Goal: Task Accomplishment & Management: Complete application form

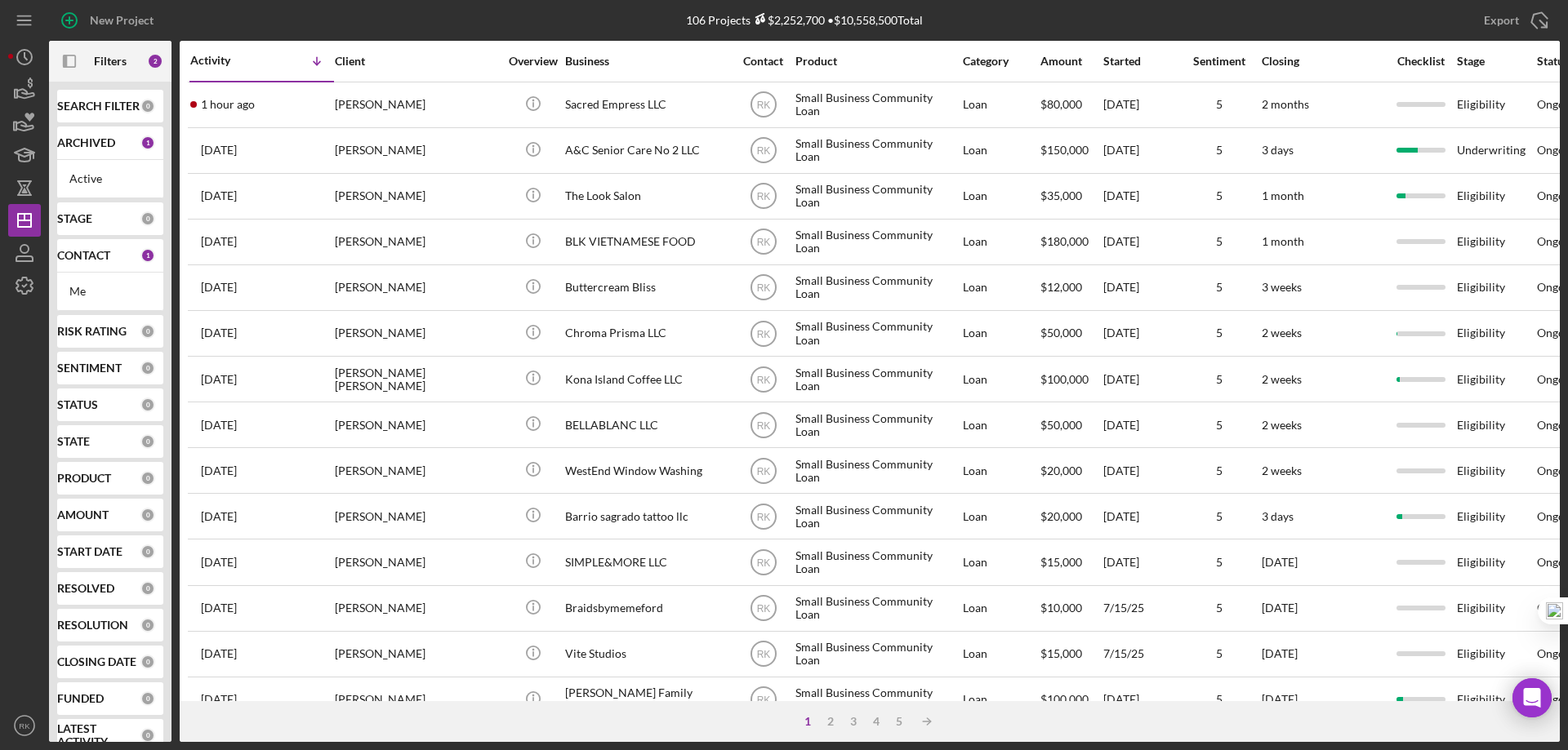
click at [79, 253] on b "CONTACT" at bounding box center [83, 255] width 53 height 13
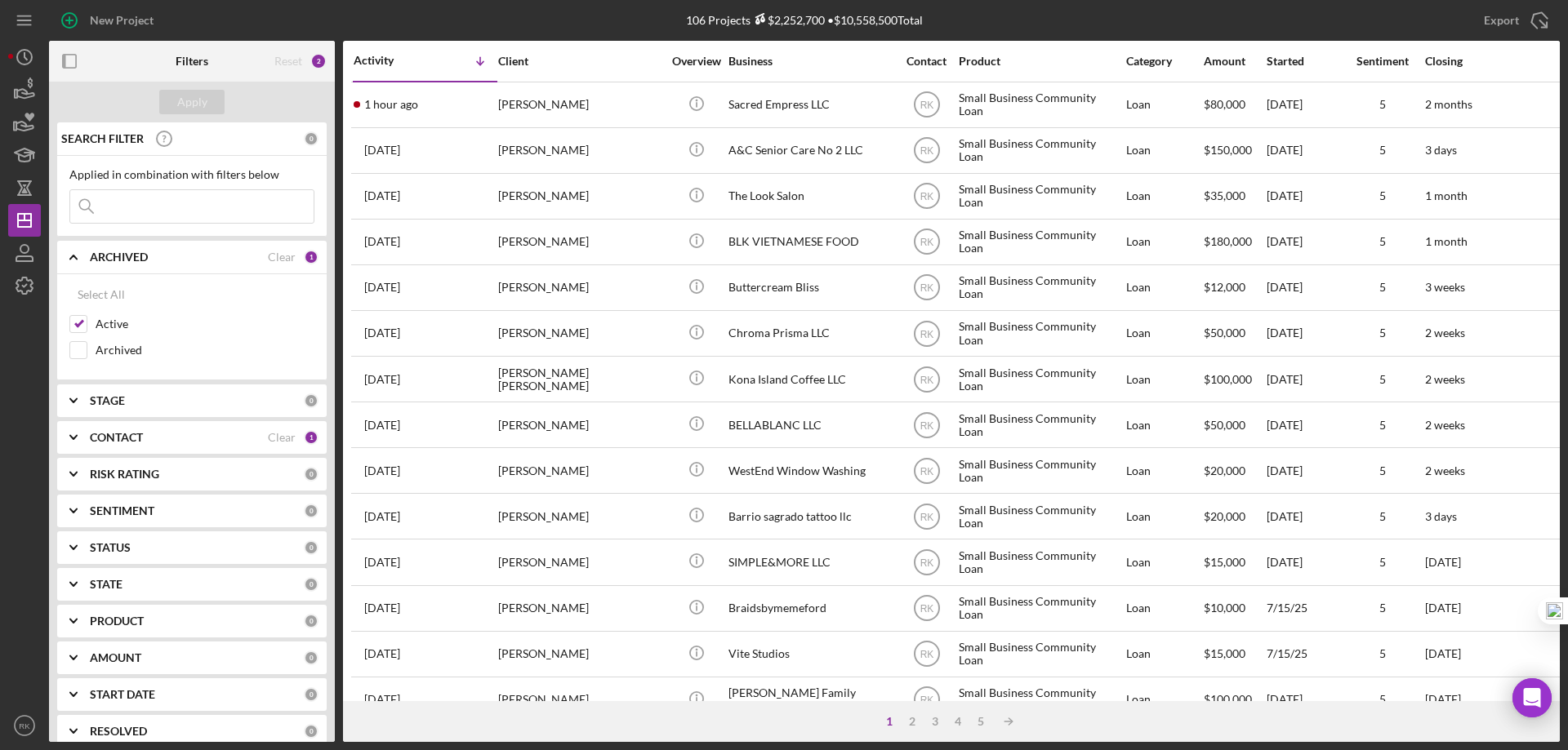
click at [95, 431] on b "CONTACT" at bounding box center [116, 438] width 53 height 13
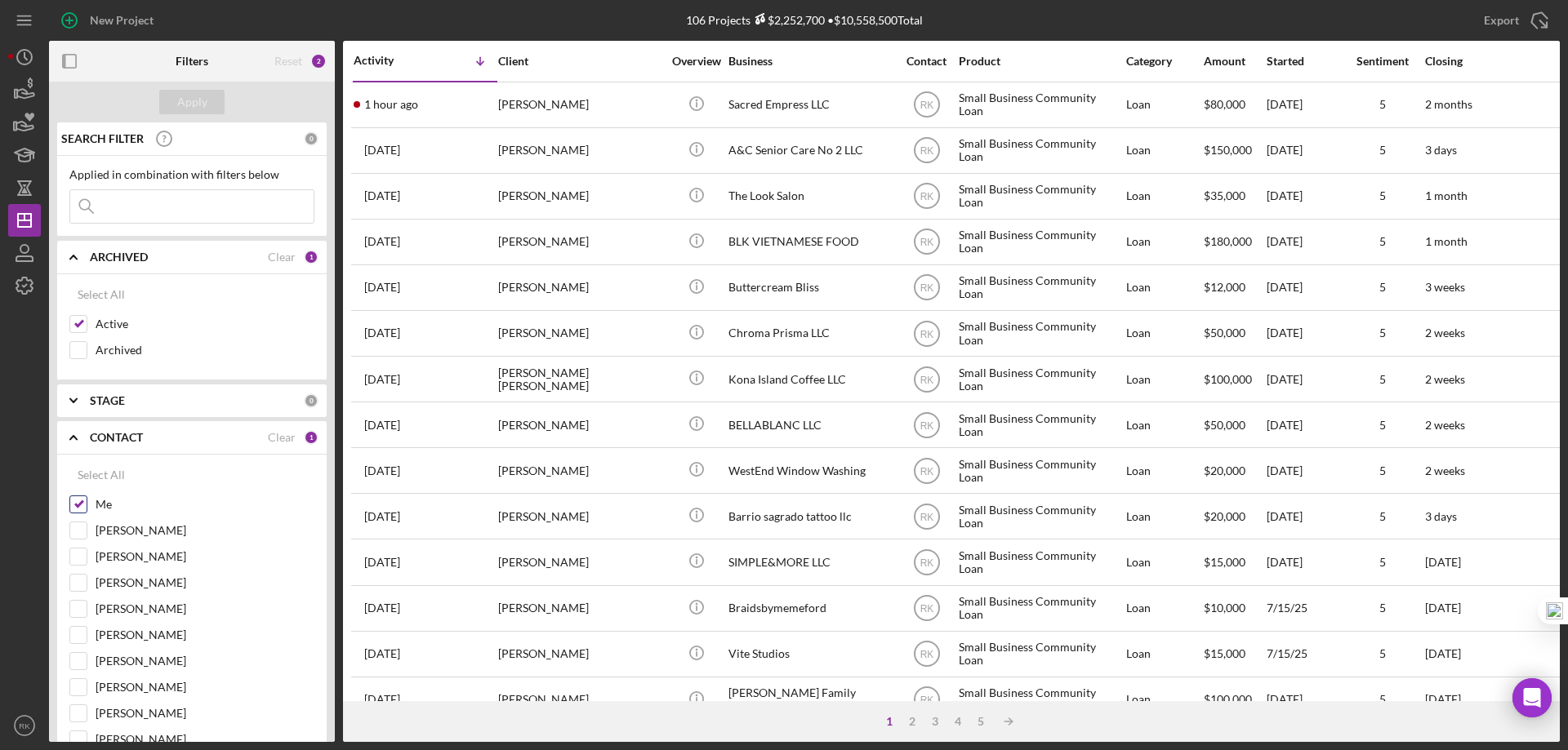
click at [82, 497] on input "Me" at bounding box center [78, 504] width 16 height 16
checkbox input "false"
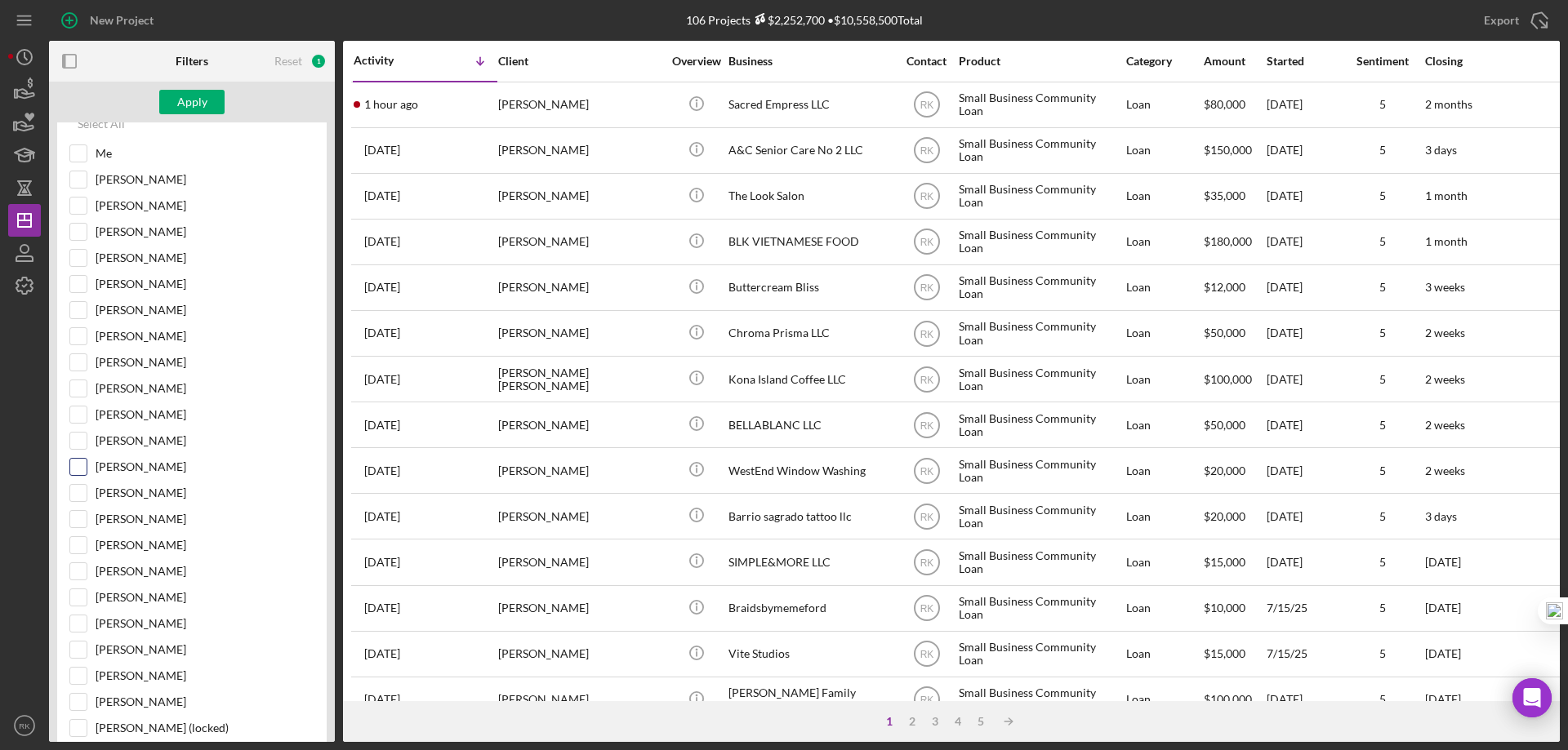
scroll to position [408, 0]
click at [83, 253] on input "Lameisha Williams" at bounding box center [78, 253] width 16 height 16
checkbox input "true"
click at [204, 109] on div "Apply" at bounding box center [192, 102] width 30 height 25
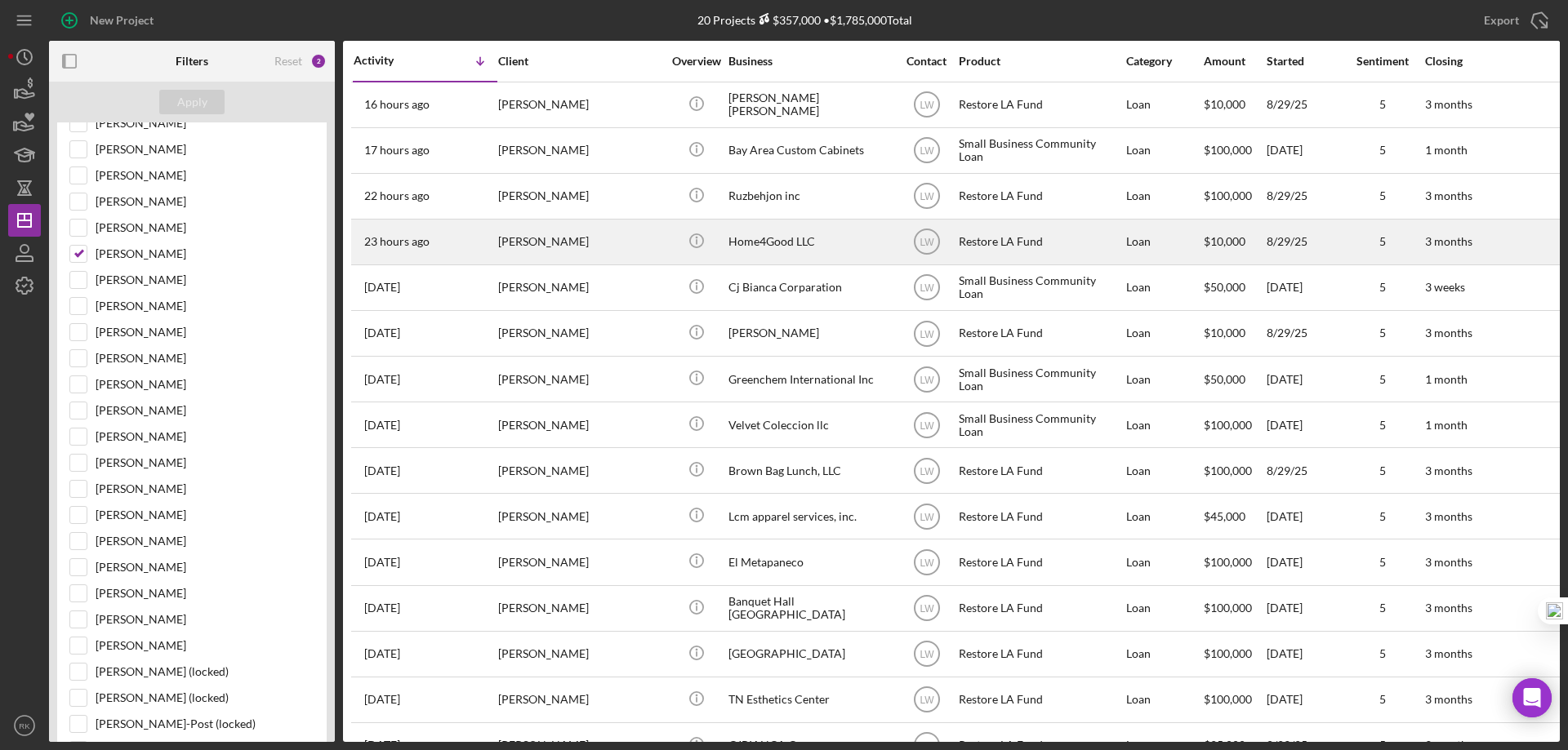
click at [740, 245] on div "Home4Good LLC" at bounding box center [810, 242] width 164 height 44
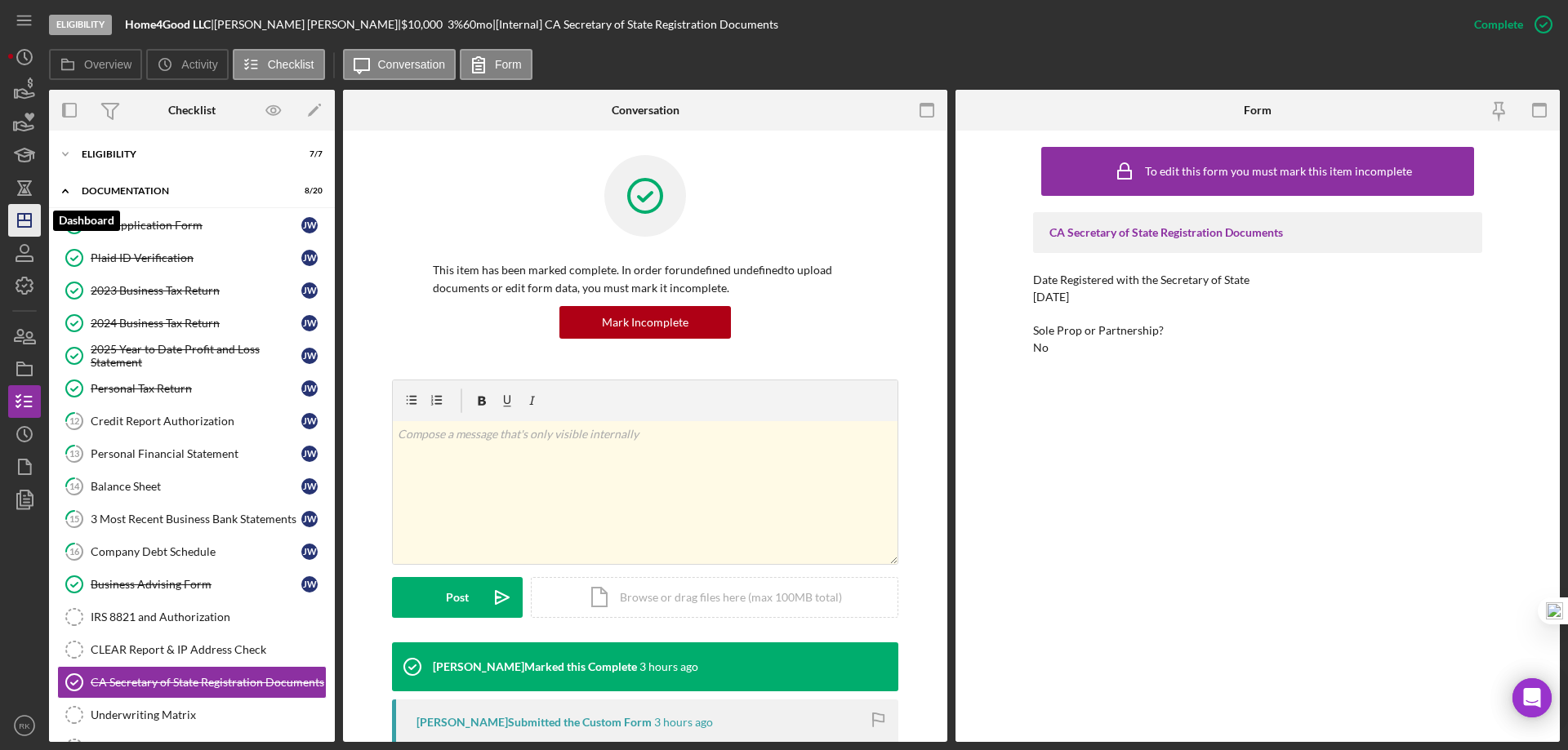
click at [26, 210] on icon "Icon/Dashboard" at bounding box center [24, 219] width 41 height 41
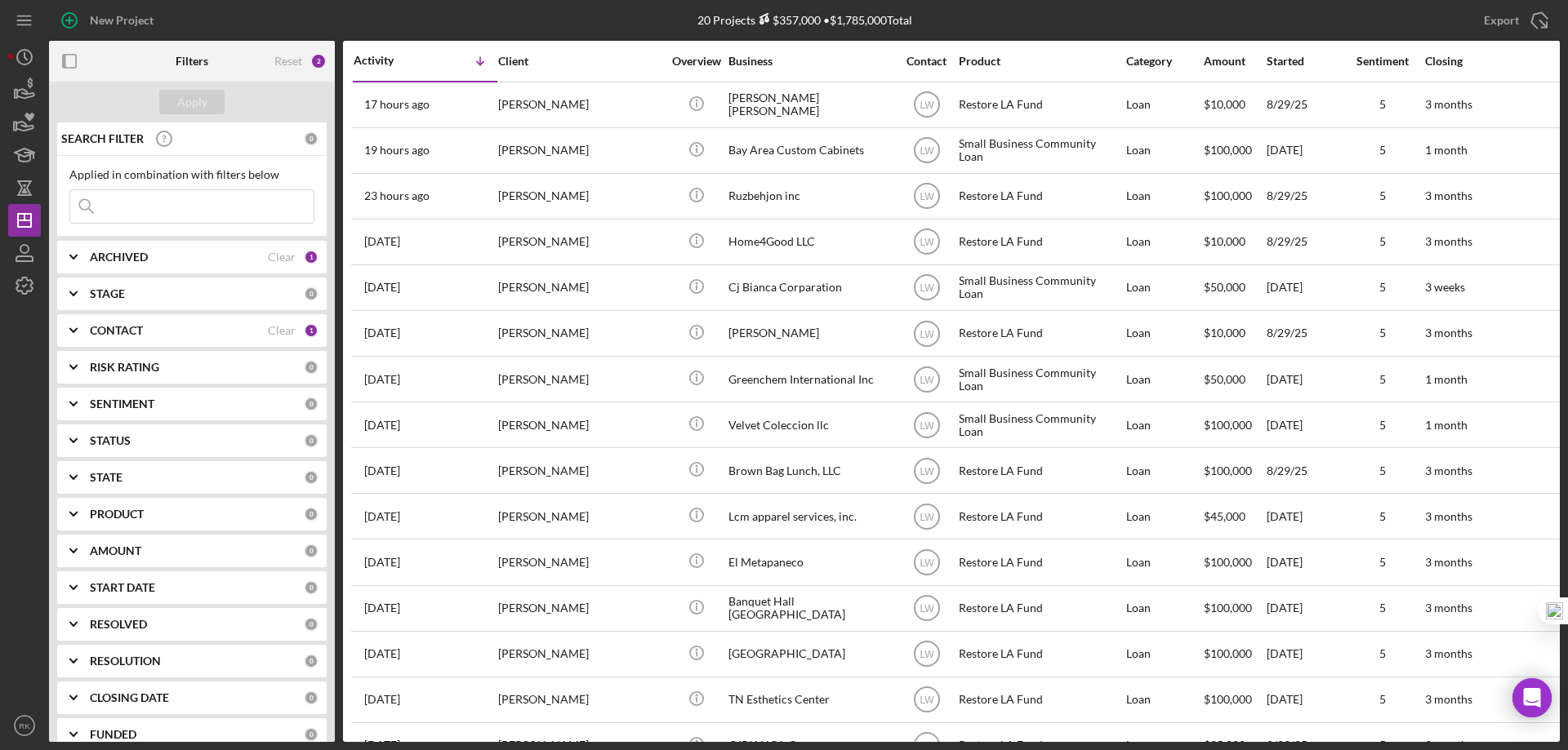
click at [109, 331] on b "CONTACT" at bounding box center [116, 331] width 53 height 13
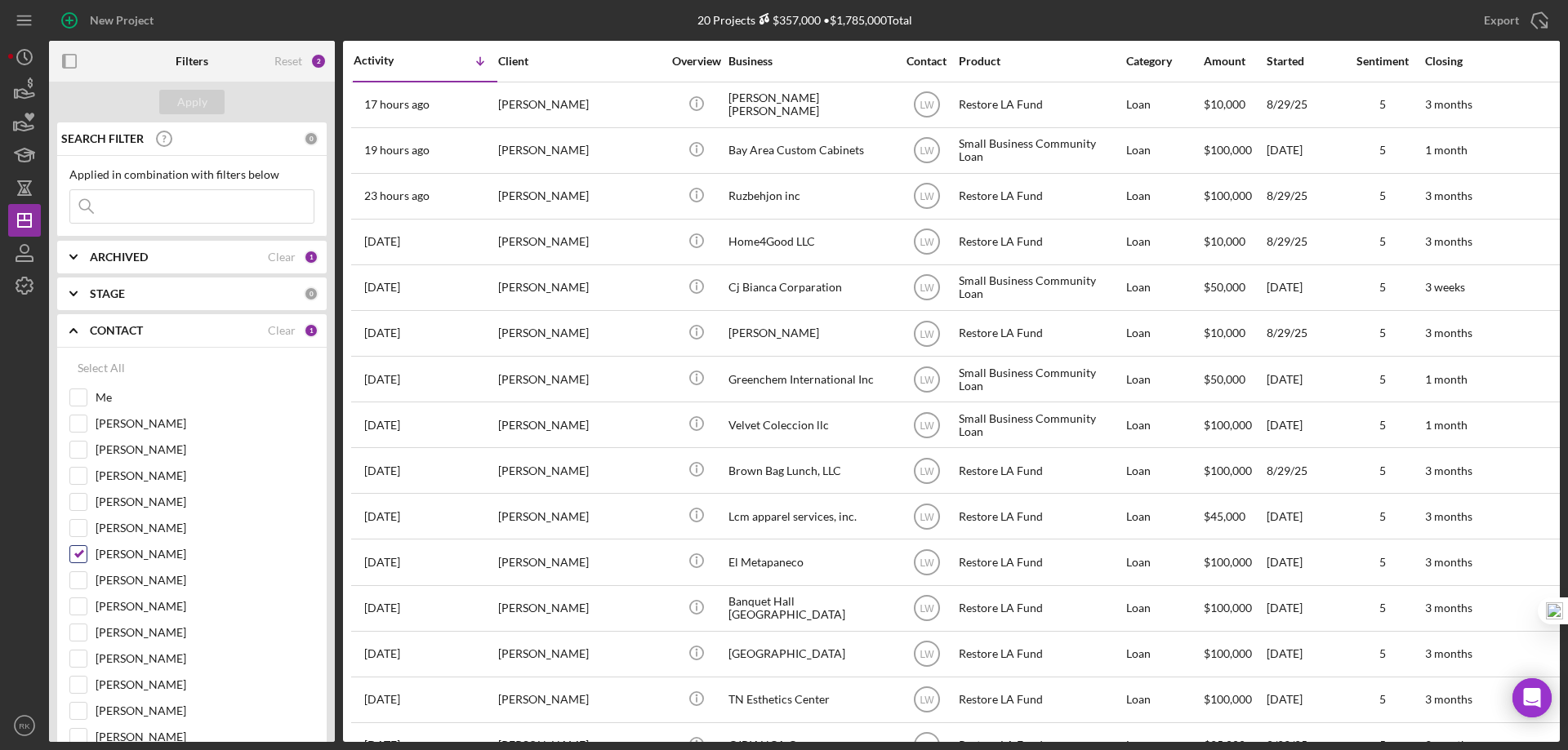
click at [72, 556] on input "Lameisha Williams" at bounding box center [78, 553] width 16 height 16
checkbox input "false"
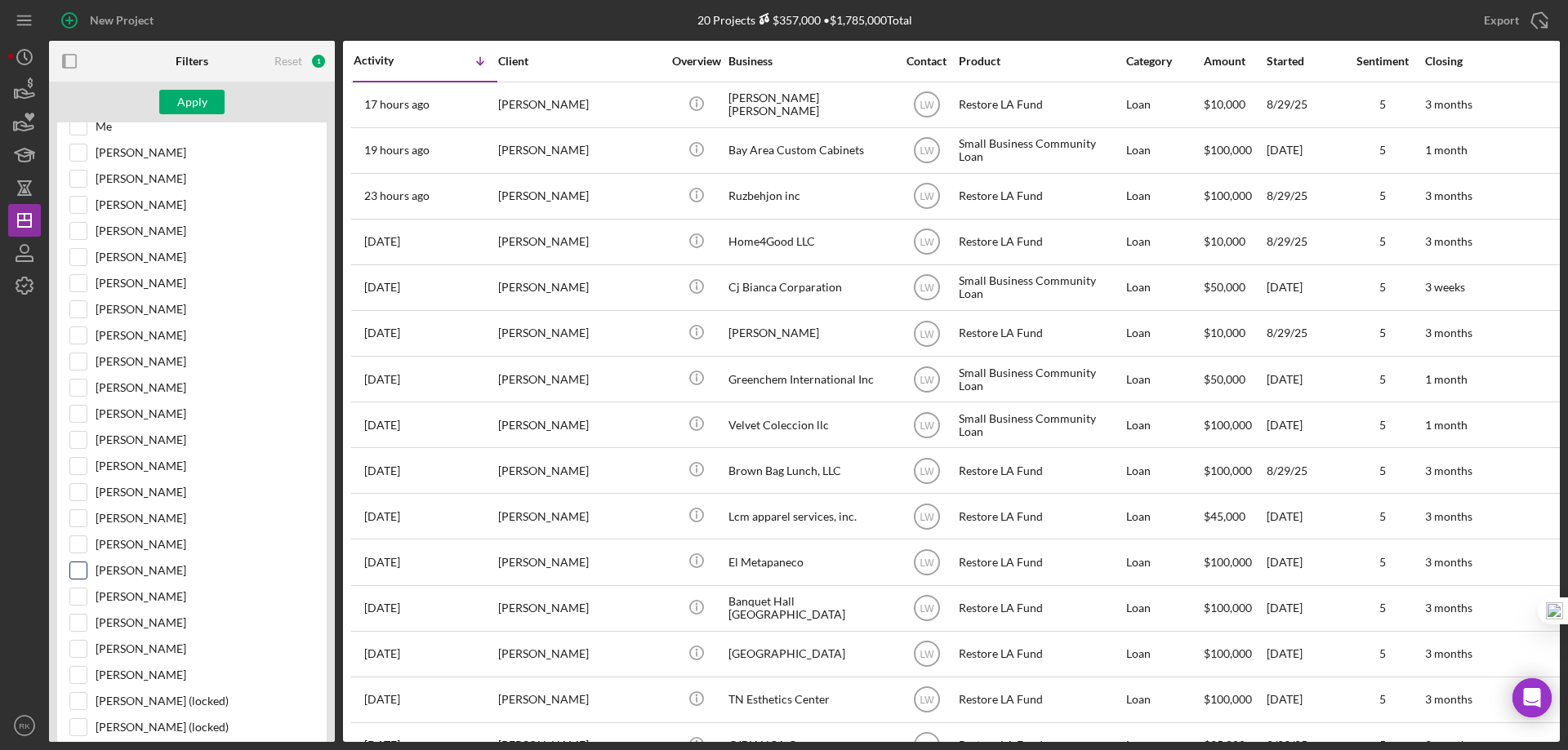
scroll to position [271, 0]
click at [78, 569] on input "[PERSON_NAME]" at bounding box center [78, 569] width 16 height 16
checkbox input "true"
click at [205, 101] on div "Apply" at bounding box center [192, 102] width 30 height 25
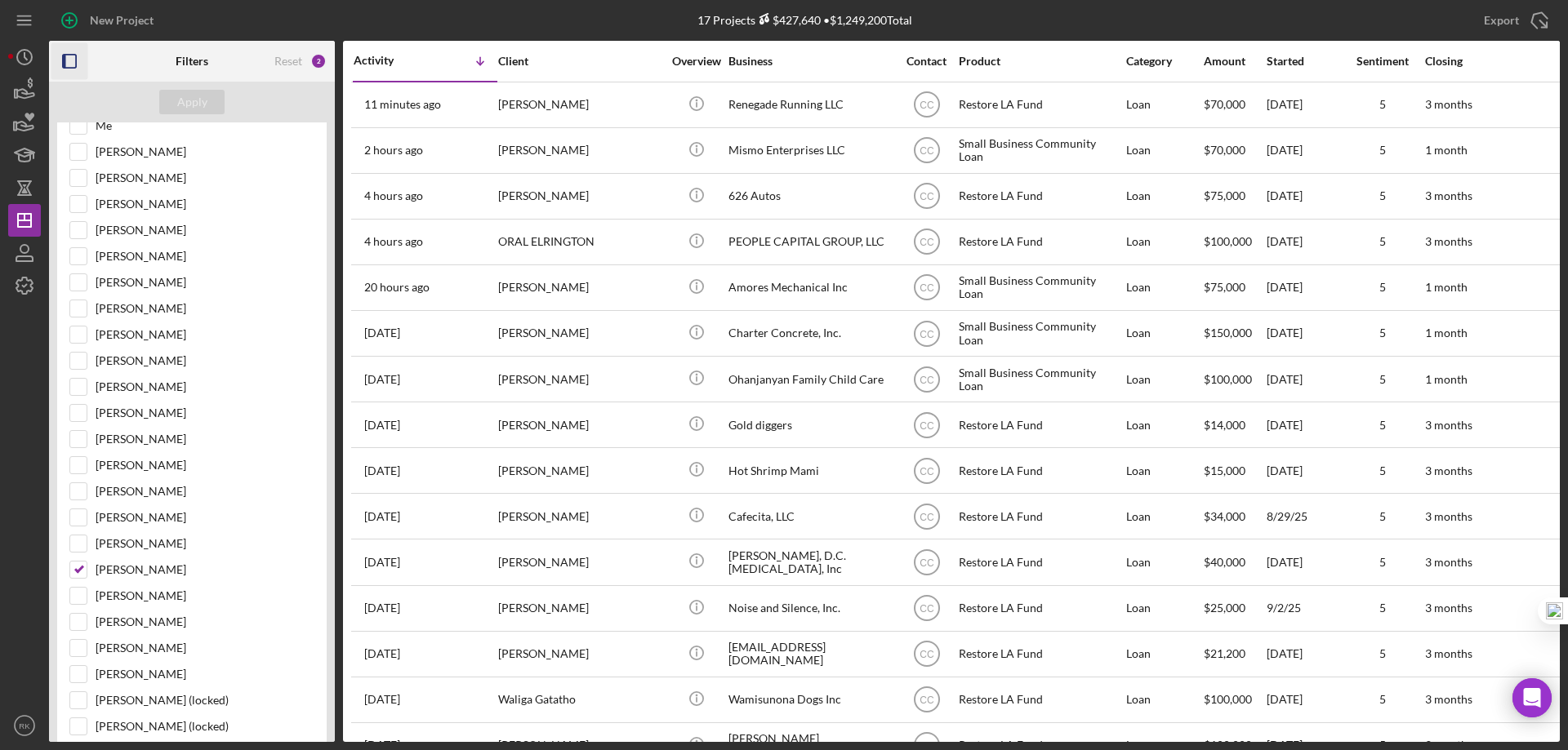
click at [76, 56] on rect "button" at bounding box center [69, 61] width 13 height 13
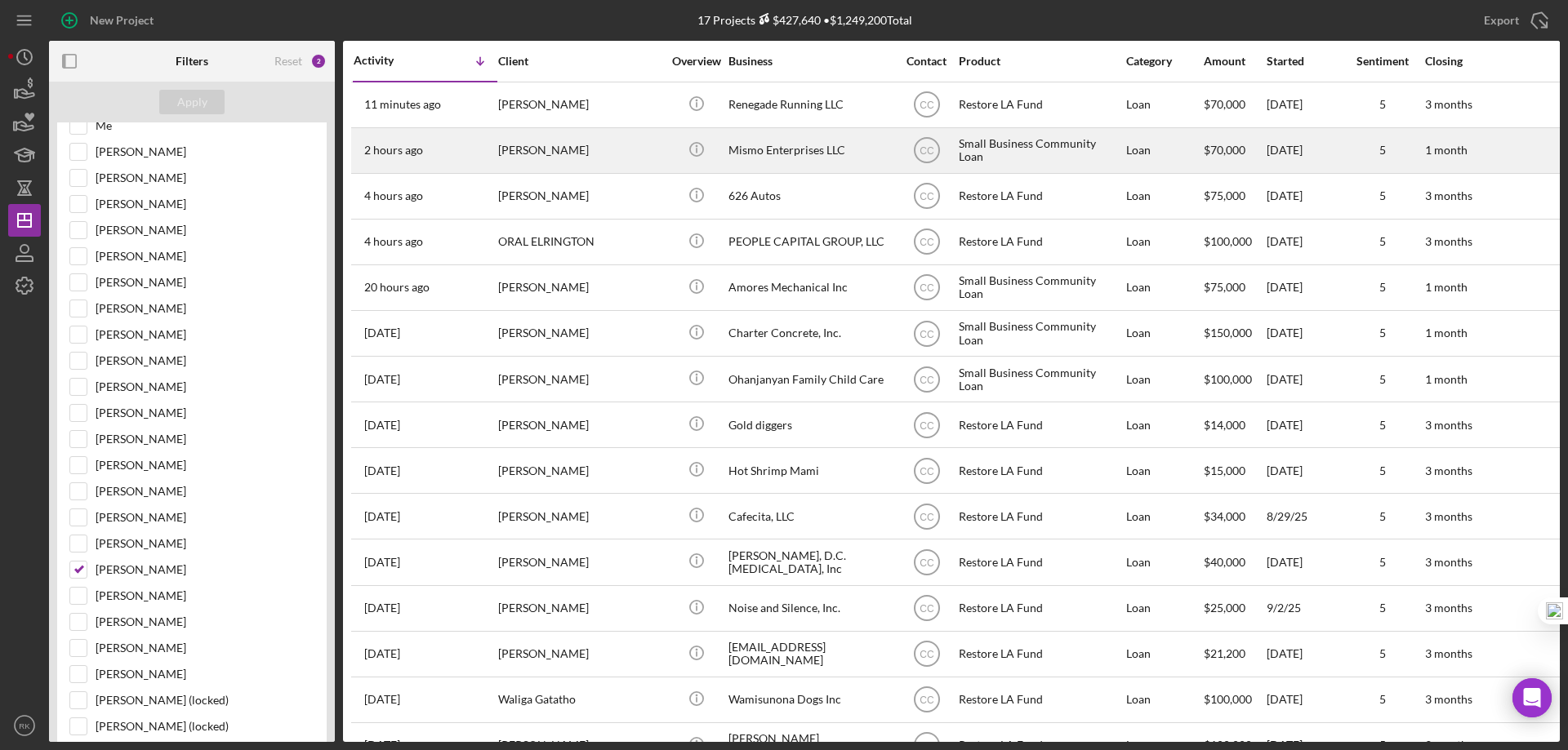
scroll to position [35, 0]
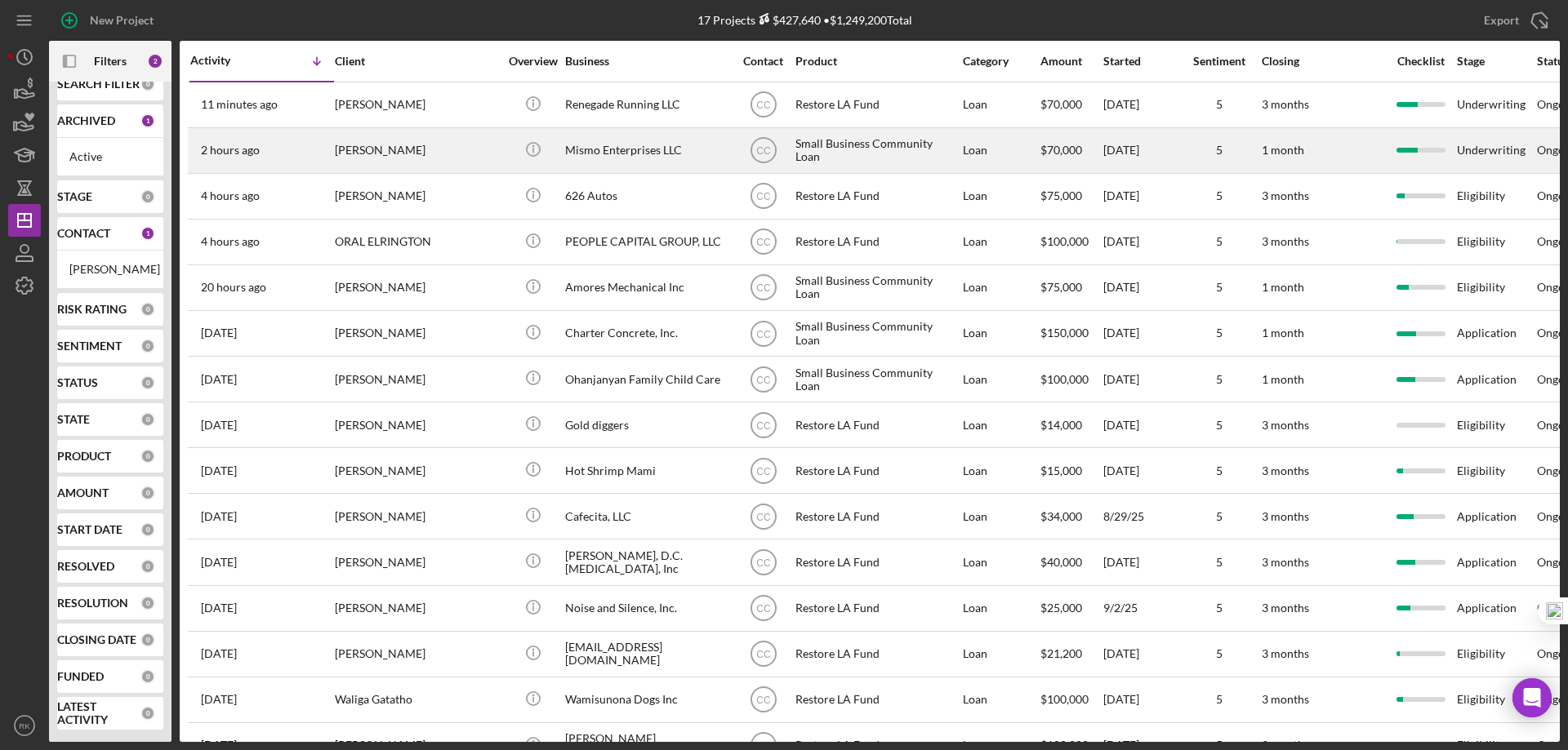
click at [615, 152] on div "Mismo Enterprises LLC" at bounding box center [646, 150] width 164 height 44
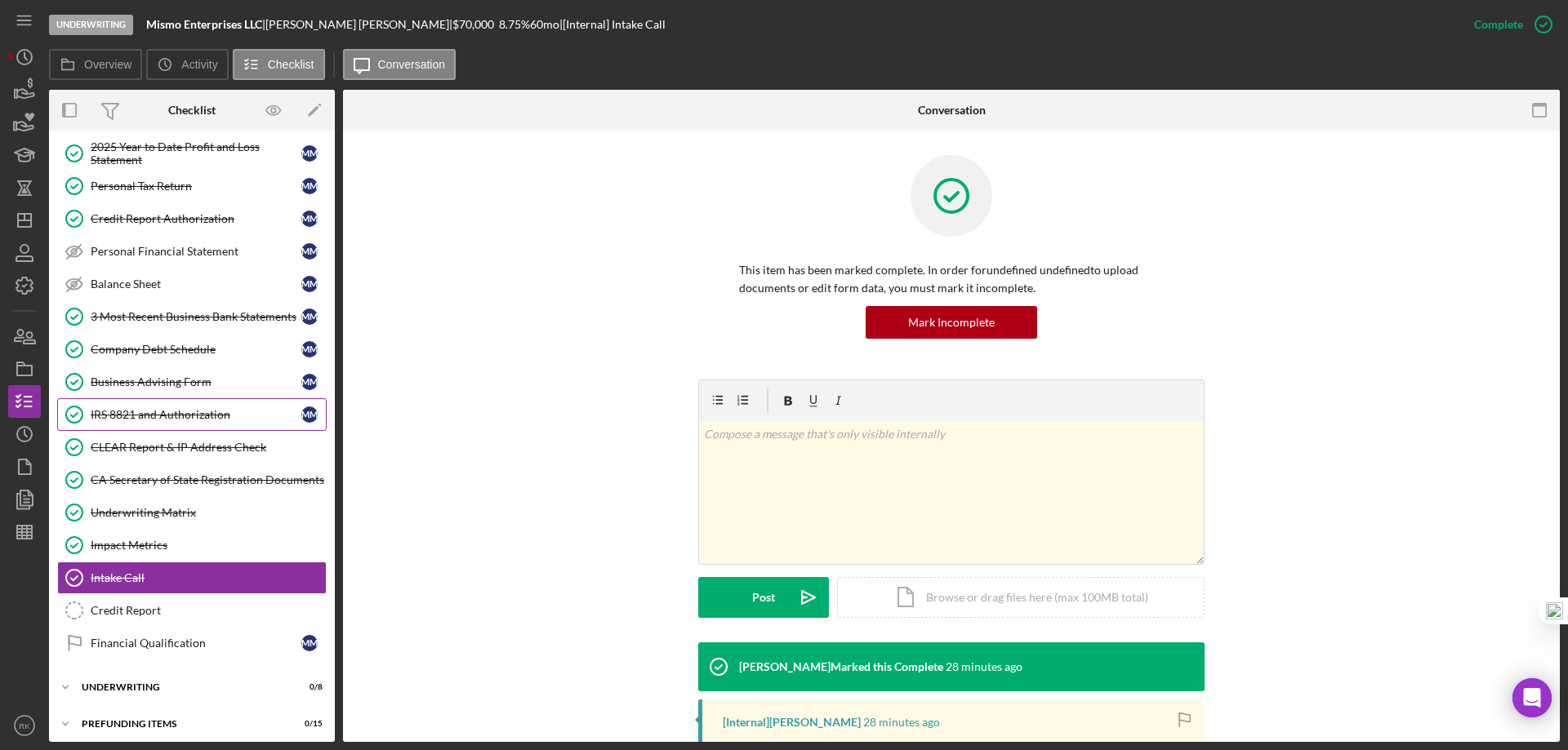
scroll to position [210, 0]
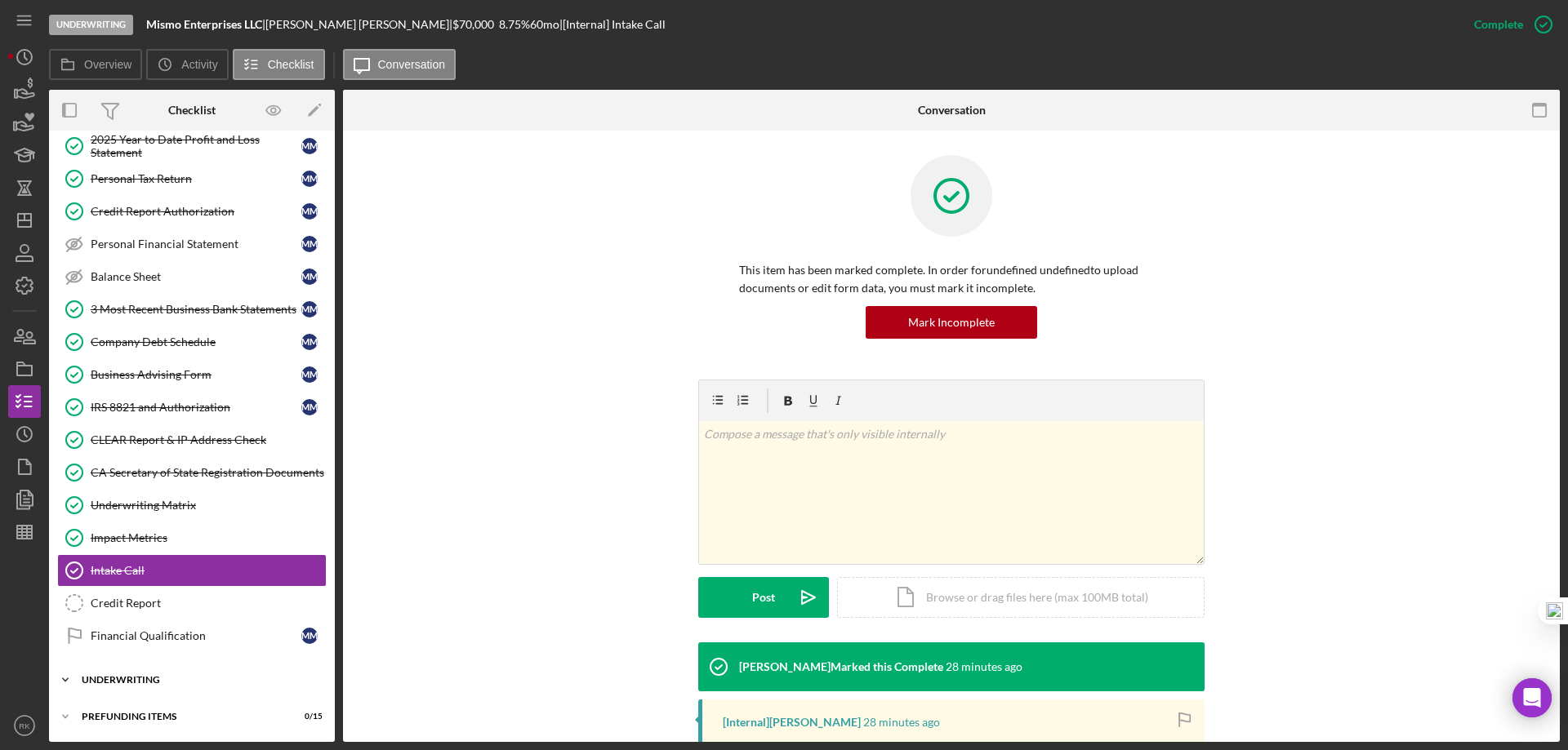
click at [137, 673] on div "Icon/Expander Underwriting 0 / 8" at bounding box center [192, 680] width 286 height 33
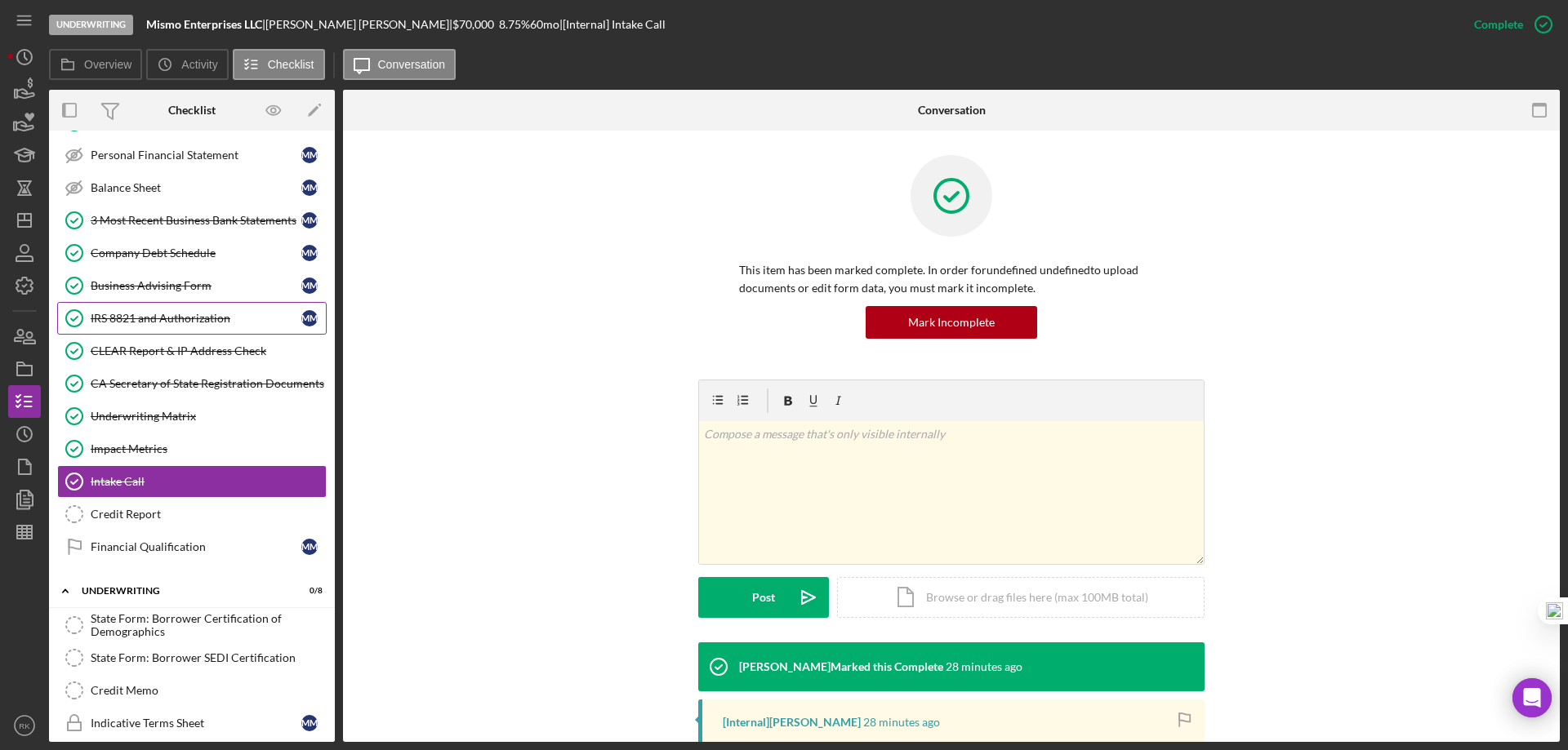
click at [185, 321] on div "IRS 8821 and Authorization" at bounding box center [196, 319] width 211 height 13
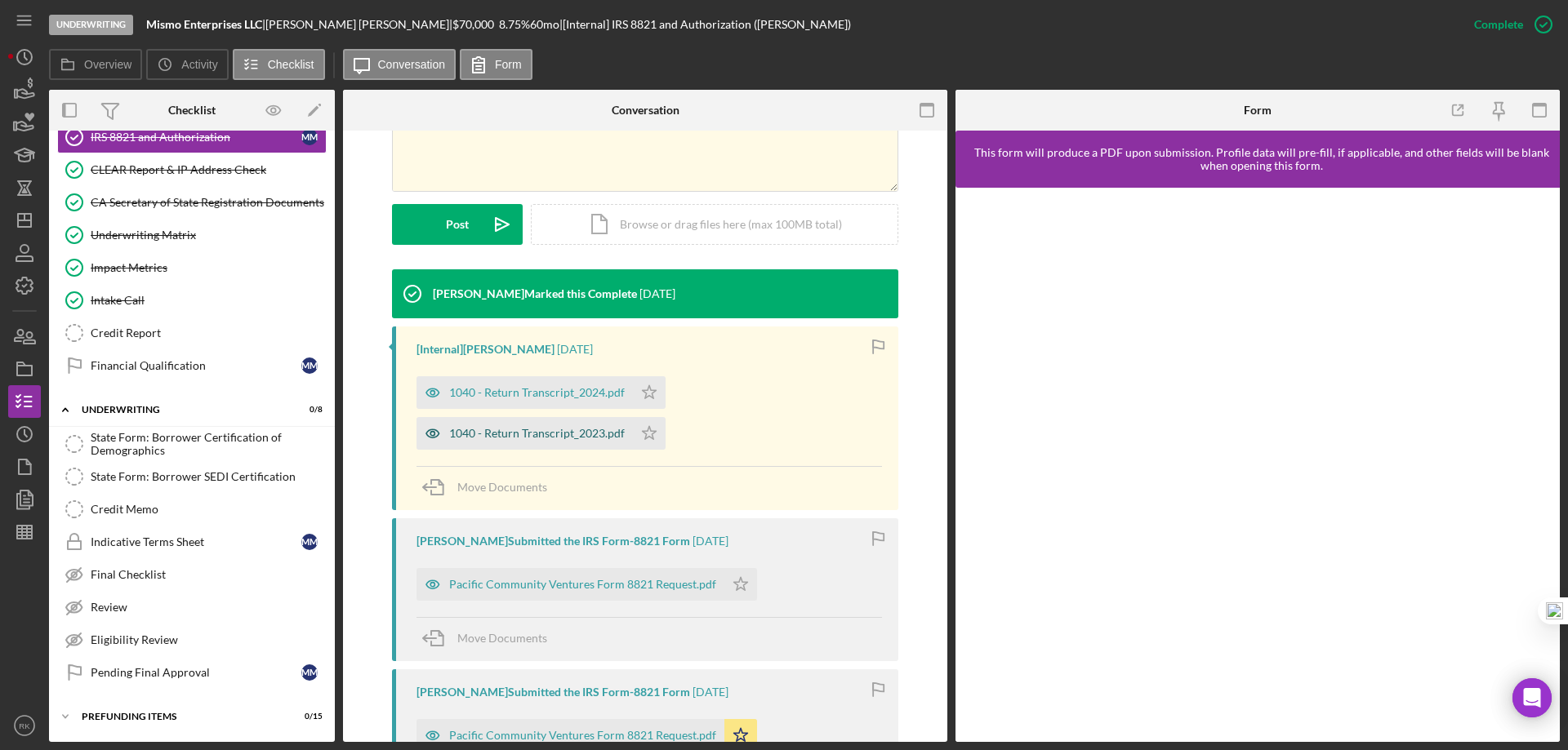
scroll to position [374, 0]
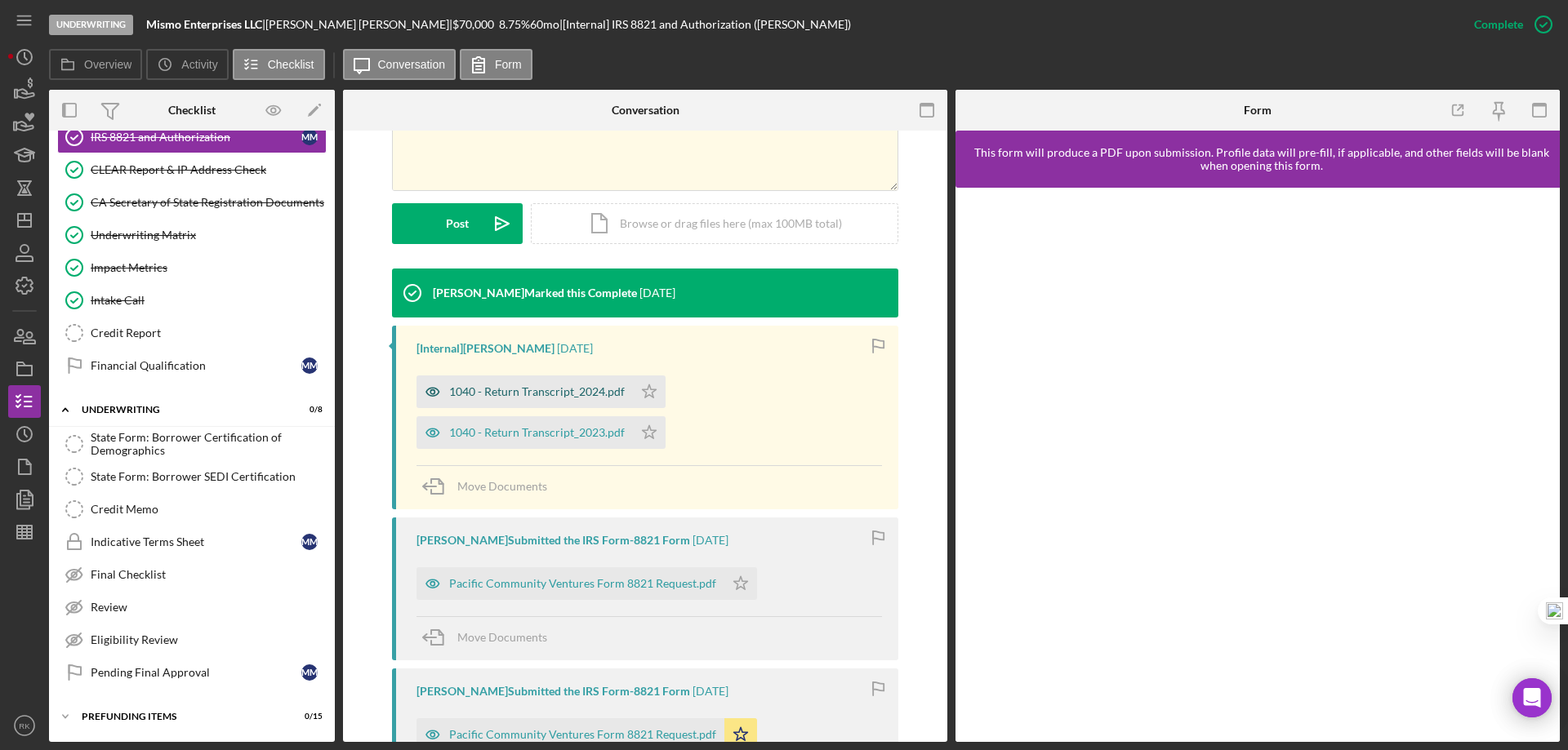
click at [534, 389] on div "1040 - Return Transcript_2024.pdf" at bounding box center [537, 392] width 176 height 13
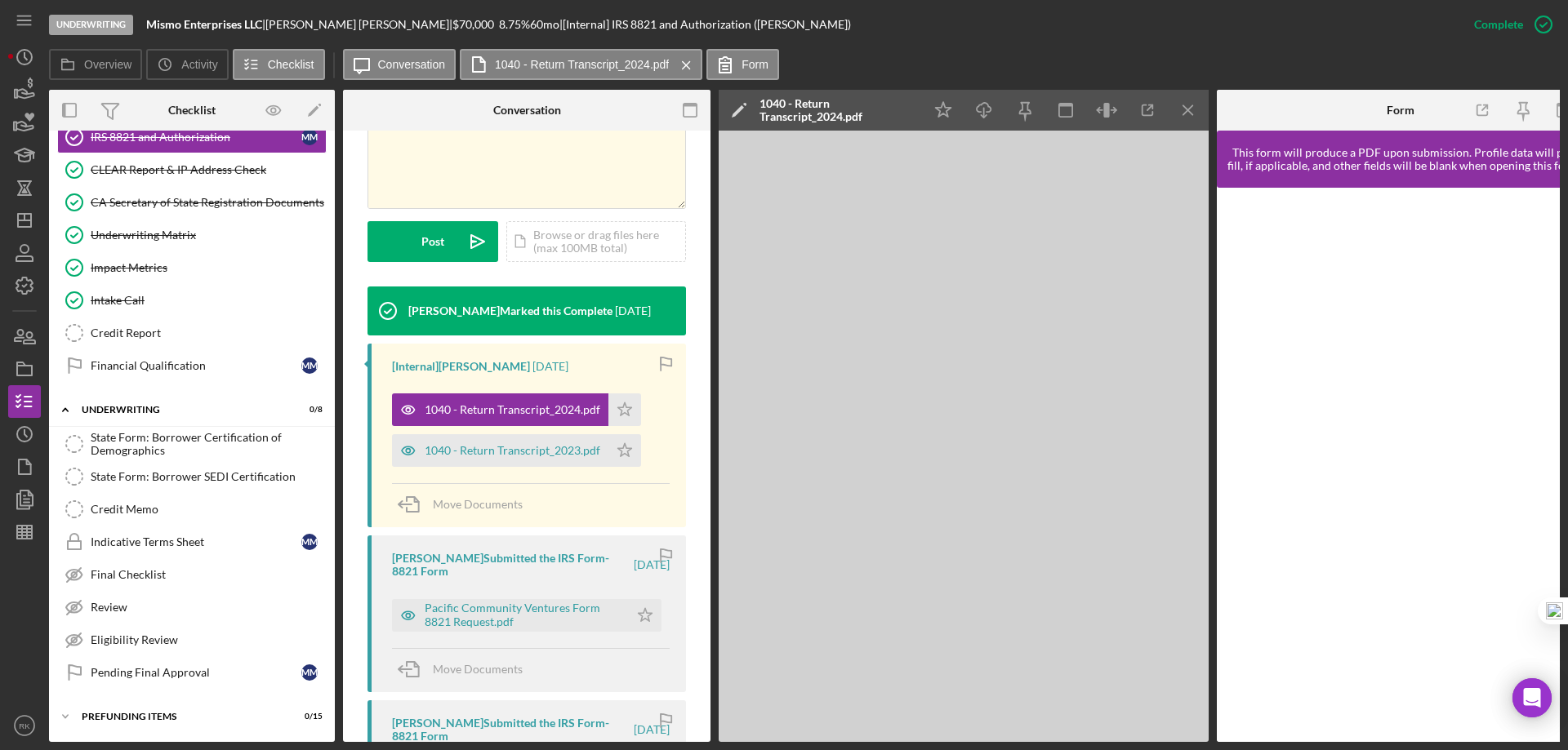
scroll to position [392, 0]
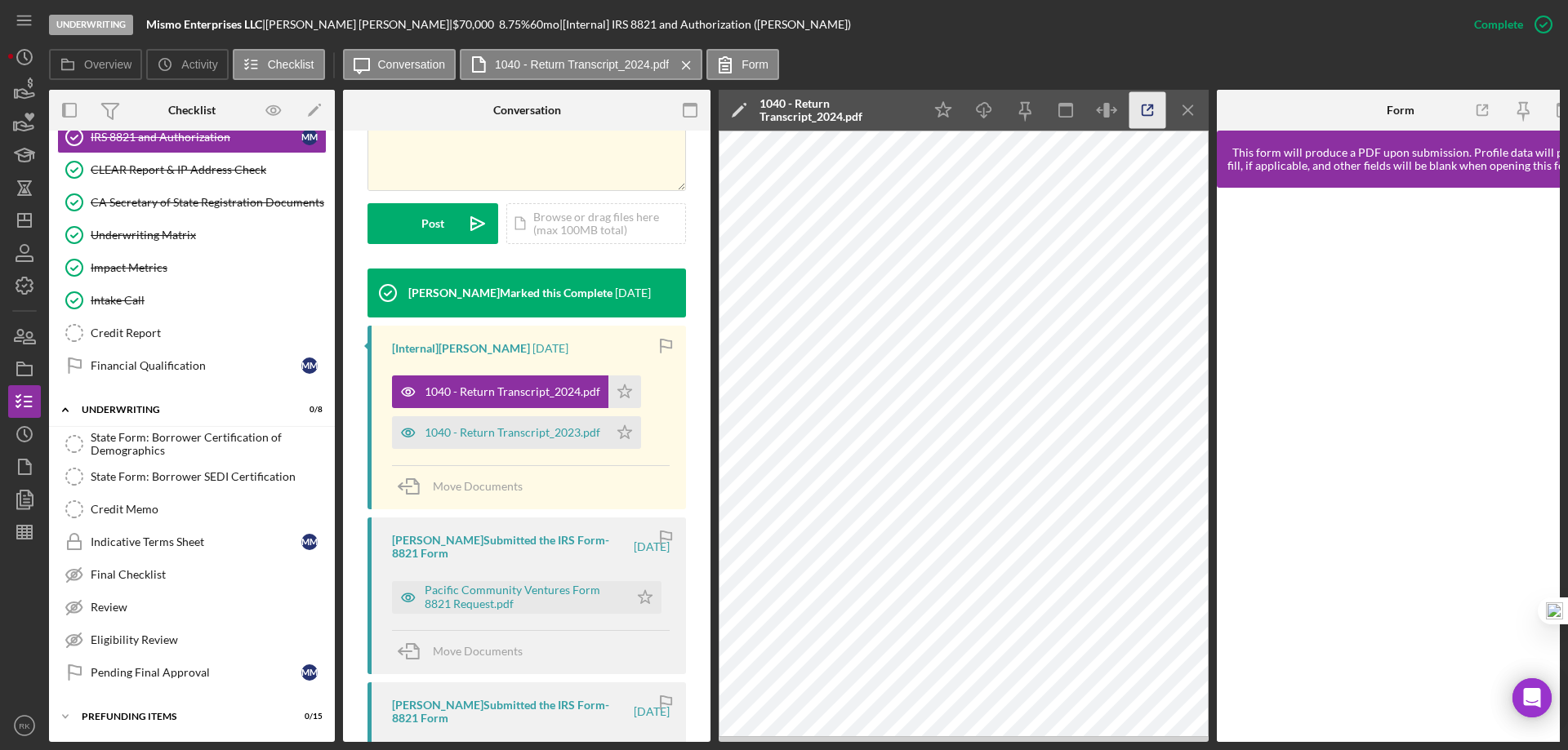
click at [1143, 105] on icon "button" at bounding box center [1148, 110] width 10 height 10
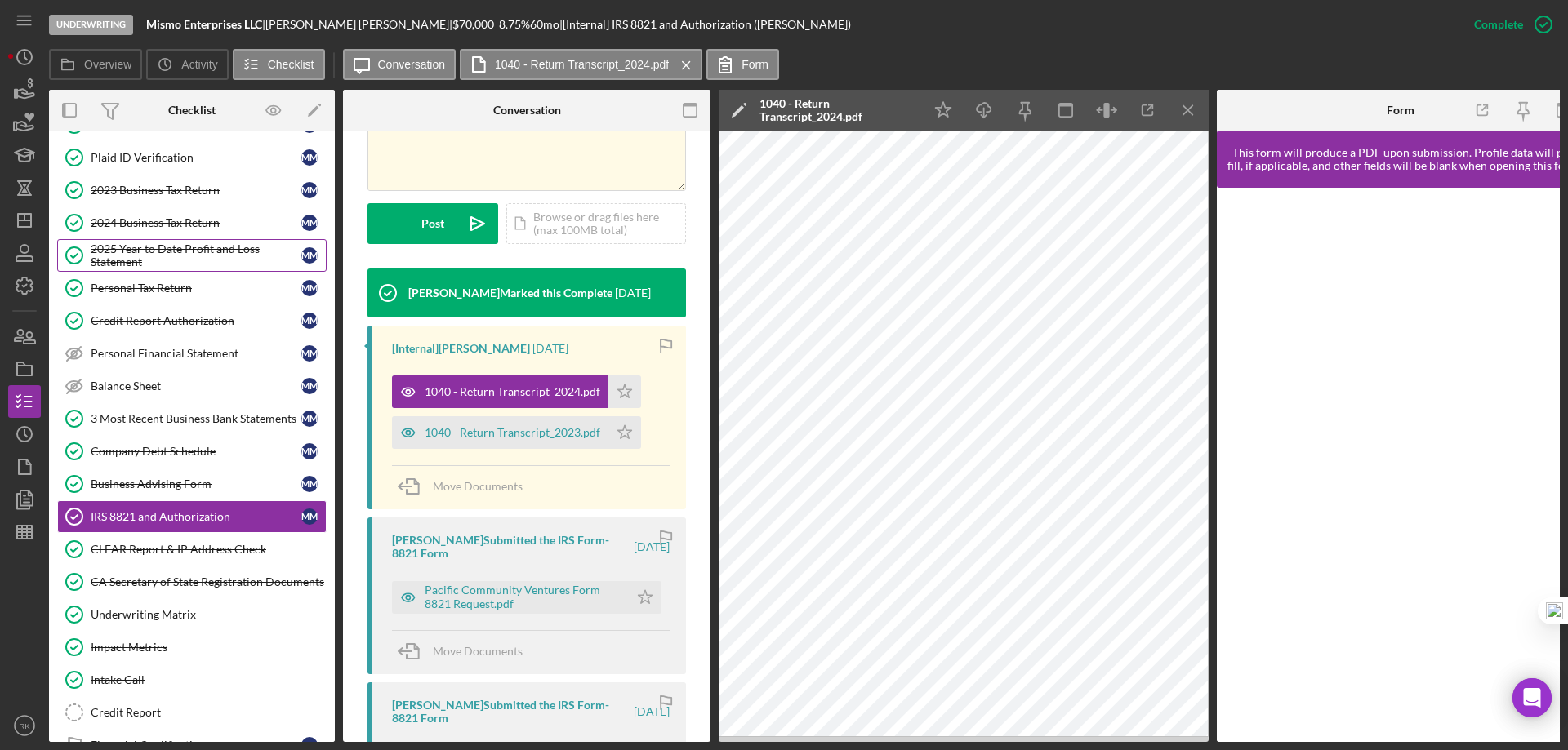
scroll to position [99, 0]
click at [160, 234] on link "2024 Business Tax Return 2024 Business Tax Return M M" at bounding box center [191, 223] width 270 height 33
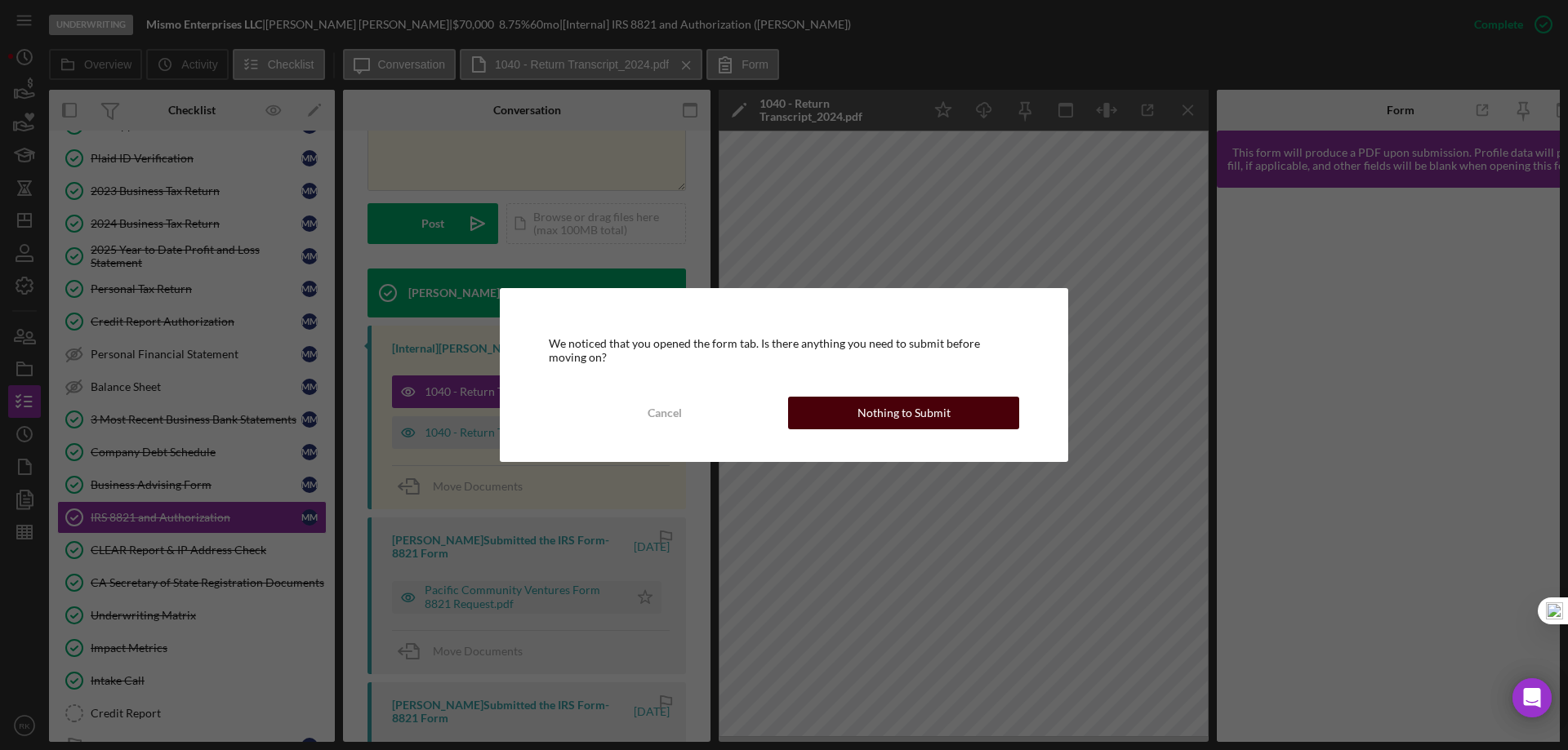
click at [839, 412] on button "Nothing to Submit" at bounding box center [904, 412] width 231 height 33
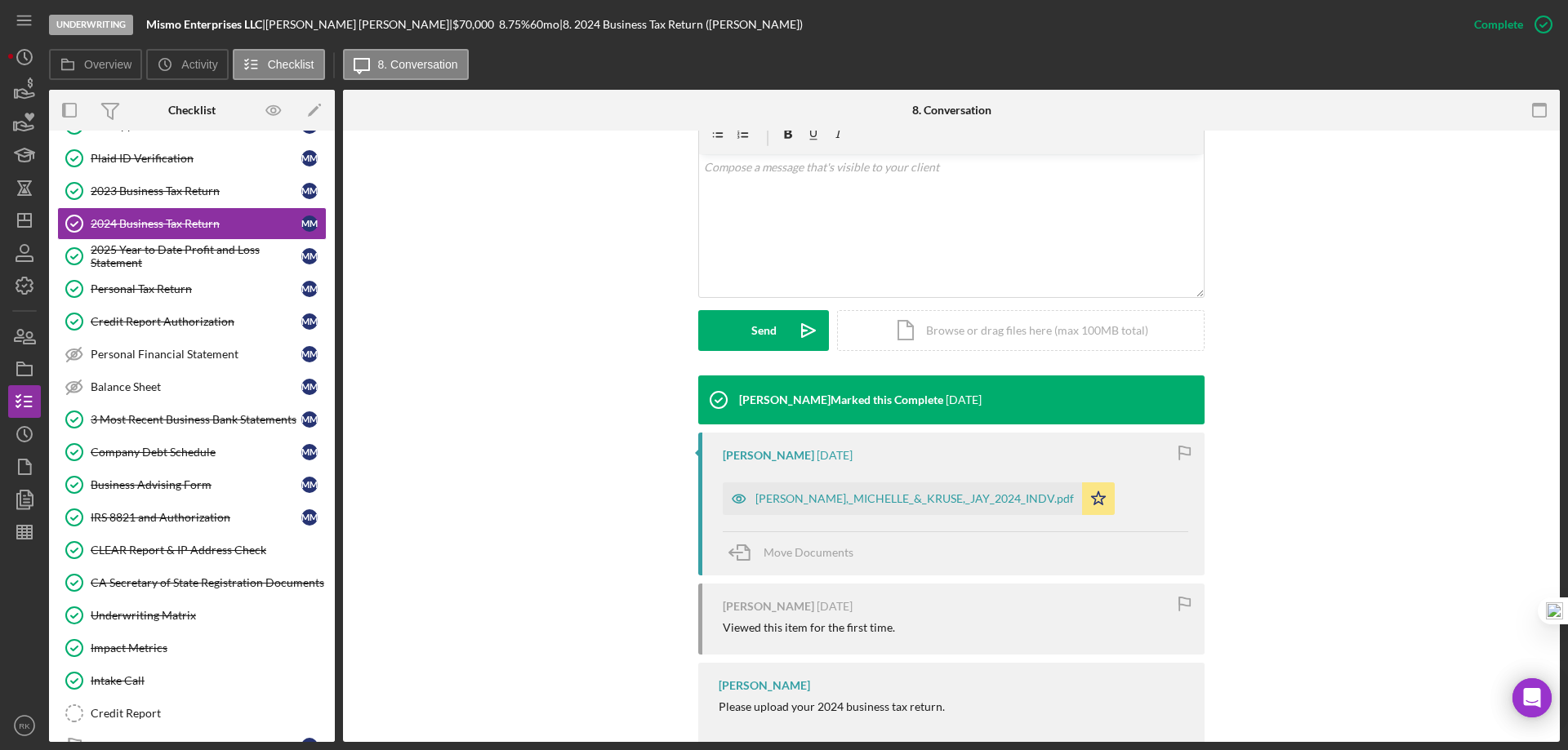
scroll to position [335, 0]
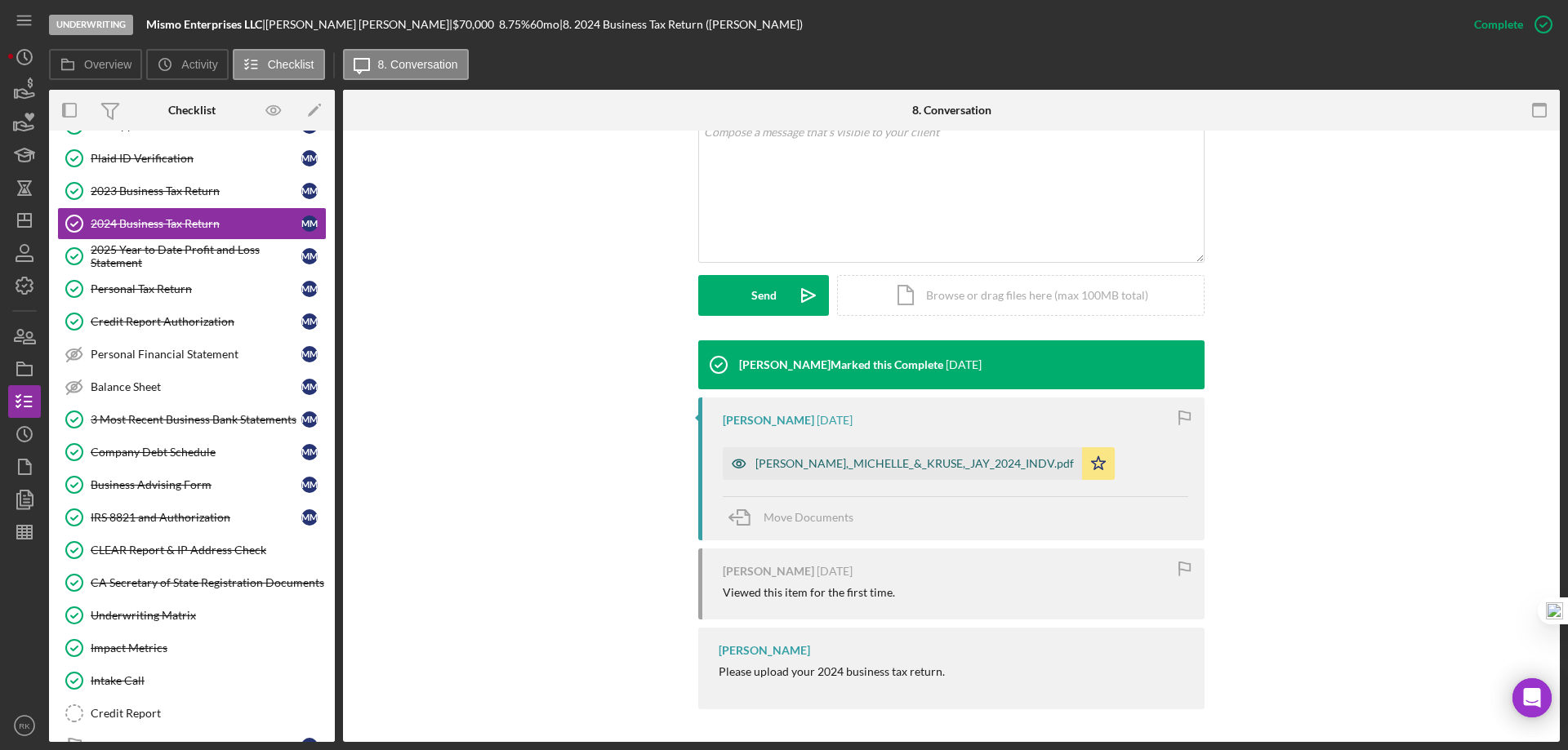
click at [901, 458] on div "MORAN,_MICHELLE_&_KRUSE,_JAY_2024_INDV.pdf" at bounding box center [914, 463] width 319 height 13
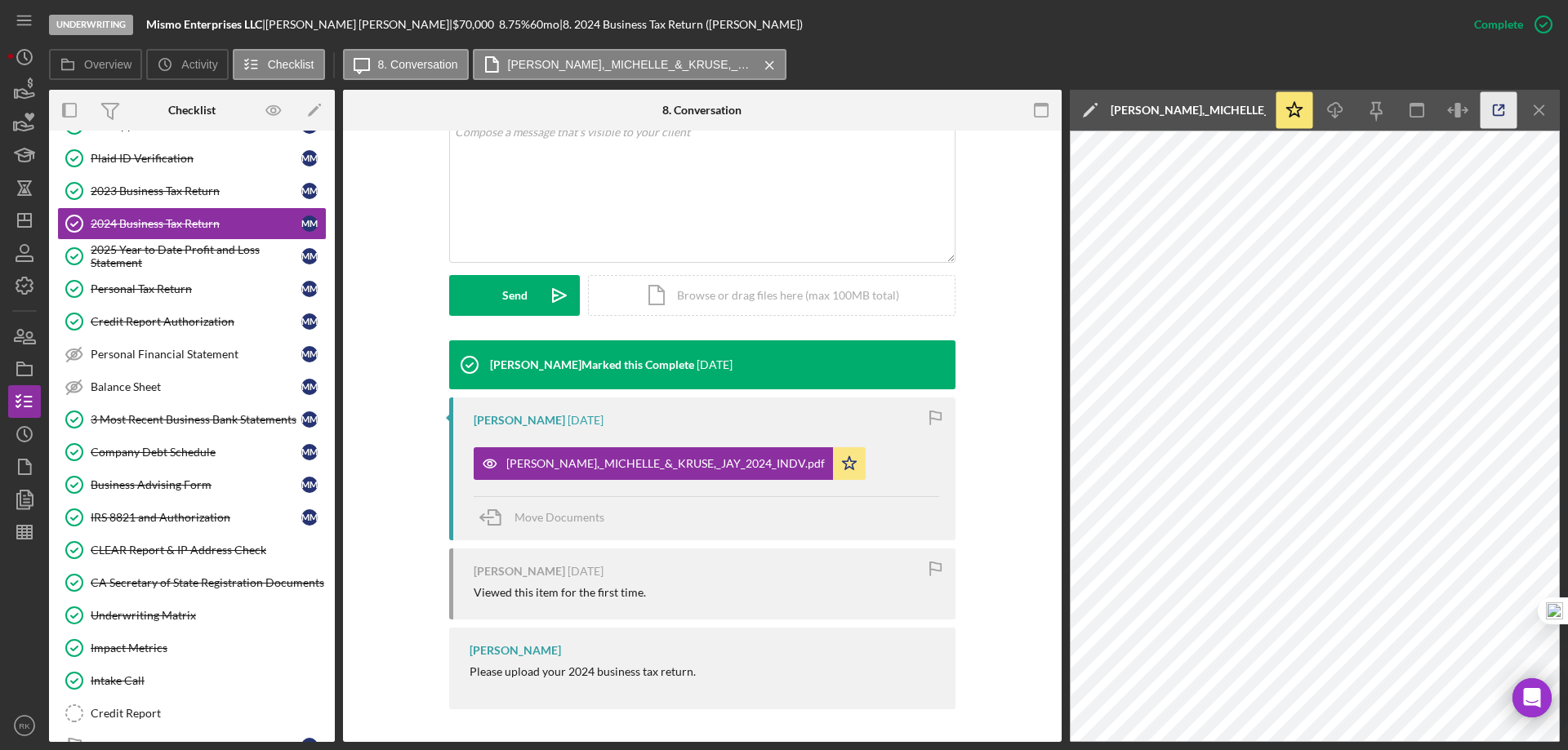
click at [1489, 113] on icon "button" at bounding box center [1499, 111] width 37 height 37
click at [183, 196] on div "2023 Business Tax Return" at bounding box center [196, 191] width 211 height 13
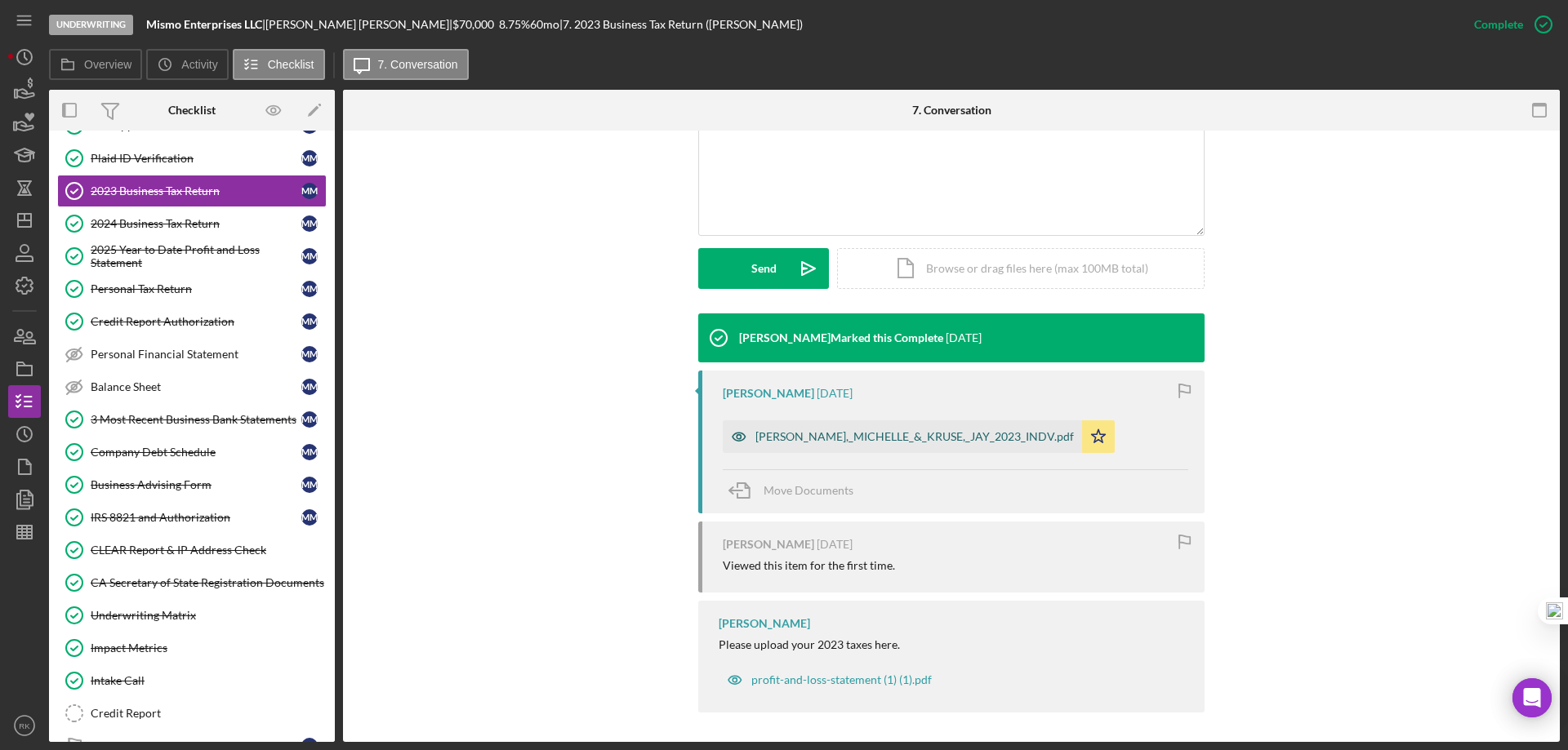
scroll to position [365, 0]
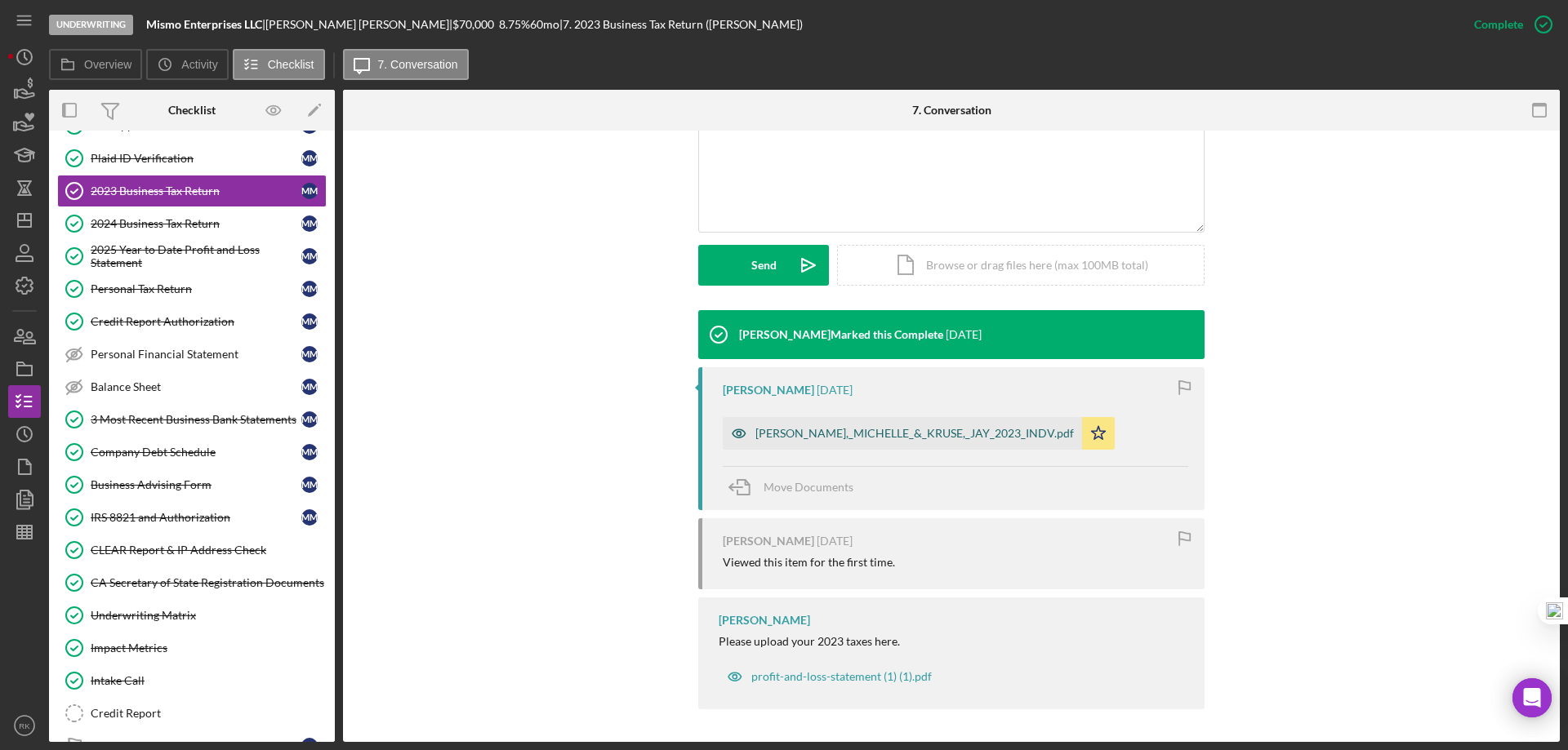
click at [887, 427] on div "MORAN,_MICHELLE_&_KRUSE,_JAY_2023_INDV.pdf" at bounding box center [914, 433] width 319 height 13
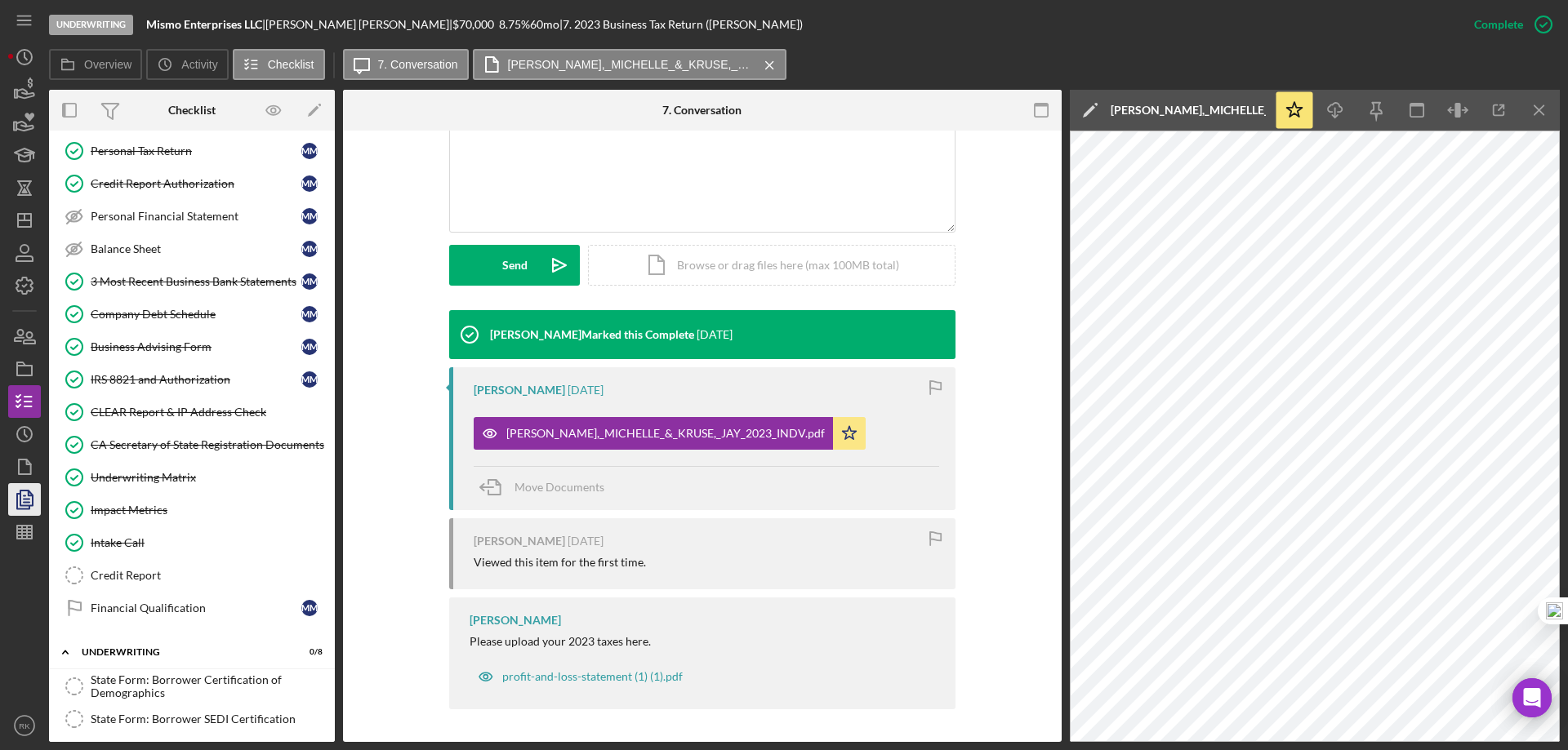
scroll to position [235, 0]
click at [37, 220] on icon "Icon/Dashboard" at bounding box center [24, 219] width 41 height 41
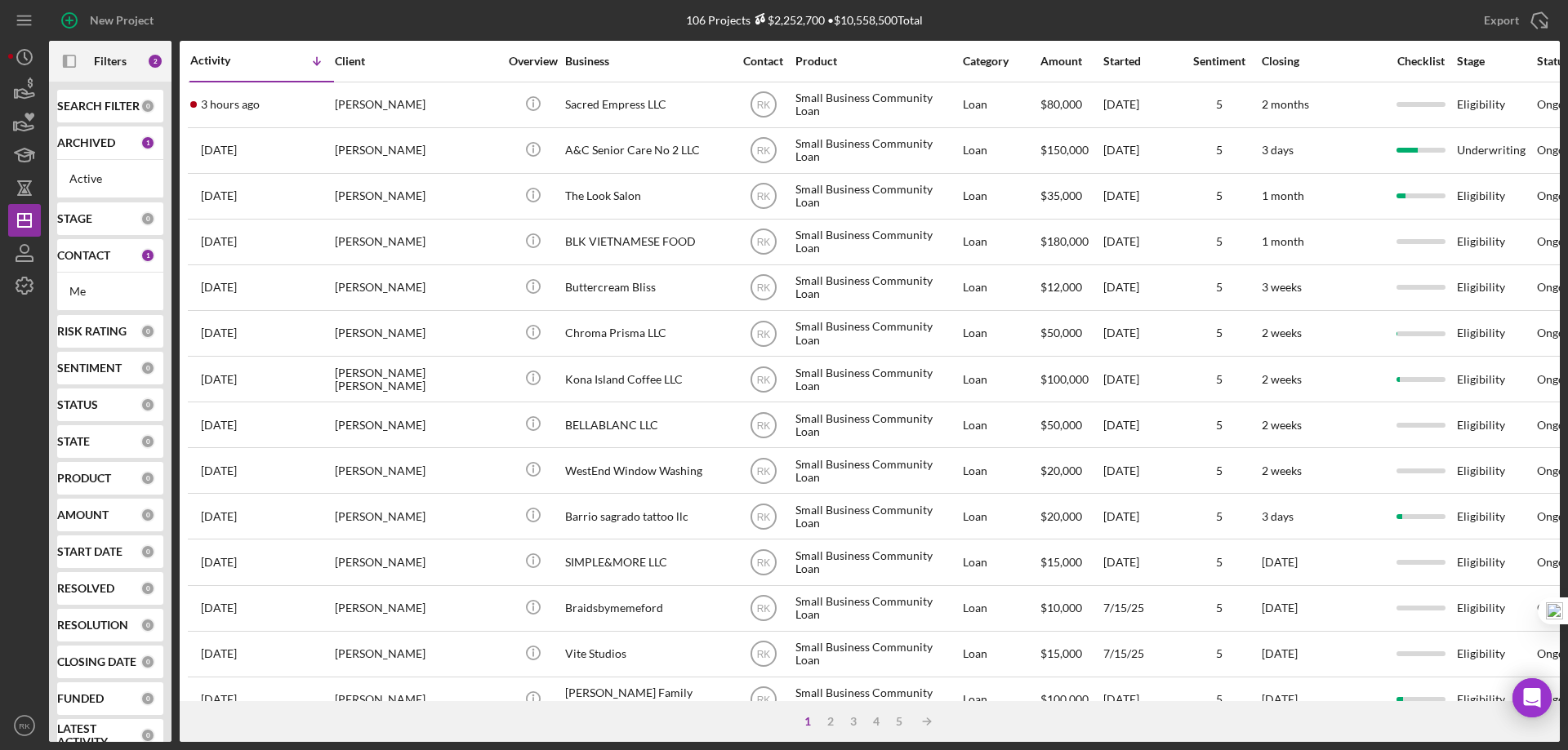
click at [96, 262] on b "CONTACT" at bounding box center [83, 255] width 53 height 13
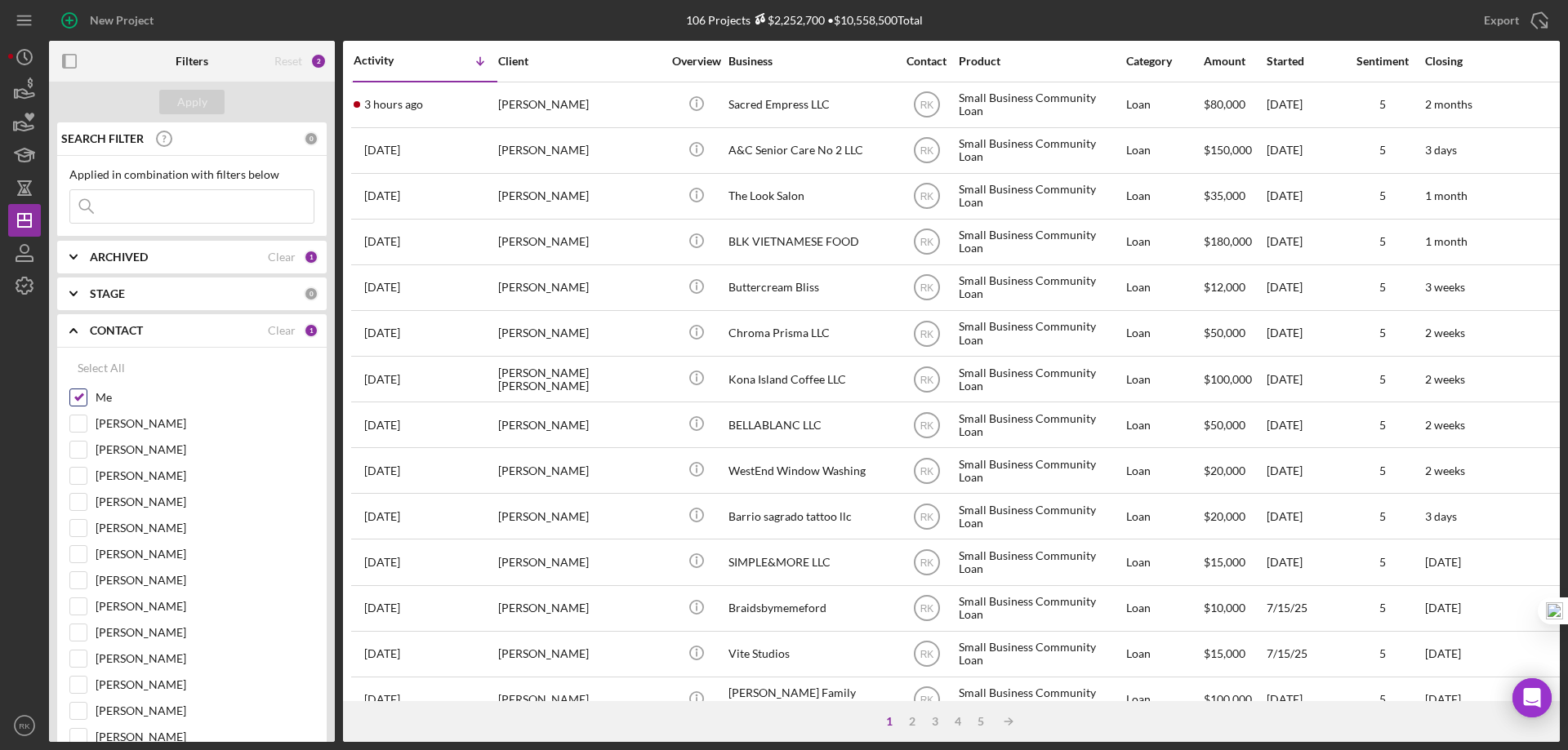
click at [77, 396] on input "Me" at bounding box center [78, 397] width 16 height 16
checkbox input "false"
click at [80, 554] on input "Lameisha Williams" at bounding box center [78, 553] width 16 height 16
checkbox input "true"
click at [212, 98] on button "Apply" at bounding box center [191, 102] width 65 height 25
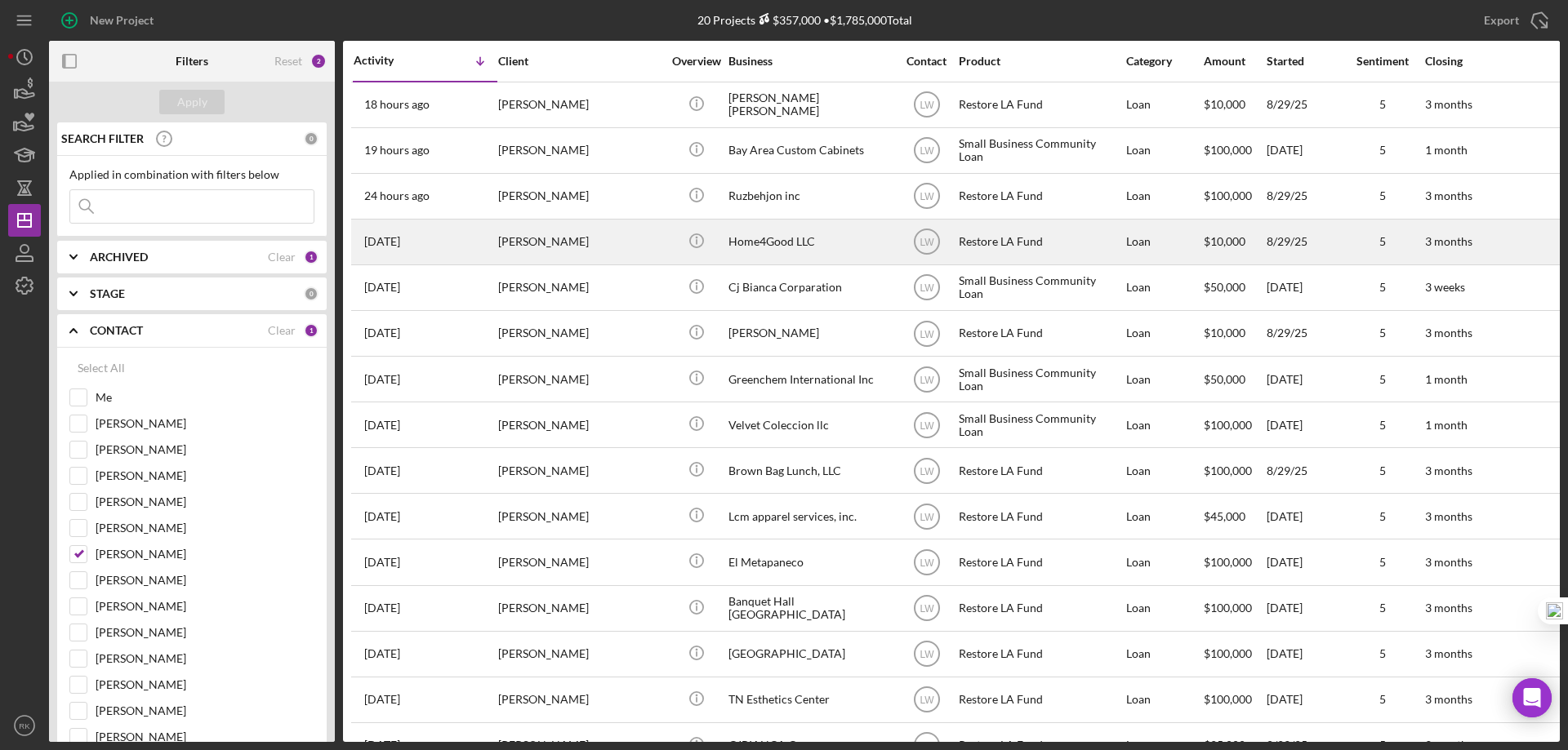
click at [774, 240] on div "Home4Good LLC" at bounding box center [810, 242] width 164 height 44
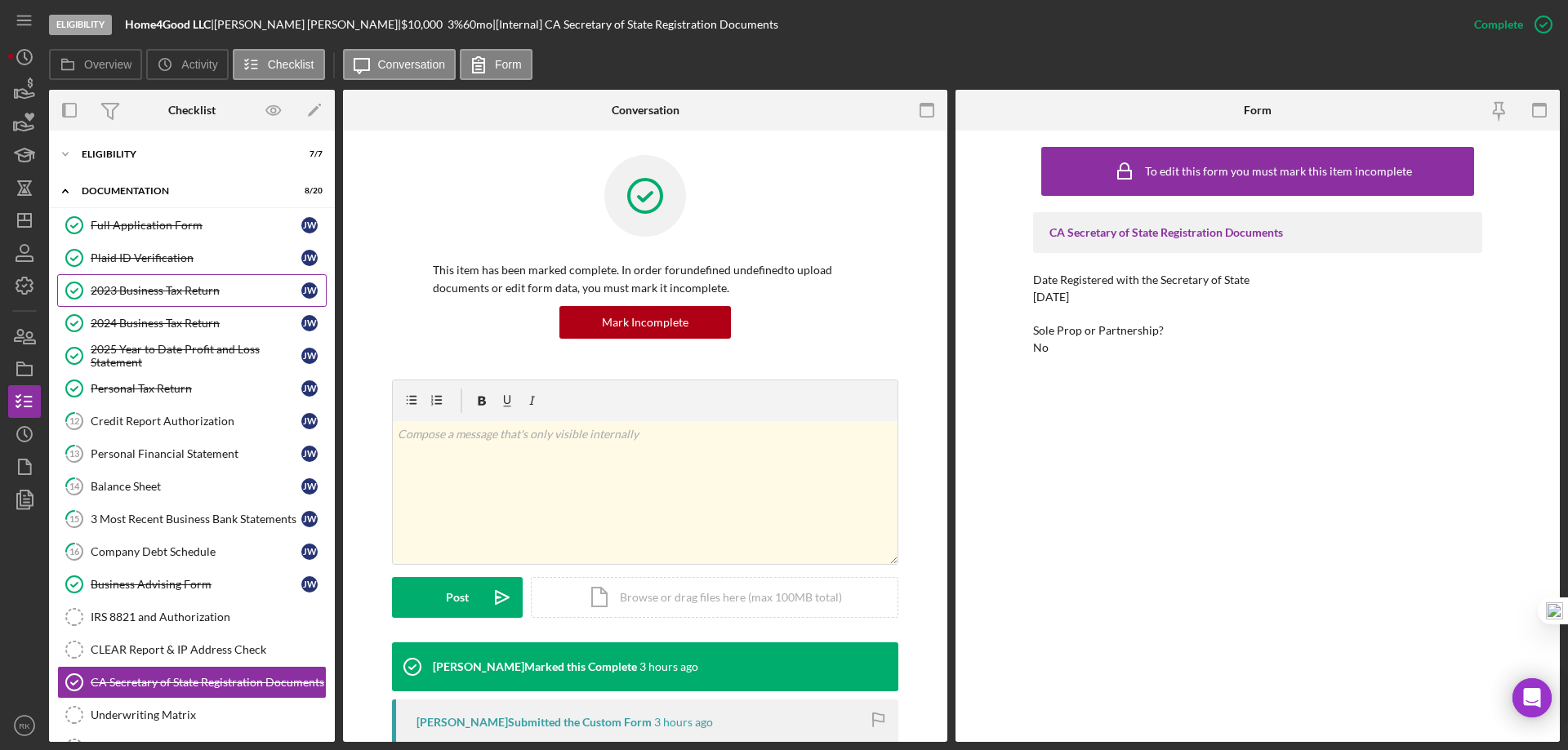
click at [155, 298] on link "2023 Business Tax Return 2023 Business Tax Return J W" at bounding box center [191, 290] width 270 height 33
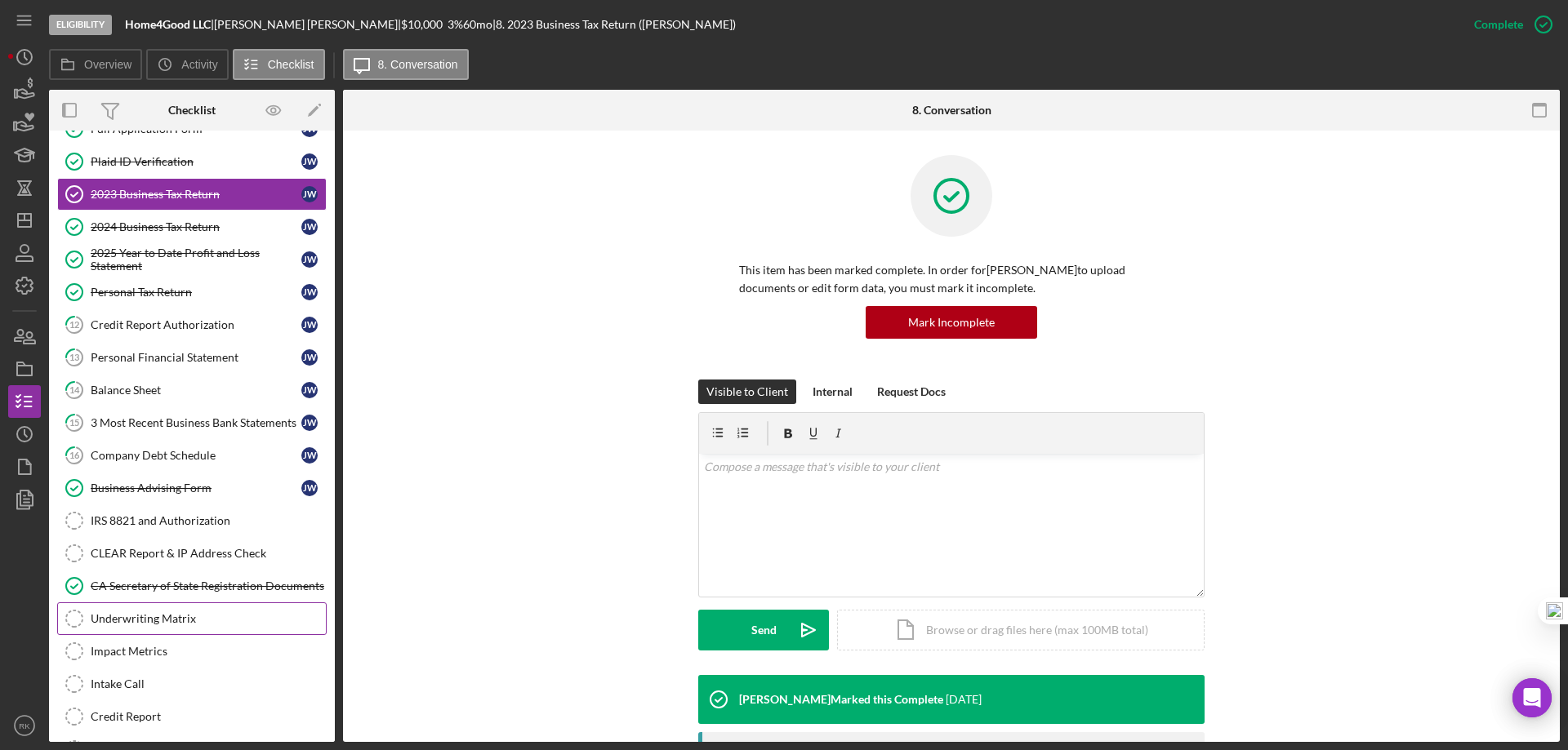
scroll to position [109, 0]
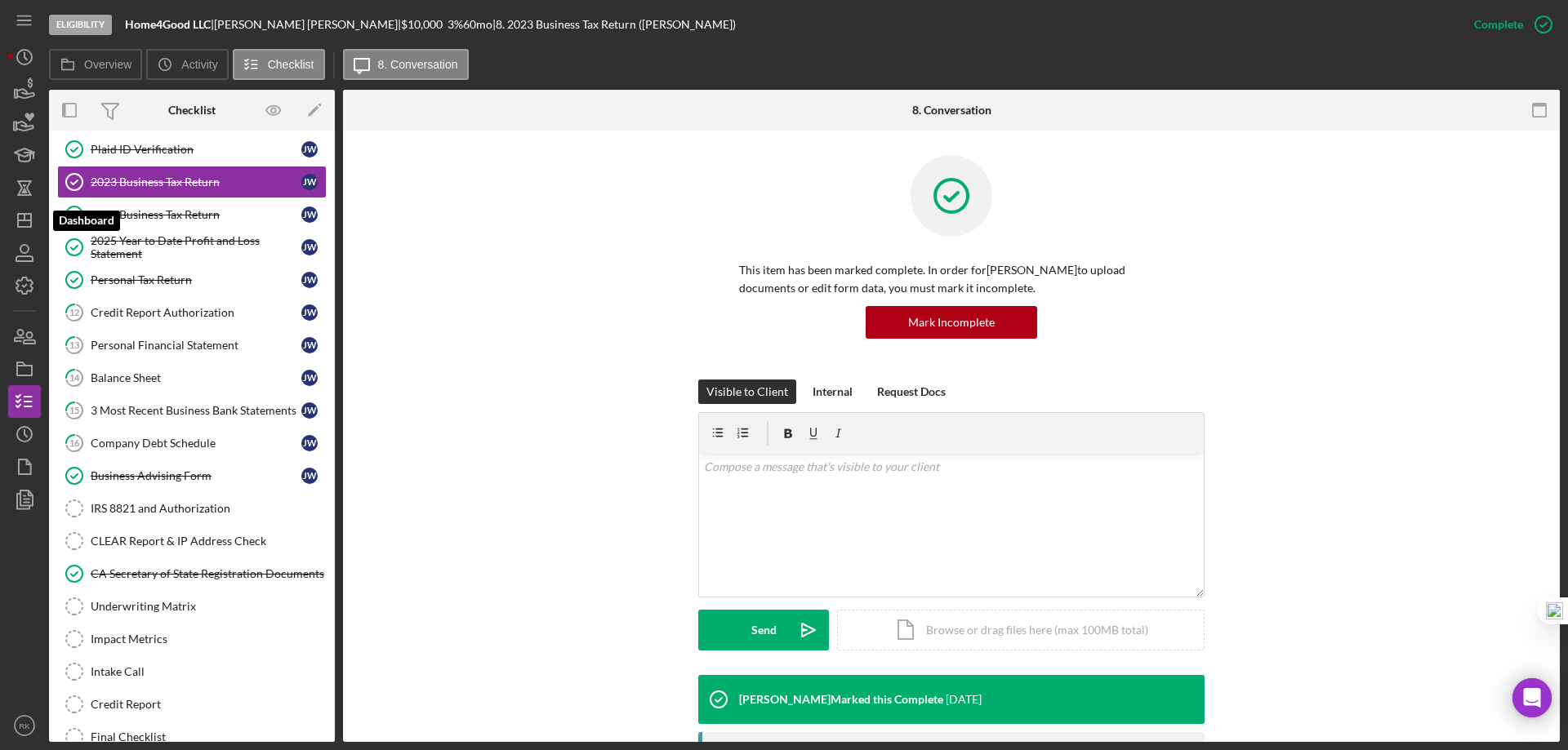
drag, startPoint x: 21, startPoint y: 224, endPoint x: 47, endPoint y: 230, distance: 26.7
click at [21, 224] on icon "Icon/Dashboard" at bounding box center [24, 219] width 41 height 41
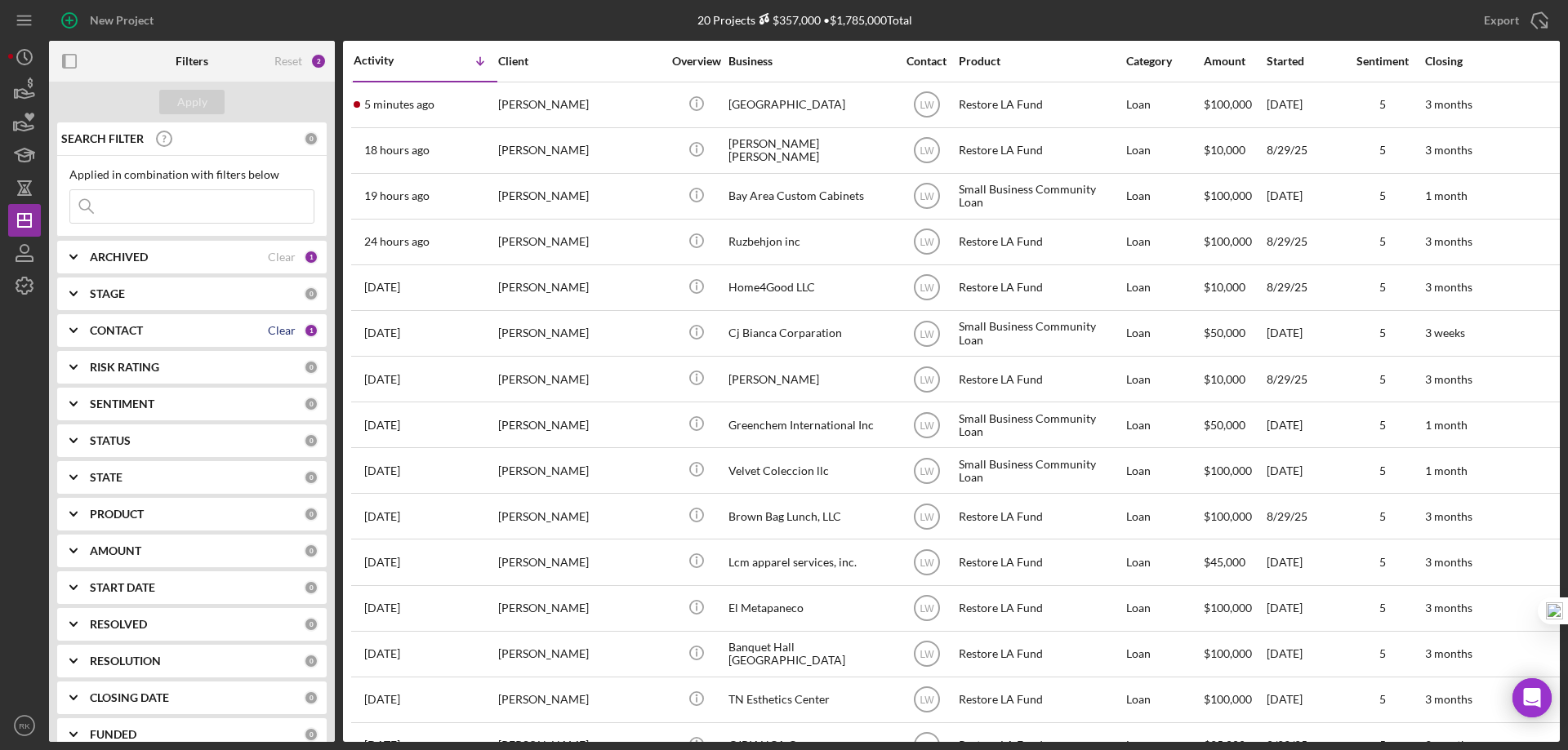
click at [277, 330] on div "Clear" at bounding box center [281, 331] width 27 height 13
click at [109, 332] on b "CONTACT" at bounding box center [116, 331] width 53 height 13
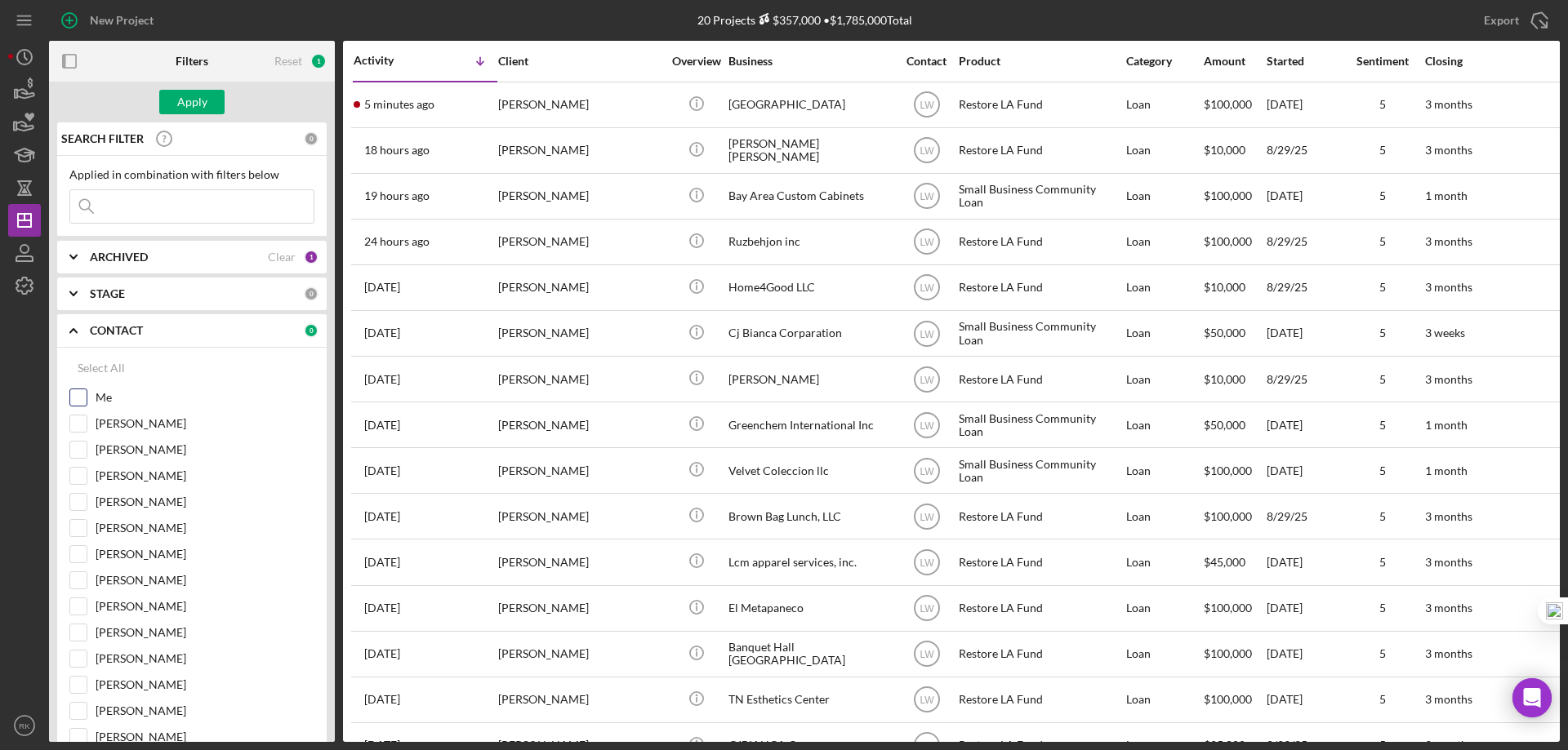
click at [86, 392] on div at bounding box center [78, 397] width 18 height 18
click at [80, 401] on input "Me" at bounding box center [78, 397] width 16 height 16
checkbox input "true"
click at [181, 103] on div "Apply" at bounding box center [192, 102] width 30 height 25
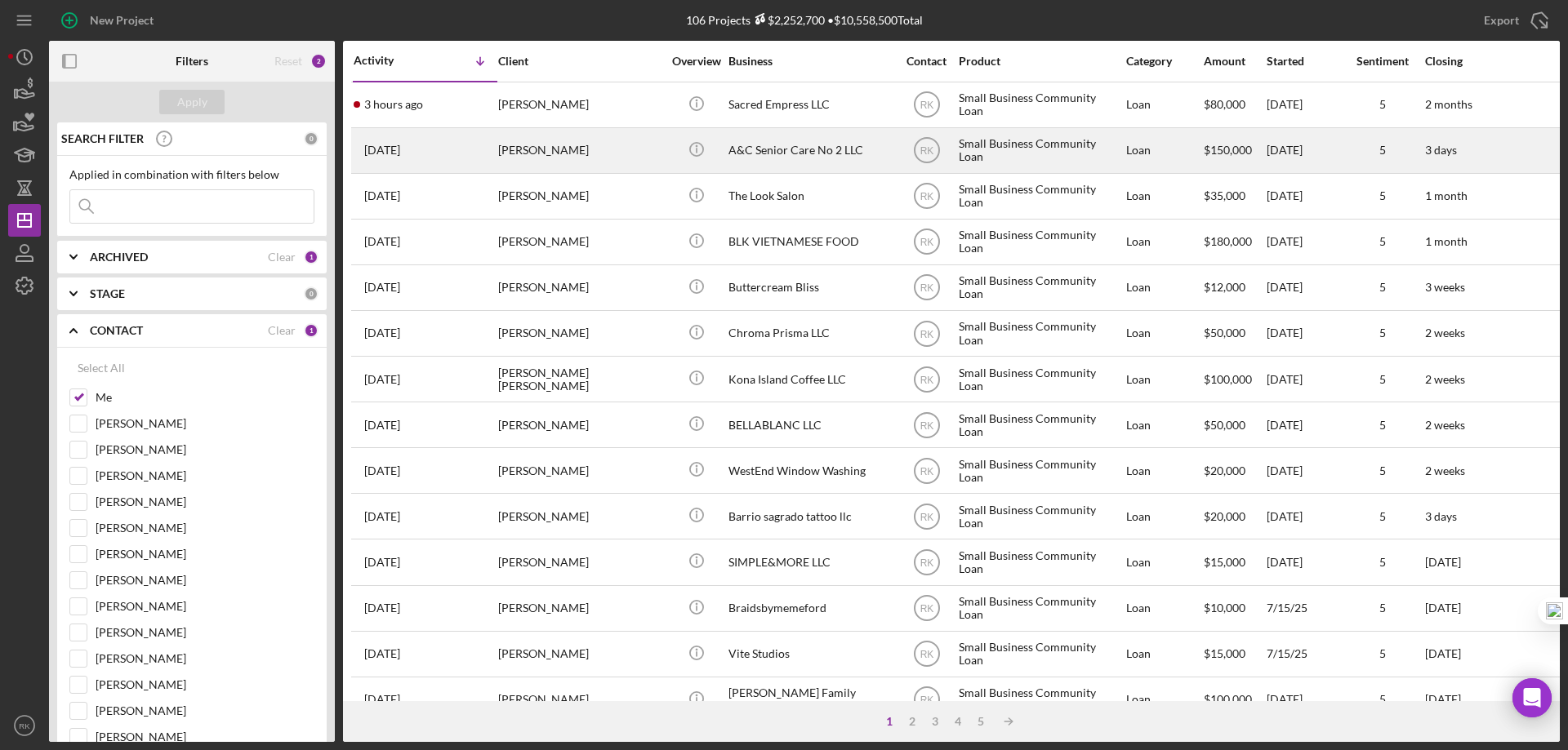
click at [757, 143] on div "A&C Senior Care No 2 LLC" at bounding box center [810, 150] width 164 height 44
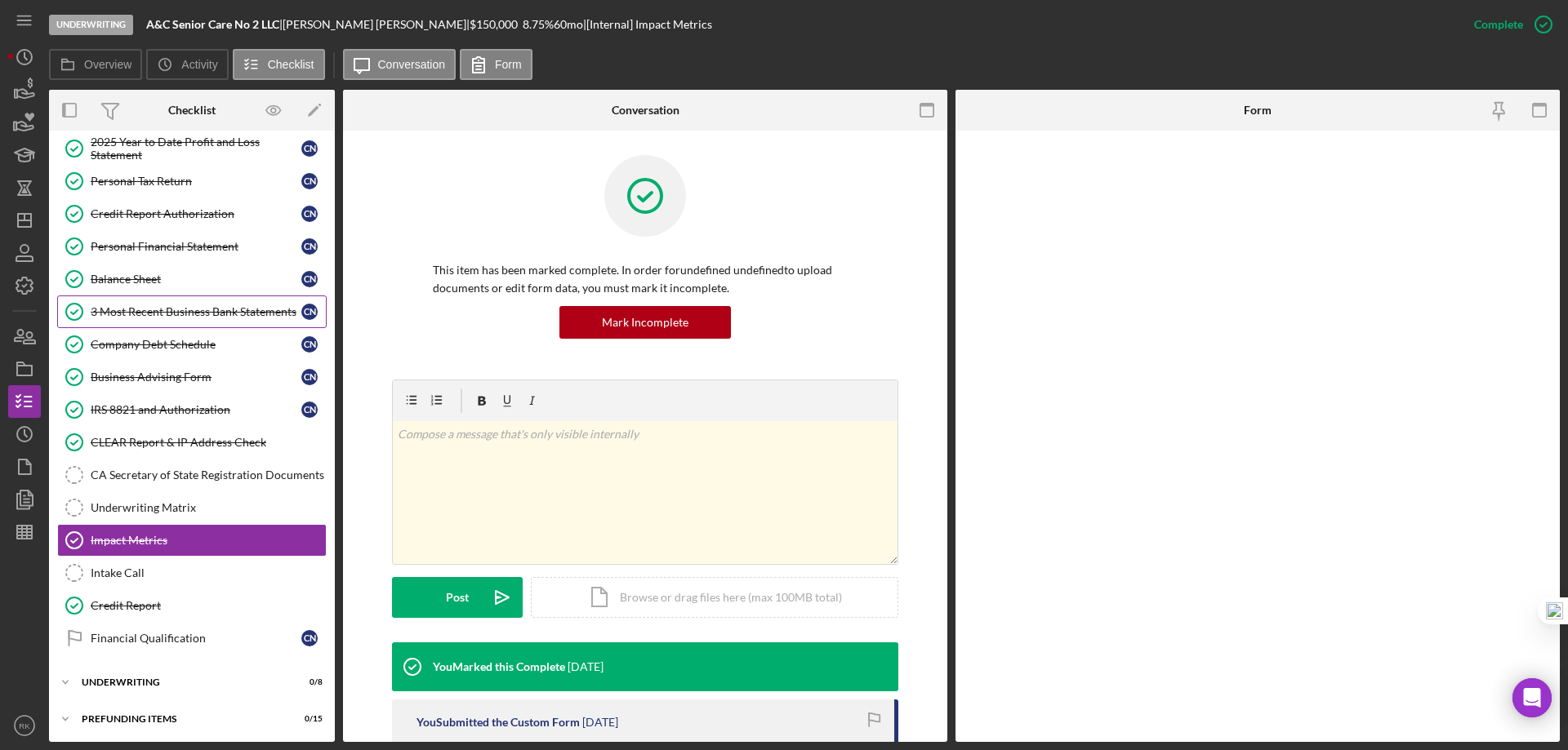
scroll to position [208, 0]
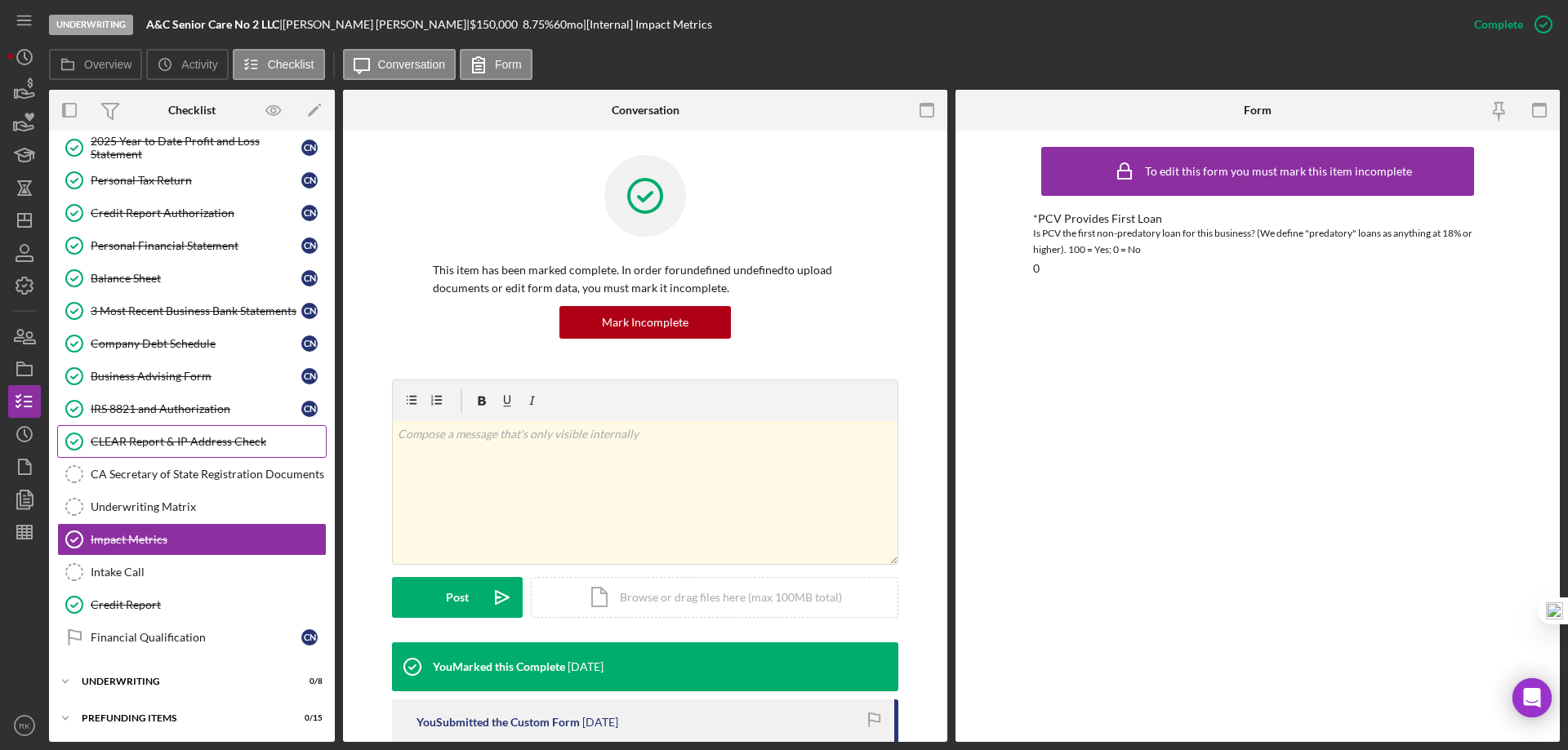
click at [134, 439] on div "CLEAR Report & IP Address Check" at bounding box center [208, 442] width 236 height 13
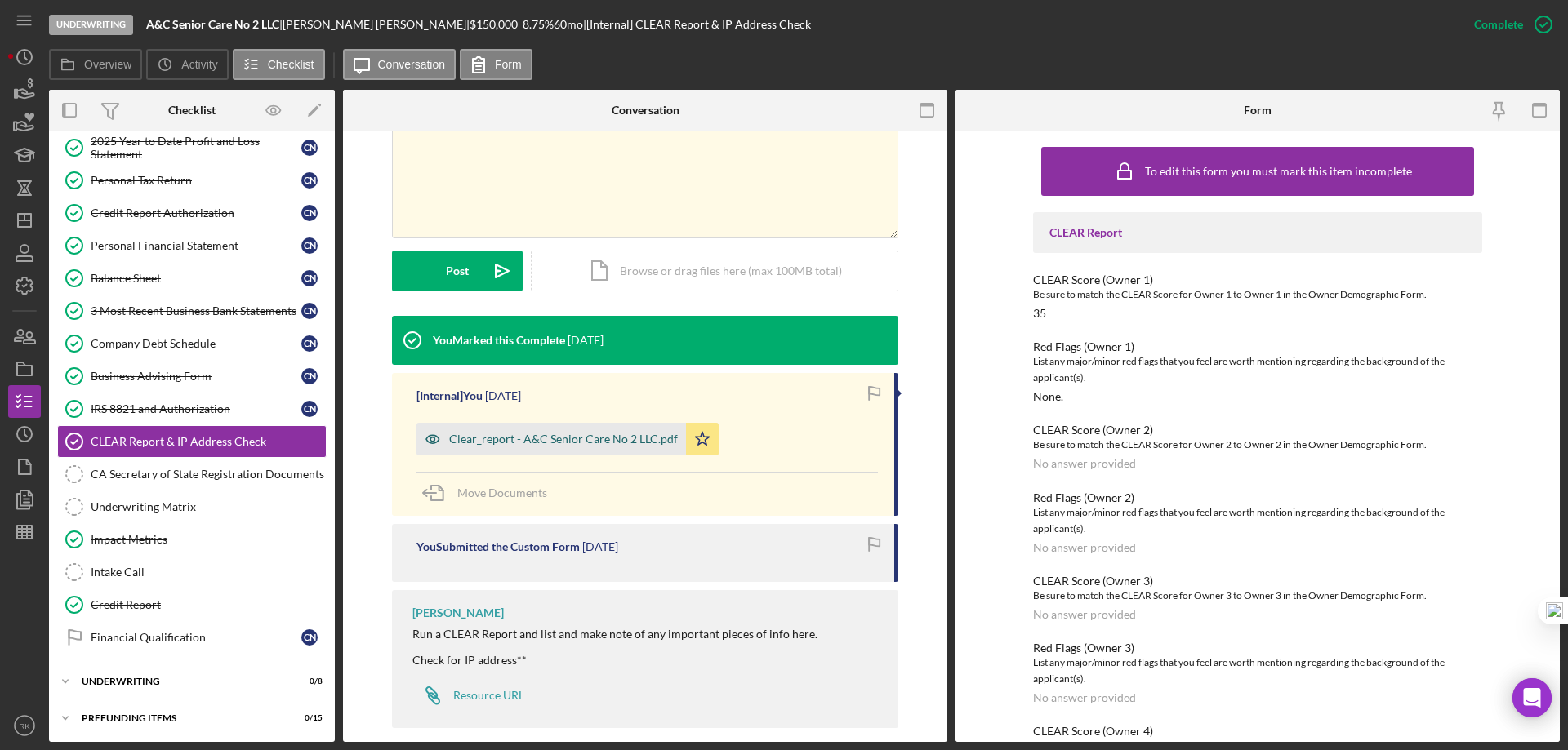
click at [565, 447] on div "Clear_report - A&C Senior Care No 2 LLC.pdf" at bounding box center [551, 439] width 270 height 33
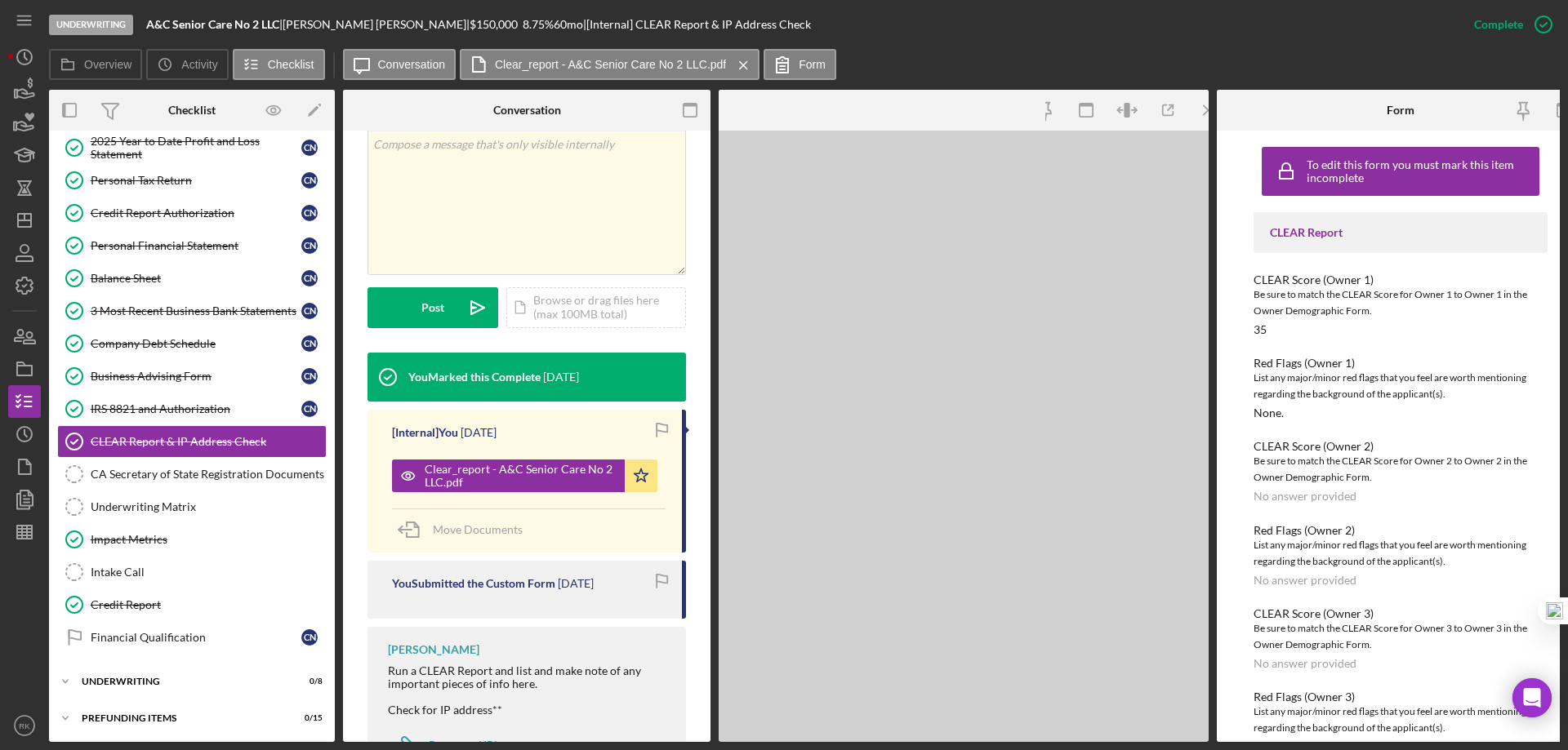
scroll to position [344, 0]
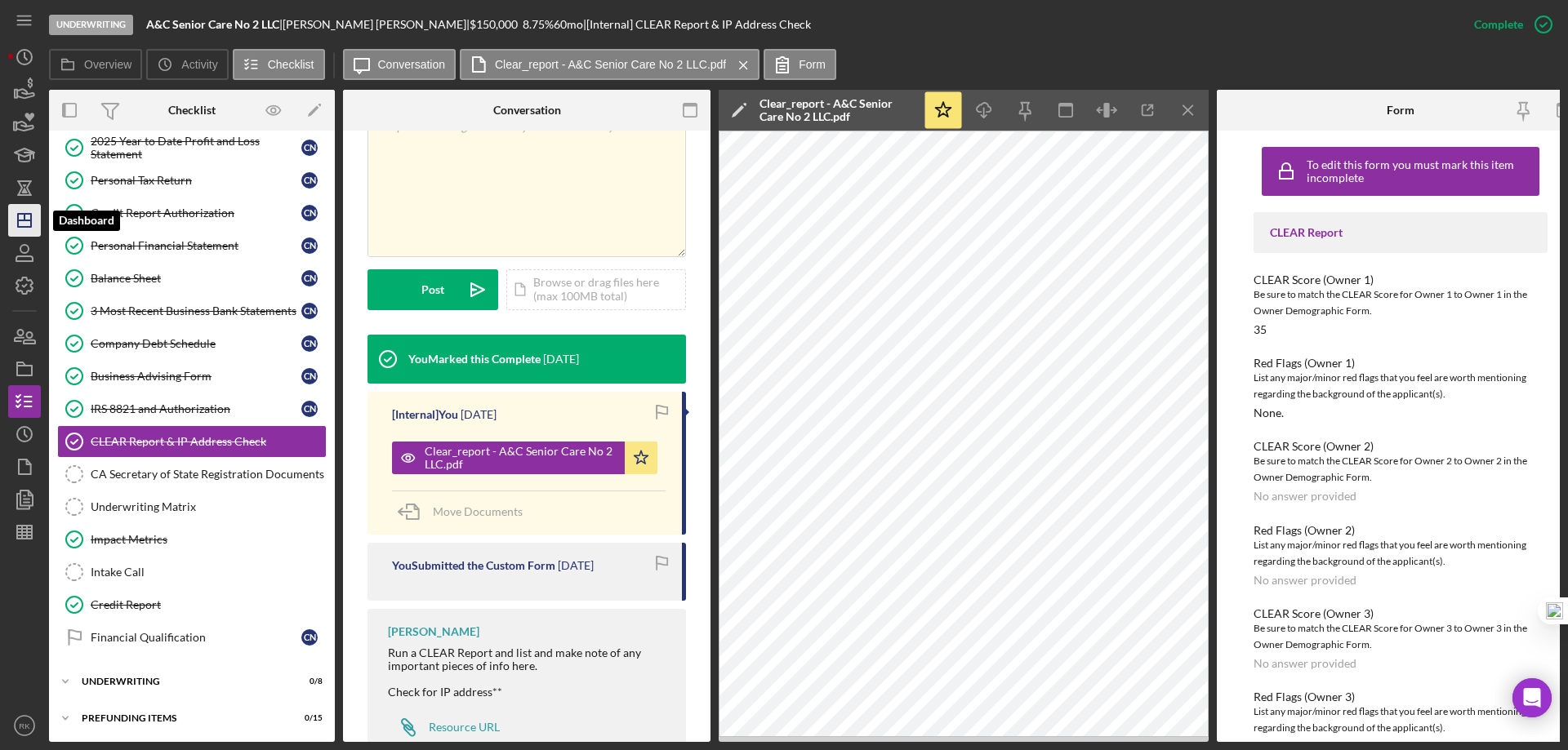
click at [33, 216] on icon "Icon/Dashboard" at bounding box center [24, 219] width 41 height 41
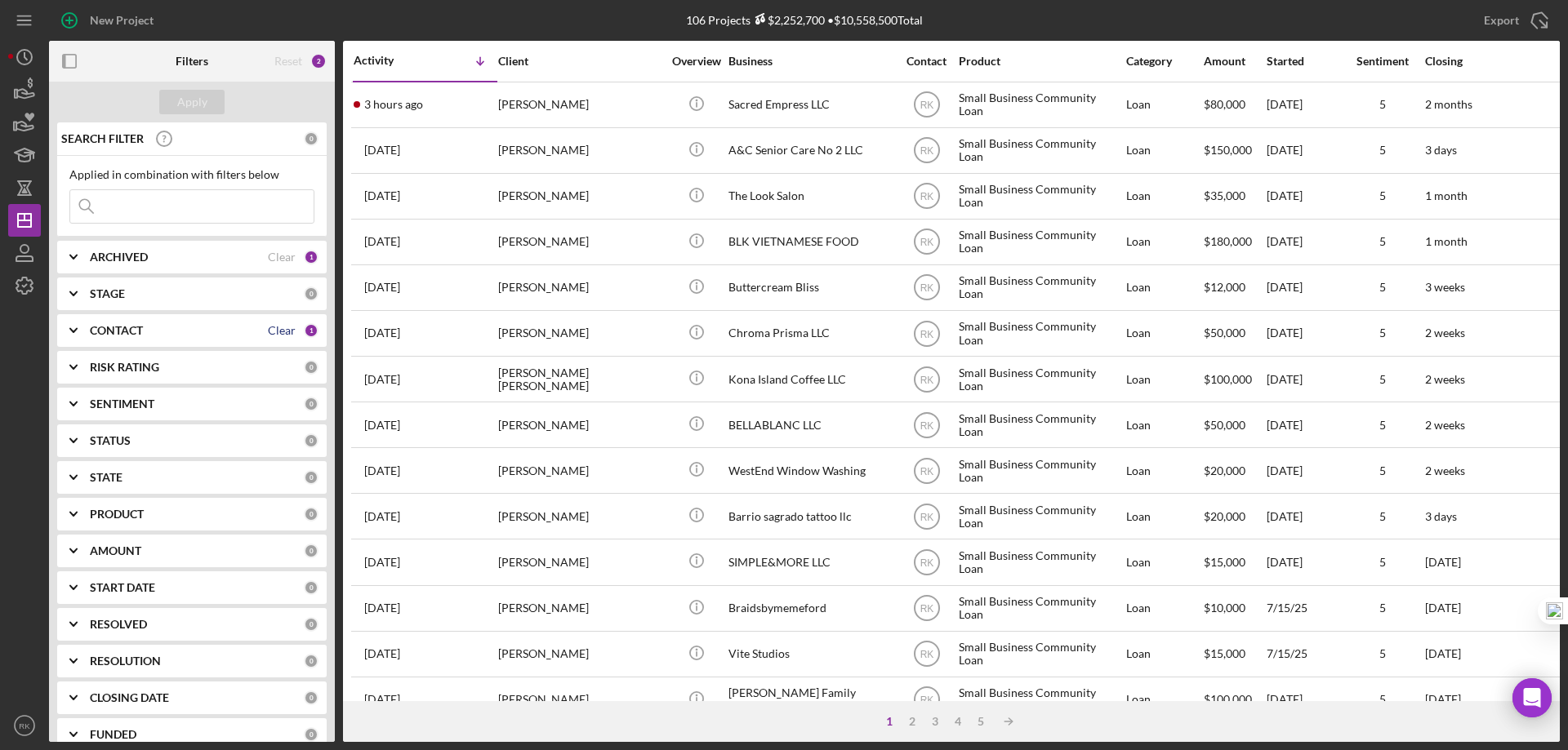
click at [272, 327] on div "Clear" at bounding box center [281, 331] width 27 height 13
click at [137, 329] on b "CONTACT" at bounding box center [116, 331] width 53 height 13
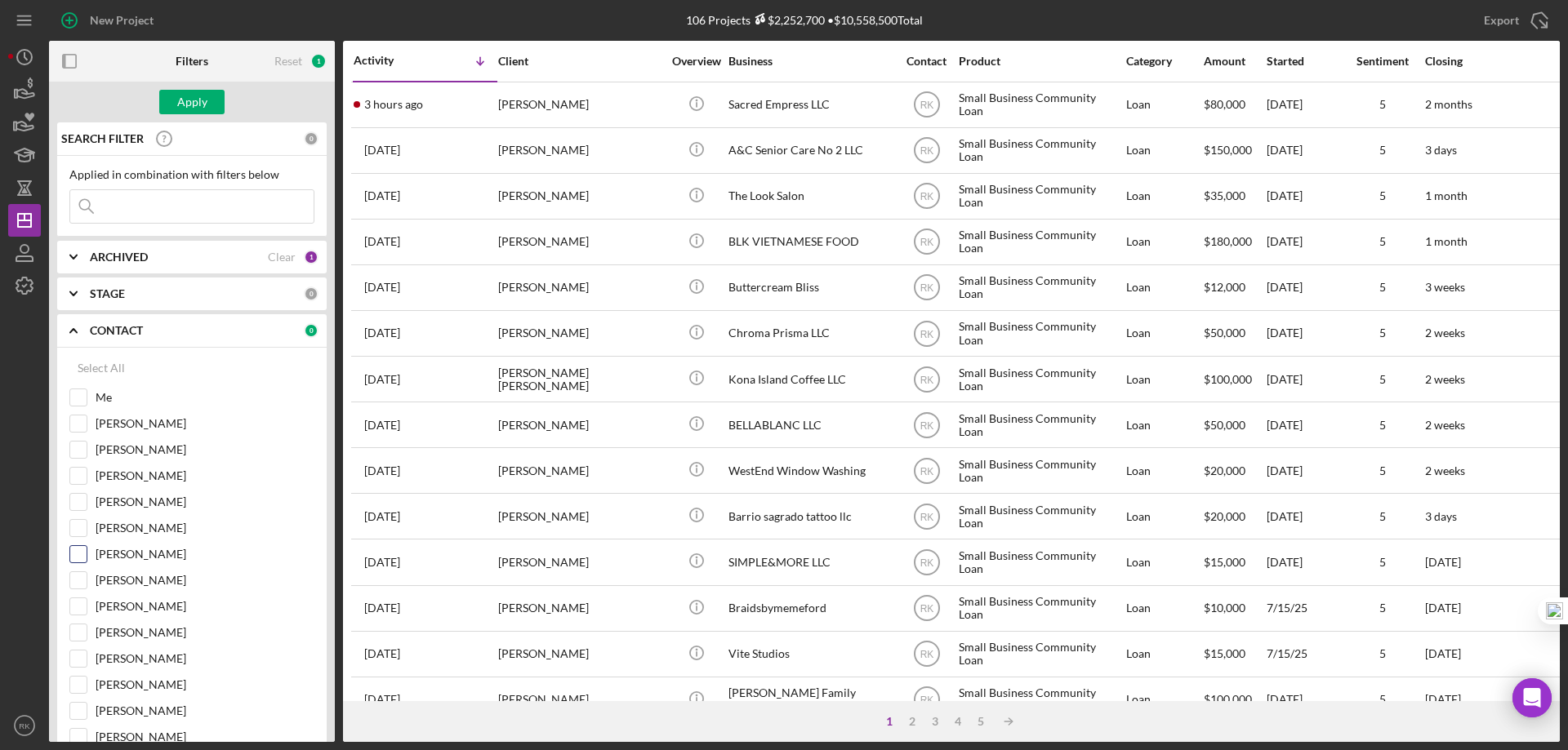
click at [77, 551] on input "Lameisha Williams" at bounding box center [78, 553] width 16 height 16
checkbox input "true"
click at [182, 105] on div "Apply" at bounding box center [192, 102] width 30 height 25
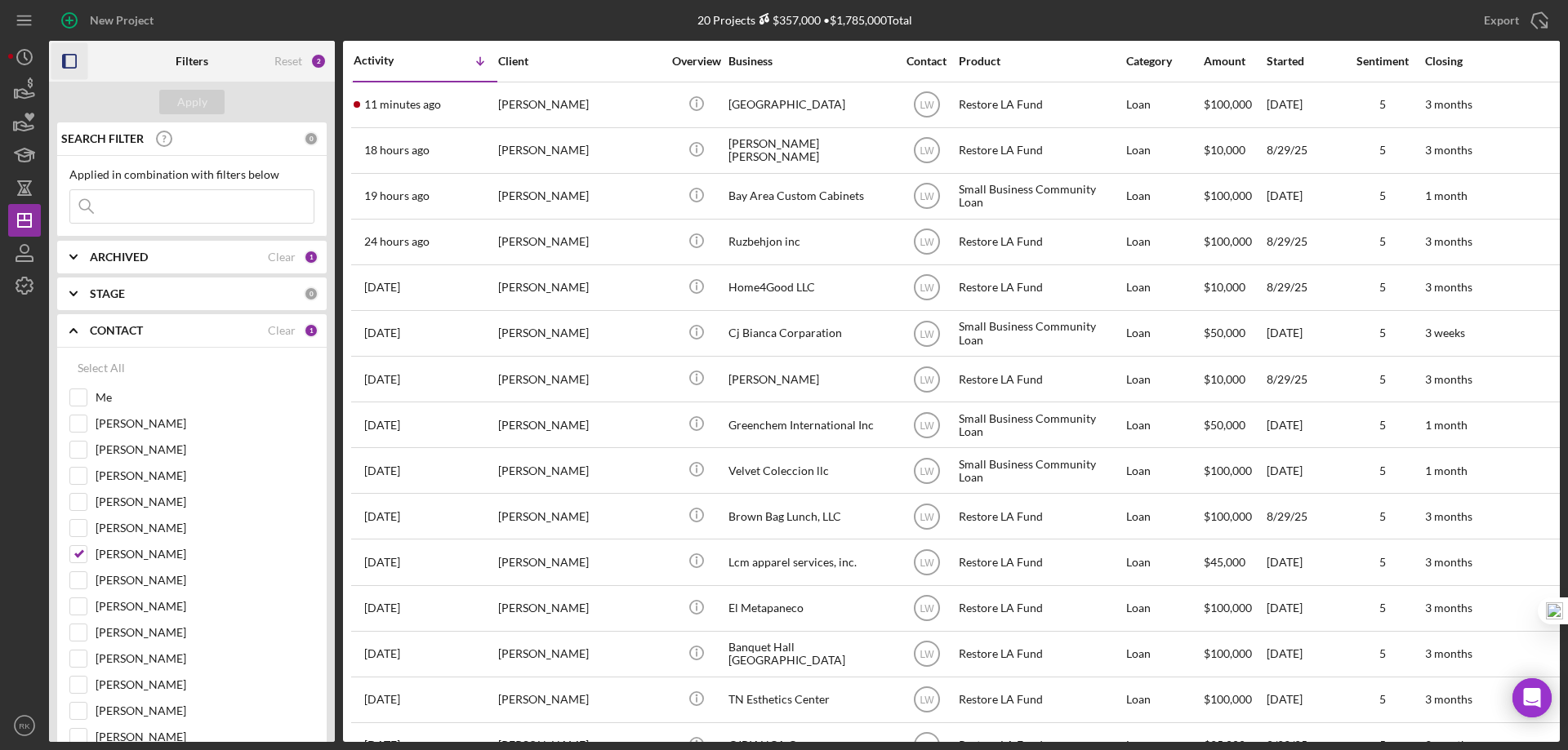
click at [69, 61] on icon "button" at bounding box center [69, 61] width 37 height 37
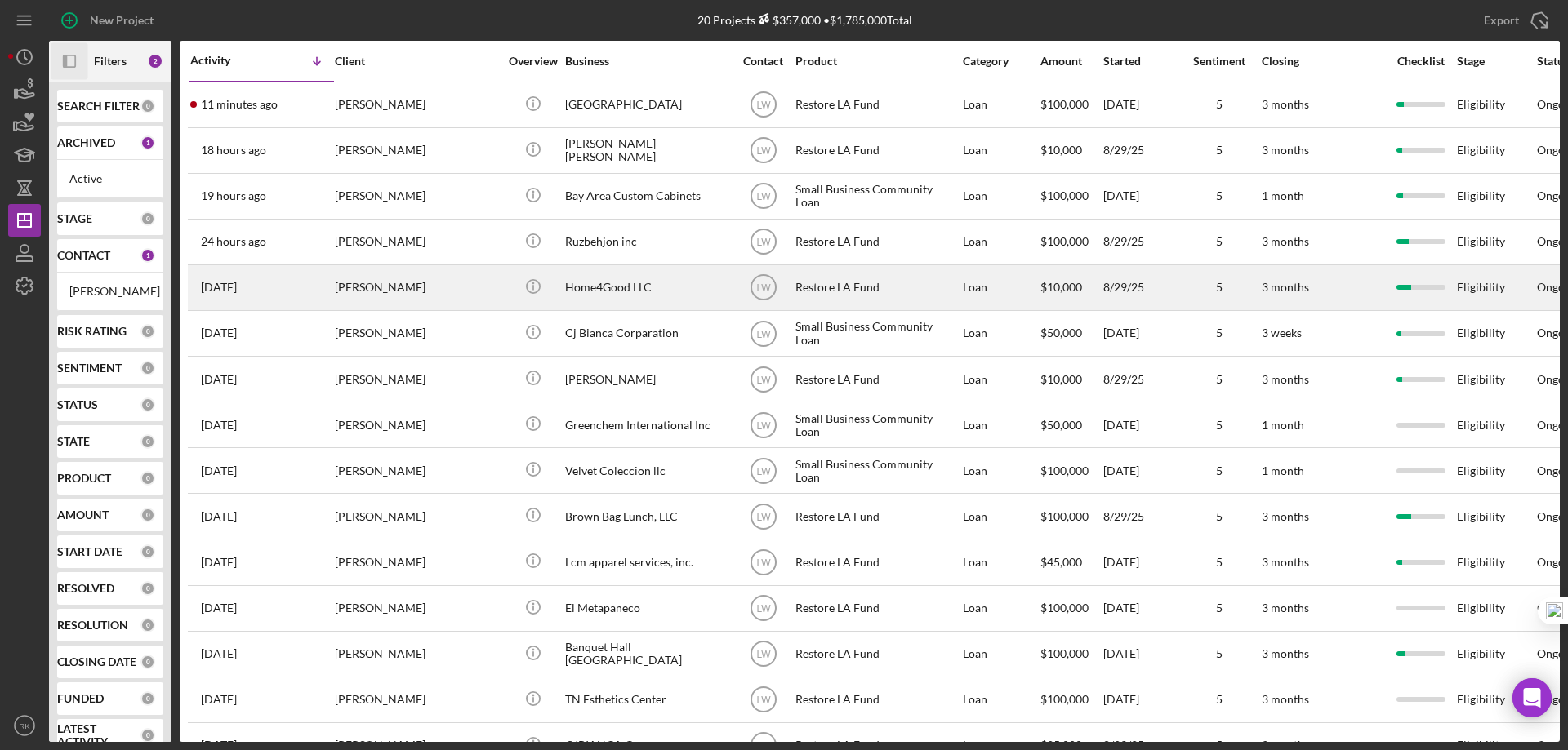
click at [590, 289] on div "Home4Good LLC" at bounding box center [646, 288] width 164 height 44
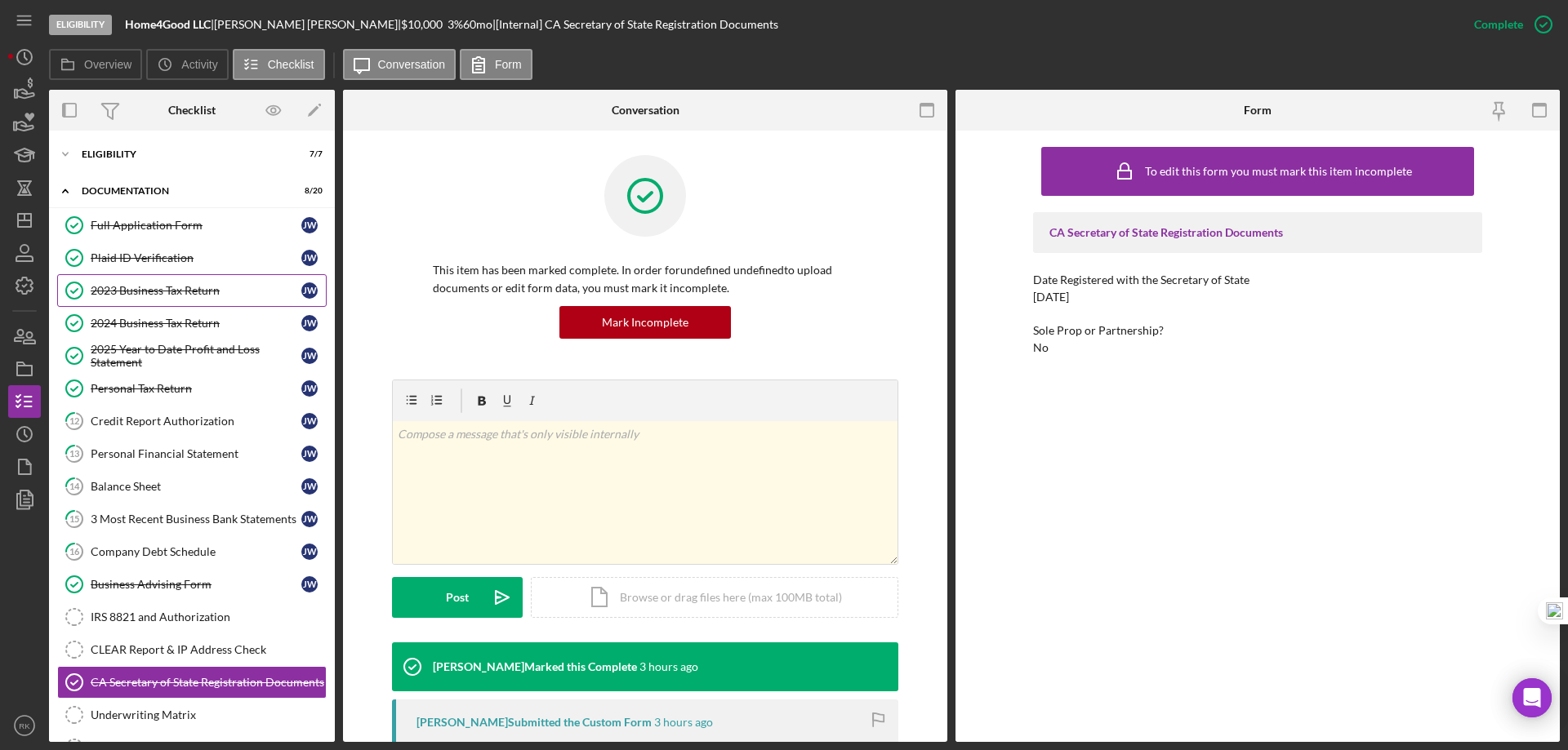
click at [162, 298] on link "2023 Business Tax Return 2023 Business Tax Return J W" at bounding box center [191, 290] width 270 height 33
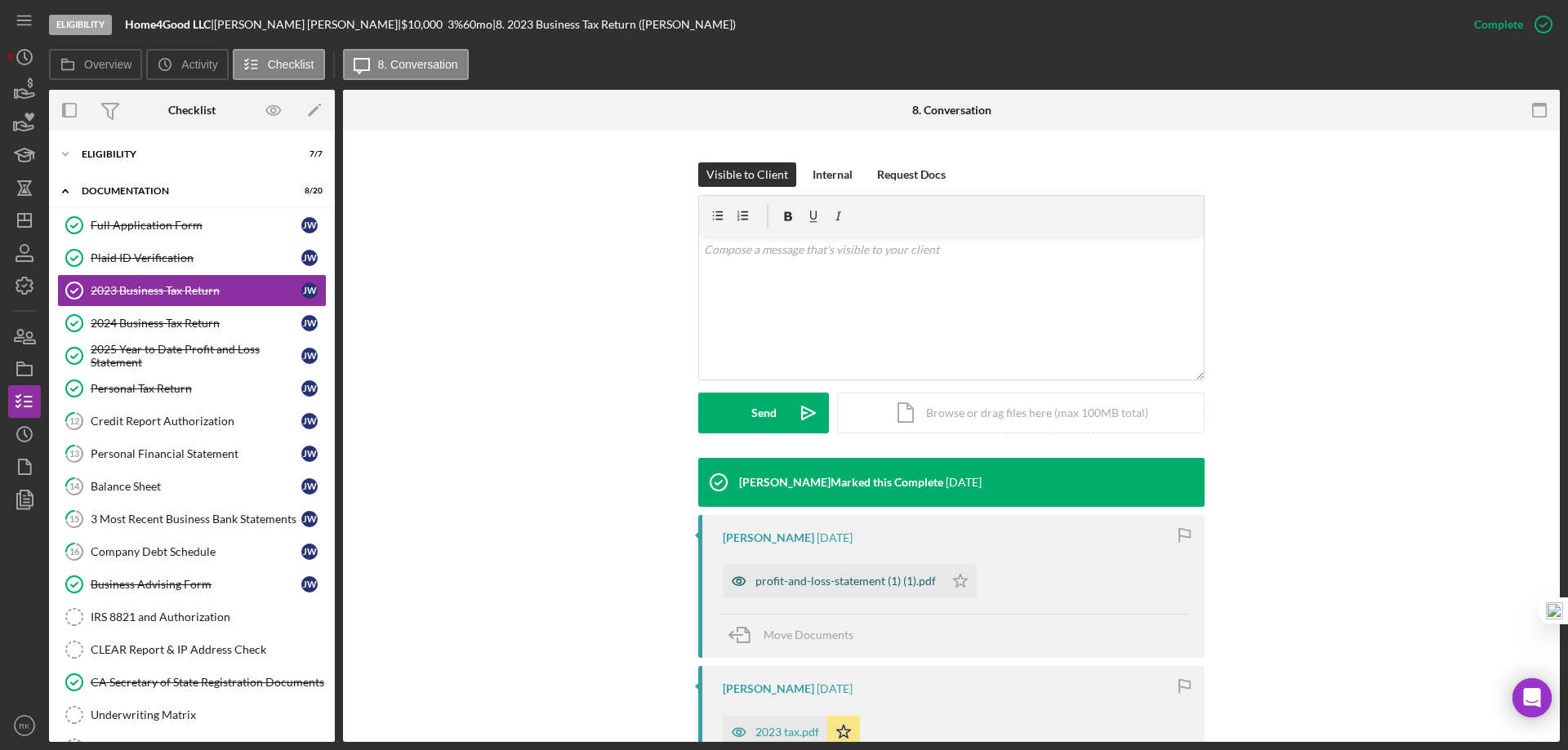
scroll to position [218, 0]
click at [839, 582] on div "profit-and-loss-statement (1) (1).pdf" at bounding box center [845, 581] width 181 height 13
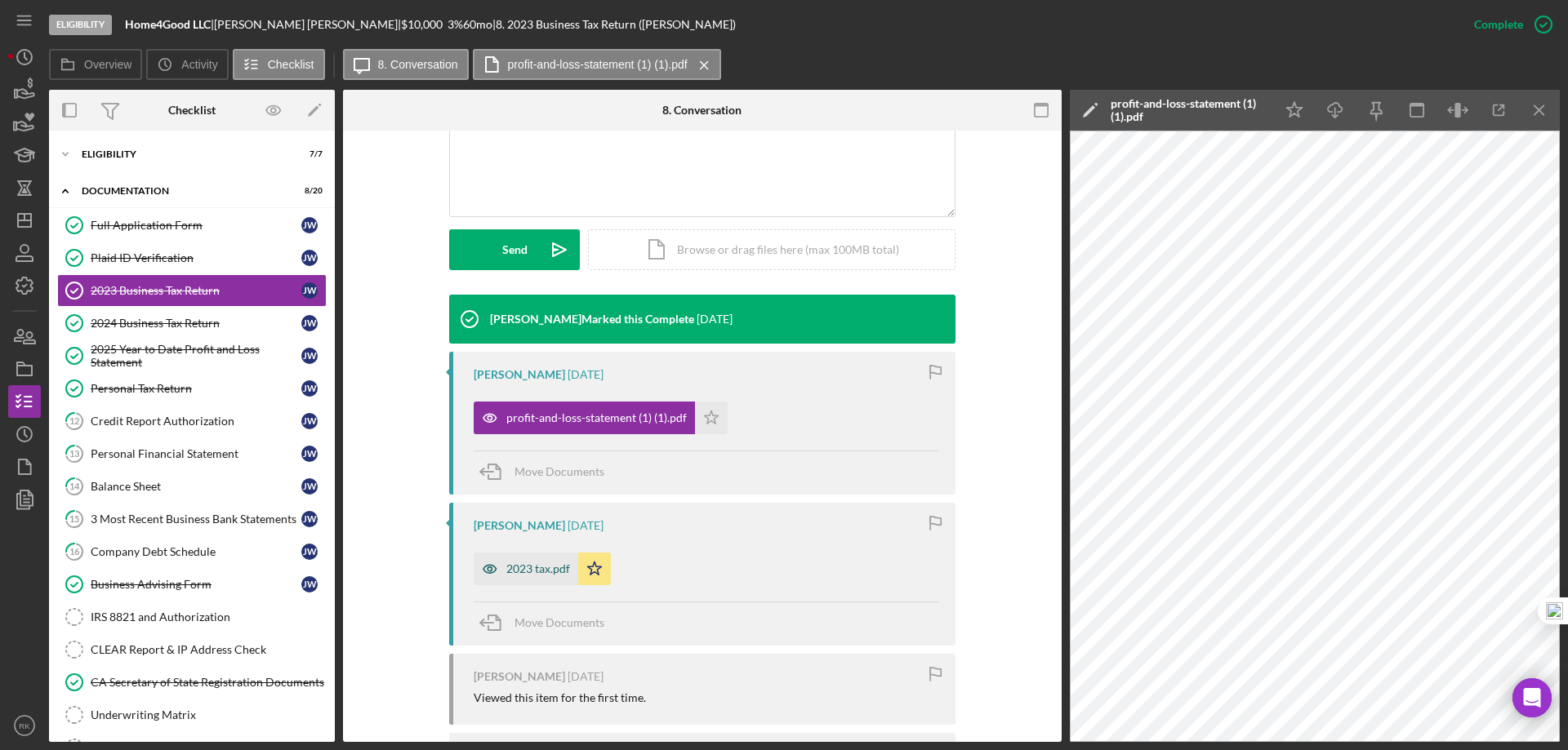
click at [532, 577] on div "2023 tax.pdf" at bounding box center [526, 568] width 104 height 33
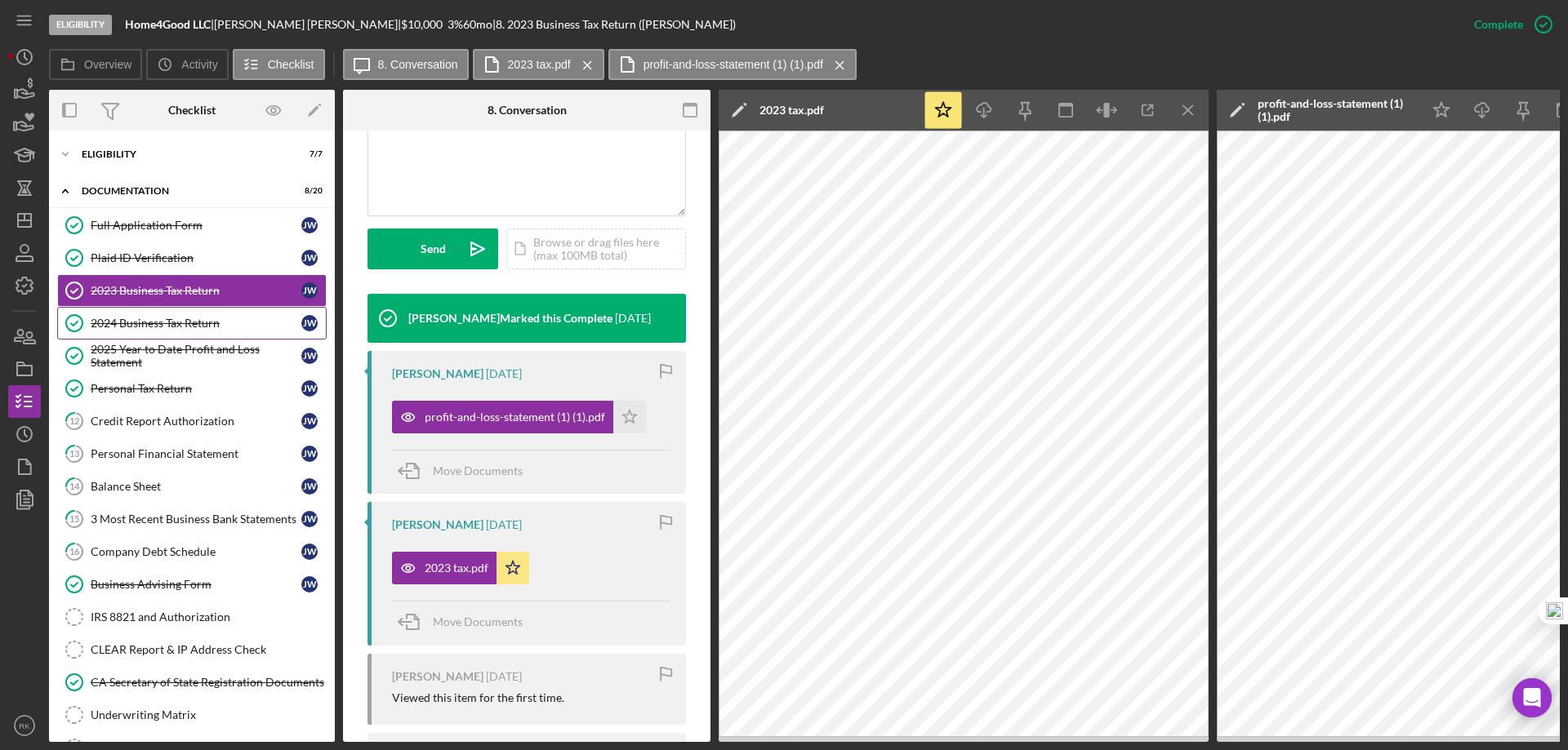
click at [194, 323] on div "2024 Business Tax Return" at bounding box center [196, 323] width 211 height 13
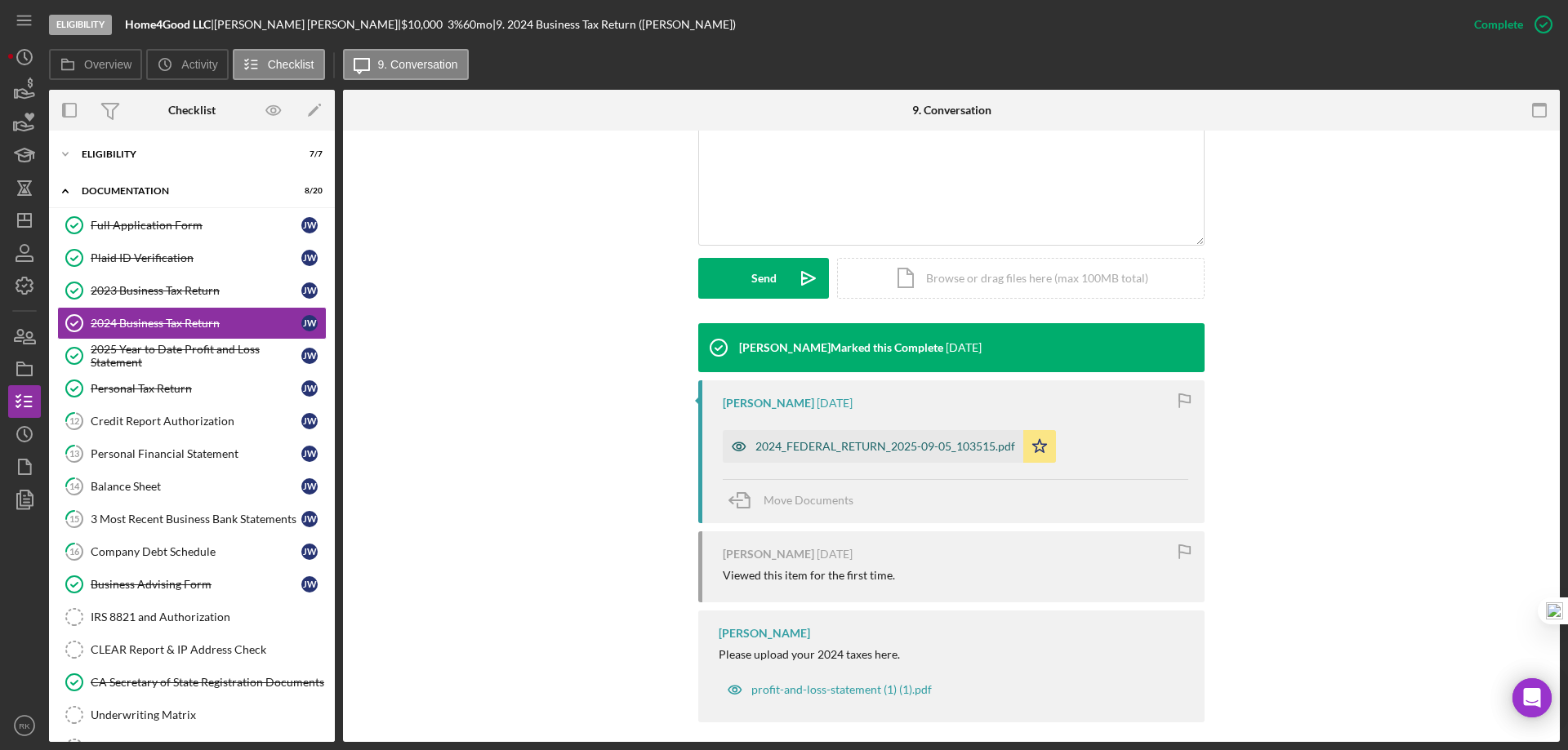
scroll to position [365, 0]
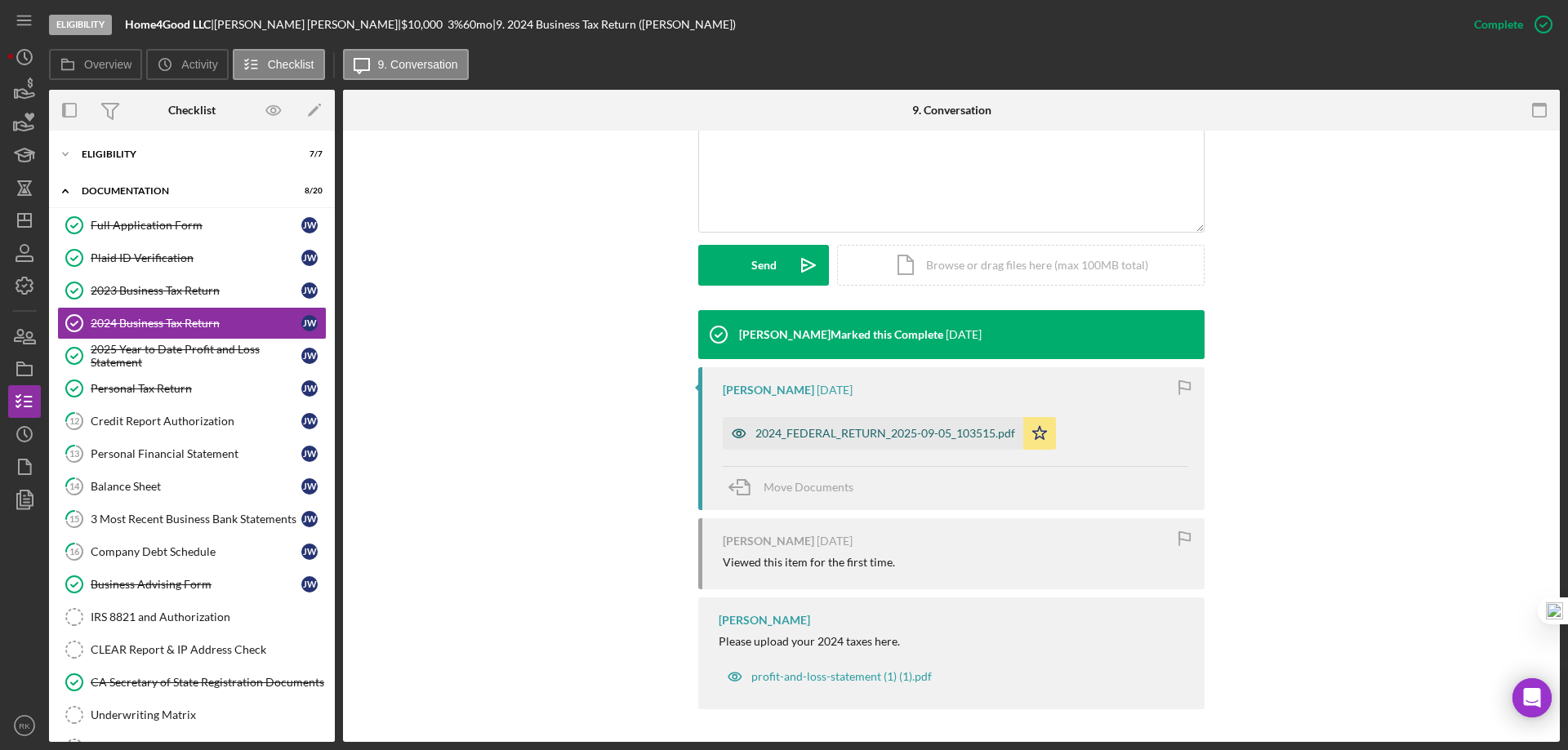
click at [871, 430] on div "2024_FEDERAL_RETURN_2025-09-05_103515.pdf" at bounding box center [885, 433] width 259 height 13
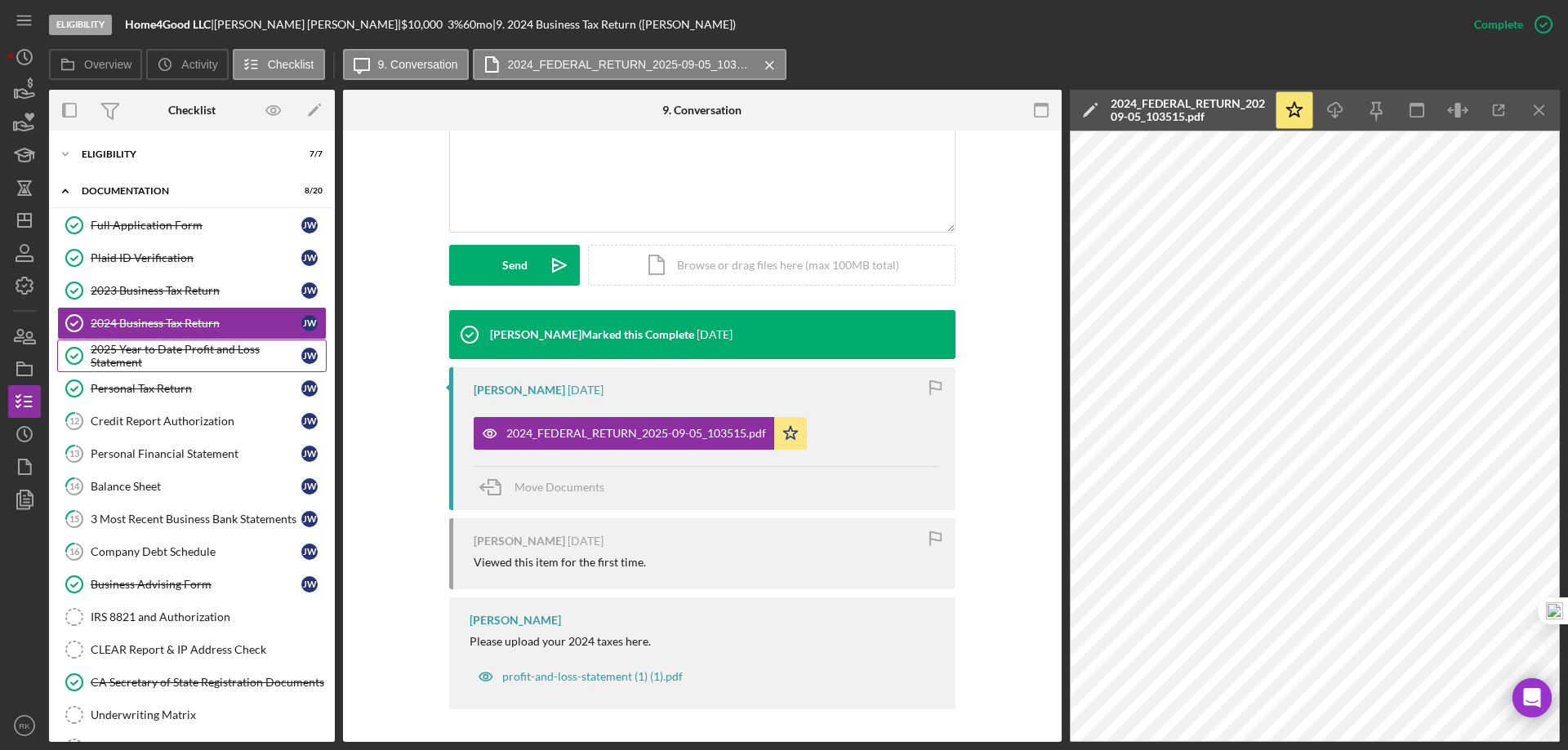
drag, startPoint x: 140, startPoint y: 353, endPoint x: 179, endPoint y: 356, distance: 39.1
click at [140, 352] on div "2025 Year to Date Profit and Loss Statement" at bounding box center [196, 357] width 211 height 26
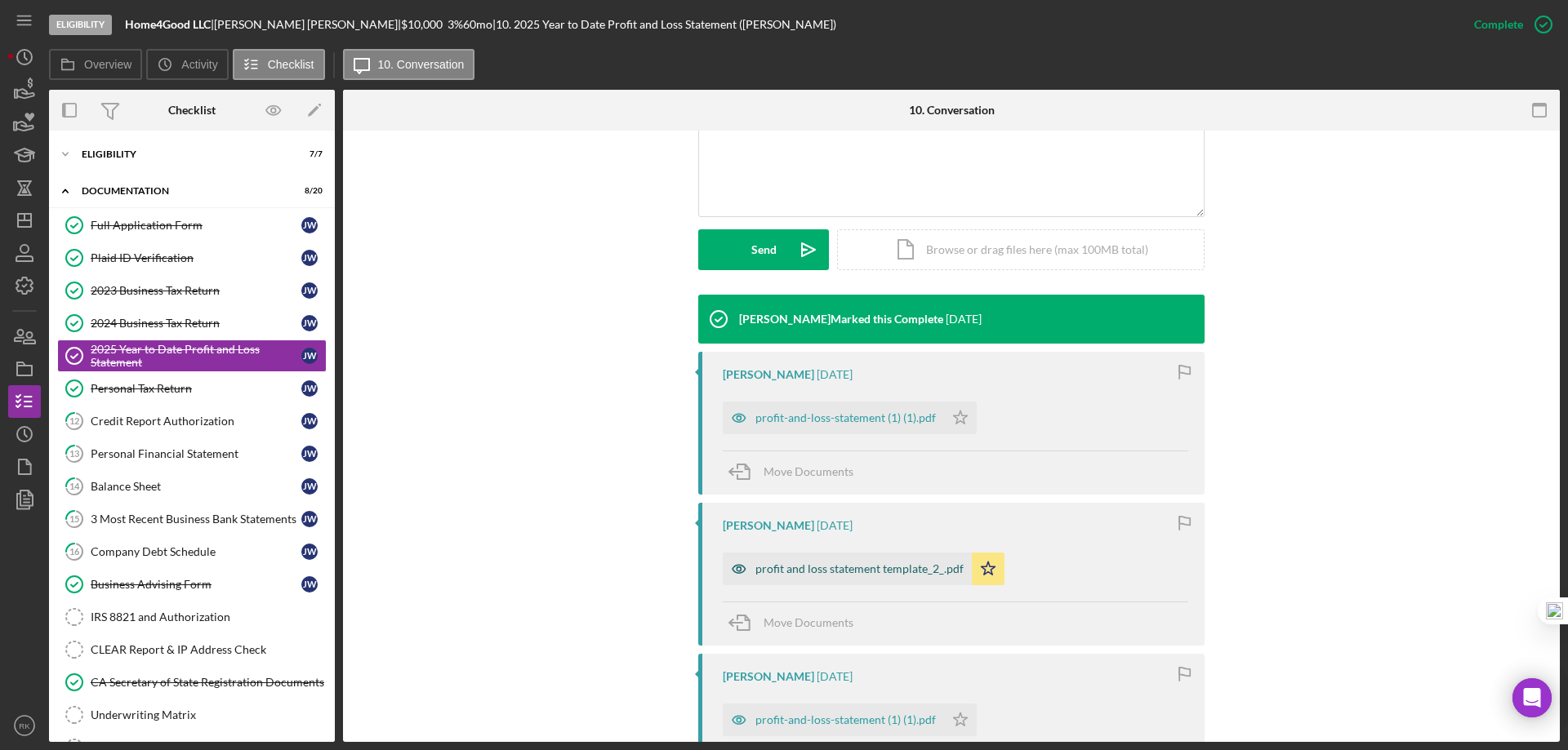
scroll to position [381, 0]
click at [847, 571] on div "profit and loss statement template_2_.pdf" at bounding box center [859, 568] width 208 height 13
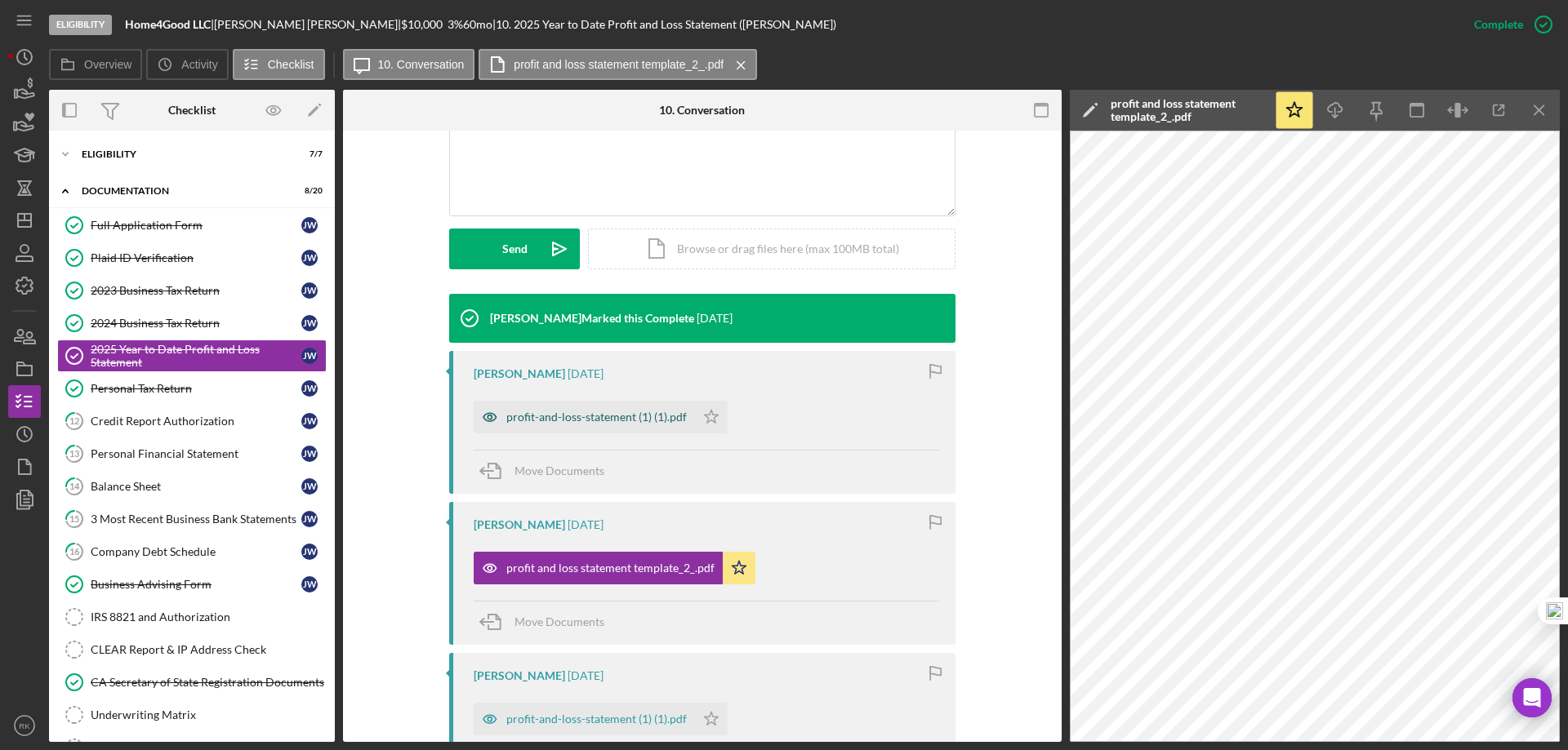
click at [590, 420] on div "profit-and-loss-statement (1) (1).pdf" at bounding box center [596, 417] width 181 height 13
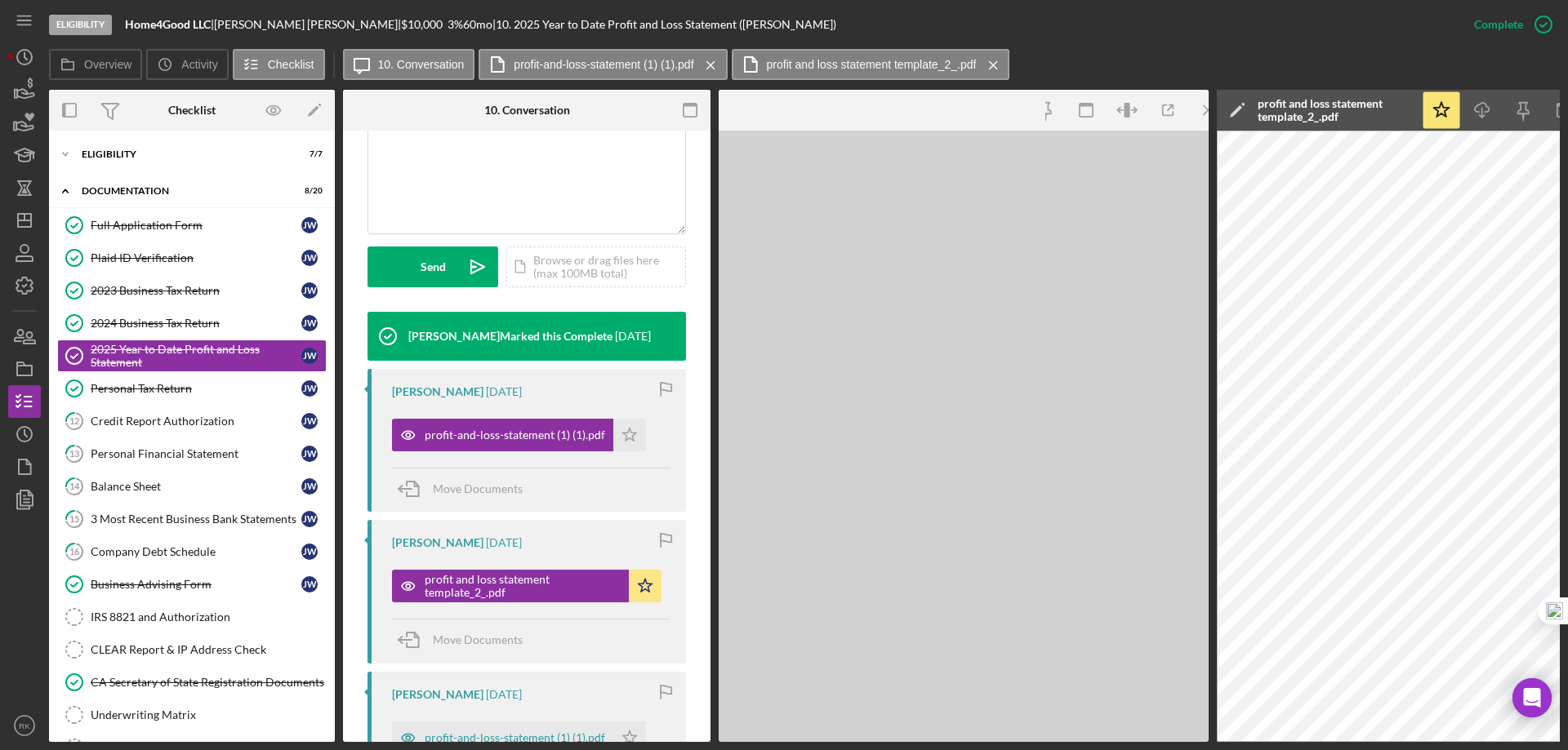
scroll to position [399, 0]
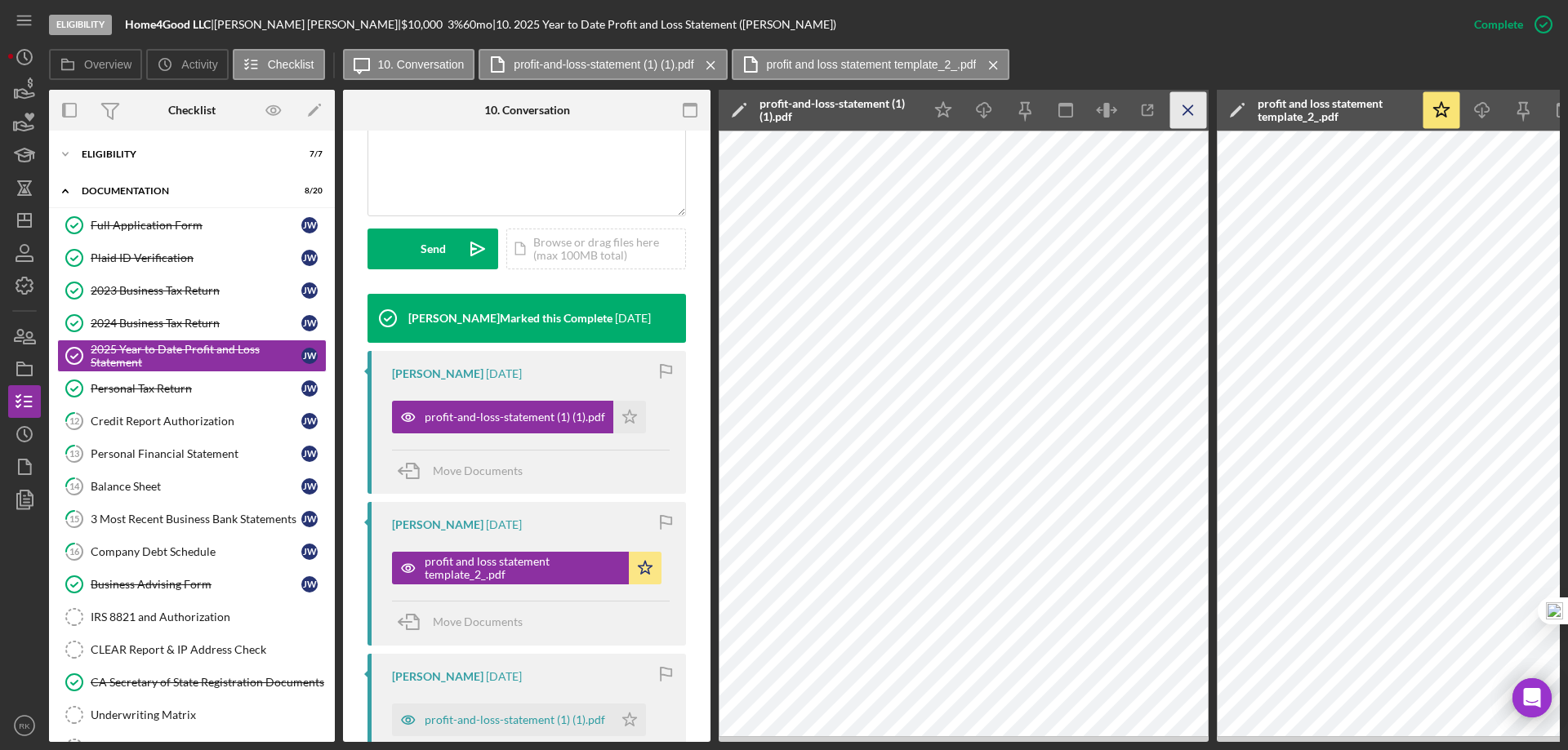
click at [1184, 102] on icon "Icon/Menu Close" at bounding box center [1189, 111] width 37 height 37
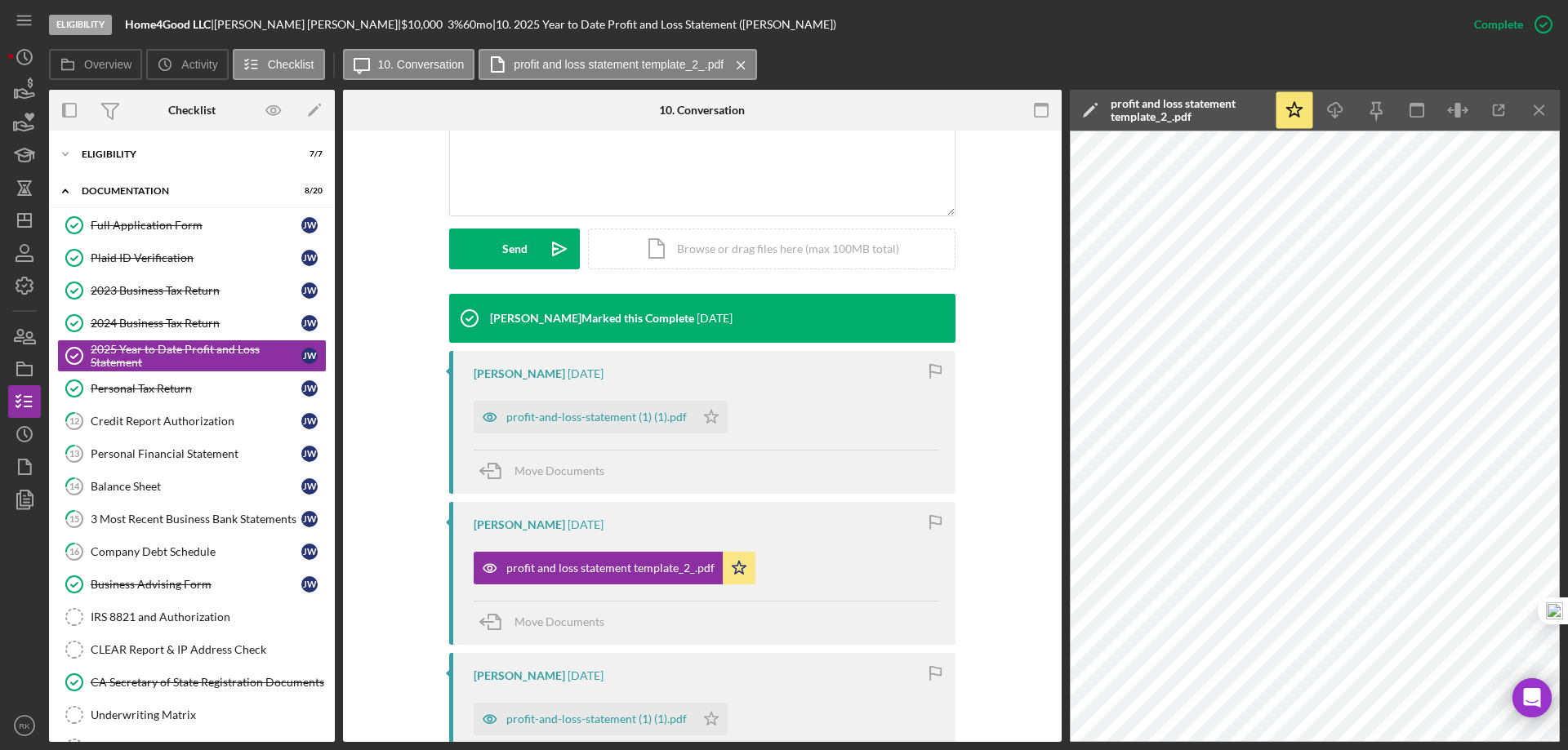
drag, startPoint x: 1537, startPoint y: 111, endPoint x: 1522, endPoint y: 129, distance: 23.4
click at [1537, 111] on icon "Icon/Menu Close" at bounding box center [1540, 111] width 37 height 37
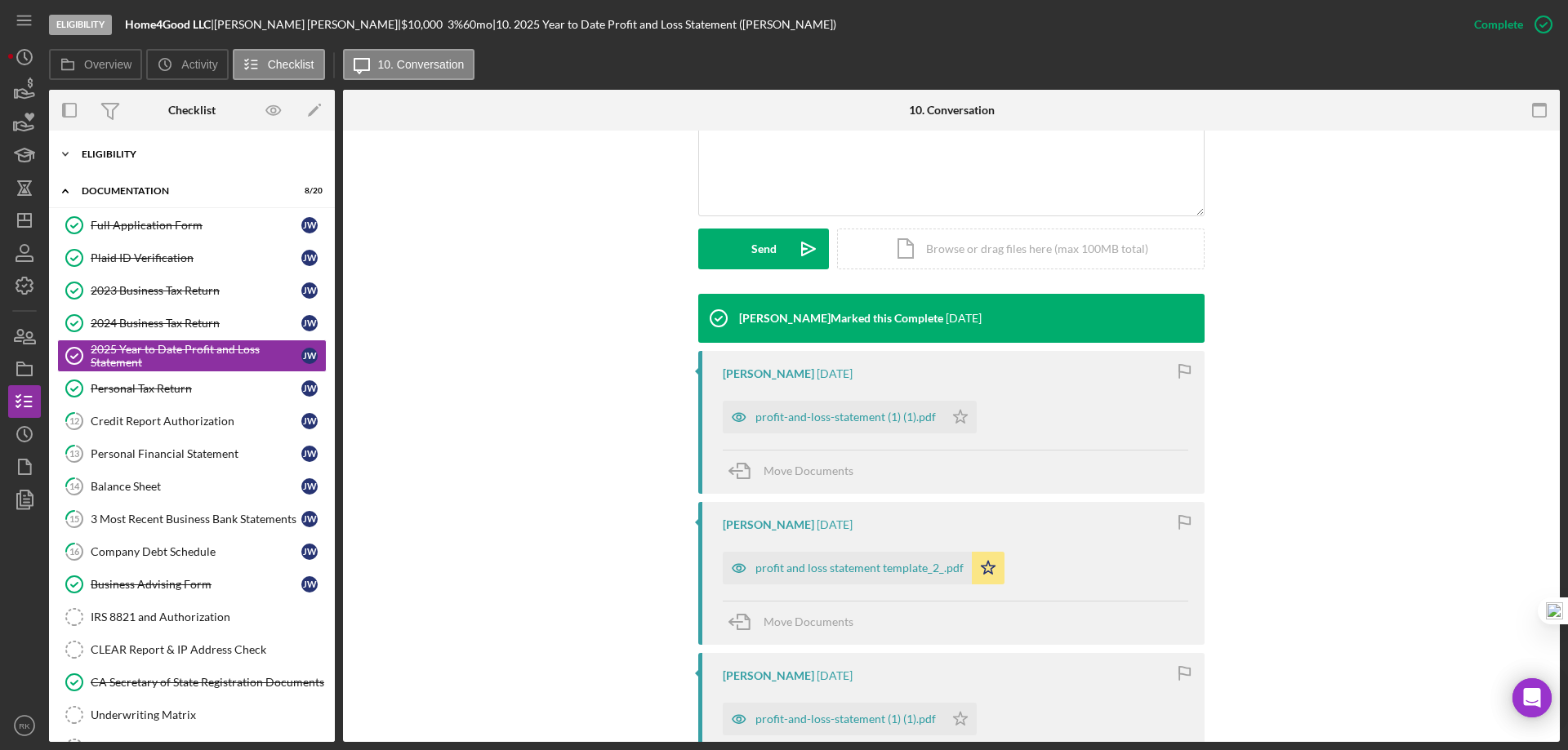
drag, startPoint x: 115, startPoint y: 159, endPoint x: 123, endPoint y: 170, distance: 13.6
click at [115, 159] on div "Icon/Expander Eligibility 7 / 7" at bounding box center [192, 154] width 286 height 33
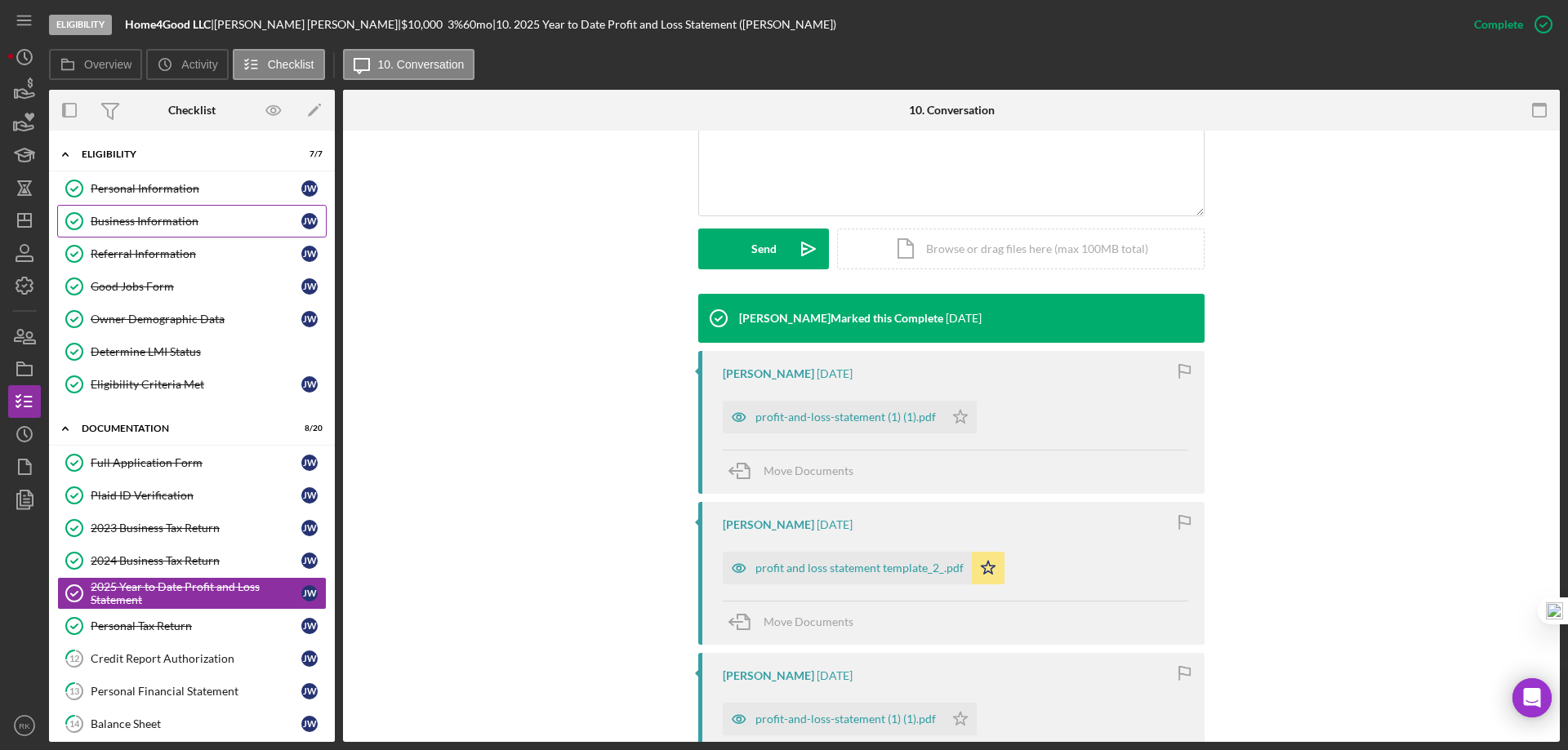
click at [135, 218] on div "Business Information" at bounding box center [196, 221] width 211 height 13
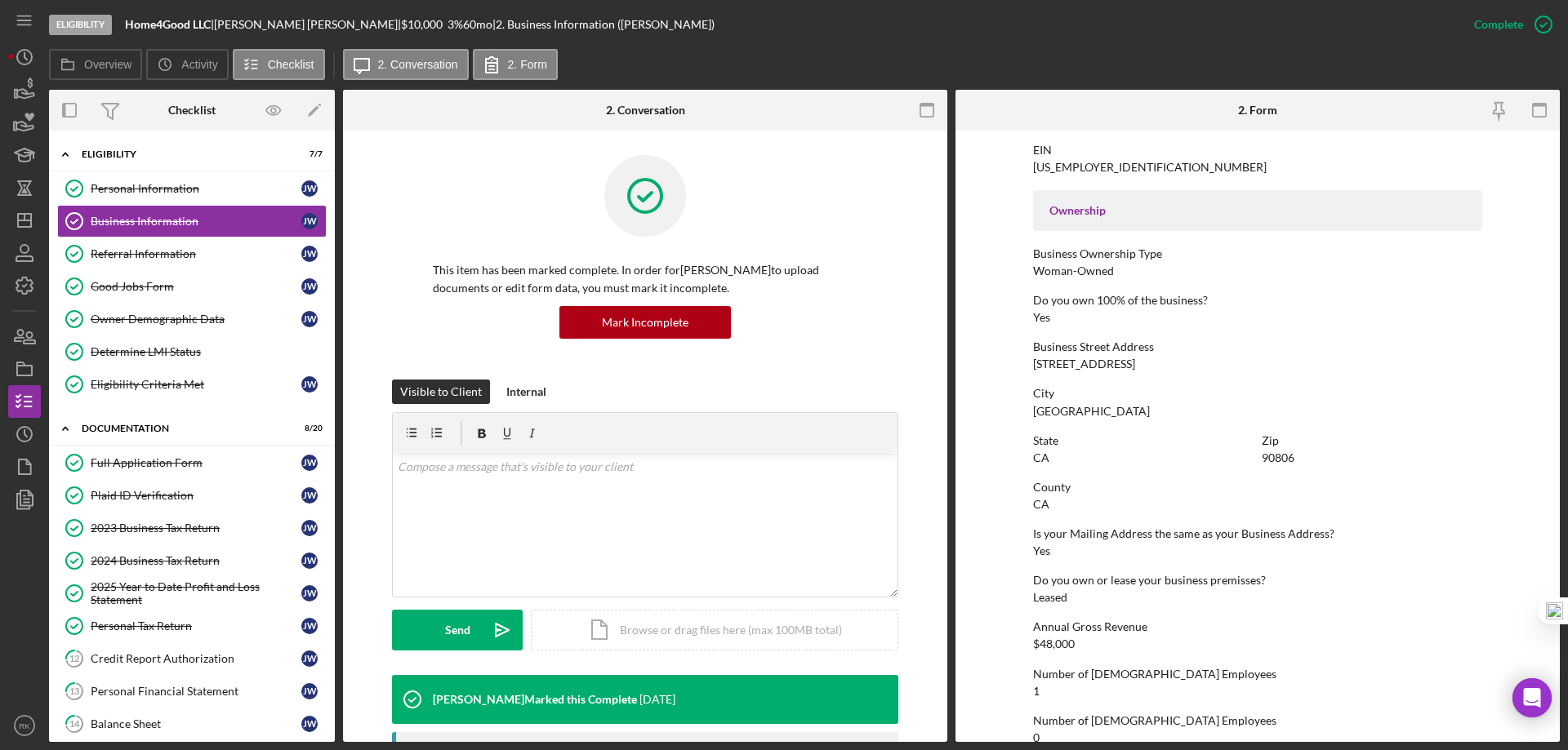
scroll to position [490, 0]
click at [26, 223] on icon "Icon/Dashboard" at bounding box center [24, 219] width 41 height 41
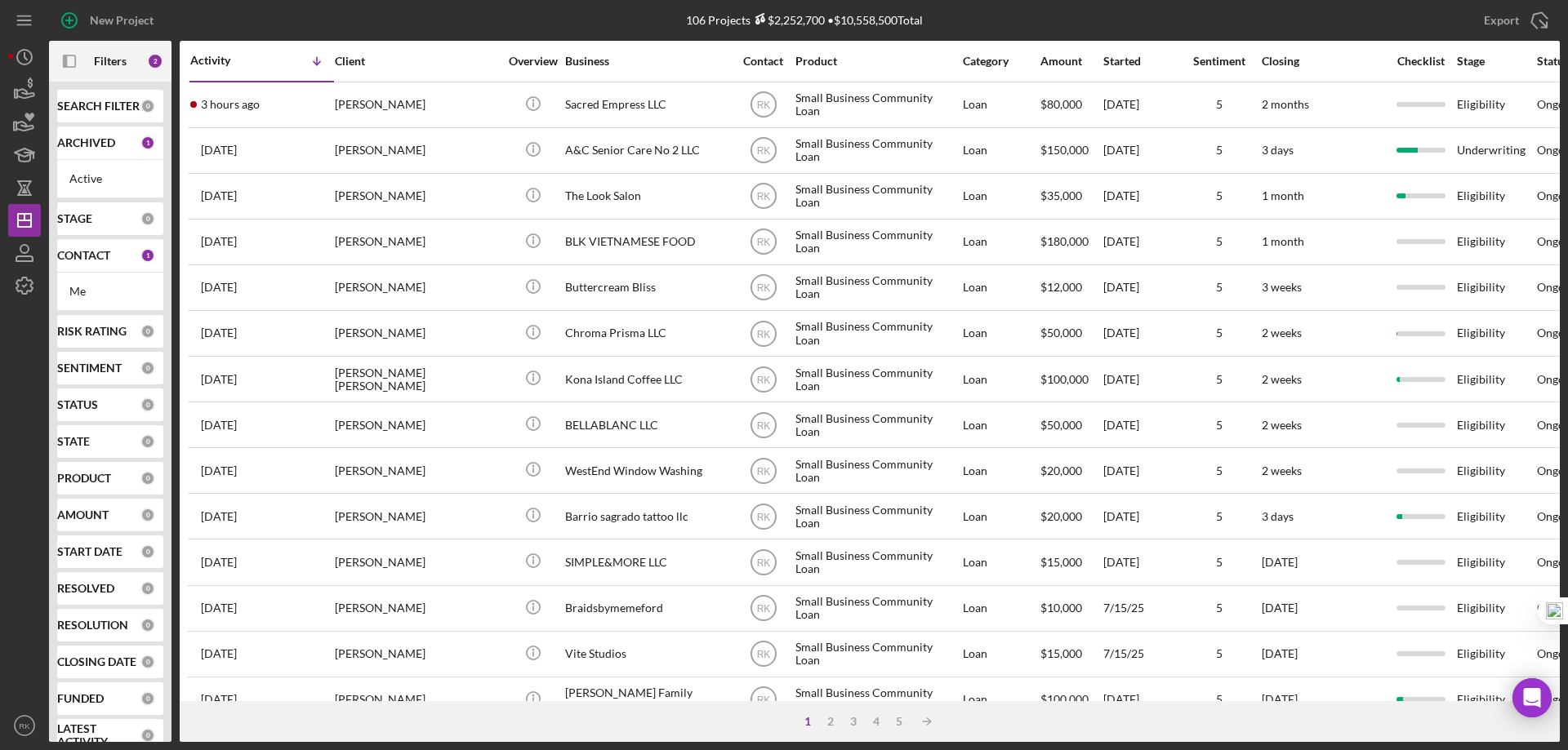
click at [86, 253] on b "CONTACT" at bounding box center [83, 255] width 53 height 13
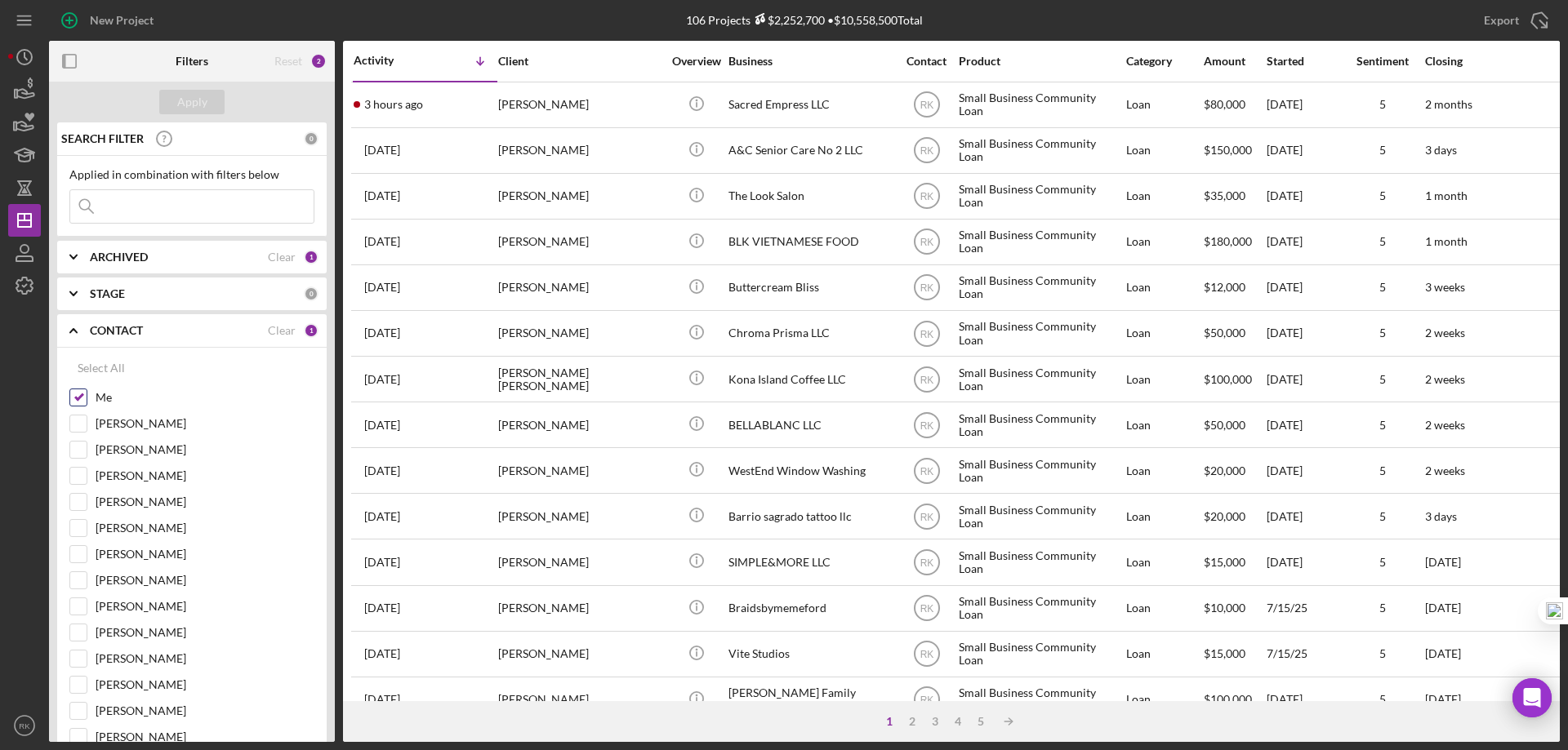
click at [80, 394] on input "Me" at bounding box center [78, 397] width 16 height 16
checkbox input "false"
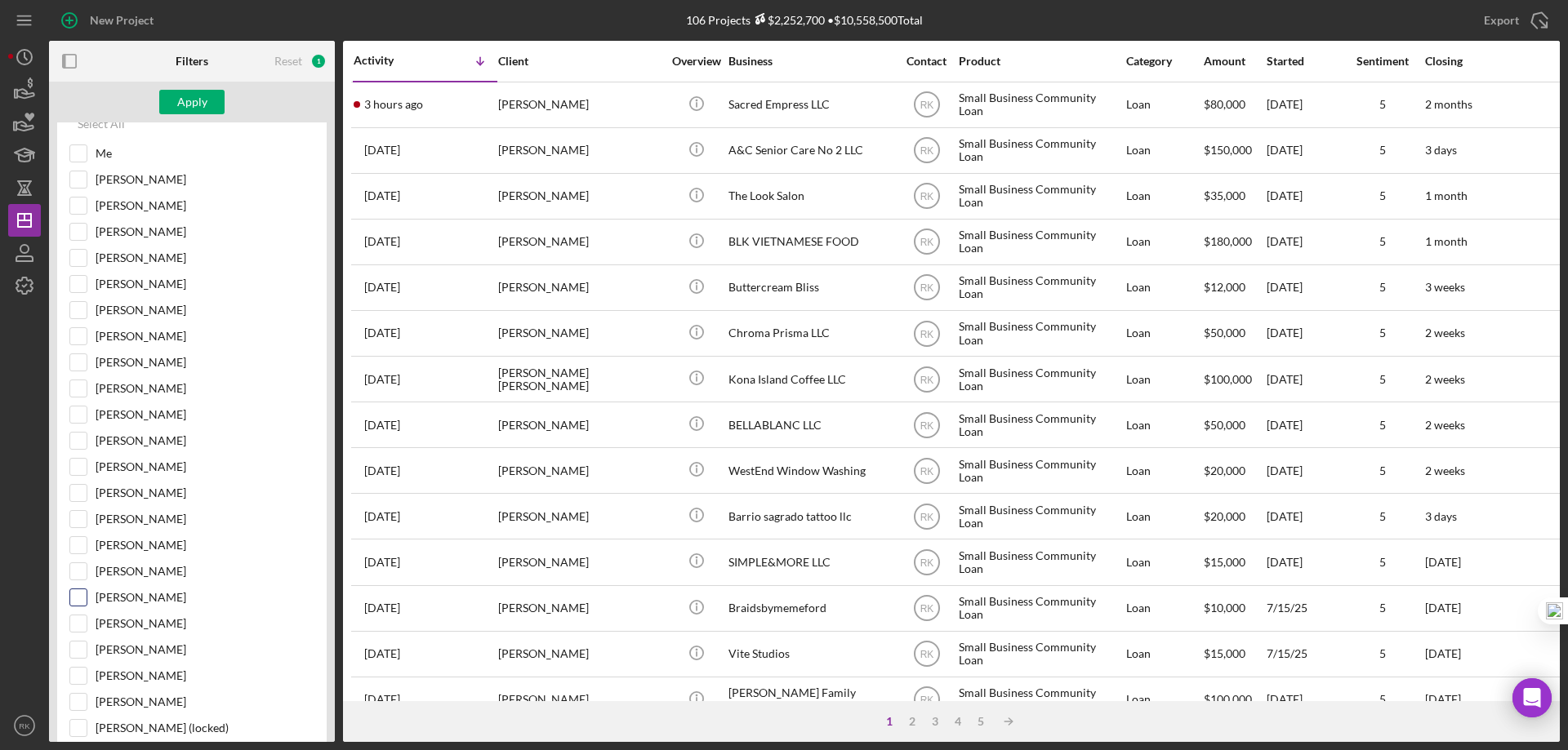
scroll to position [245, 0]
click at [75, 313] on input "Lameisha Williams" at bounding box center [78, 309] width 16 height 16
click at [182, 106] on div "Apply" at bounding box center [192, 102] width 30 height 25
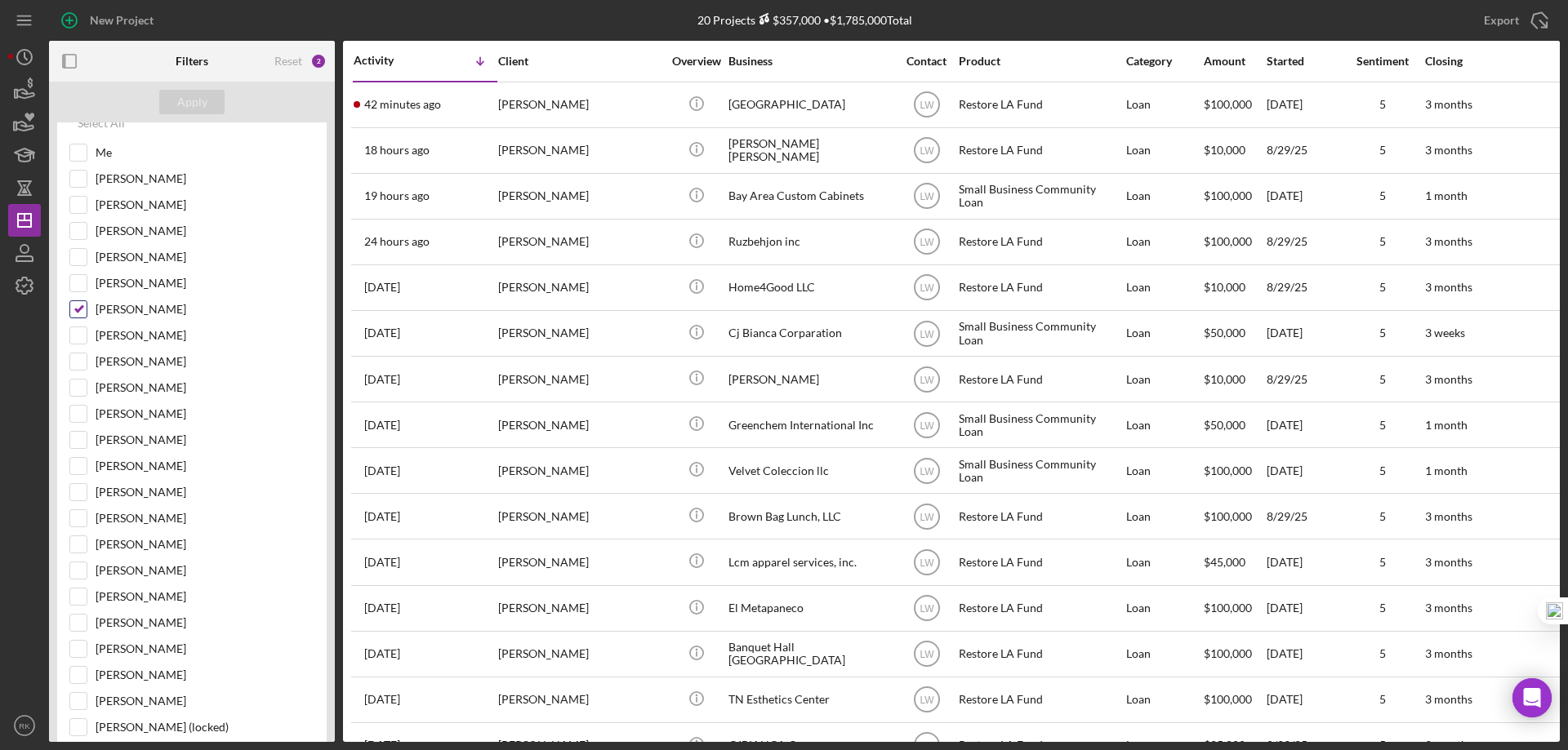
drag, startPoint x: 80, startPoint y: 310, endPoint x: 84, endPoint y: 291, distance: 19.4
click at [80, 310] on input "Lameisha Williams" at bounding box center [78, 309] width 16 height 16
checkbox input "false"
click at [86, 148] on input "Me" at bounding box center [78, 152] width 16 height 16
click at [202, 103] on div "Apply" at bounding box center [192, 102] width 30 height 25
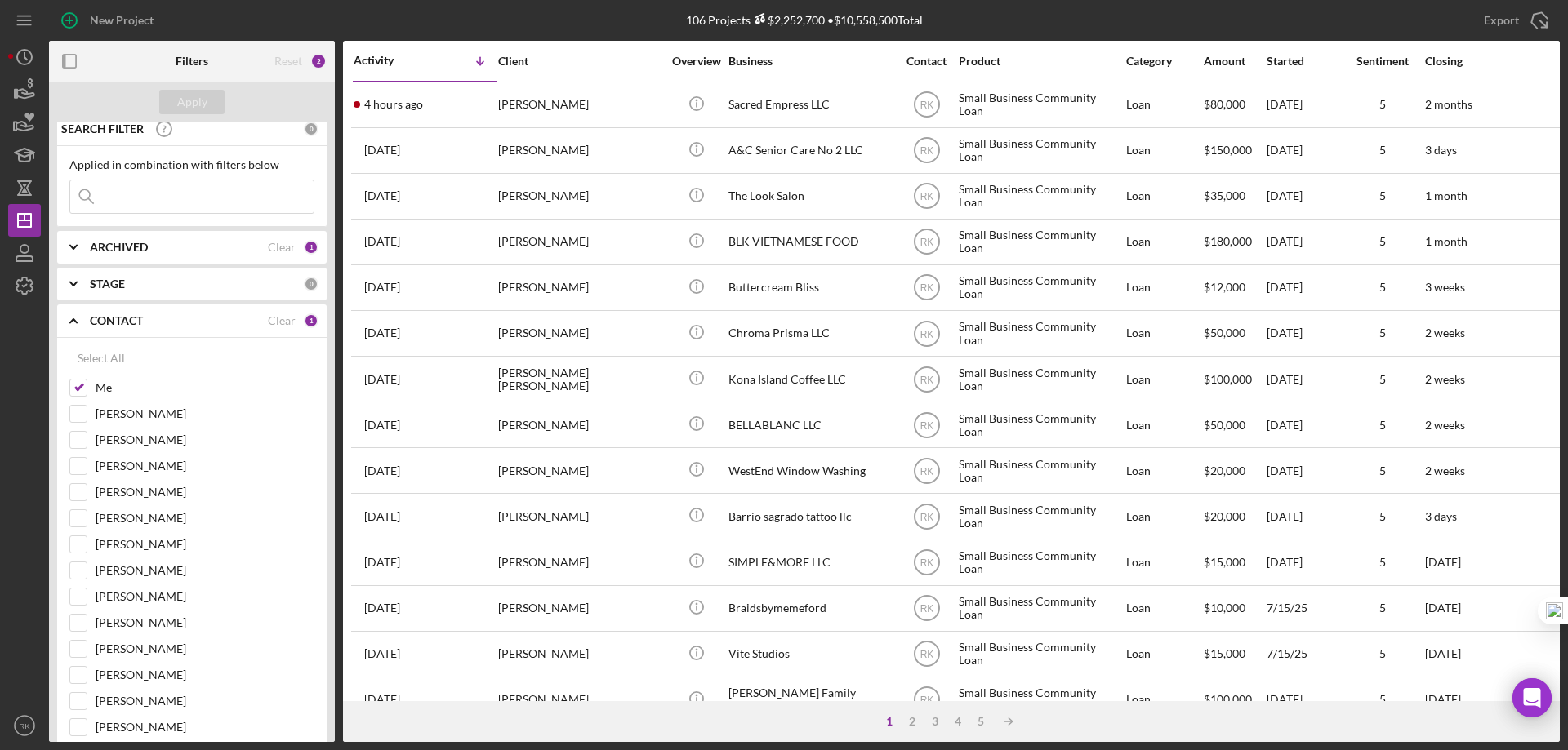
scroll to position [0, 0]
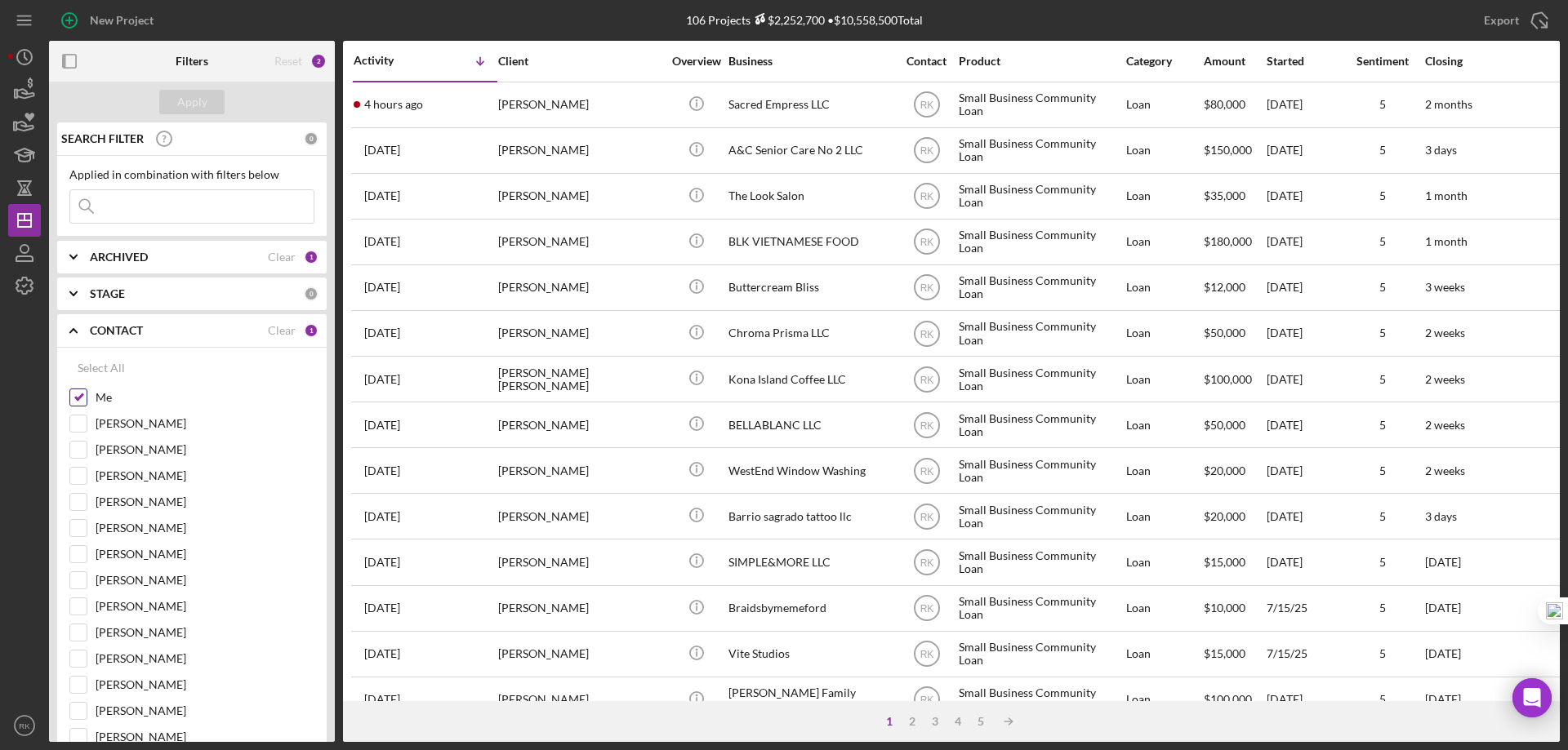
click at [72, 400] on input "Me" at bounding box center [78, 397] width 16 height 16
checkbox input "false"
click at [75, 550] on input "Lameisha Williams" at bounding box center [78, 553] width 16 height 16
checkbox input "true"
click at [205, 109] on div "Apply" at bounding box center [192, 102] width 30 height 25
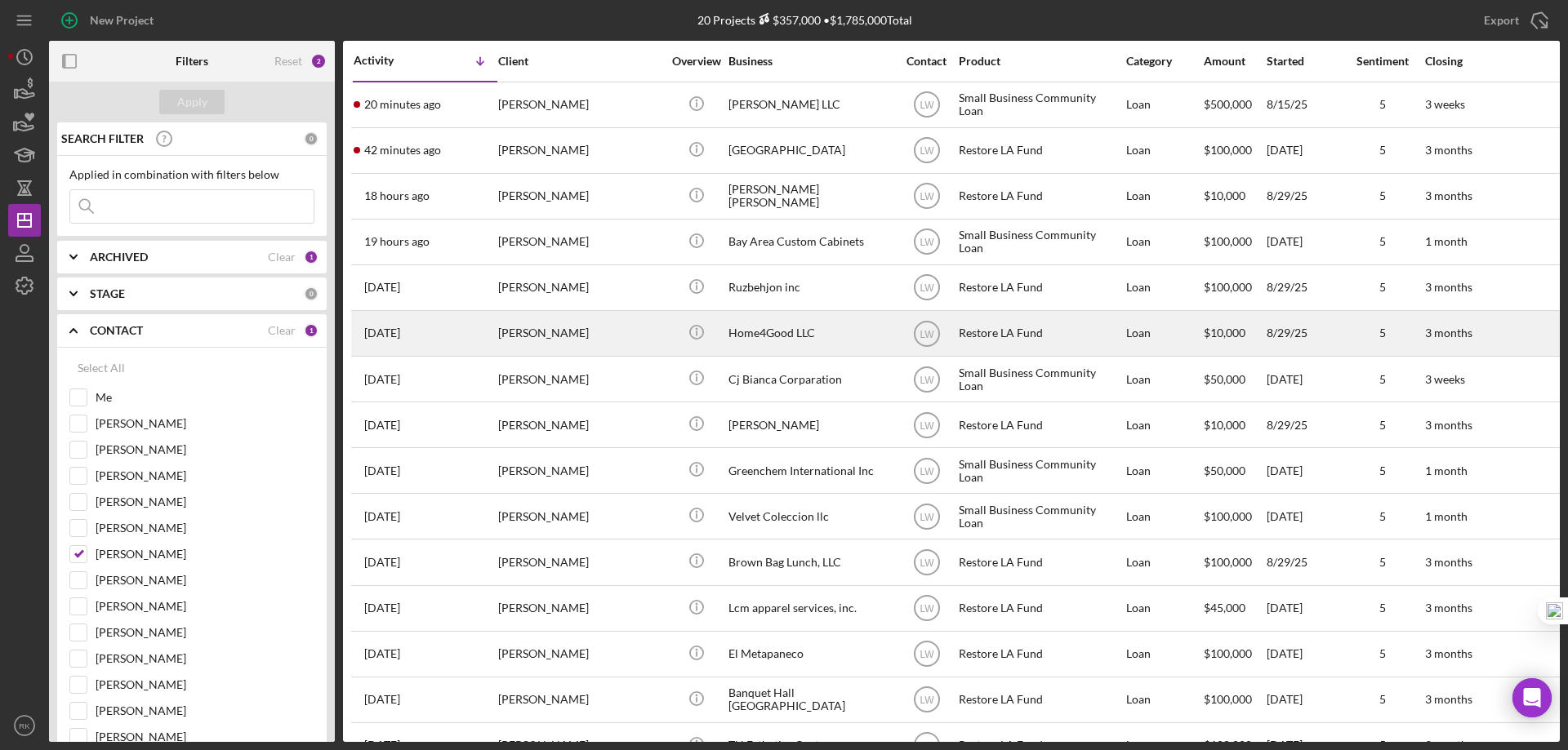
click at [769, 327] on div "Home4Good LLC" at bounding box center [810, 334] width 164 height 44
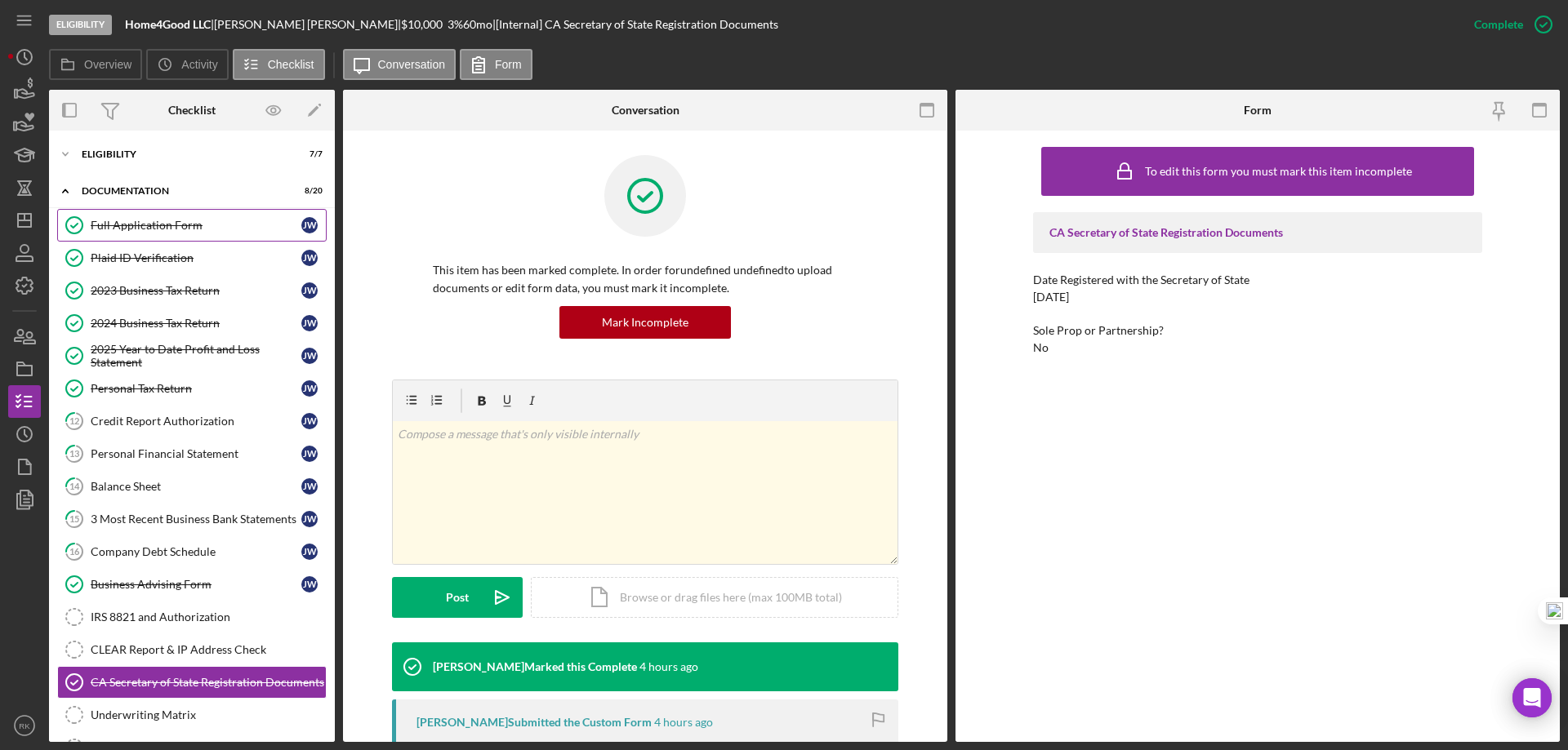
click at [130, 219] on div "Full Application Form" at bounding box center [196, 225] width 211 height 13
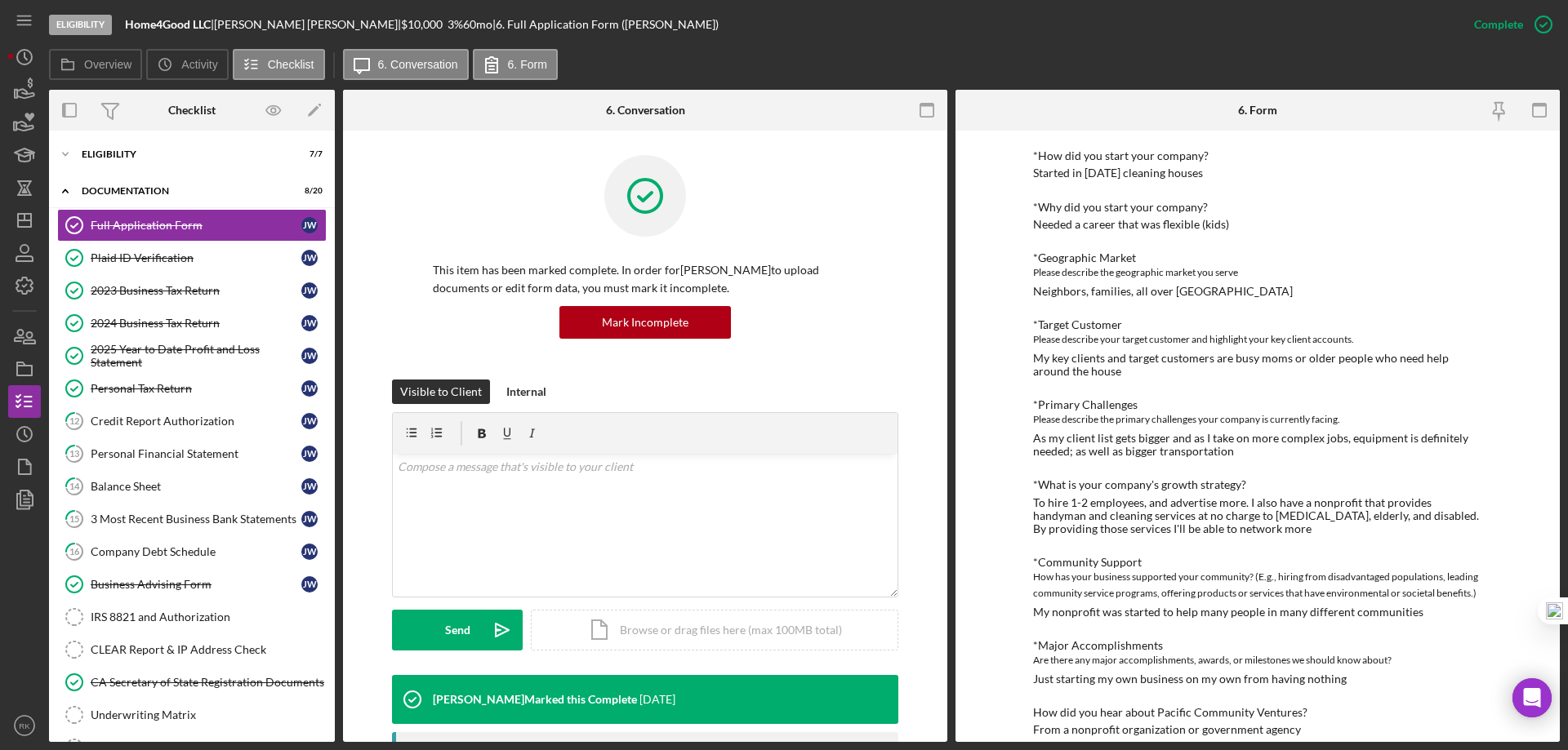
scroll to position [599, 0]
click at [127, 166] on div "Icon/Expander Eligibility 7 / 7" at bounding box center [192, 154] width 286 height 33
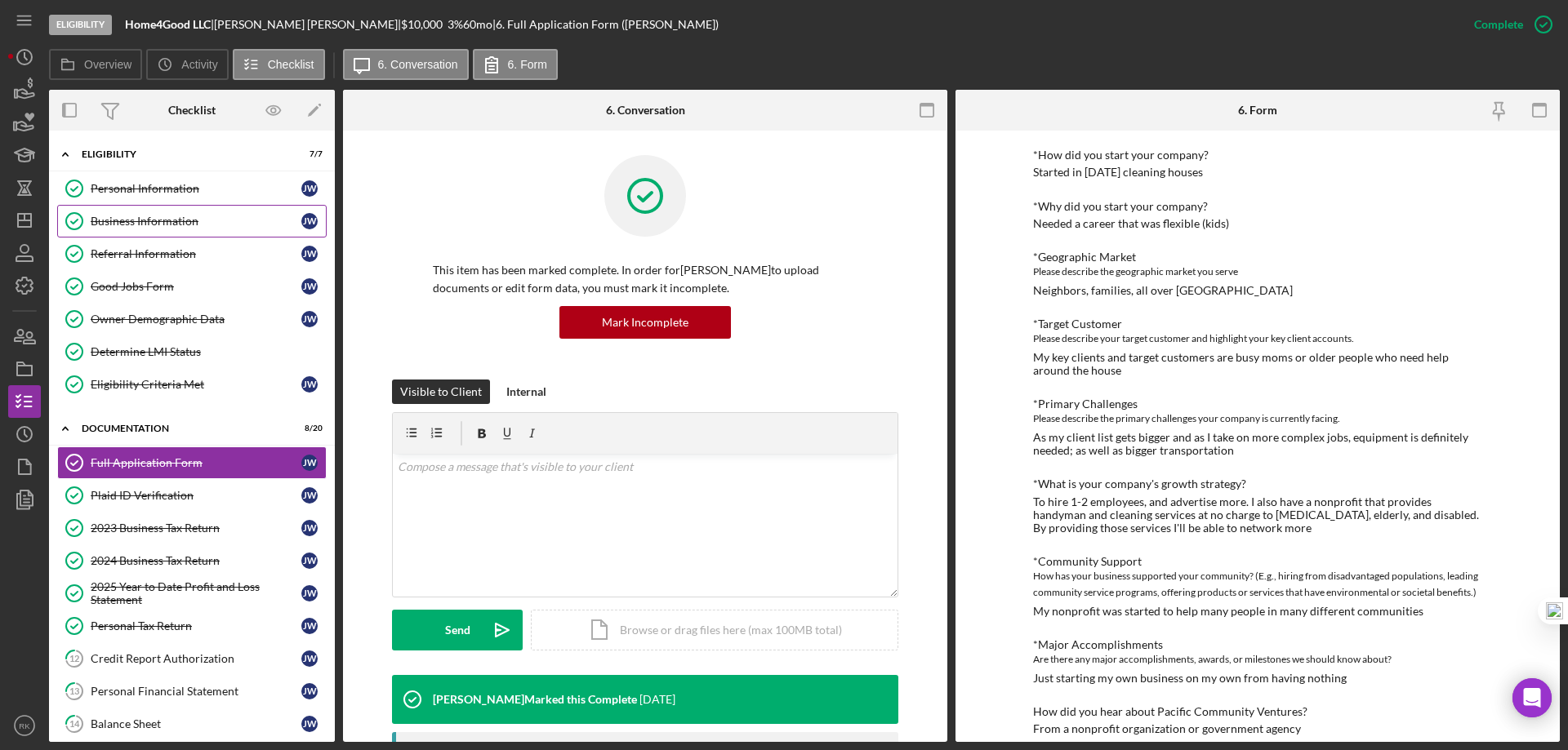
click at [143, 224] on div "Business Information" at bounding box center [196, 221] width 211 height 13
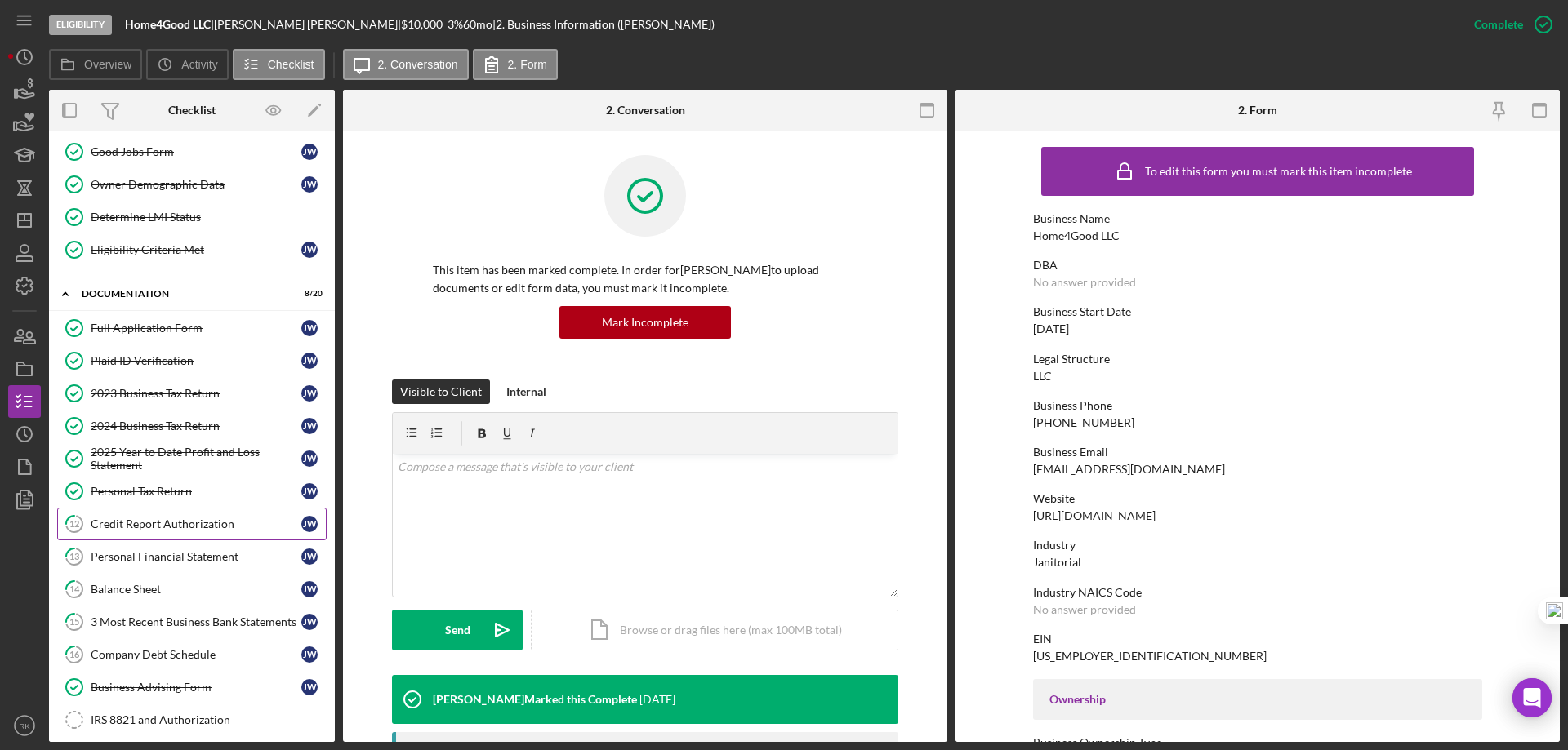
scroll to position [135, 0]
drag, startPoint x: 207, startPoint y: 606, endPoint x: 230, endPoint y: 609, distance: 23.2
click at [208, 606] on link "15 3 Most Recent Business Bank Statements J W" at bounding box center [191, 621] width 270 height 33
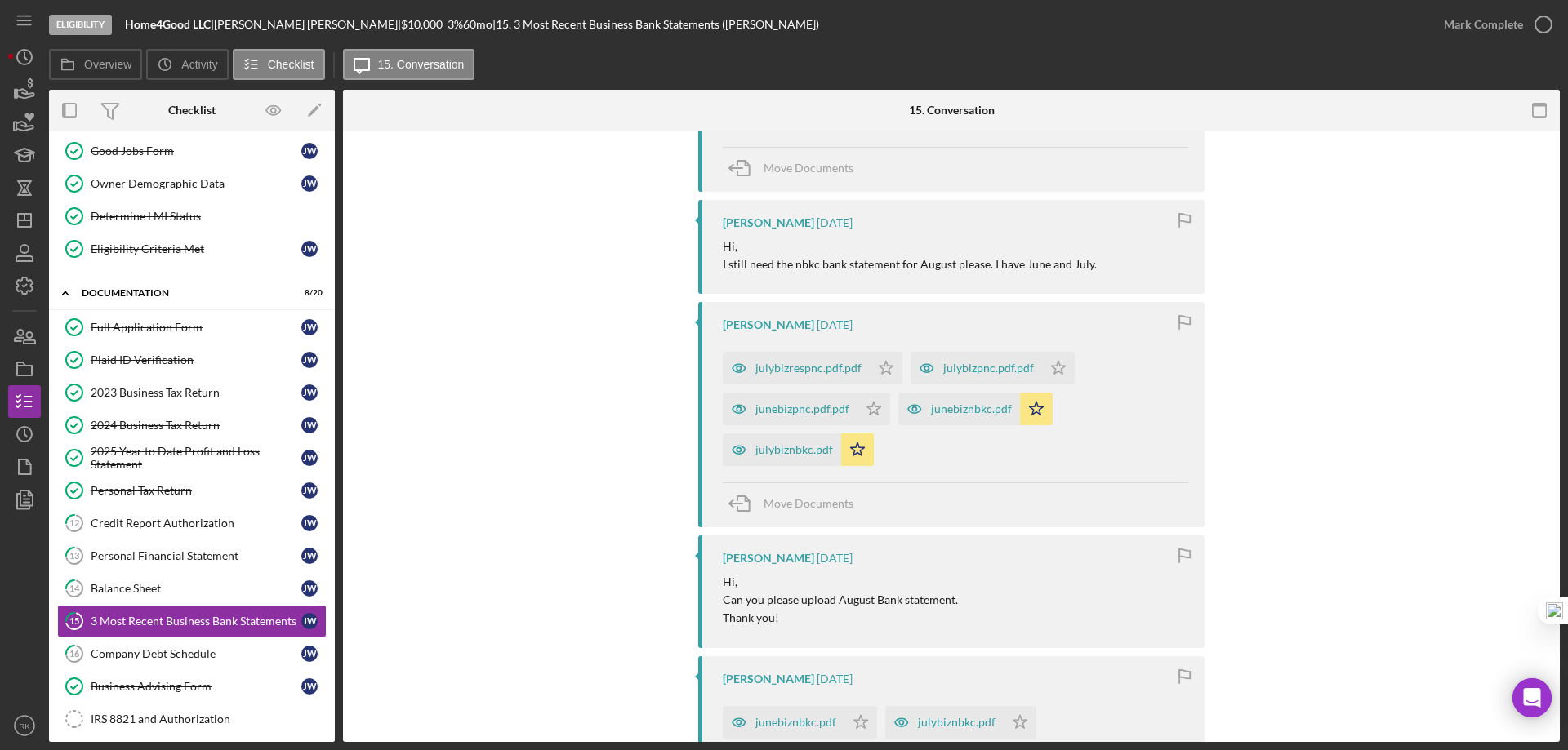
scroll to position [654, 0]
click at [798, 373] on div "julybizrespnc.pdf.pdf" at bounding box center [808, 368] width 106 height 13
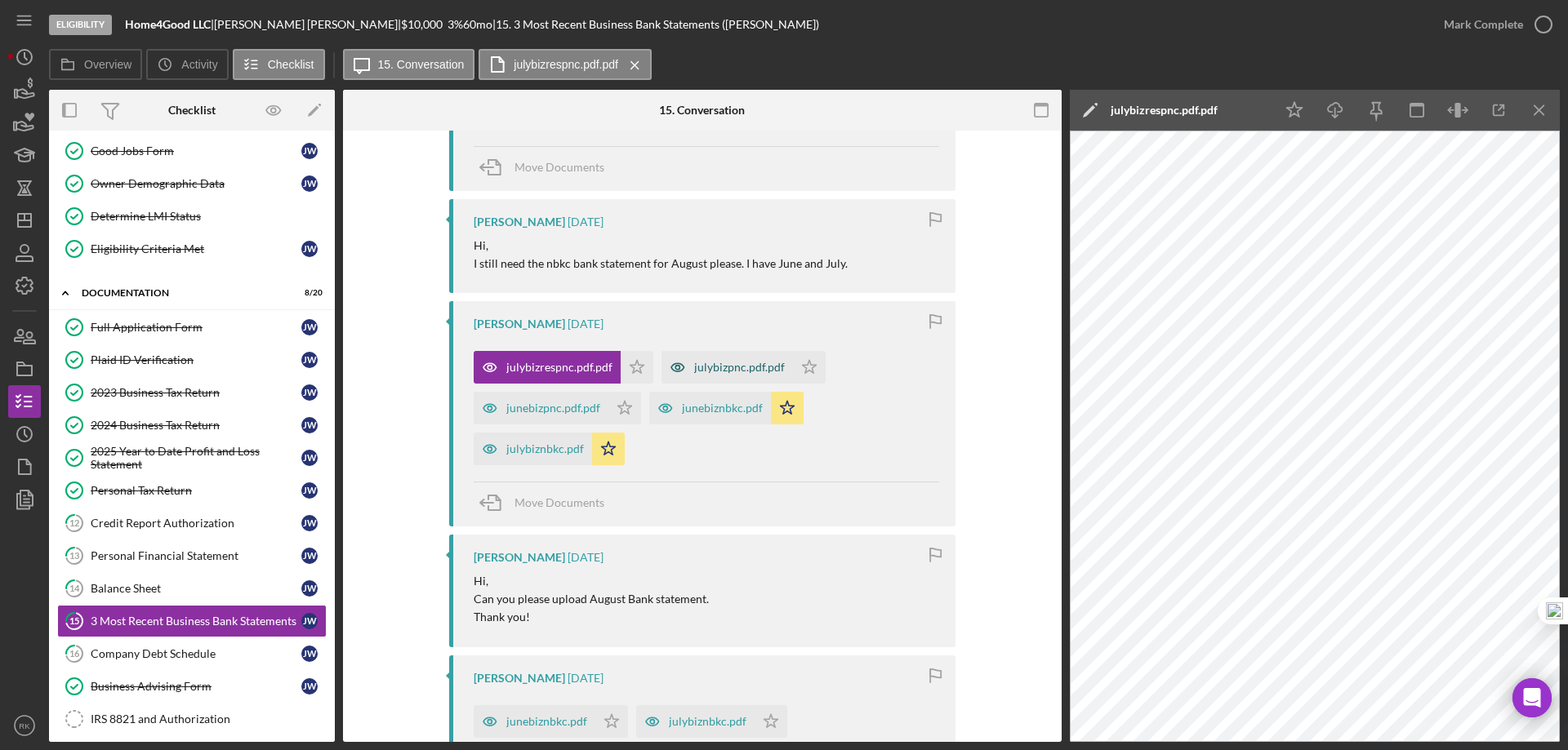
click at [742, 375] on div "julybizpnc.pdf.pdf" at bounding box center [727, 367] width 132 height 33
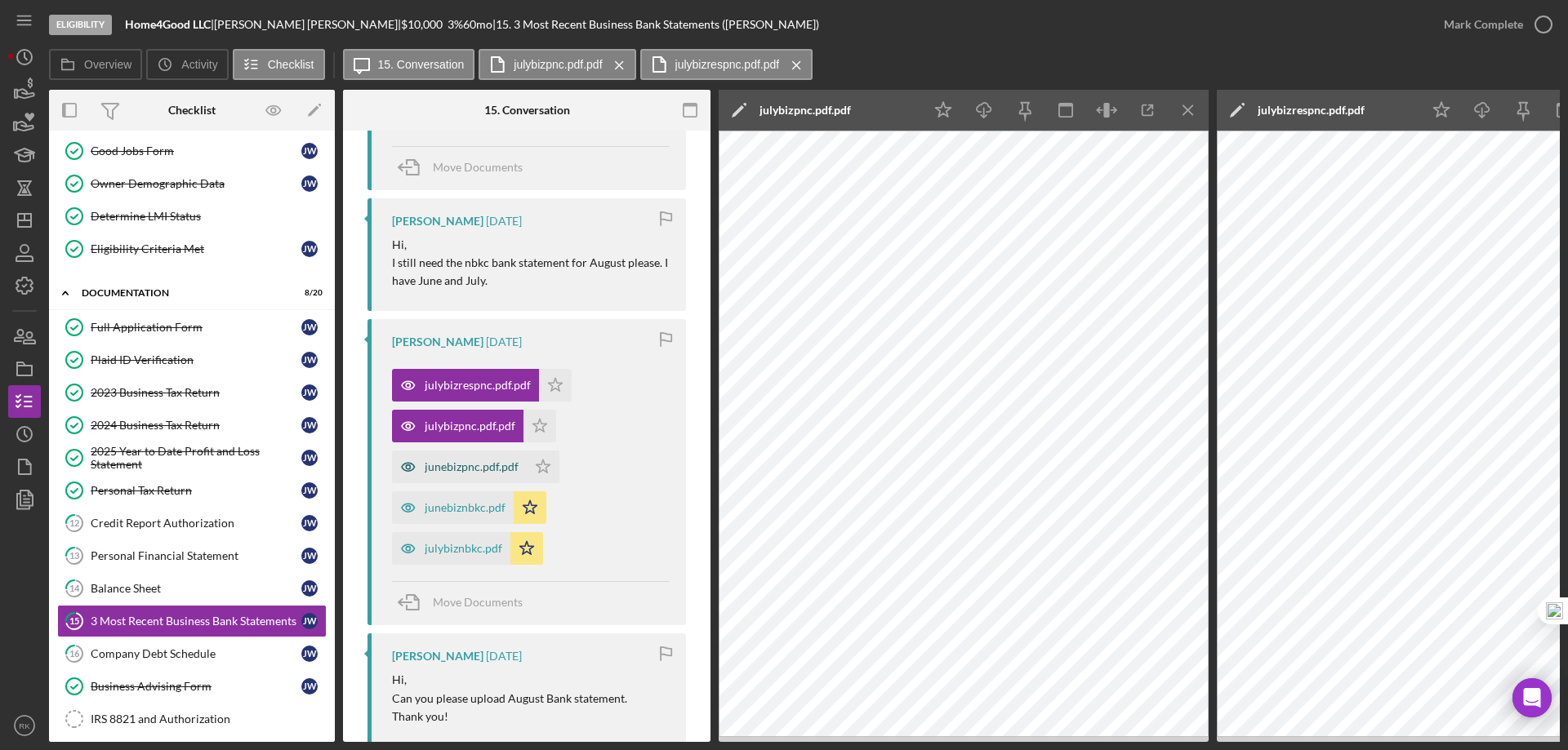
scroll to position [668, 0]
click at [463, 474] on div "junebizpnc.pdf.pdf" at bounding box center [459, 466] width 134 height 33
click at [455, 506] on div "junebiznbkc.pdf" at bounding box center [465, 507] width 80 height 13
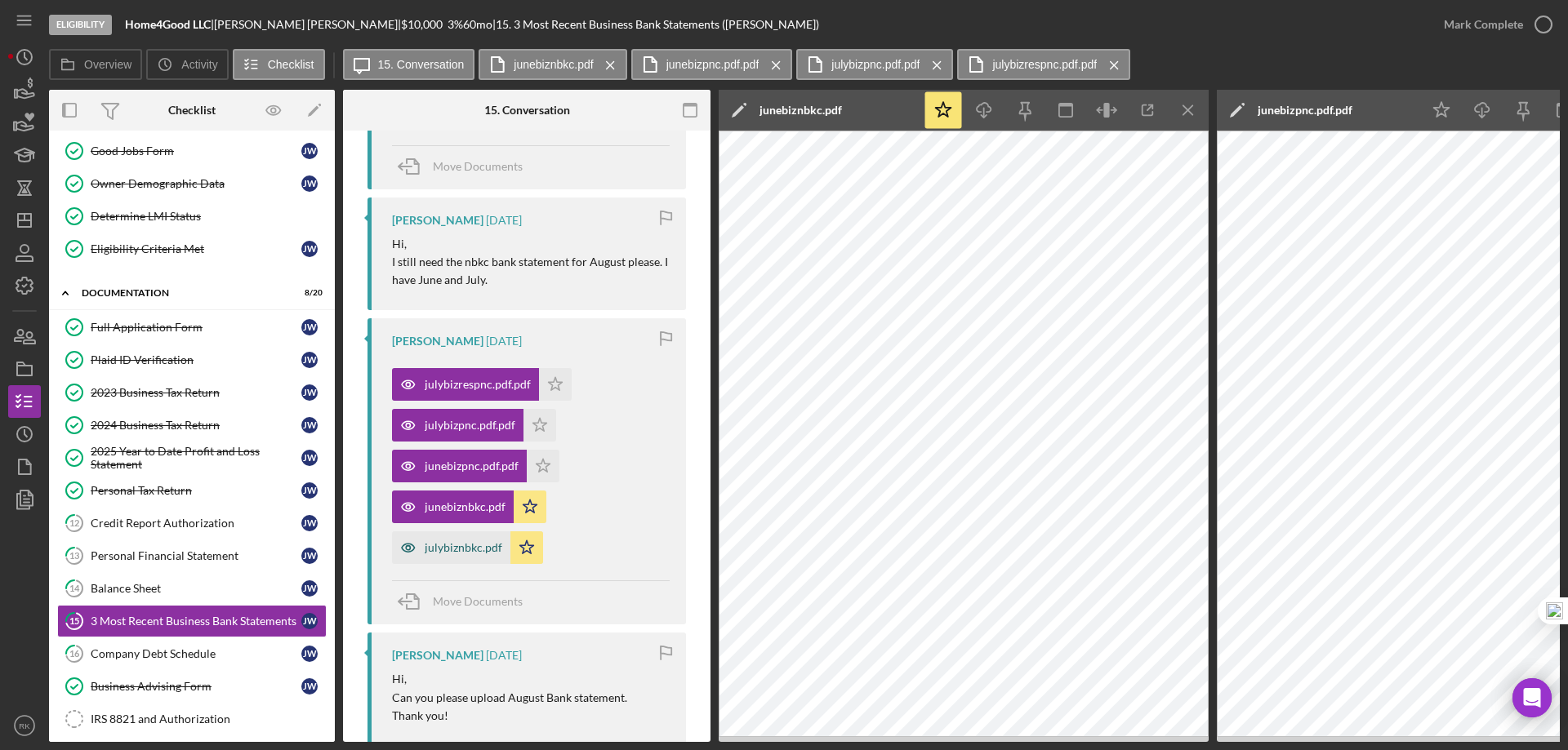
click at [455, 549] on div "julybiznbkc.pdf" at bounding box center [464, 548] width 78 height 13
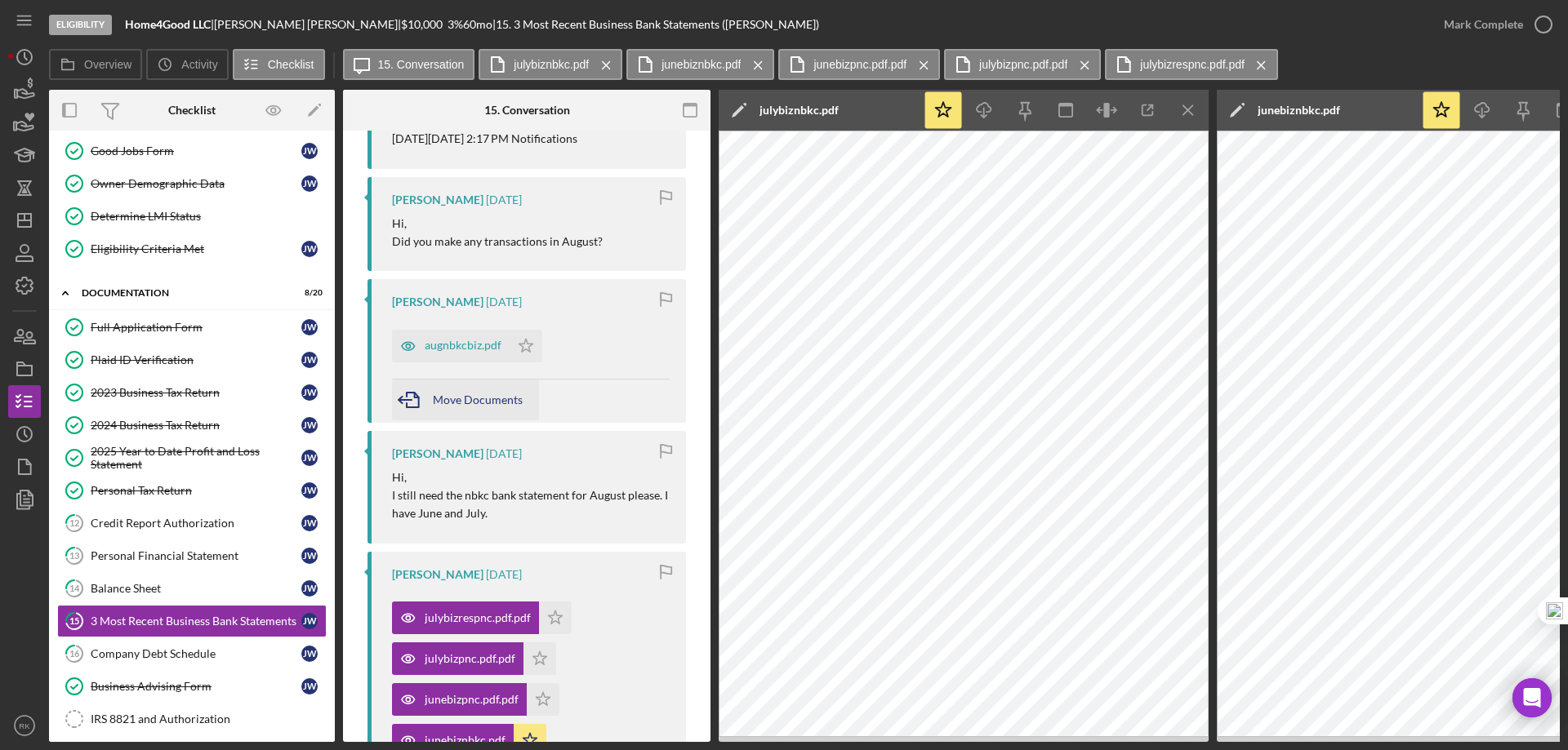
scroll to position [423, 0]
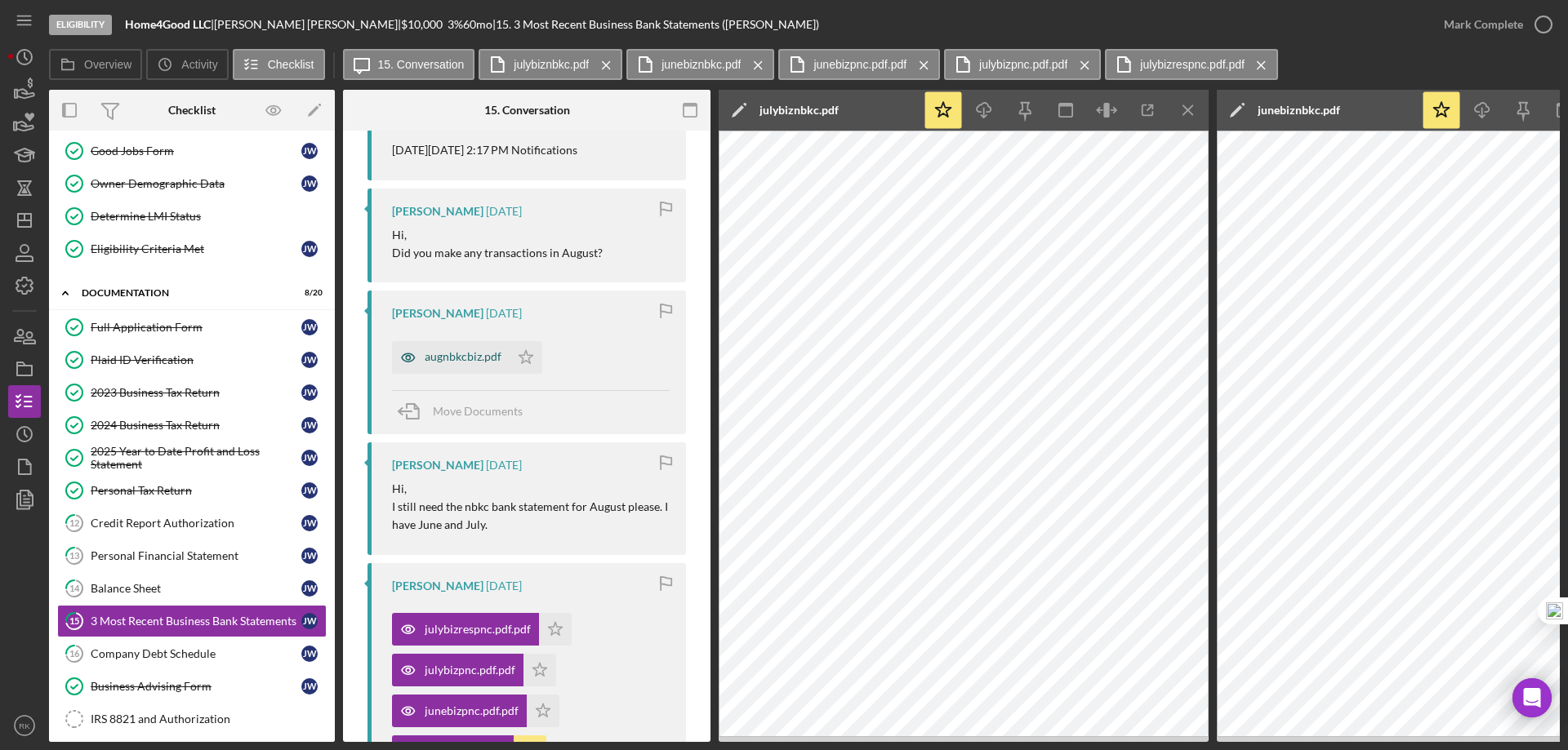
click at [457, 364] on div "augnbkcbiz.pdf" at bounding box center [450, 358] width 117 height 33
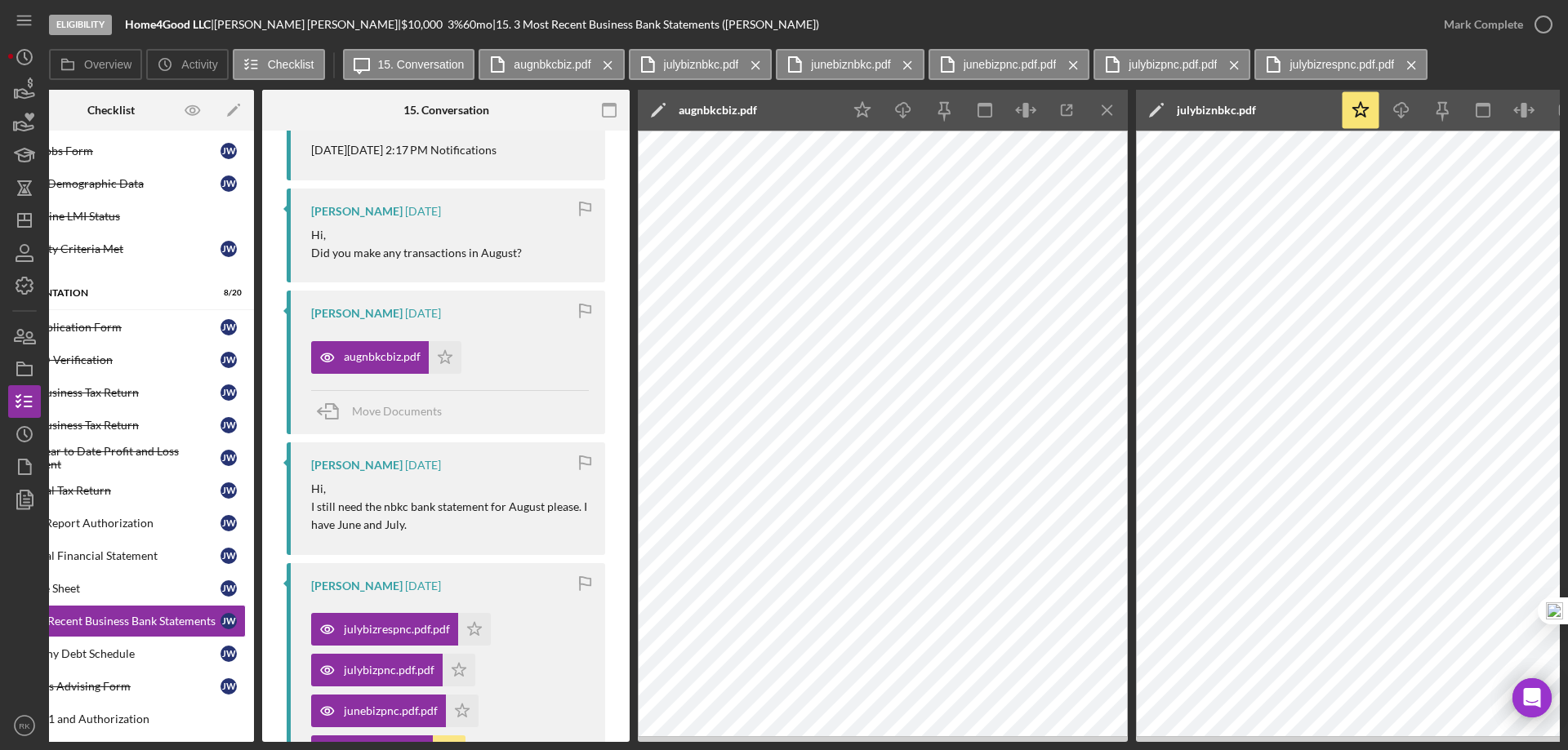
scroll to position [0, 0]
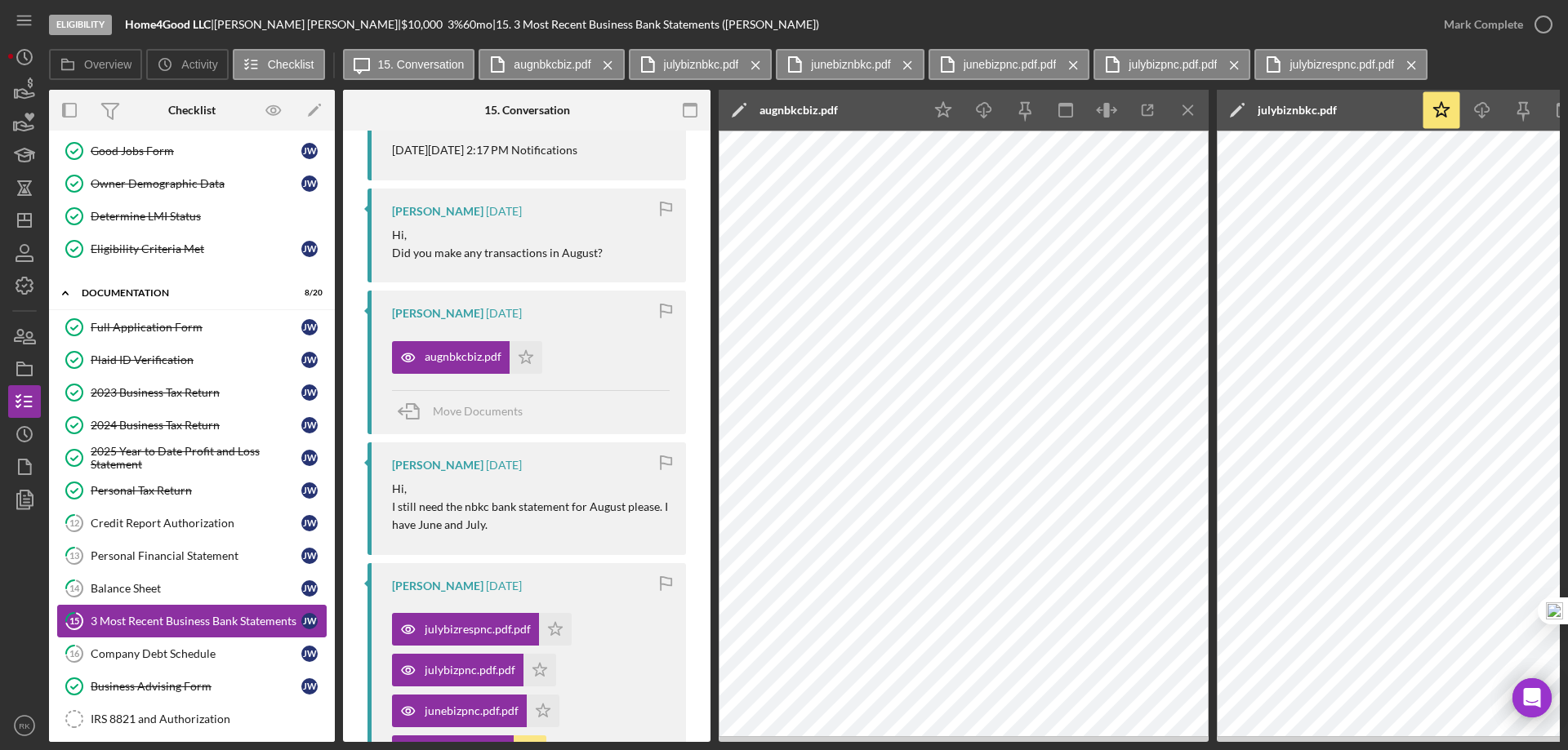
click at [142, 652] on div "Company Debt Schedule" at bounding box center [196, 654] width 211 height 13
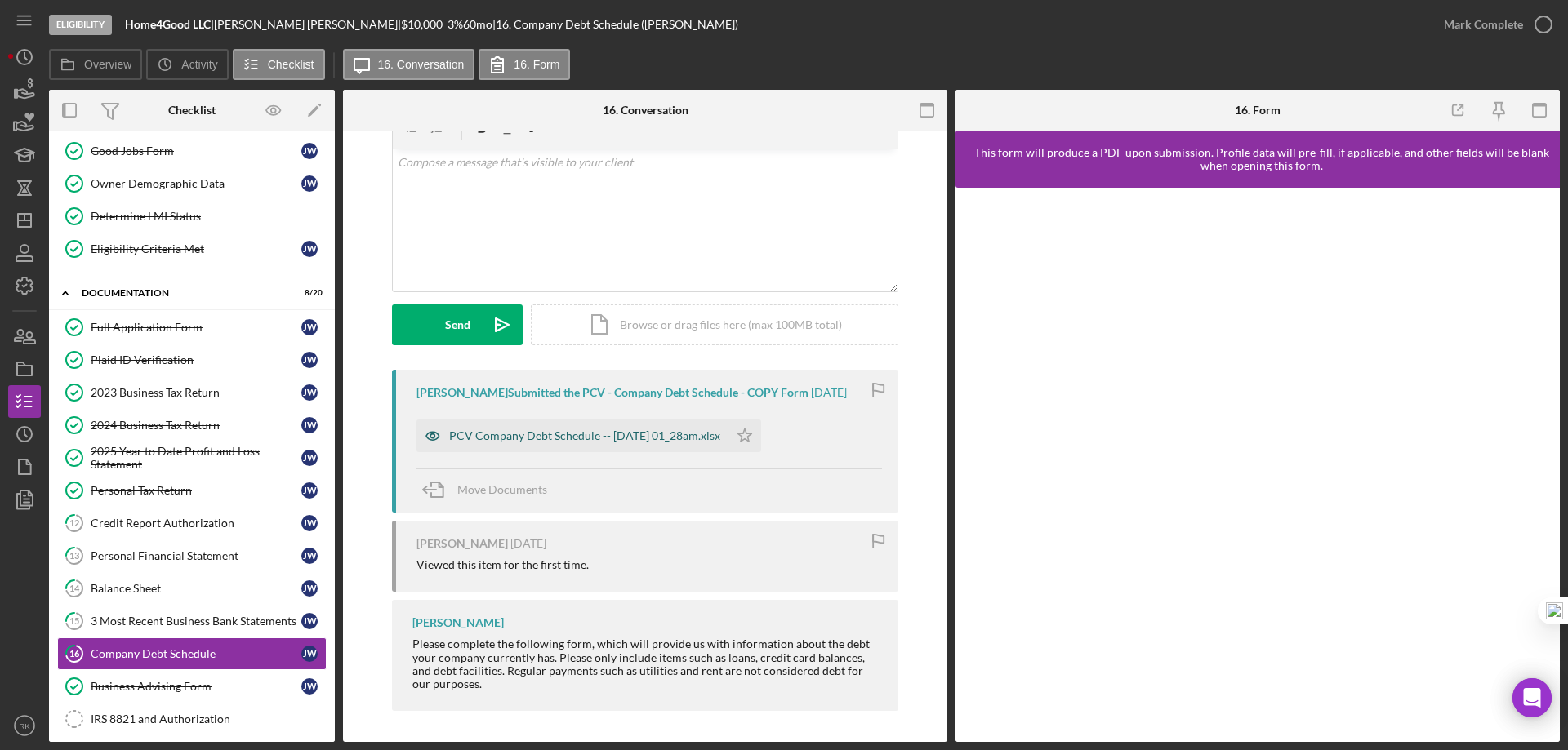
scroll to position [82, 0]
drag, startPoint x: 573, startPoint y: 428, endPoint x: 556, endPoint y: 444, distance: 23.3
click at [564, 435] on div "PCV Company Debt Schedule -- 2025-09-06 01_28am.xlsx" at bounding box center [585, 434] width 272 height 13
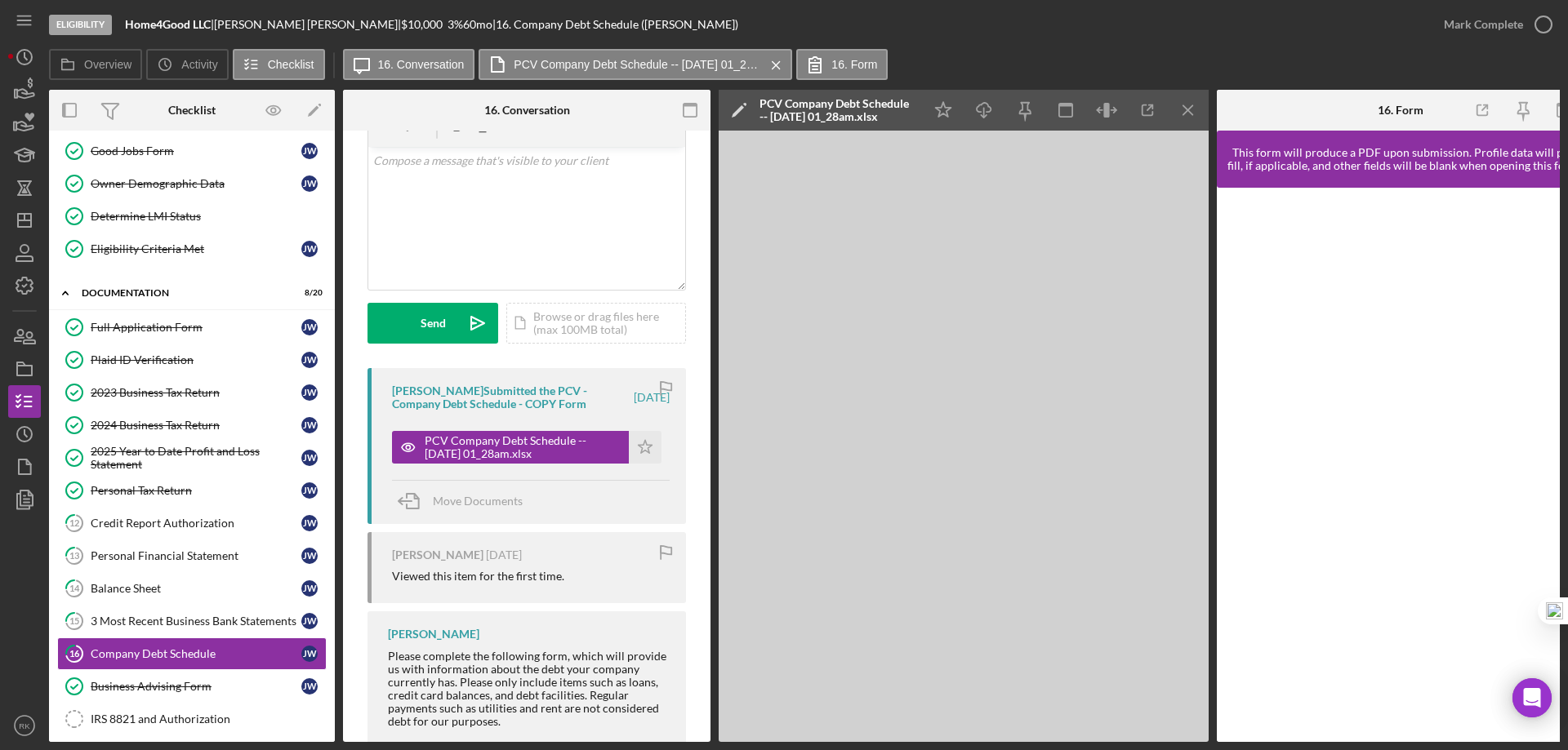
click at [1178, 110] on icon "Icon/Menu Close" at bounding box center [1189, 111] width 37 height 37
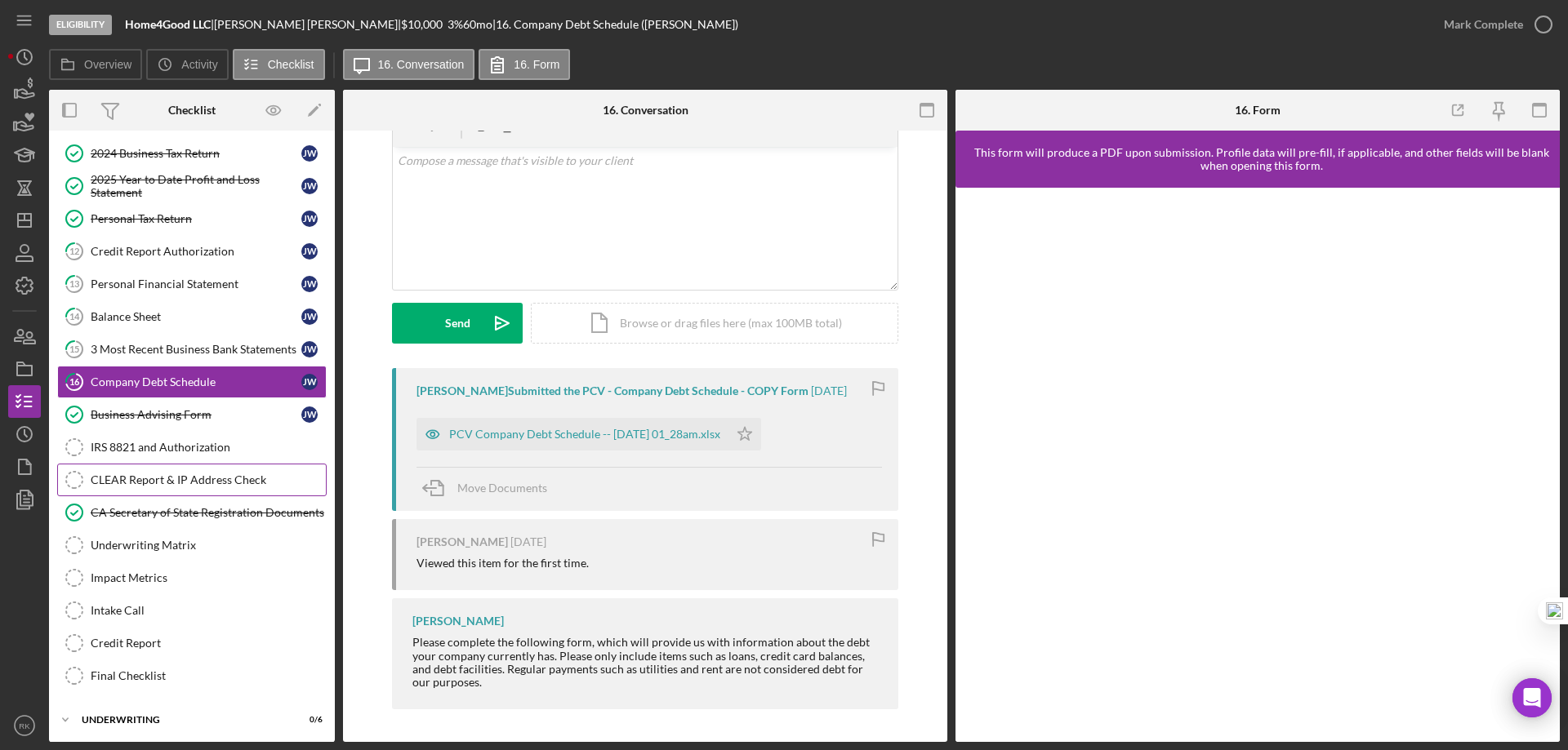
scroll to position [447, 0]
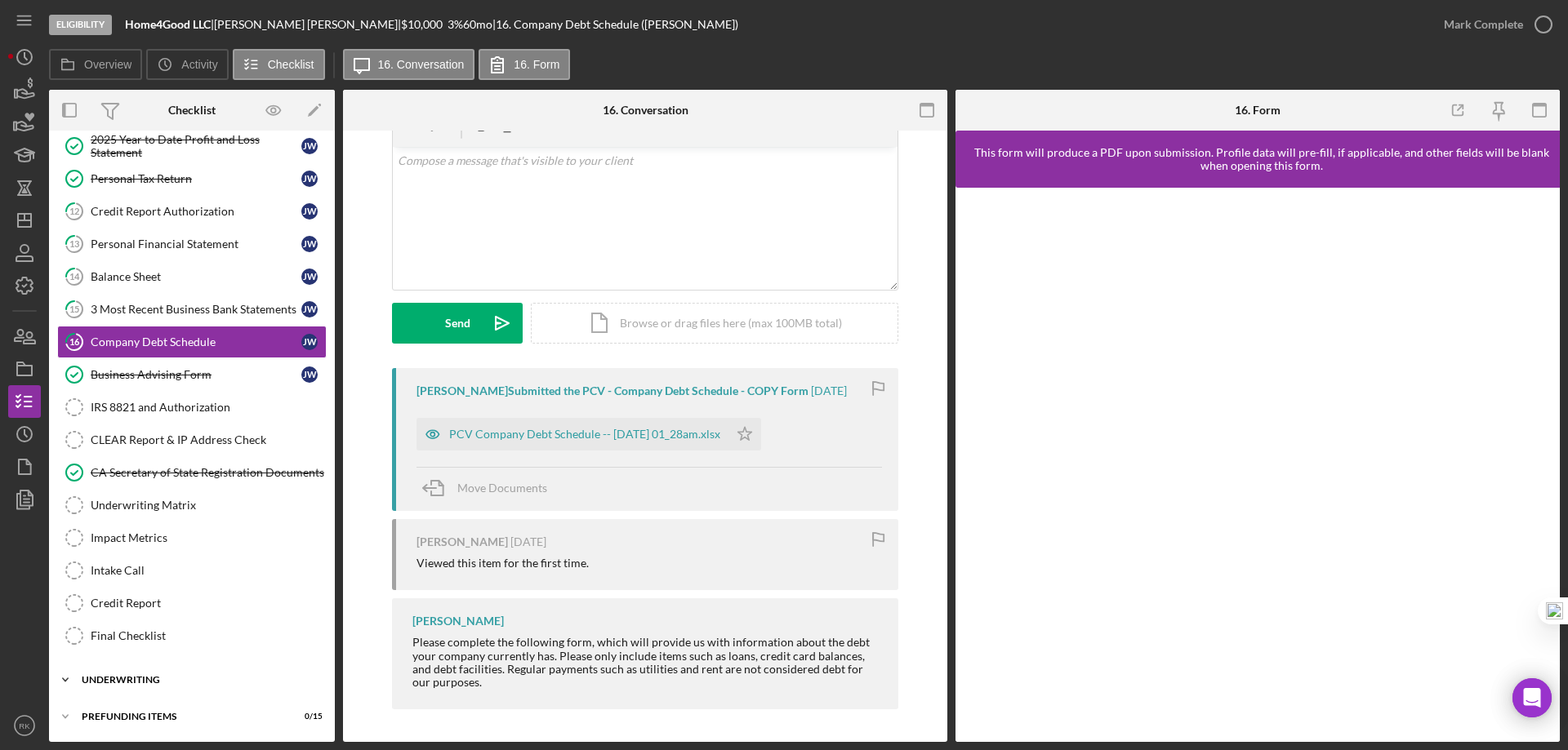
click at [150, 683] on div "Underwriting" at bounding box center [198, 680] width 233 height 9
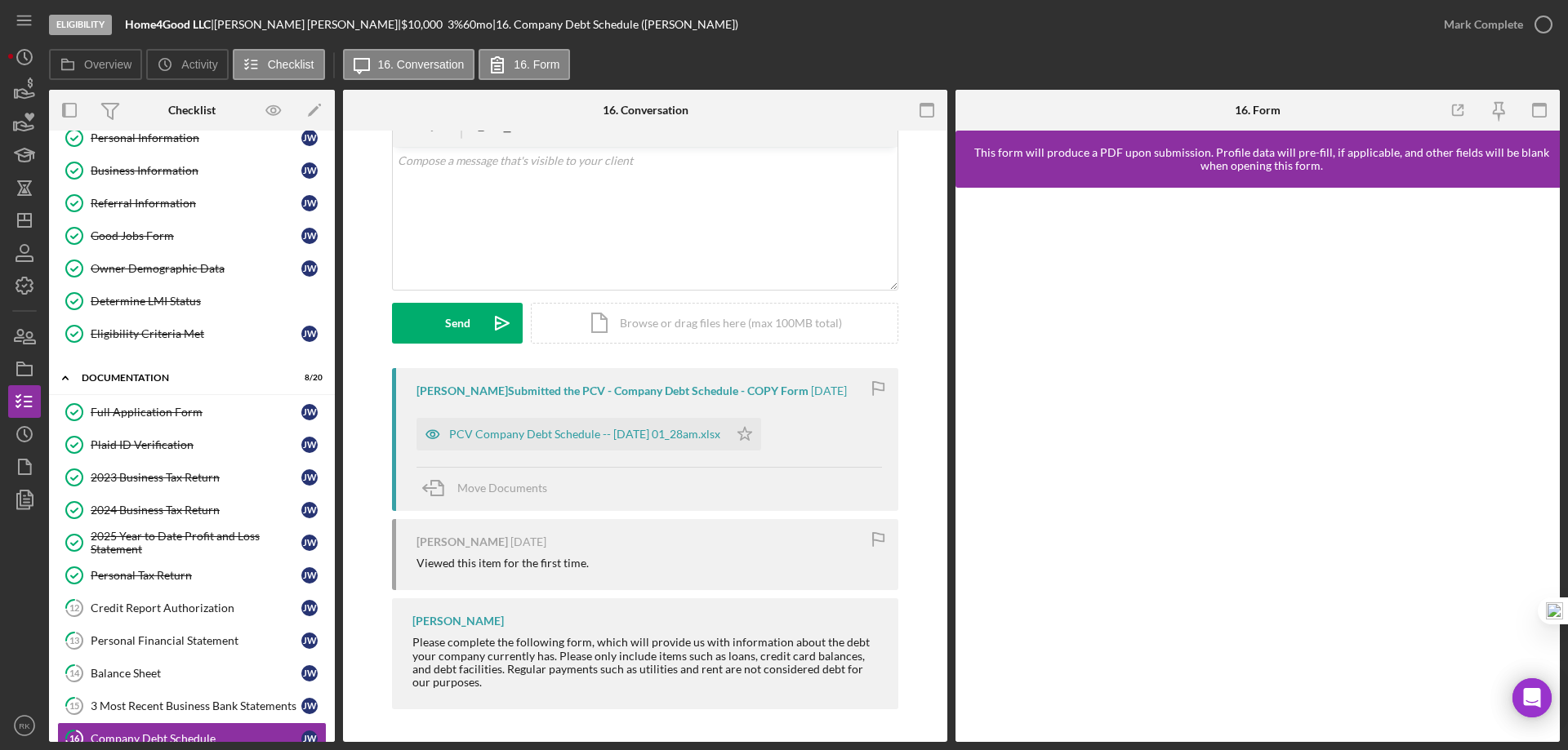
scroll to position [0, 0]
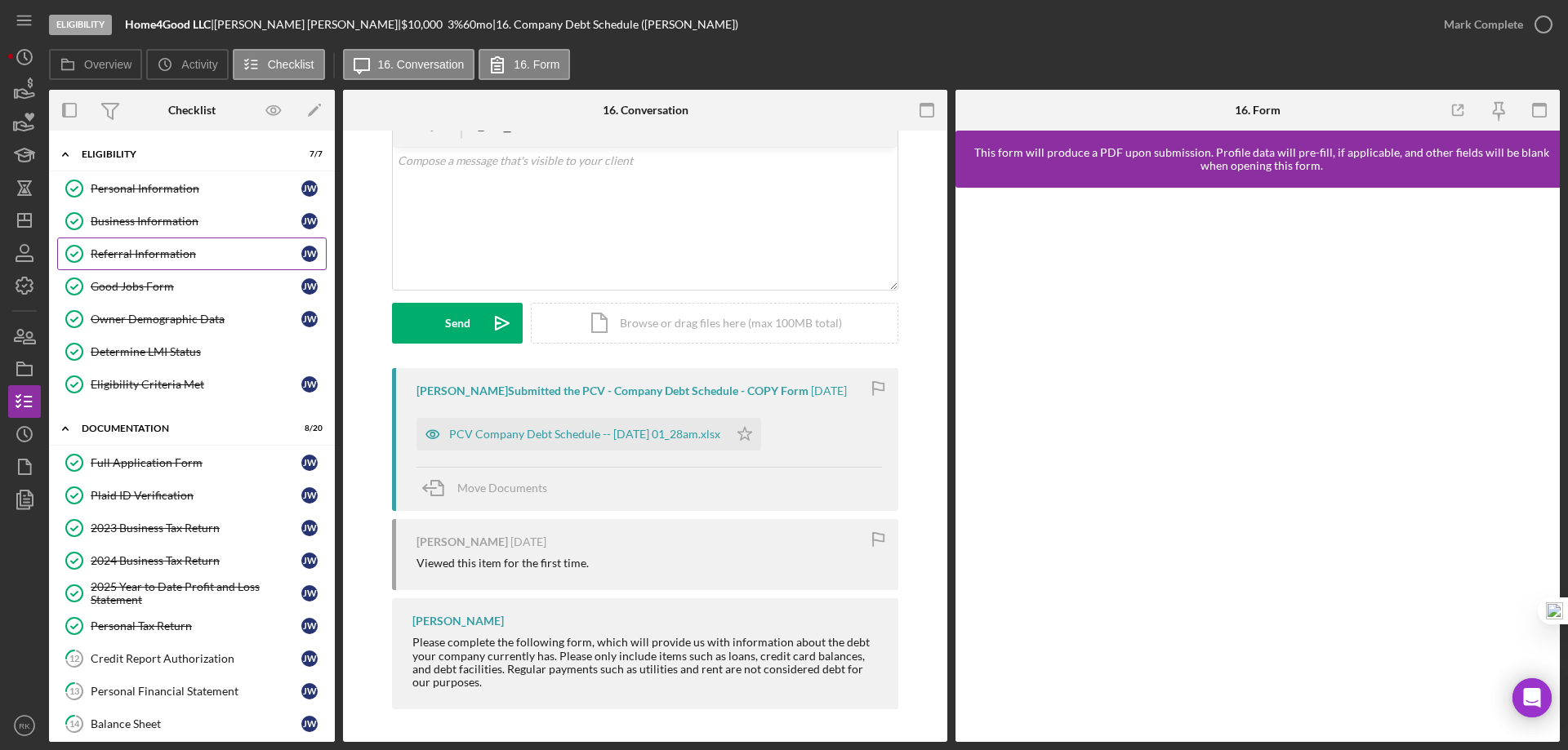
click at [129, 257] on div "Referral Information" at bounding box center [196, 254] width 211 height 13
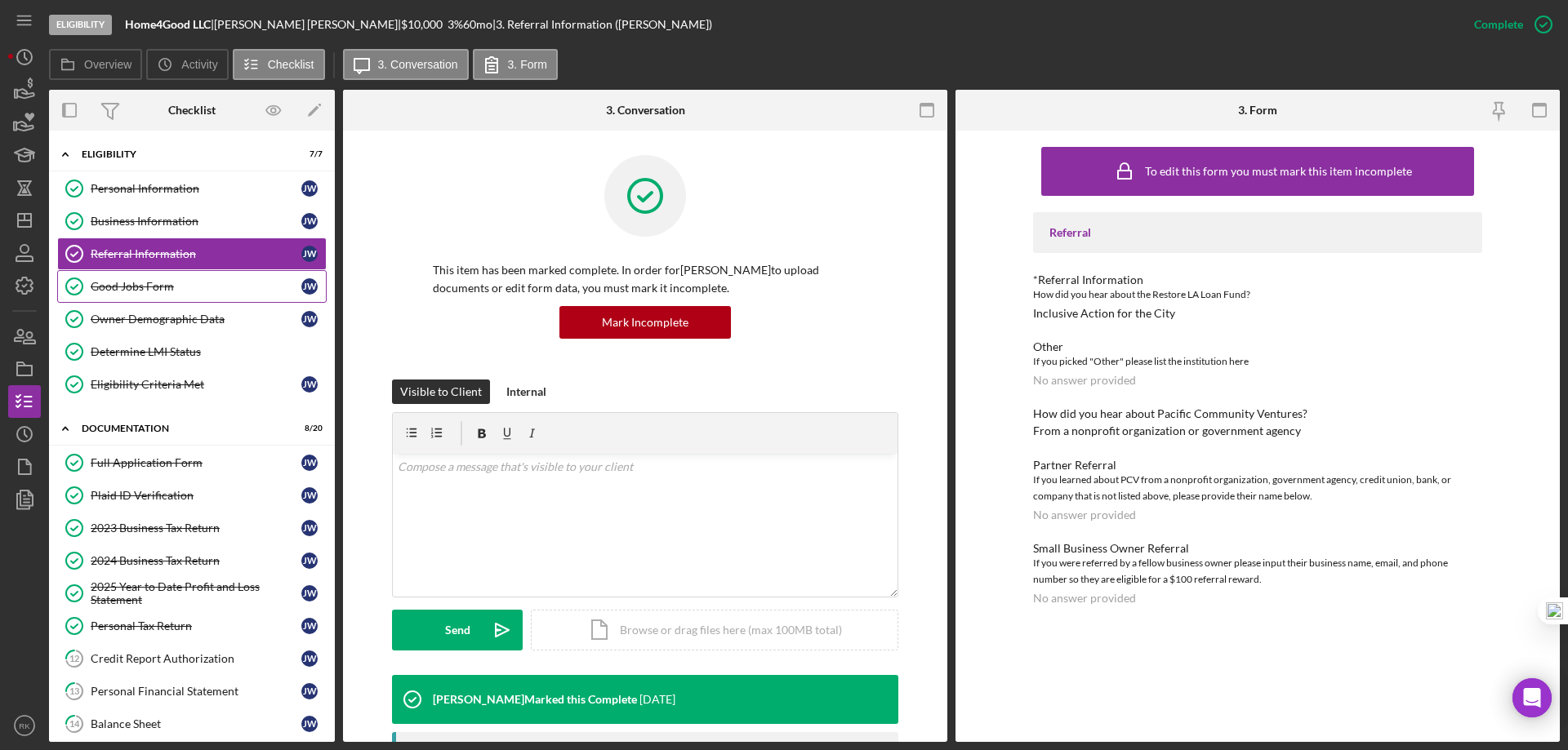
click at [173, 289] on div "Good Jobs Form" at bounding box center [196, 287] width 211 height 13
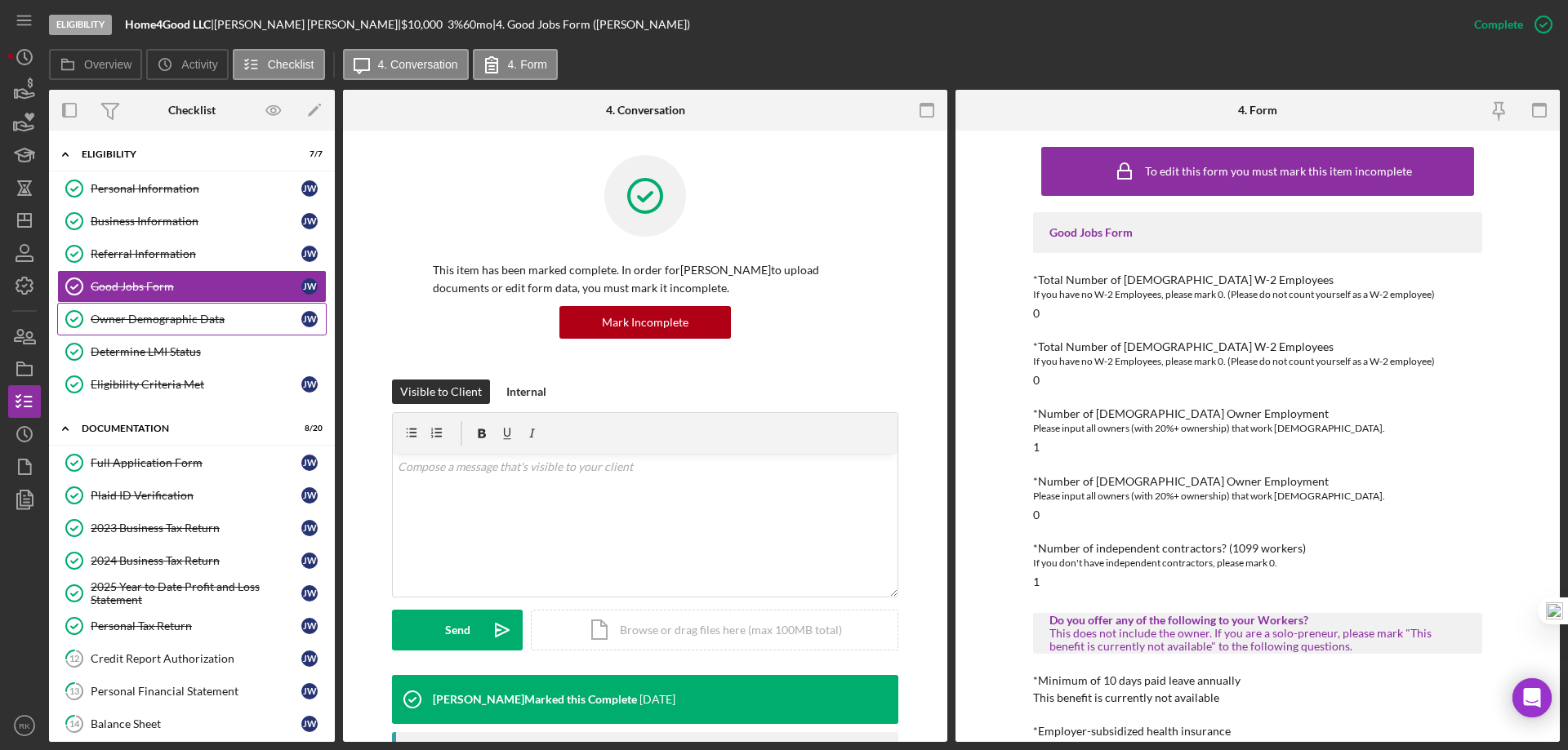
click at [178, 317] on div "Owner Demographic Data" at bounding box center [196, 320] width 211 height 13
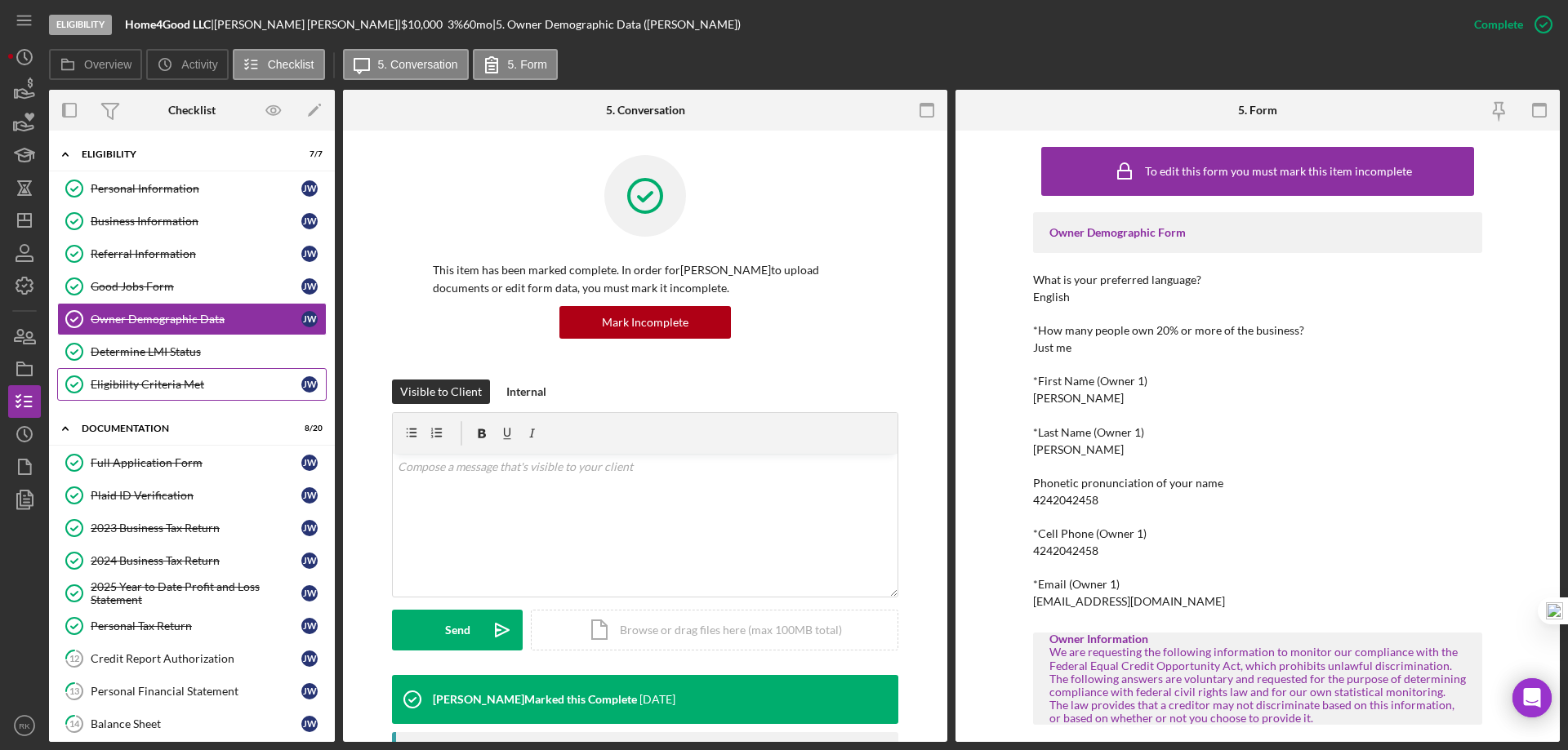
click at [145, 381] on div "Eligibility Criteria Met" at bounding box center [196, 385] width 211 height 13
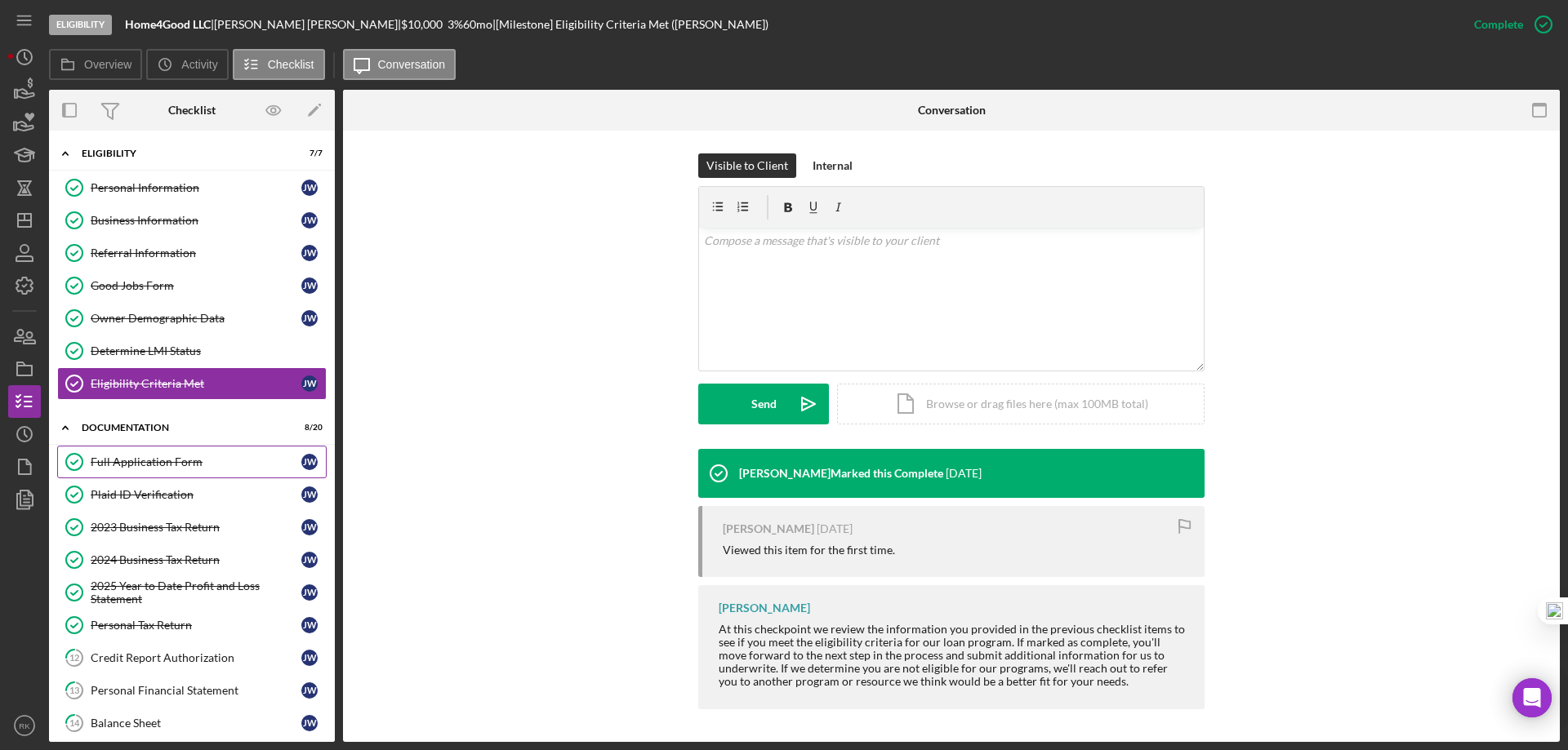
scroll to position [2, 0]
click at [128, 461] on div "Full Application Form" at bounding box center [196, 462] width 211 height 13
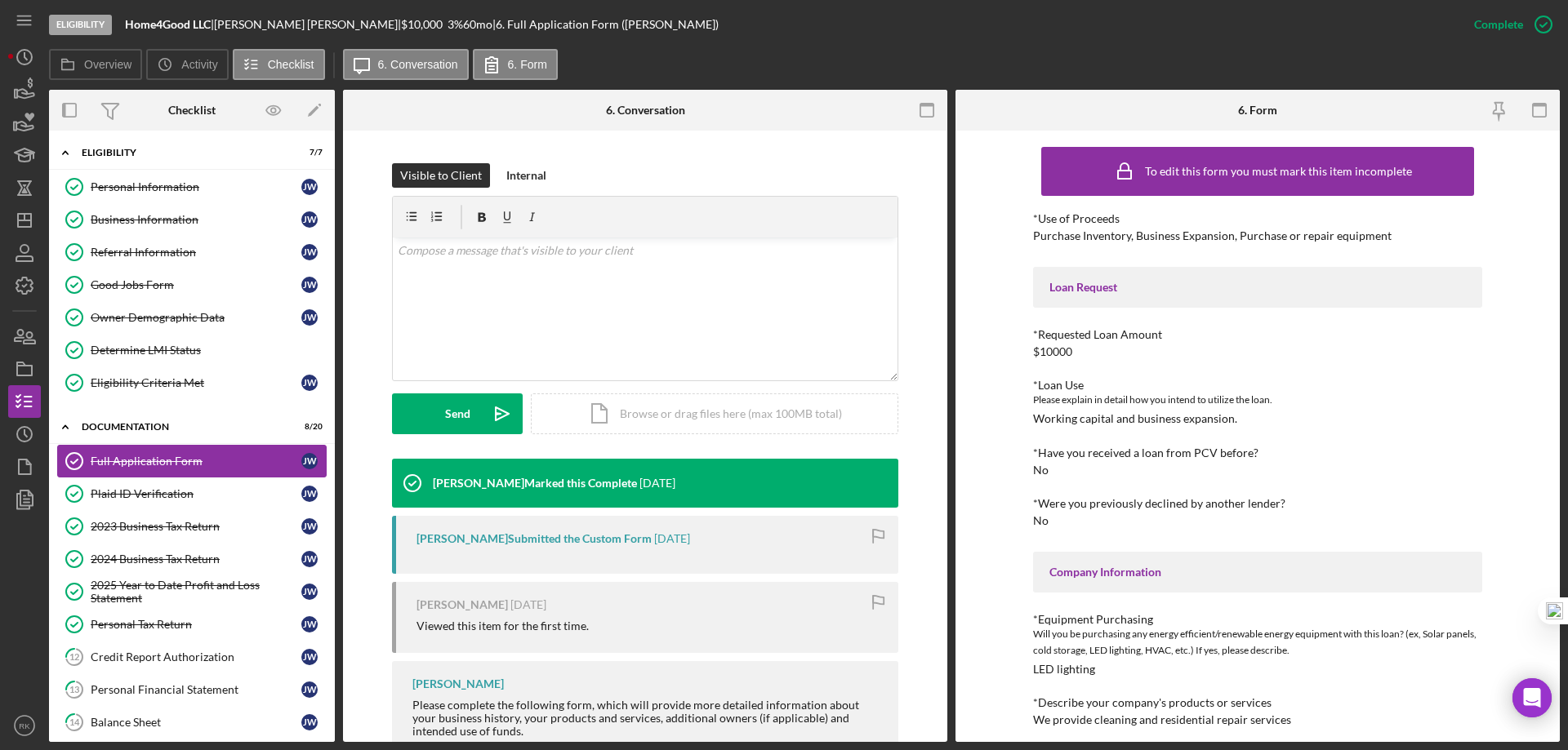
scroll to position [218, 0]
click at [128, 502] on link "Plaid ID Verification Plaid ID Verification J W" at bounding box center [191, 494] width 270 height 33
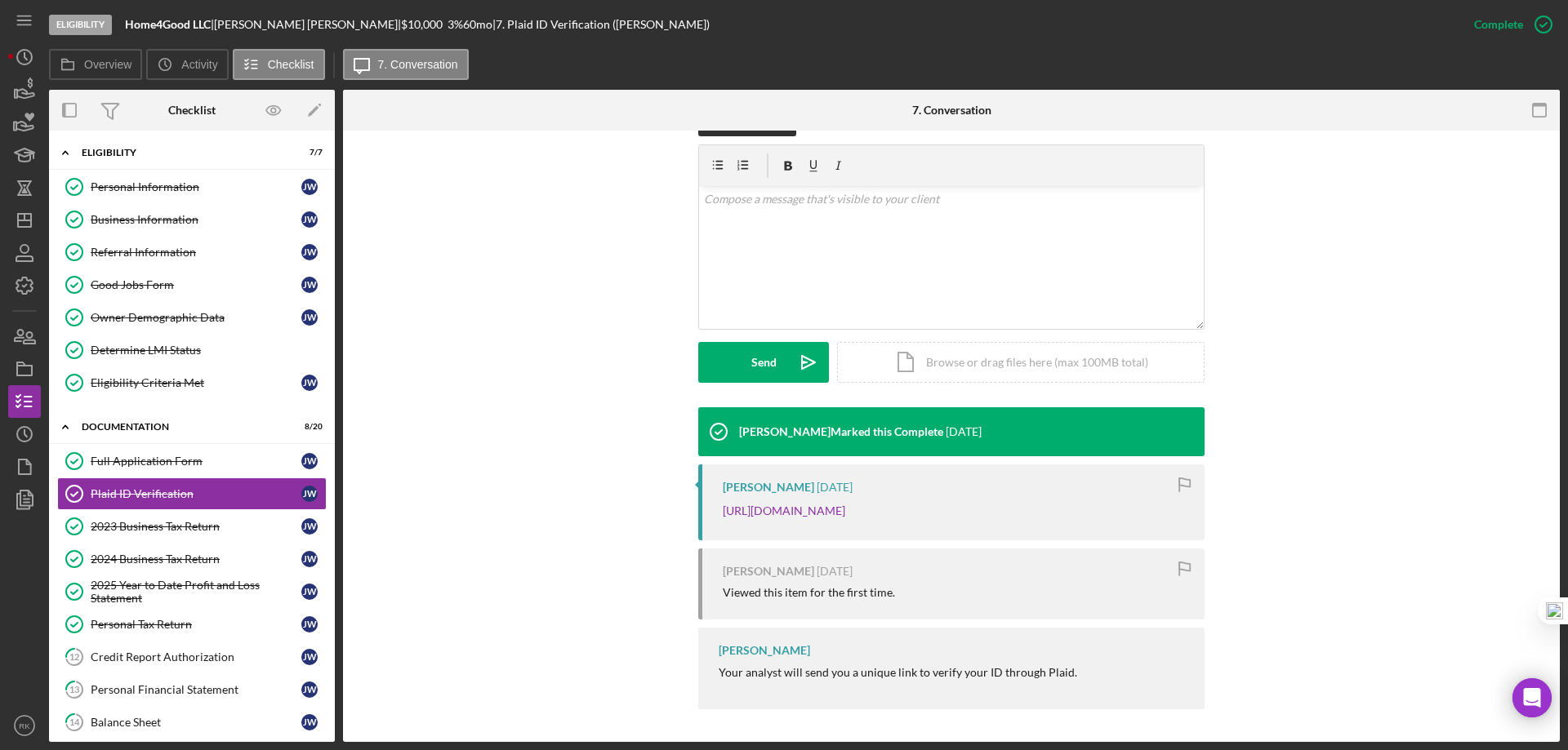
scroll to position [287, 0]
click at [125, 527] on div "2023 Business Tax Return" at bounding box center [196, 527] width 211 height 13
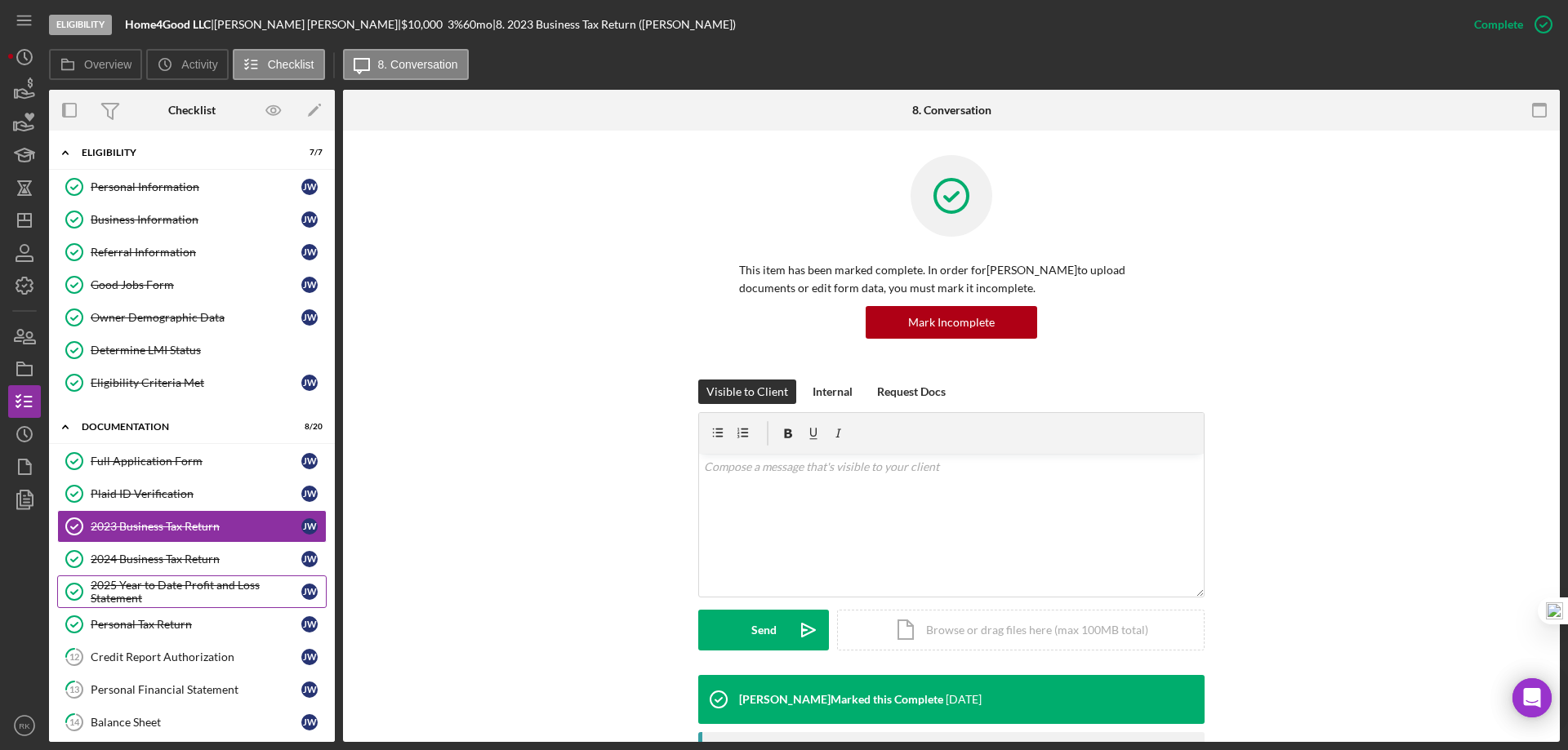
click at [153, 598] on div "2025 Year to Date Profit and Loss Statement" at bounding box center [196, 592] width 211 height 26
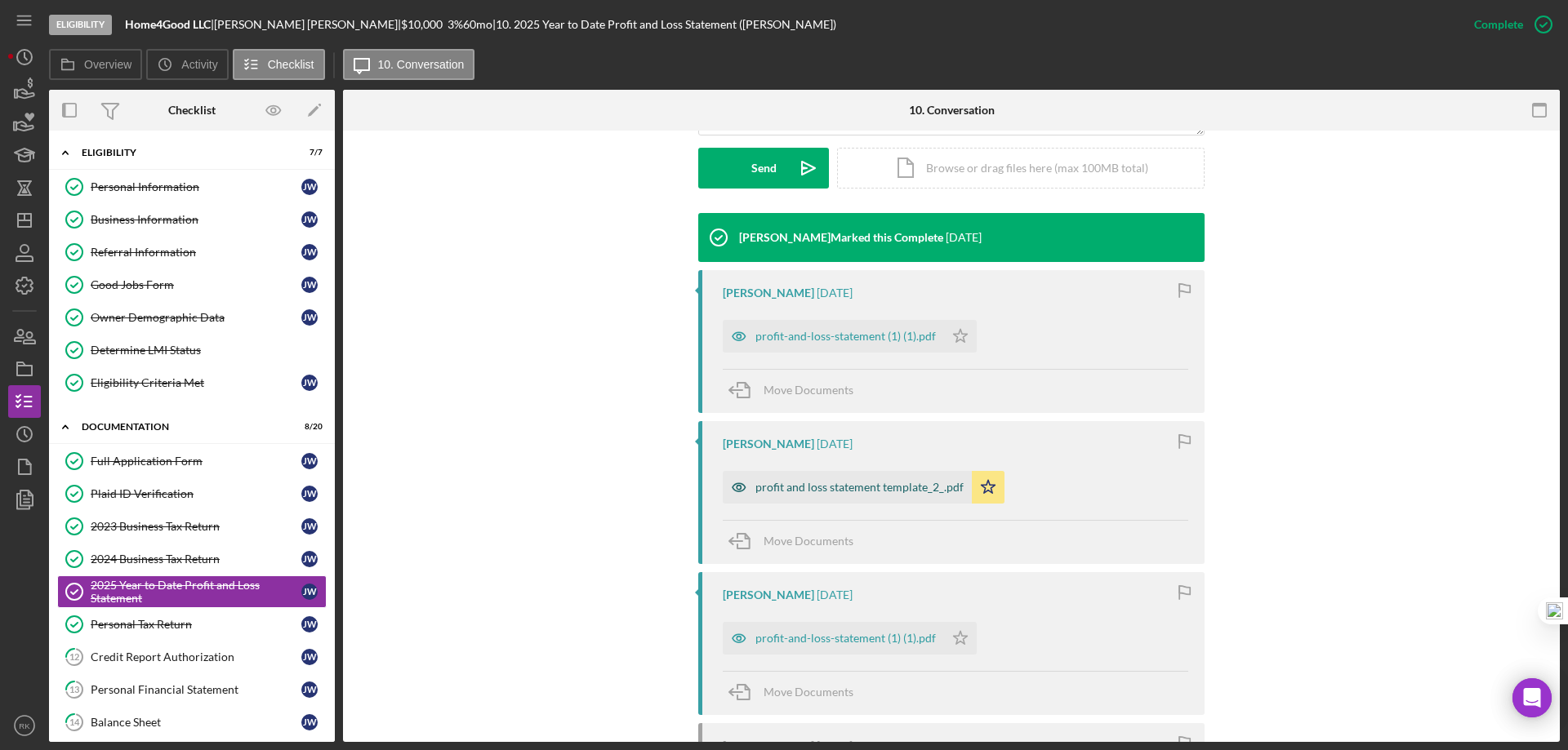
scroll to position [462, 0]
click at [862, 492] on div "profit and loss statement template_2_.pdf" at bounding box center [859, 487] width 208 height 13
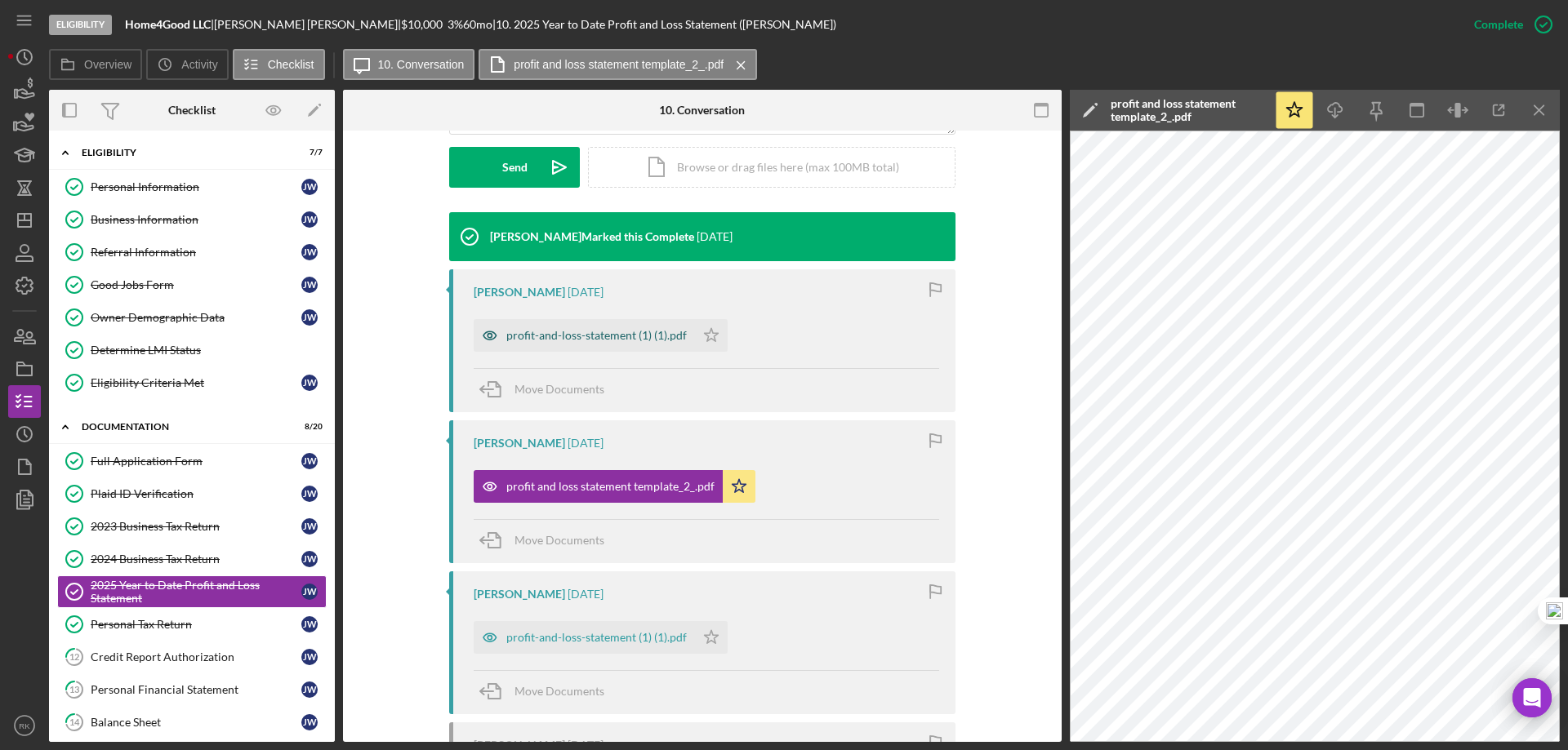
click at [568, 335] on div "profit-and-loss-statement (1) (1).pdf" at bounding box center [596, 336] width 181 height 13
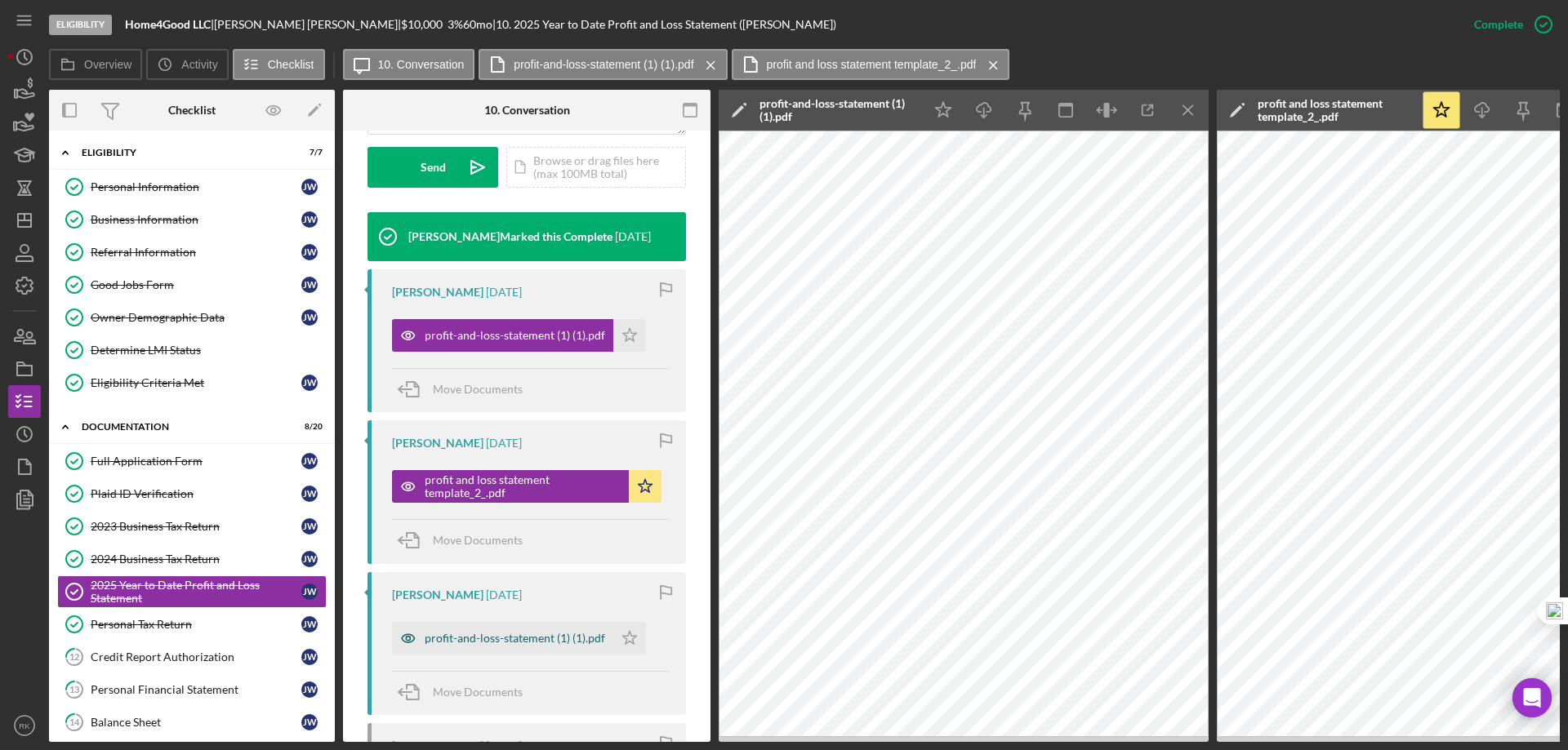
click at [498, 638] on div "profit-and-loss-statement (1) (1).pdf" at bounding box center [515, 638] width 181 height 13
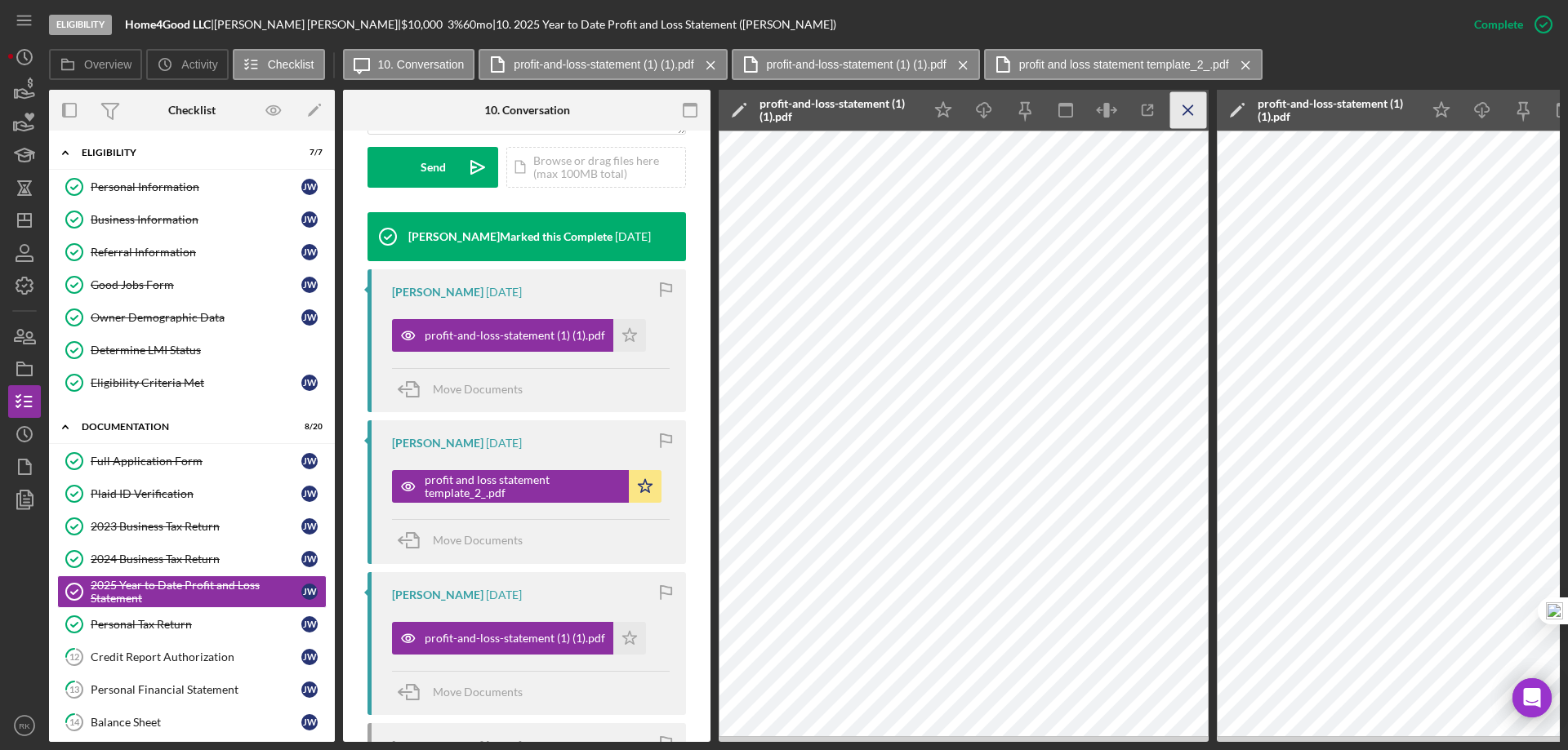
click at [1177, 113] on icon "Icon/Menu Close" at bounding box center [1189, 111] width 37 height 37
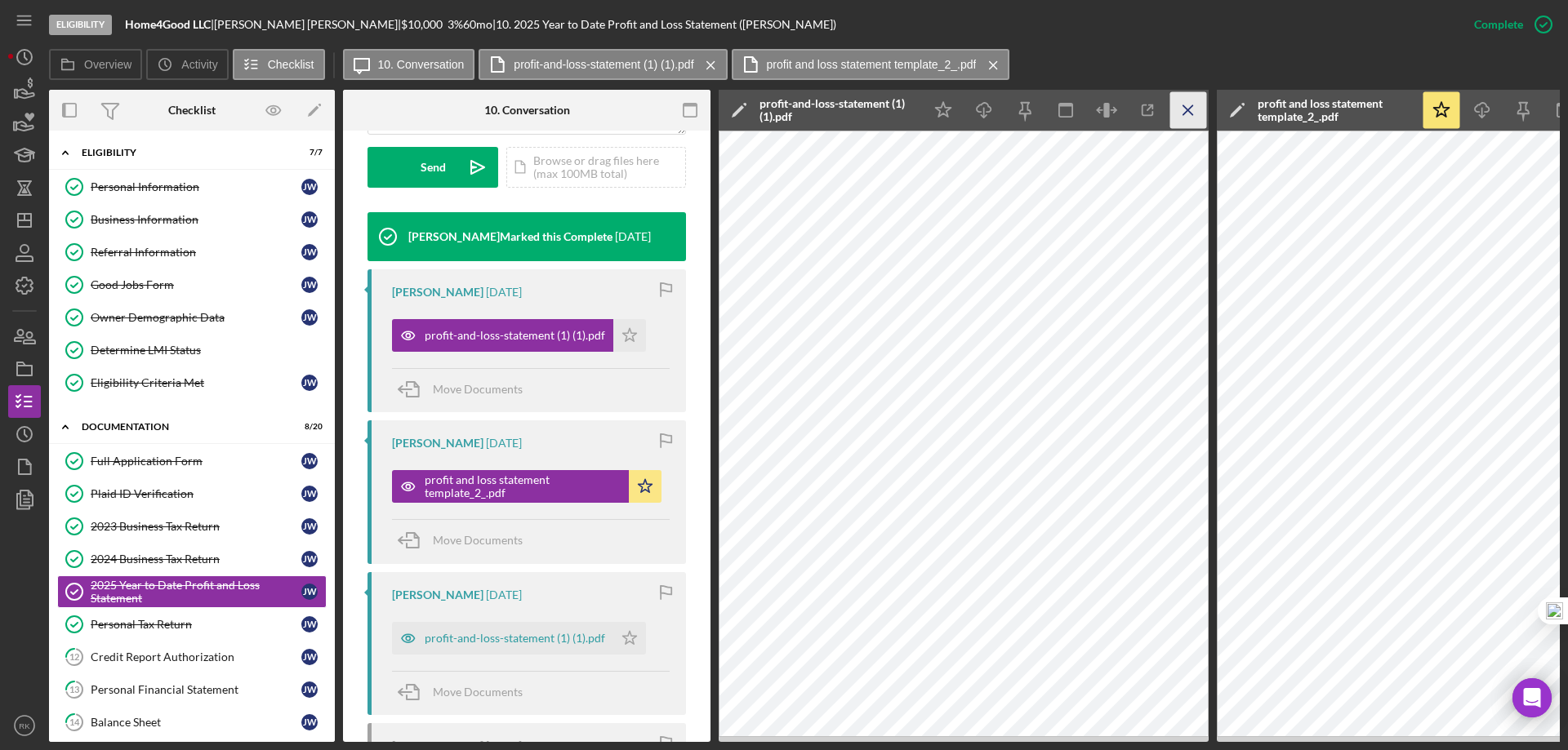
click at [1177, 113] on icon "Icon/Menu Close" at bounding box center [1189, 111] width 37 height 37
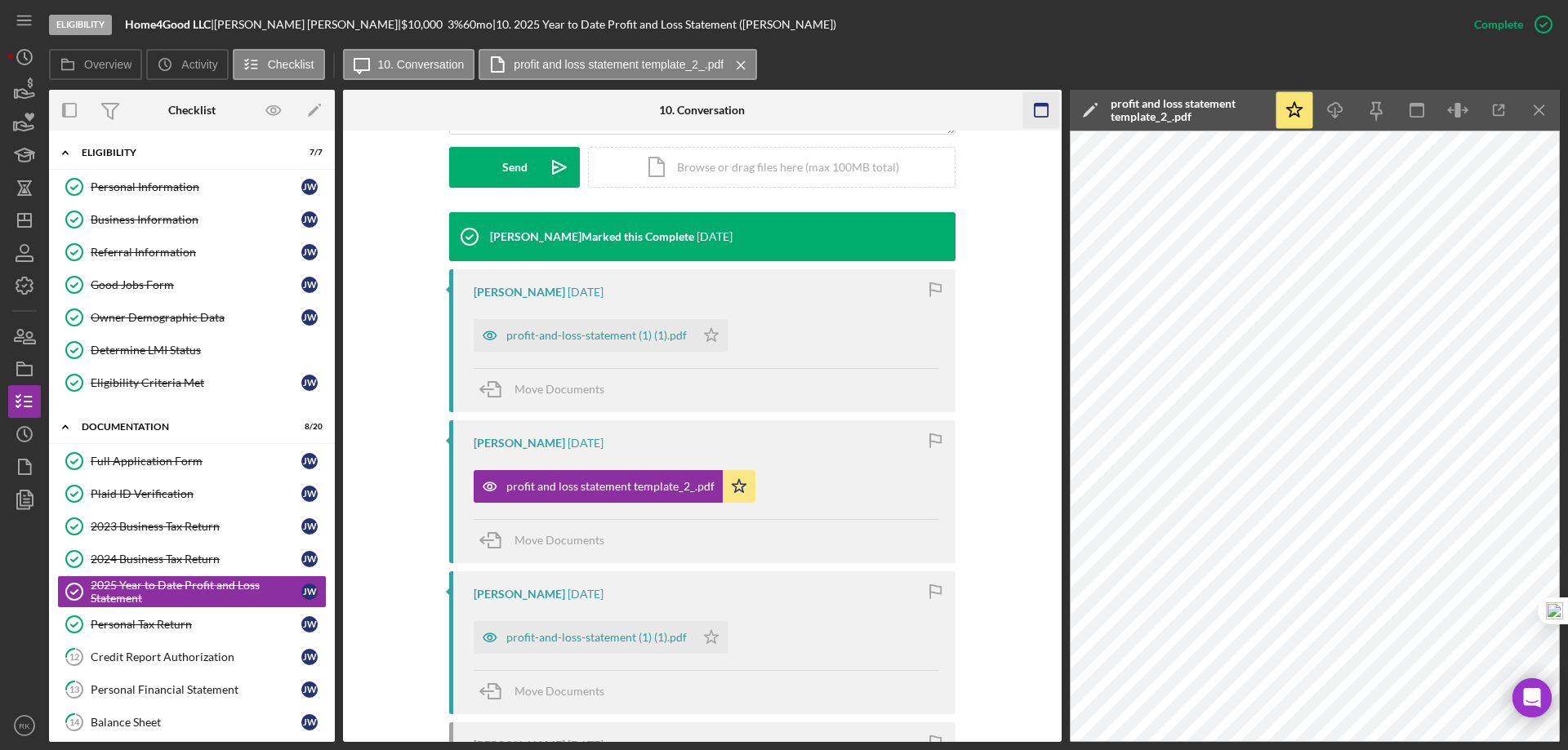
drag, startPoint x: 1549, startPoint y: 107, endPoint x: 1540, endPoint y: 113, distance: 10.8
click at [1549, 107] on icon "Icon/Menu Close" at bounding box center [1540, 111] width 37 height 37
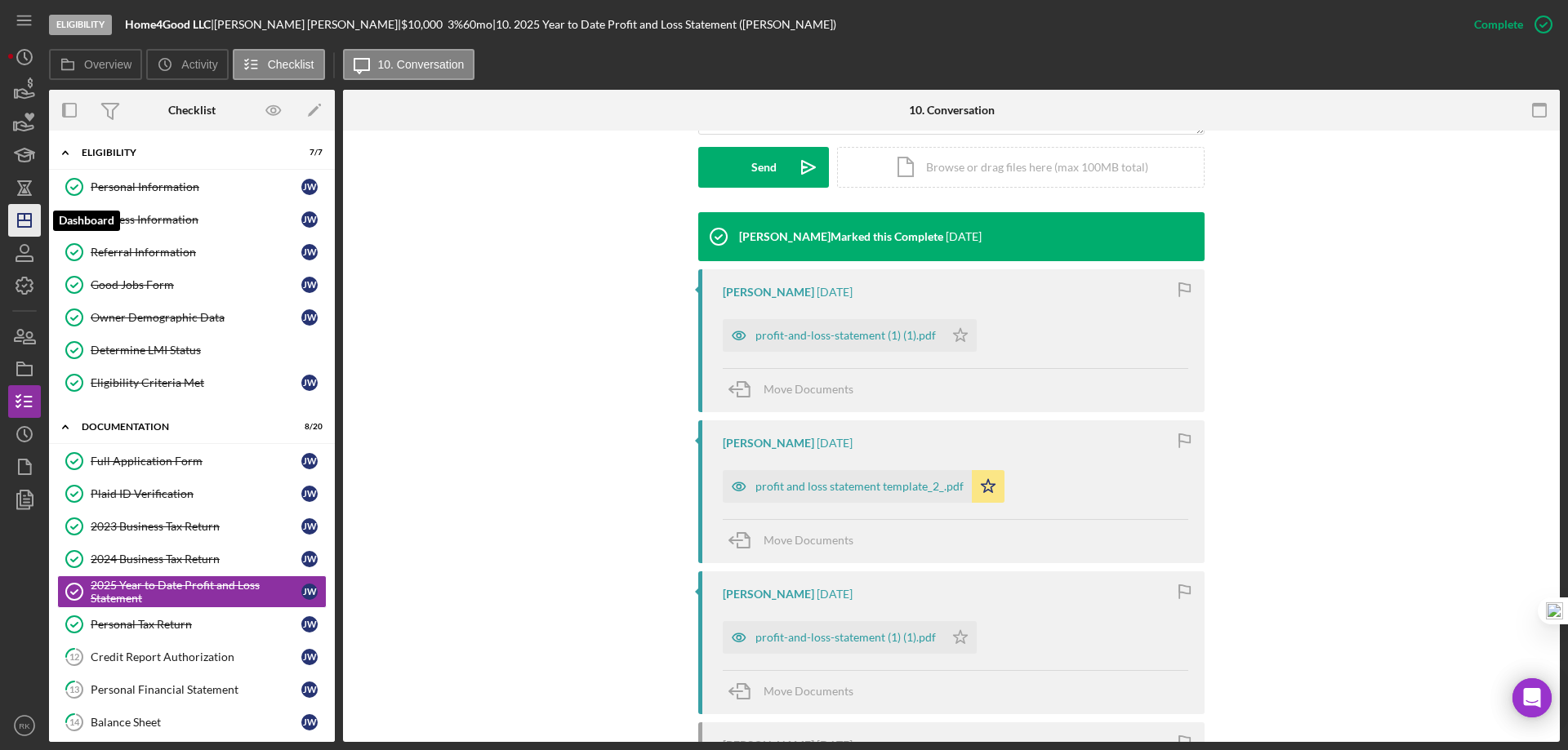
drag, startPoint x: 26, startPoint y: 228, endPoint x: 30, endPoint y: 235, distance: 8.1
click at [26, 227] on polygon "button" at bounding box center [25, 220] width 13 height 13
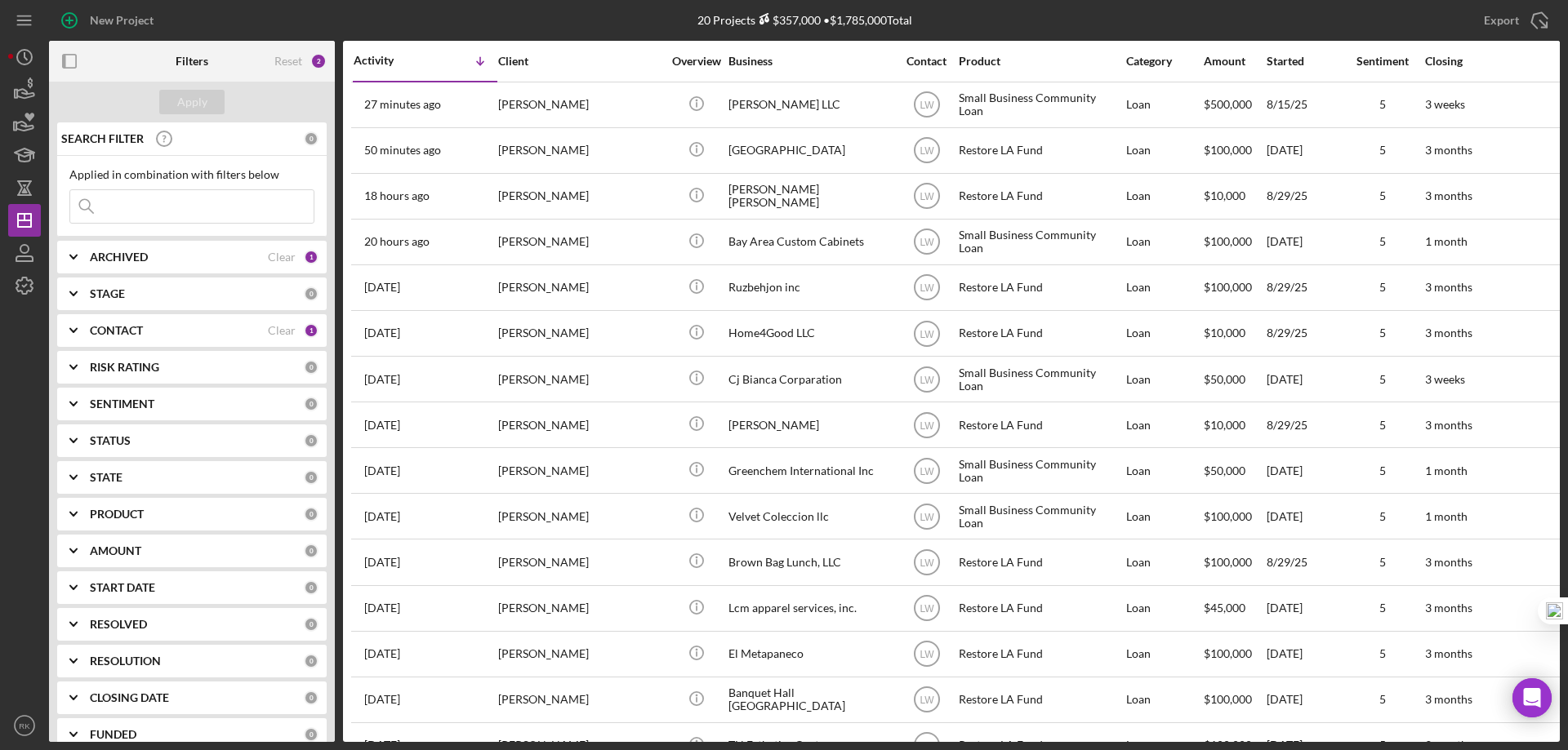
click at [128, 329] on b "CONTACT" at bounding box center [116, 331] width 53 height 13
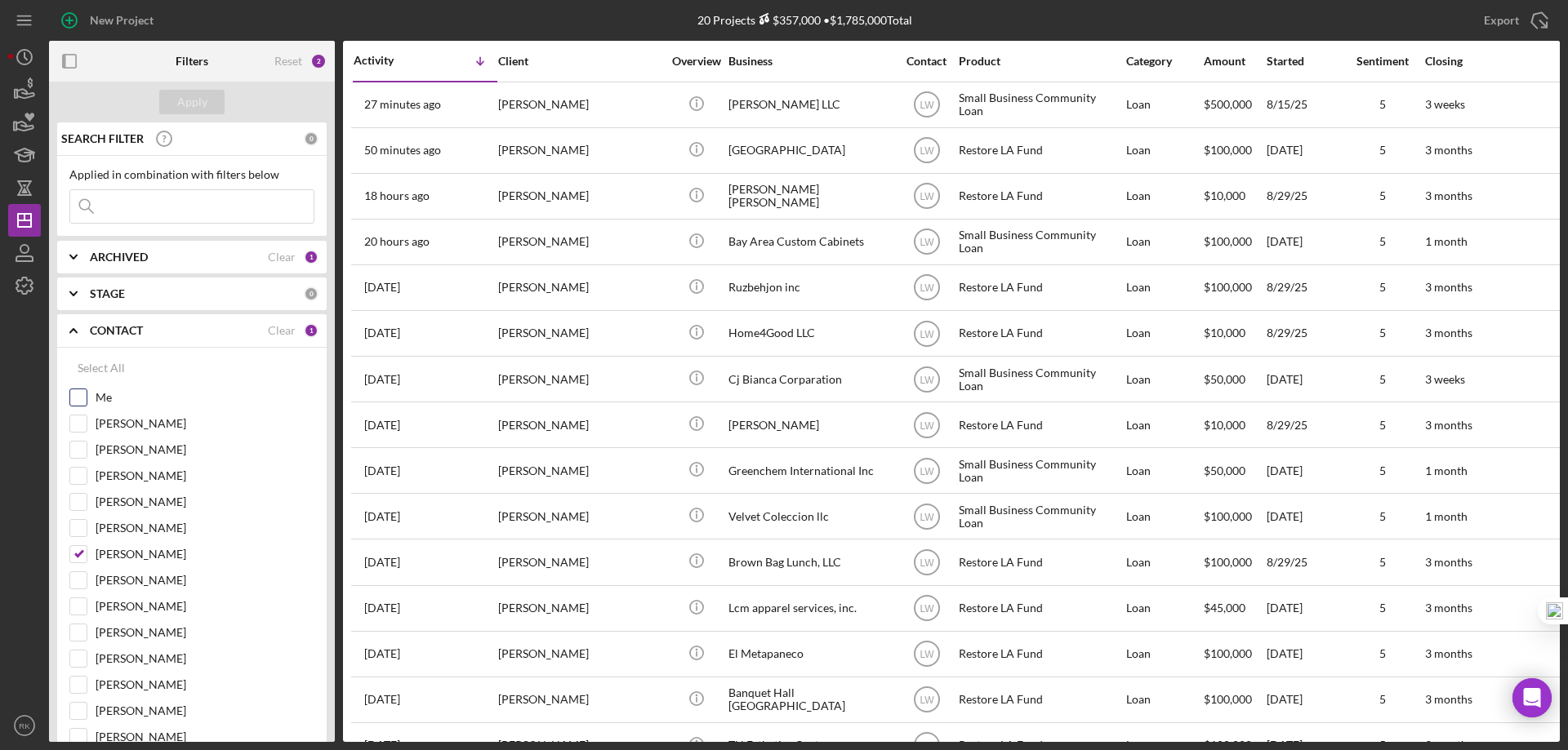
click at [86, 398] on input "Me" at bounding box center [78, 397] width 16 height 16
checkbox input "true"
click at [81, 551] on input "Lameisha Williams" at bounding box center [78, 553] width 16 height 16
checkbox input "false"
click at [199, 99] on div "Apply" at bounding box center [192, 102] width 30 height 25
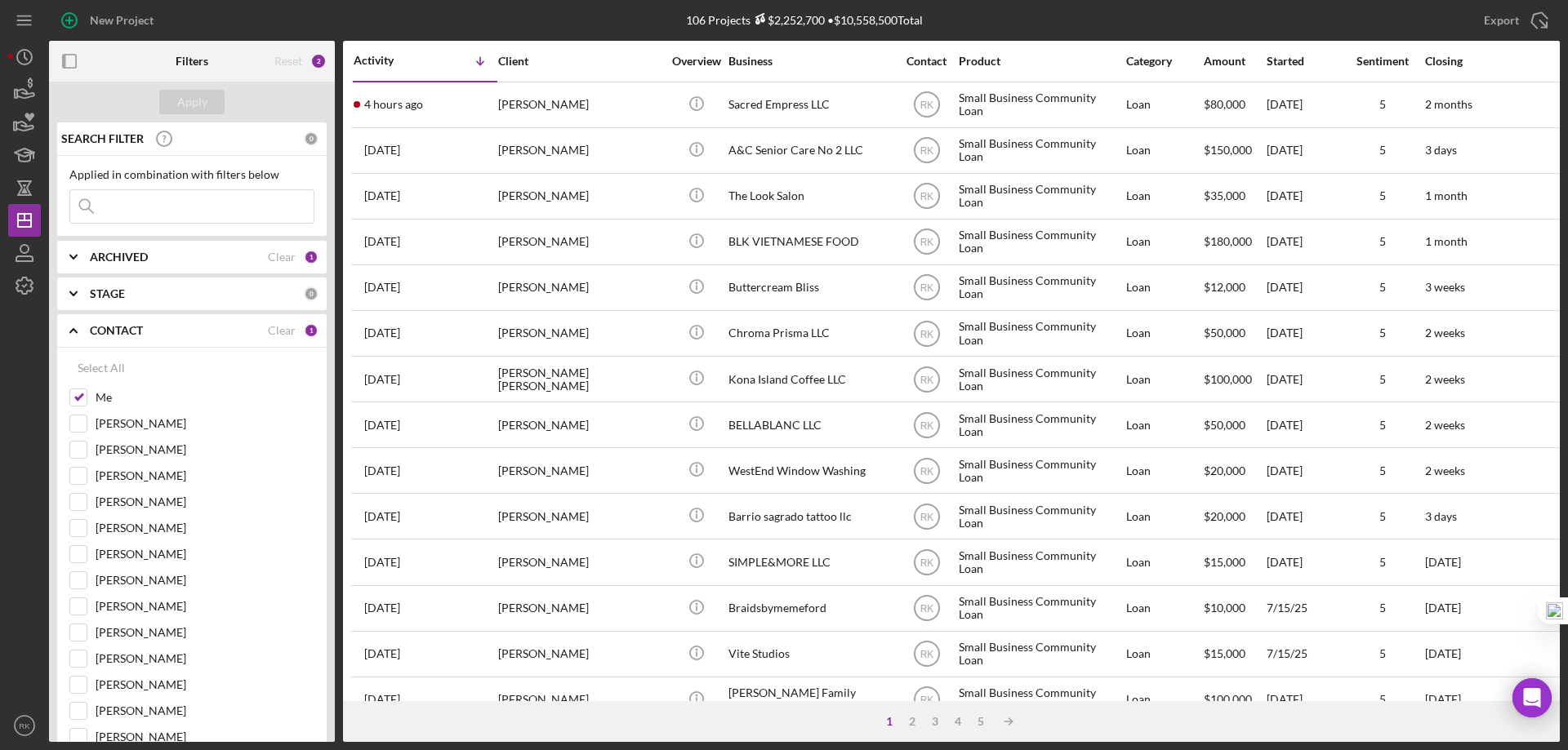
click at [71, 64] on icon "button" at bounding box center [69, 61] width 37 height 37
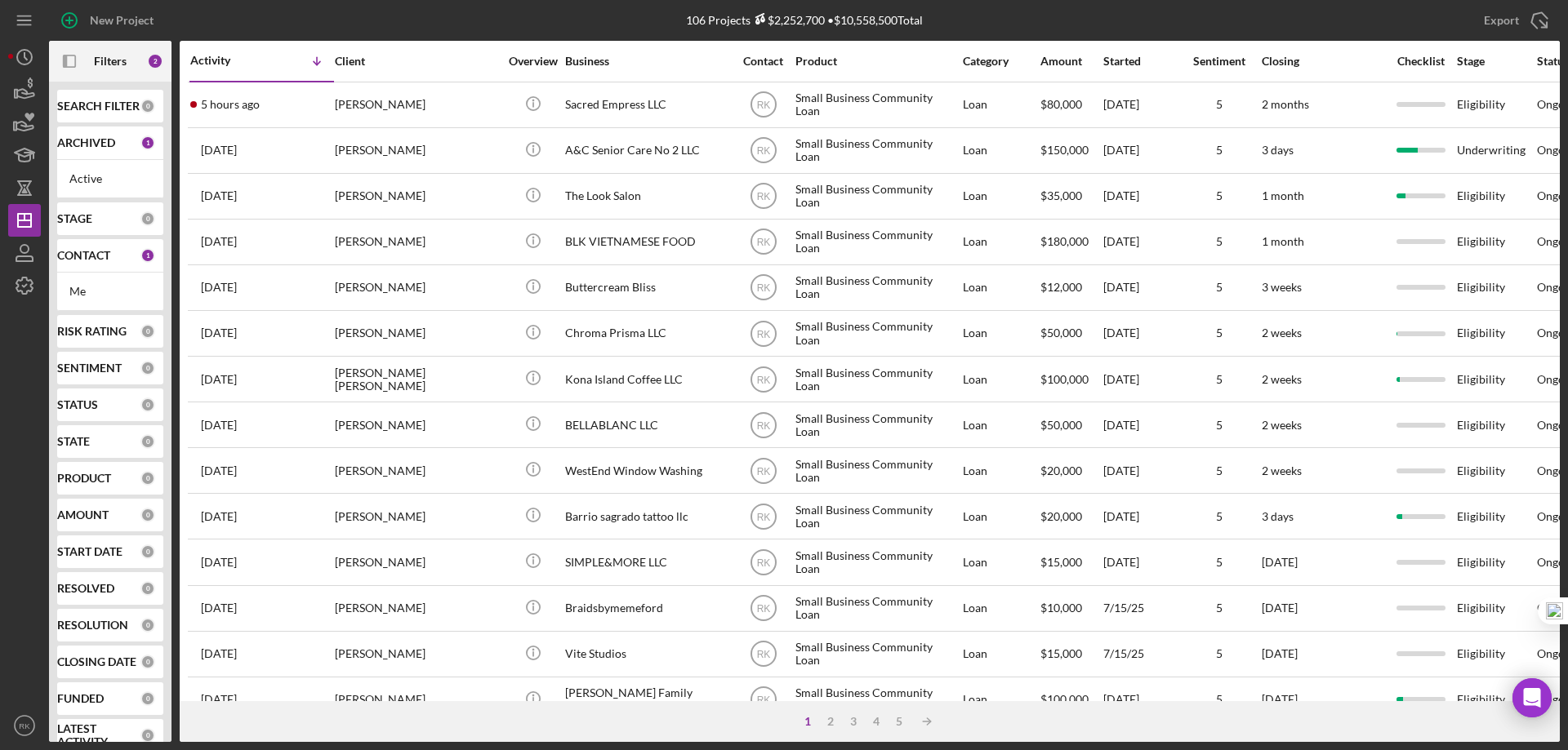
click at [91, 257] on b "CONTACT" at bounding box center [83, 255] width 53 height 13
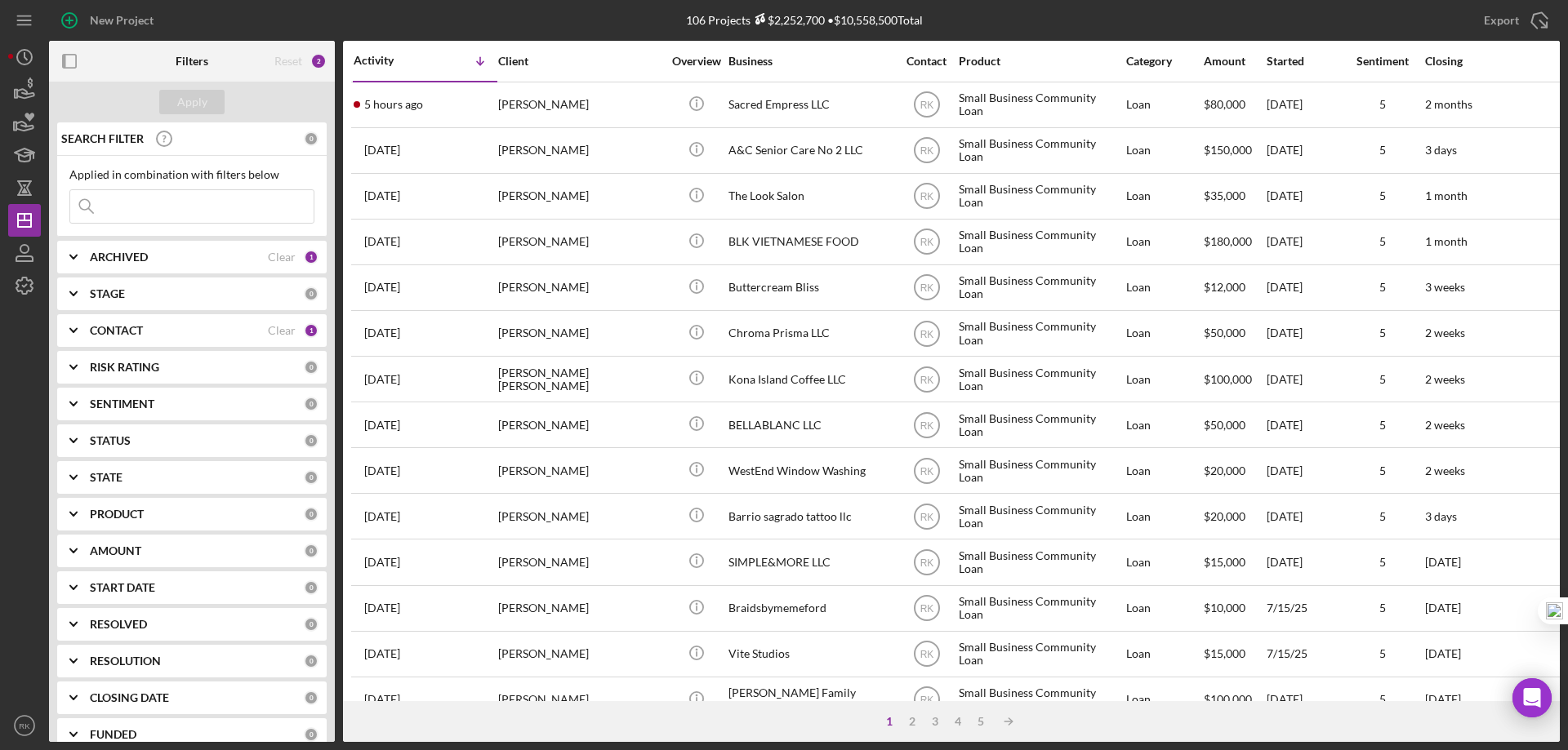
click at [106, 331] on b "CONTACT" at bounding box center [116, 331] width 53 height 13
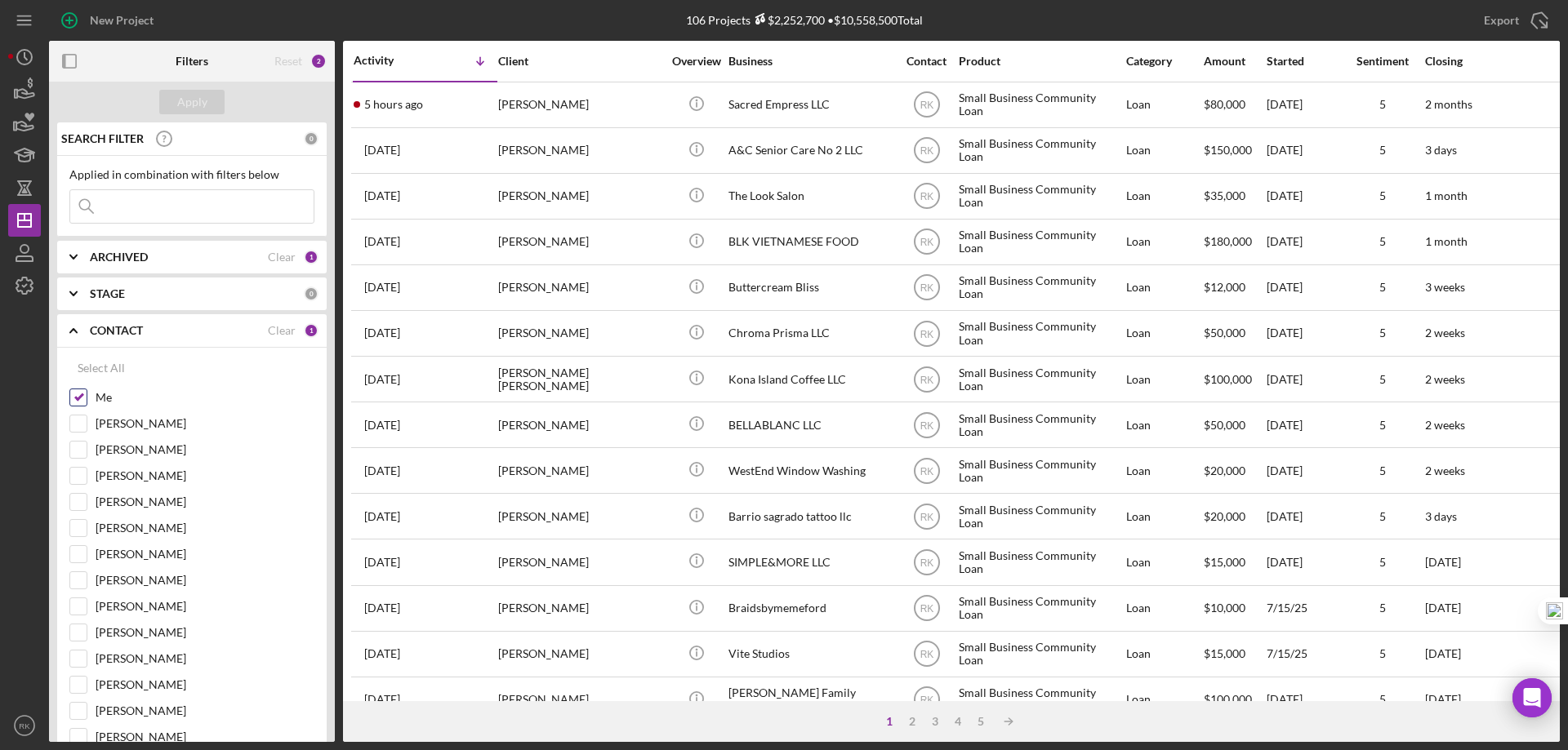
click at [79, 394] on input "Me" at bounding box center [78, 397] width 16 height 16
checkbox input "false"
click at [79, 603] on input "Yash Abichandani" at bounding box center [78, 606] width 16 height 16
checkbox input "true"
click at [188, 108] on div "Apply" at bounding box center [192, 102] width 30 height 25
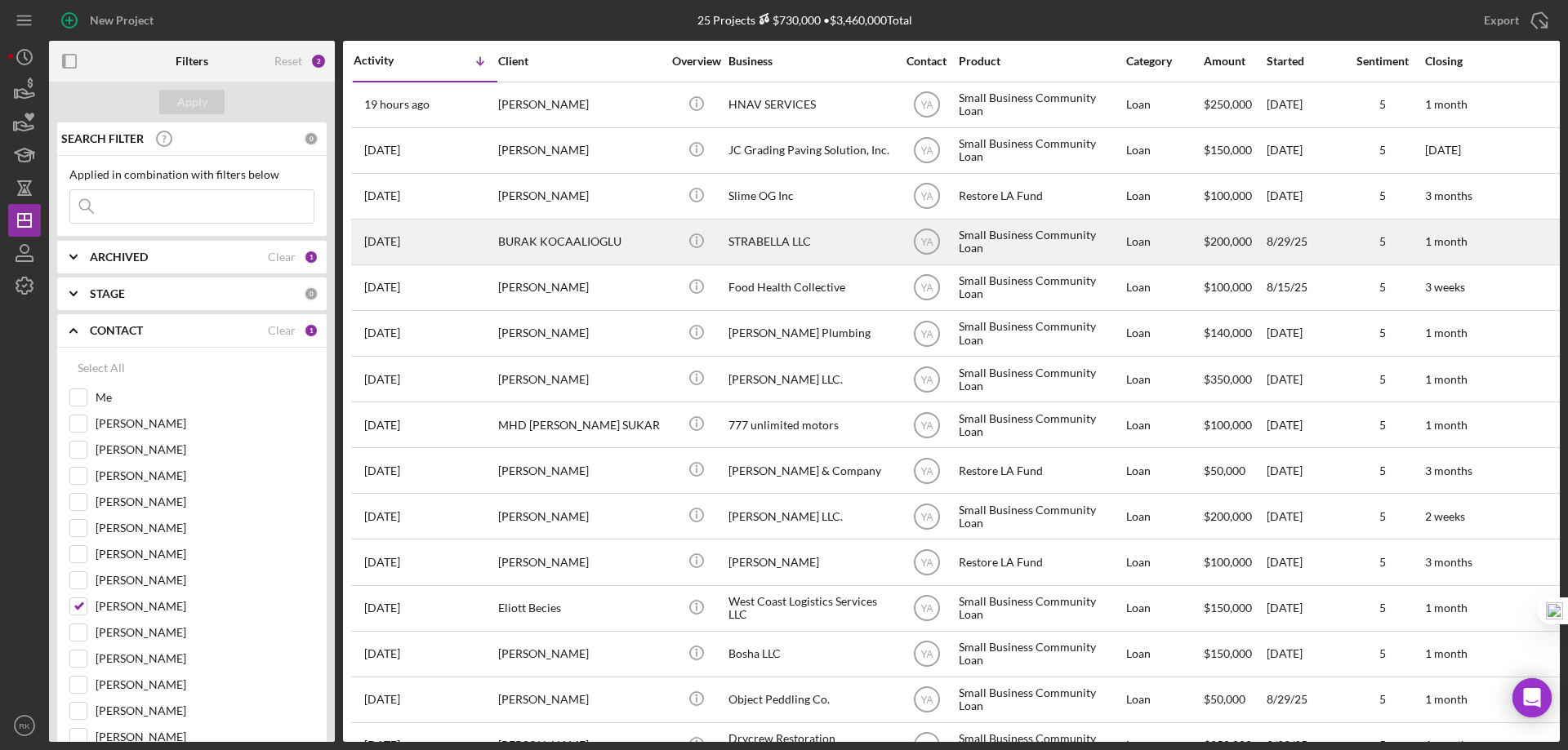
click at [741, 241] on div "STRABELLA LLC" at bounding box center [810, 242] width 164 height 44
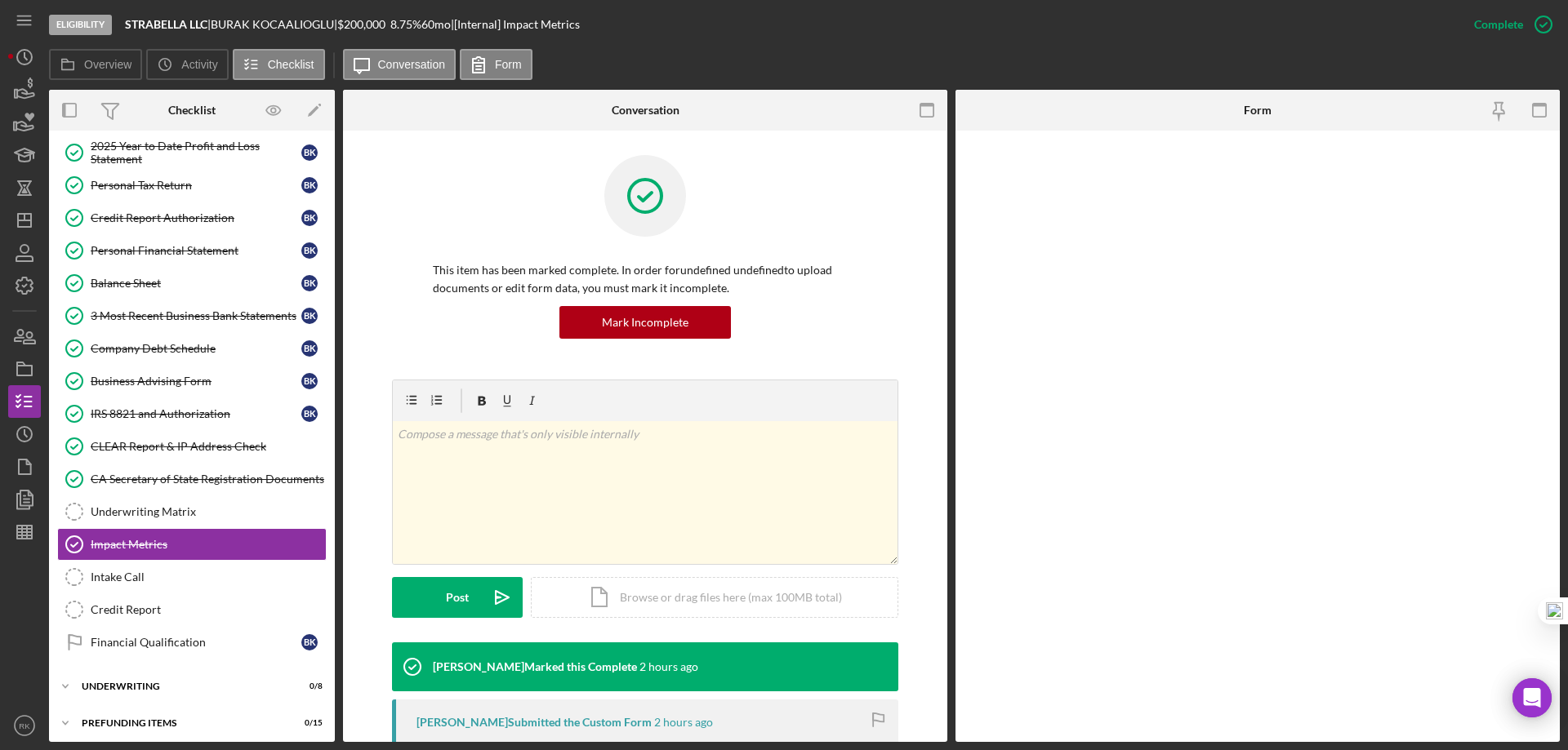
scroll to position [208, 0]
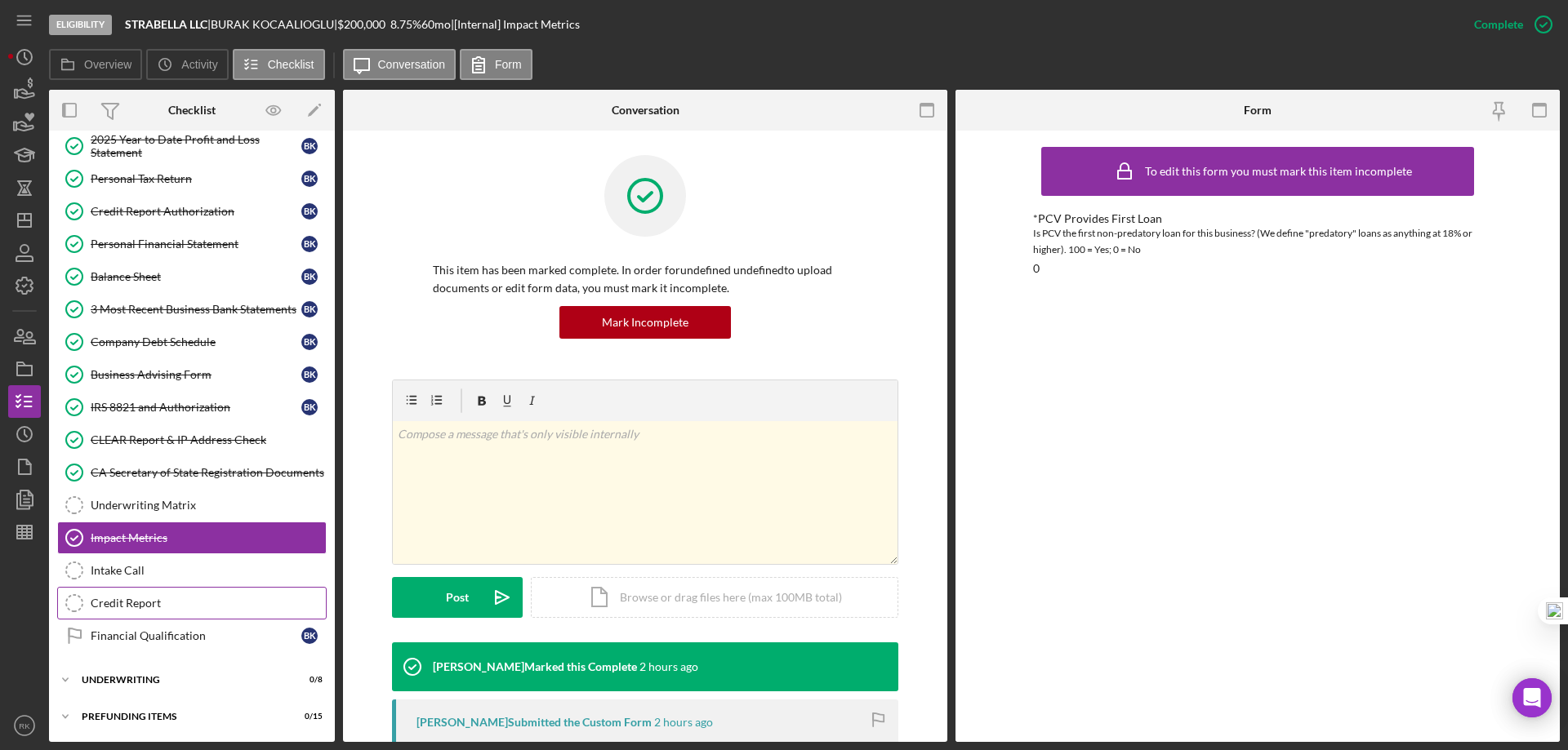
drag, startPoint x: 147, startPoint y: 599, endPoint x: 192, endPoint y: 594, distance: 45.3
click at [150, 599] on div "Credit Report" at bounding box center [208, 603] width 236 height 13
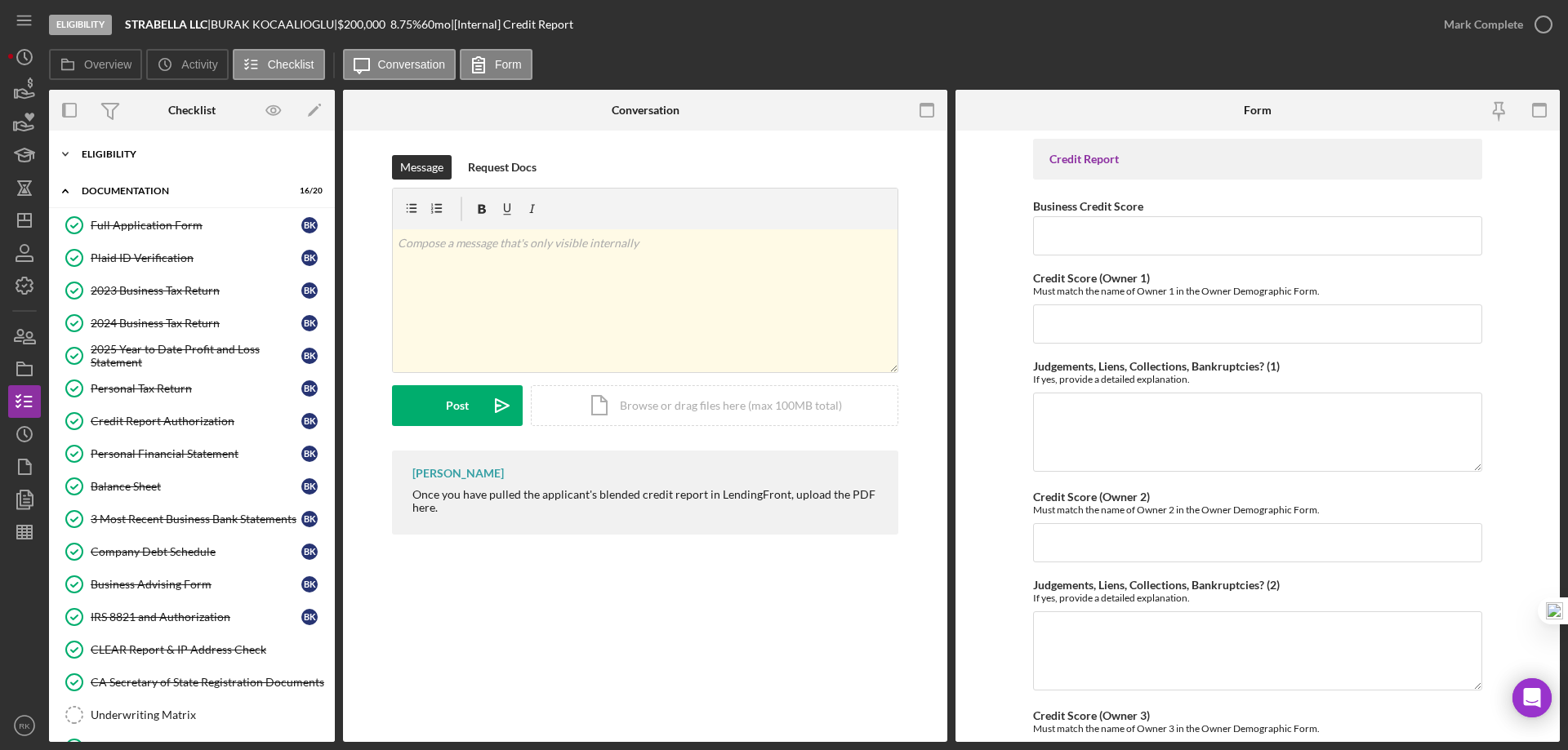
click at [137, 149] on div "Eligibility" at bounding box center [198, 154] width 233 height 9
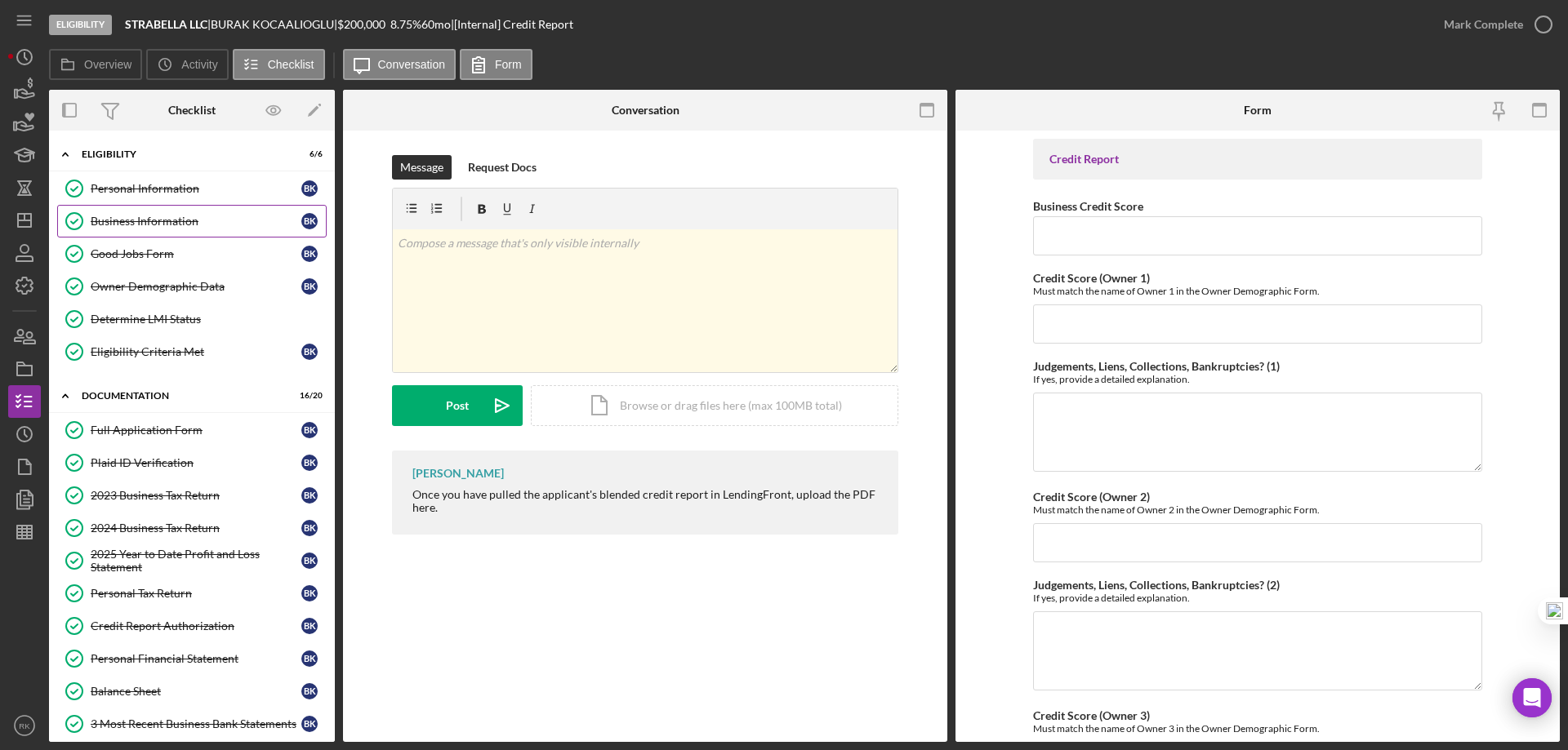
drag, startPoint x: 150, startPoint y: 218, endPoint x: 230, endPoint y: 224, distance: 80.2
click at [152, 218] on div "Business Information" at bounding box center [196, 221] width 211 height 13
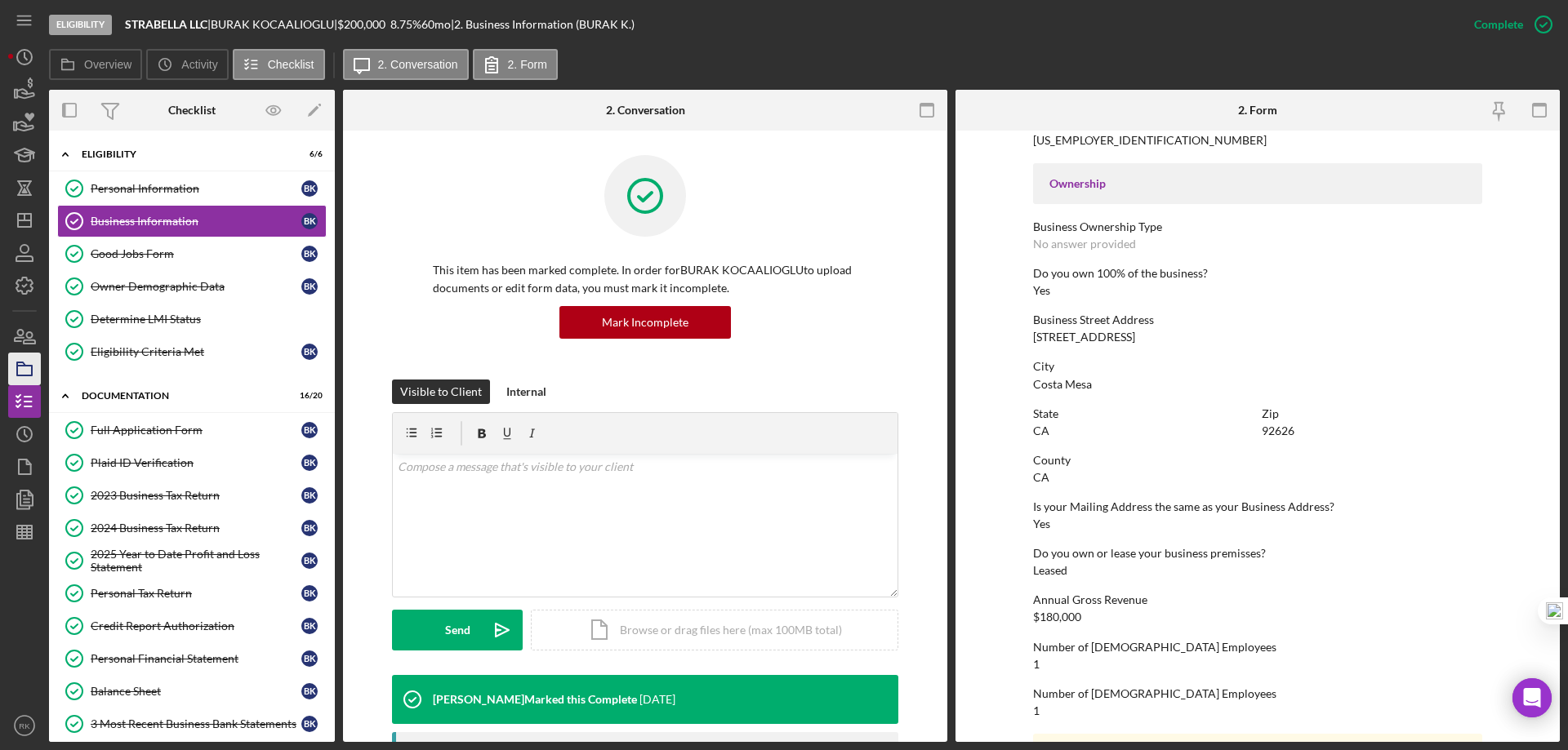
scroll to position [516, 0]
drag, startPoint x: 1035, startPoint y: 337, endPoint x: 1053, endPoint y: 340, distance: 18.2
click at [1122, 335] on div "Business Street Address 624 Danube Way" at bounding box center [1258, 328] width 449 height 30
drag, startPoint x: 1030, startPoint y: 339, endPoint x: 1096, endPoint y: 335, distance: 66.1
click at [1122, 335] on form "To edit this form you must mark this item incomplete Business Name STRABELLA LL…" at bounding box center [1258, 436] width 605 height 611
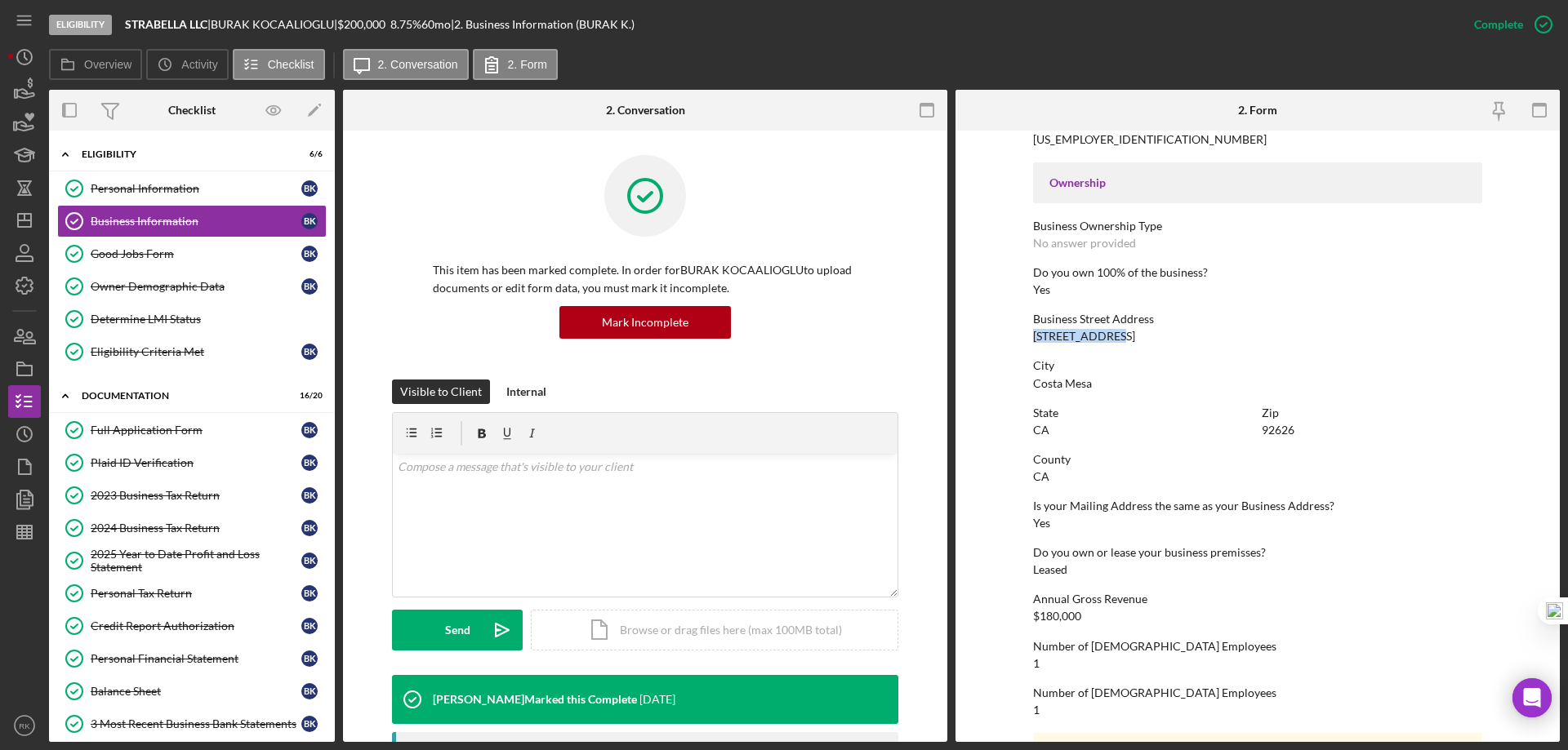
copy div "624 Danube Way"
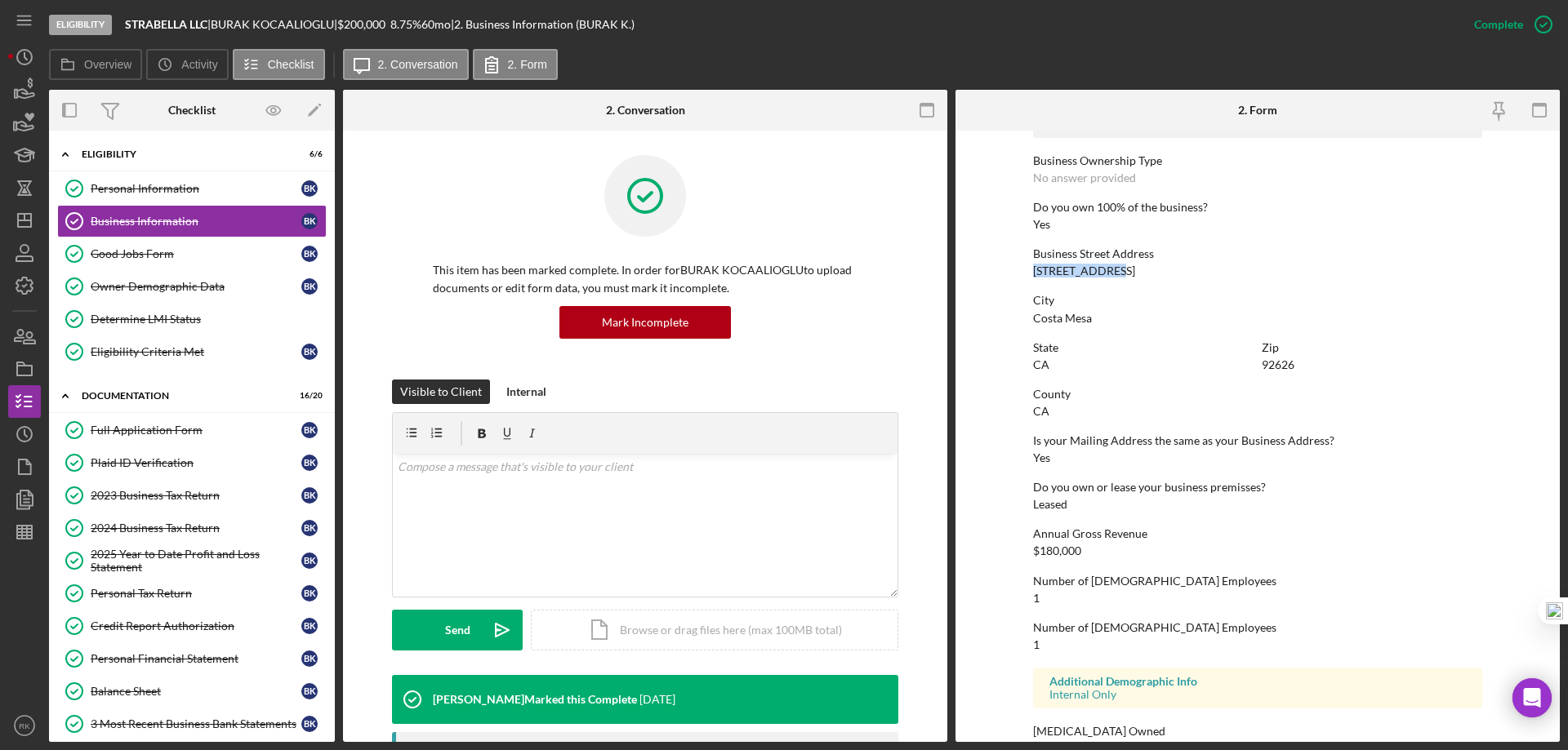
scroll to position [619, 0]
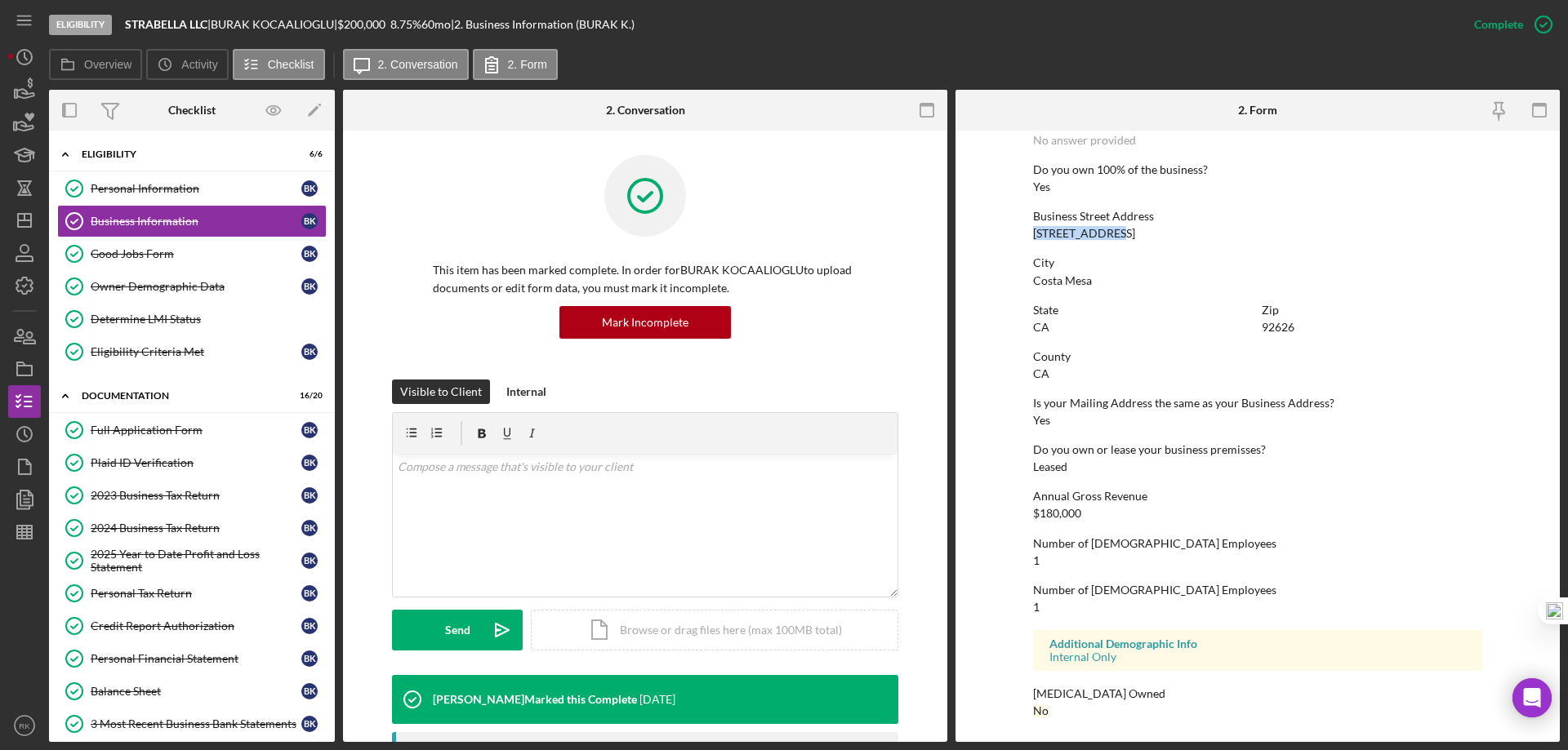
click at [1338, 239] on div "Business Street Address 624 Danube Way" at bounding box center [1258, 225] width 449 height 30
click at [1167, 323] on div "State CA" at bounding box center [1143, 319] width 220 height 30
click at [184, 563] on div "2025 Year to Date Profit and Loss Statement" at bounding box center [196, 561] width 211 height 26
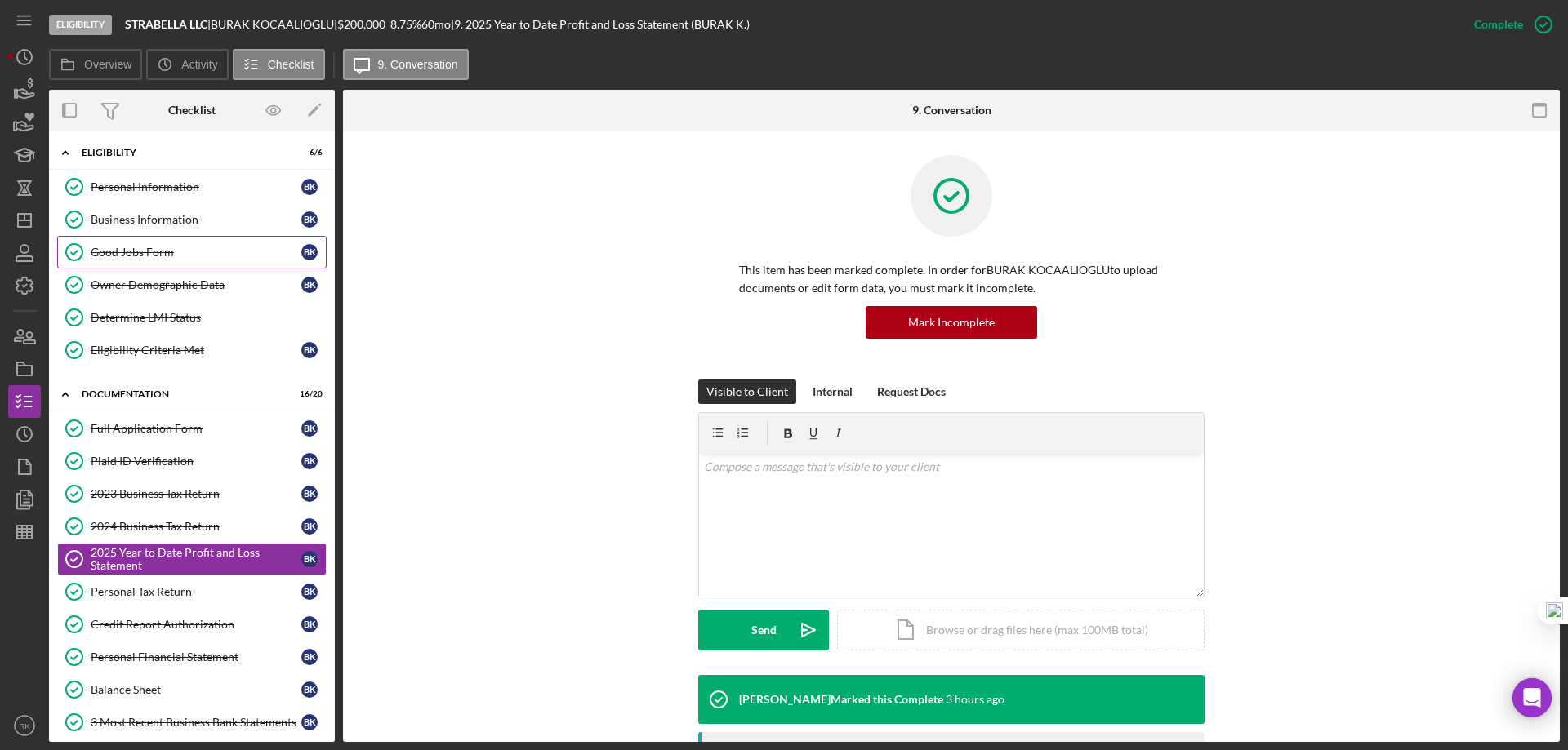
scroll to position [1, 0]
click at [140, 216] on div "Business Information" at bounding box center [196, 220] width 211 height 13
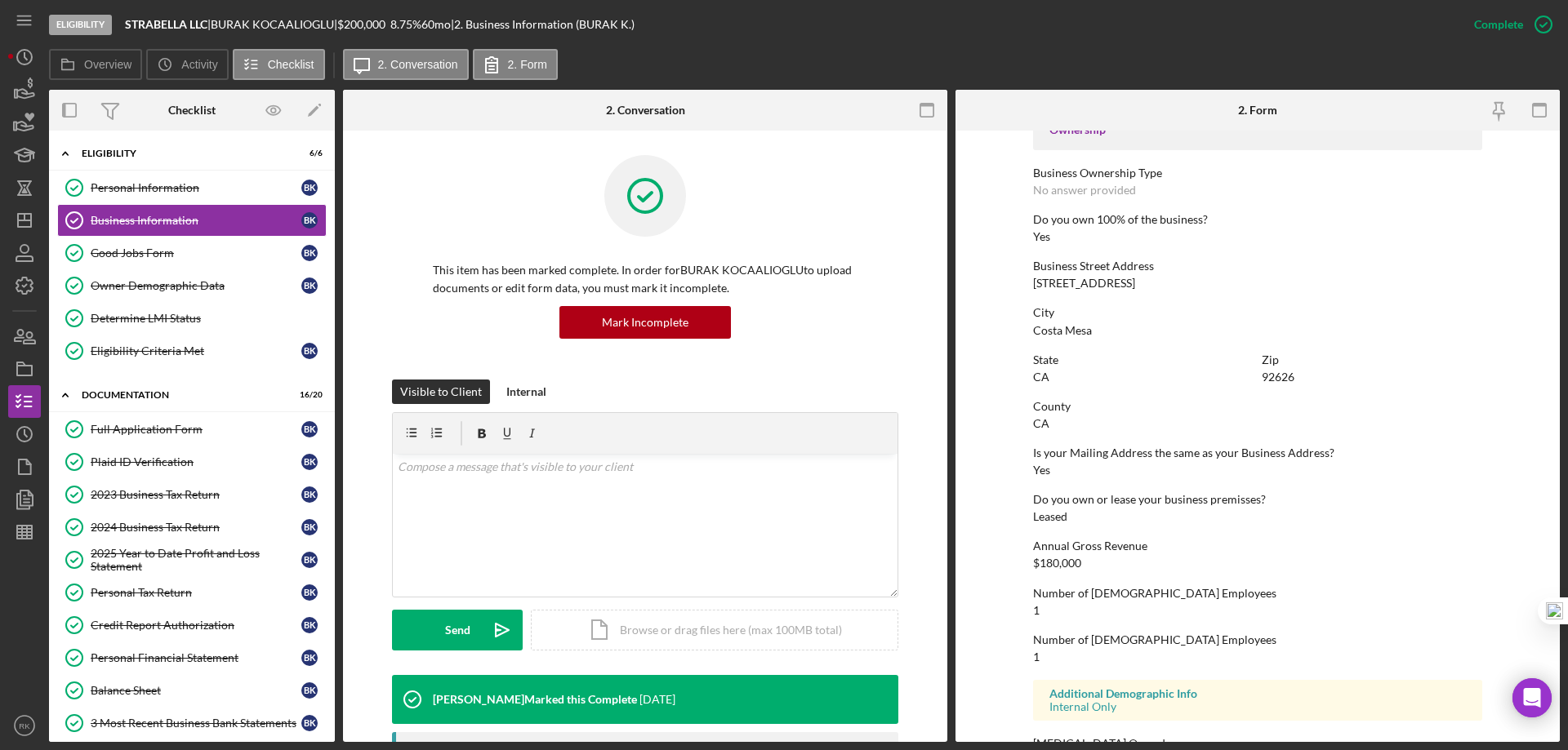
scroll to position [570, 0]
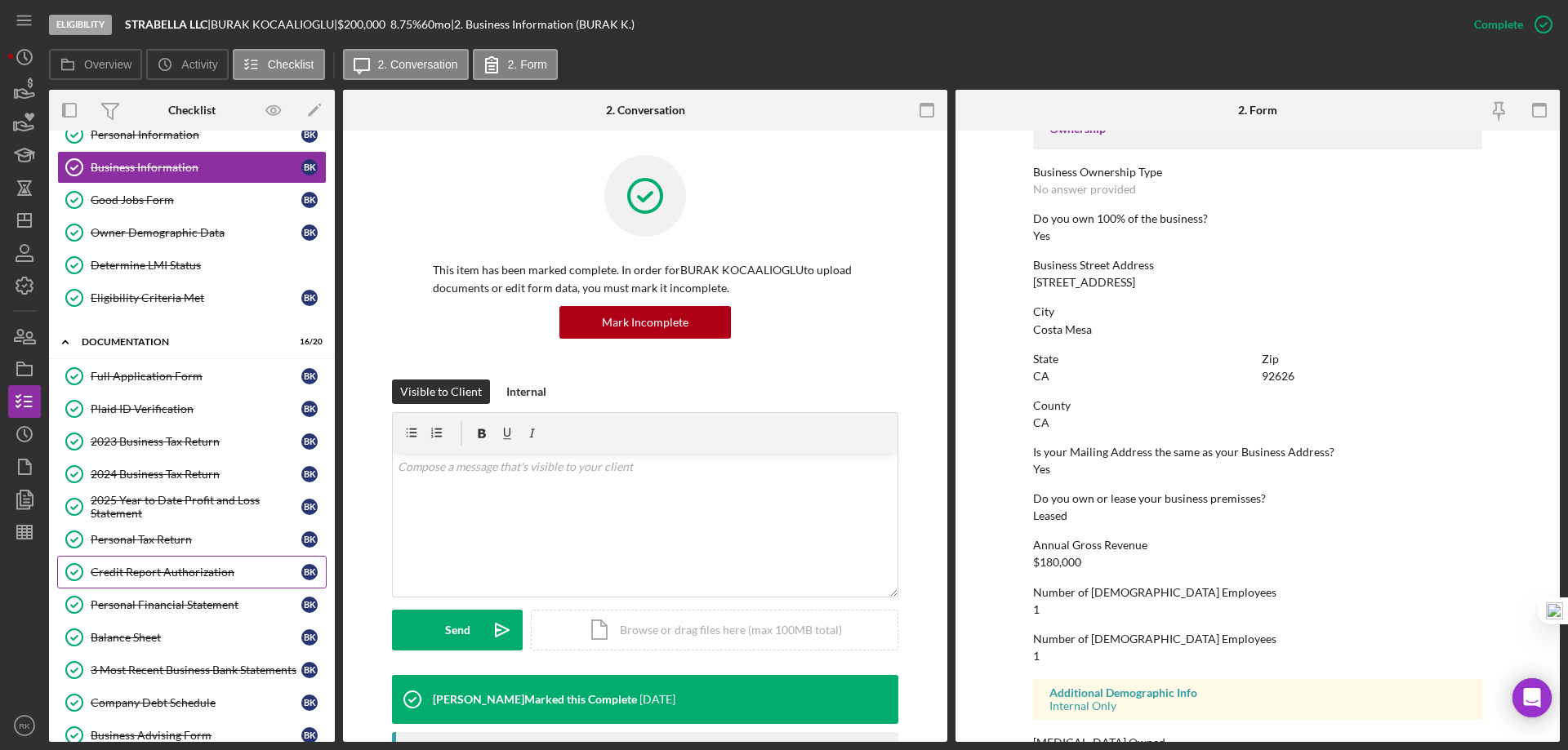
click at [188, 576] on div "Credit Report Authorization" at bounding box center [196, 572] width 211 height 13
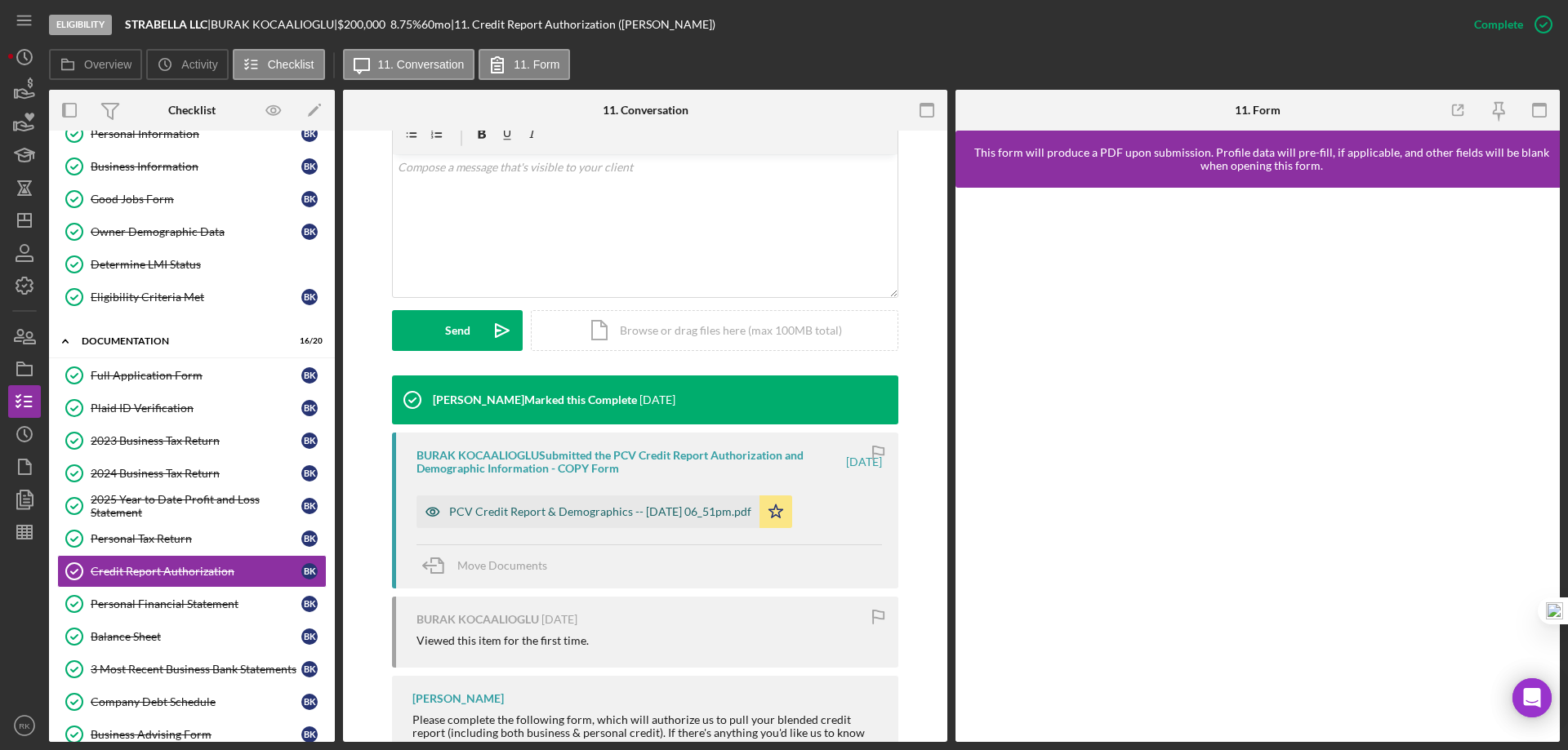
click at [642, 515] on div "PCV Credit Report & Demographics -- 2025-09-02 06_51pm.pdf" at bounding box center [600, 512] width 302 height 13
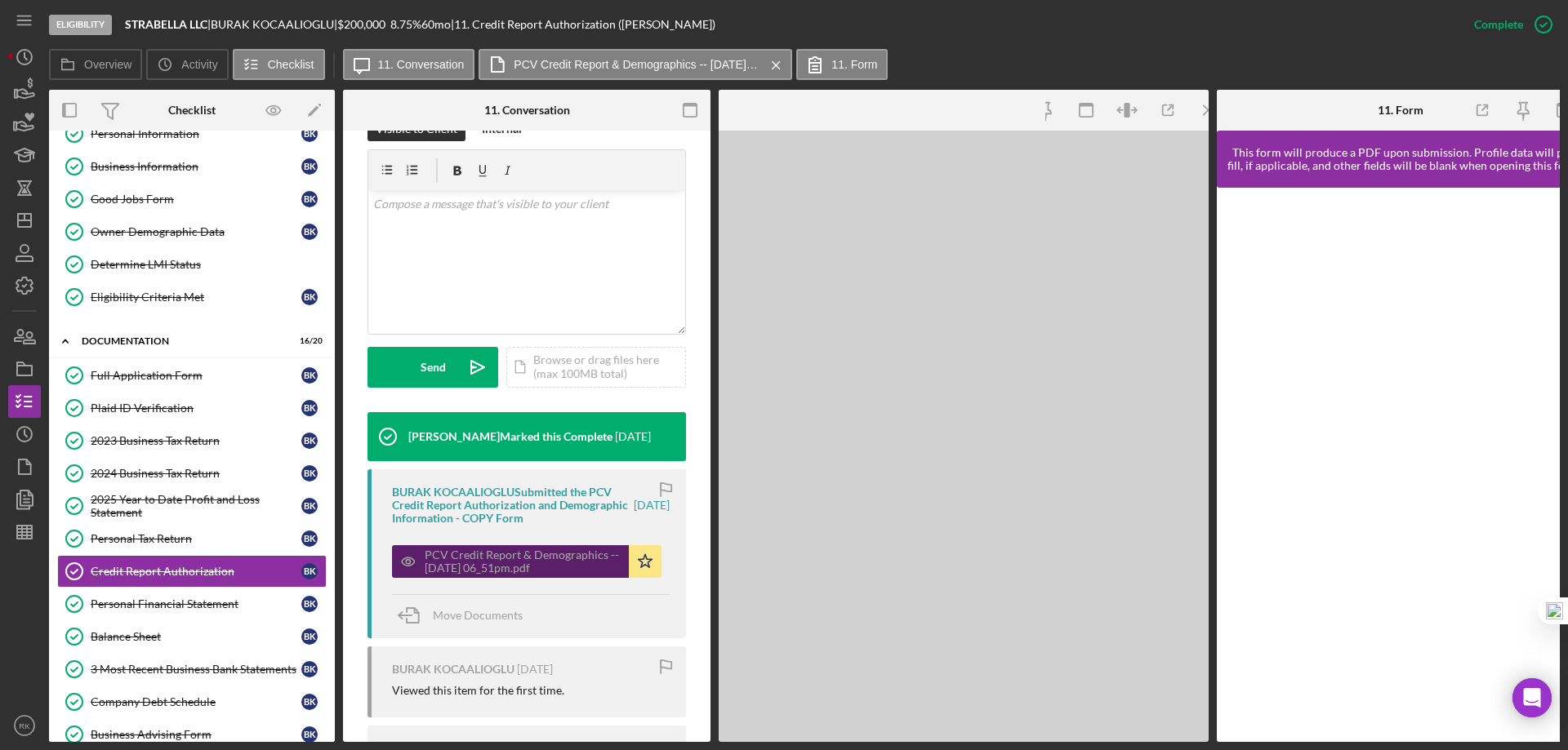
scroll to position [337, 0]
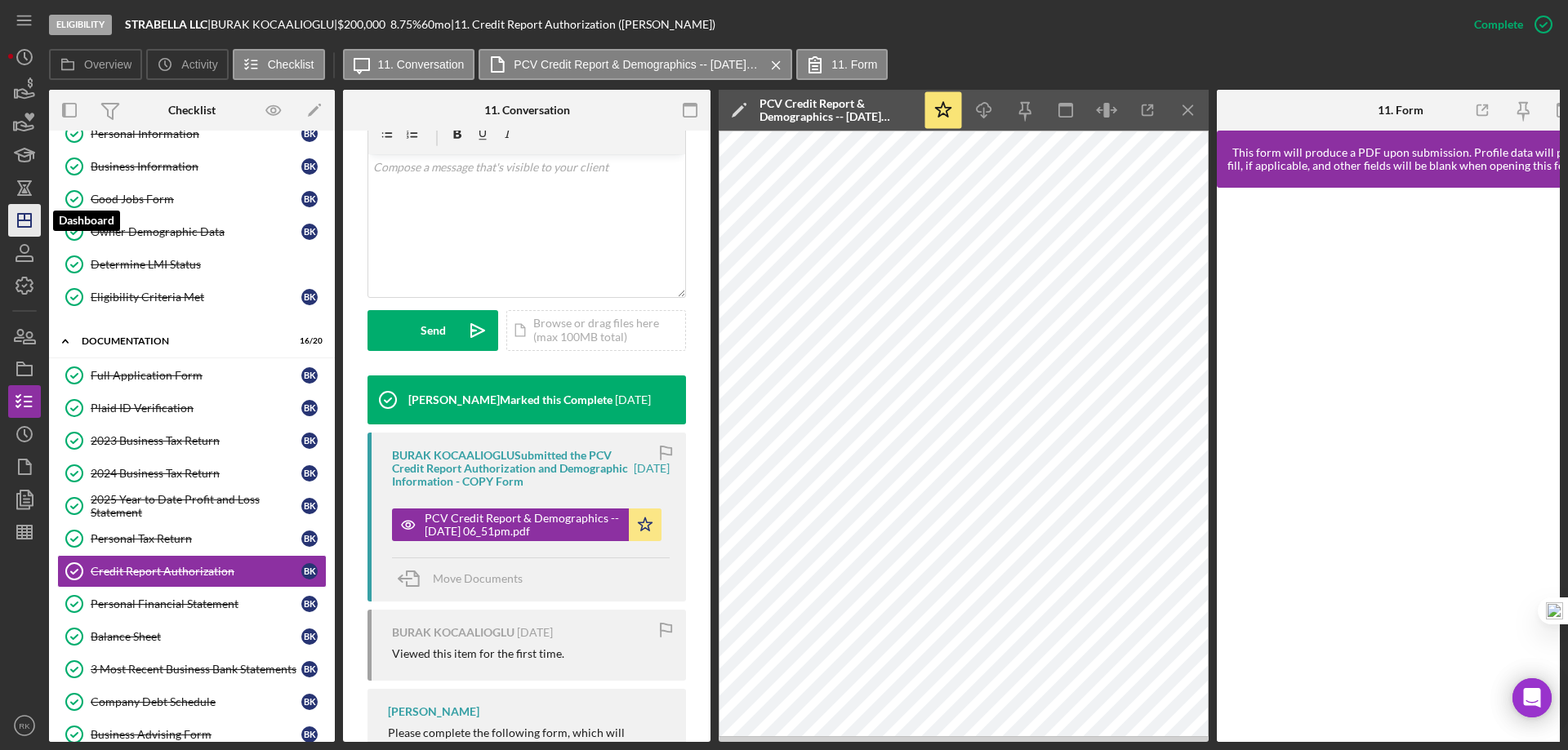
drag, startPoint x: 22, startPoint y: 226, endPoint x: 33, endPoint y: 231, distance: 12.1
click at [22, 226] on icon "Icon/Dashboard" at bounding box center [24, 219] width 41 height 41
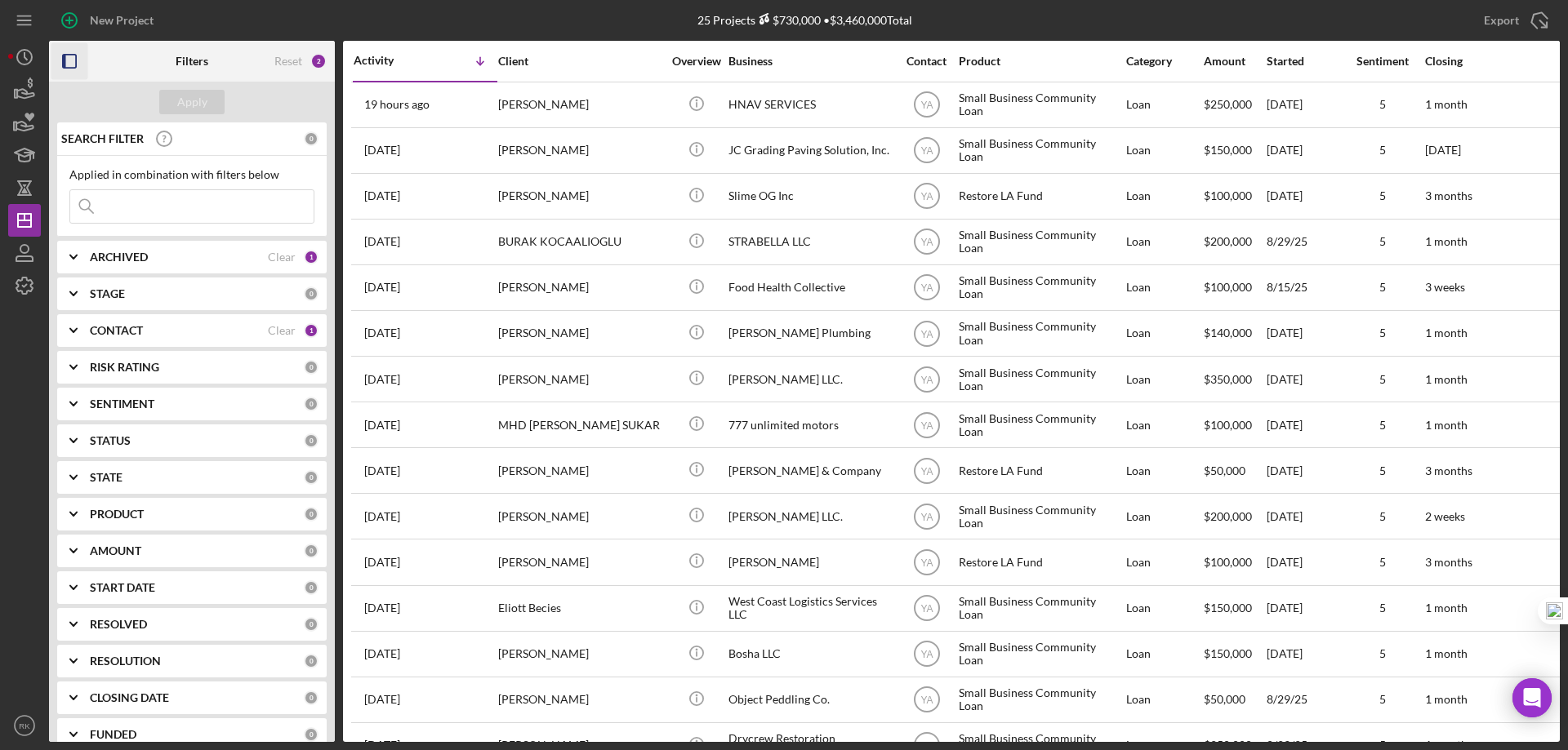
click at [74, 66] on icon "button" at bounding box center [69, 61] width 37 height 37
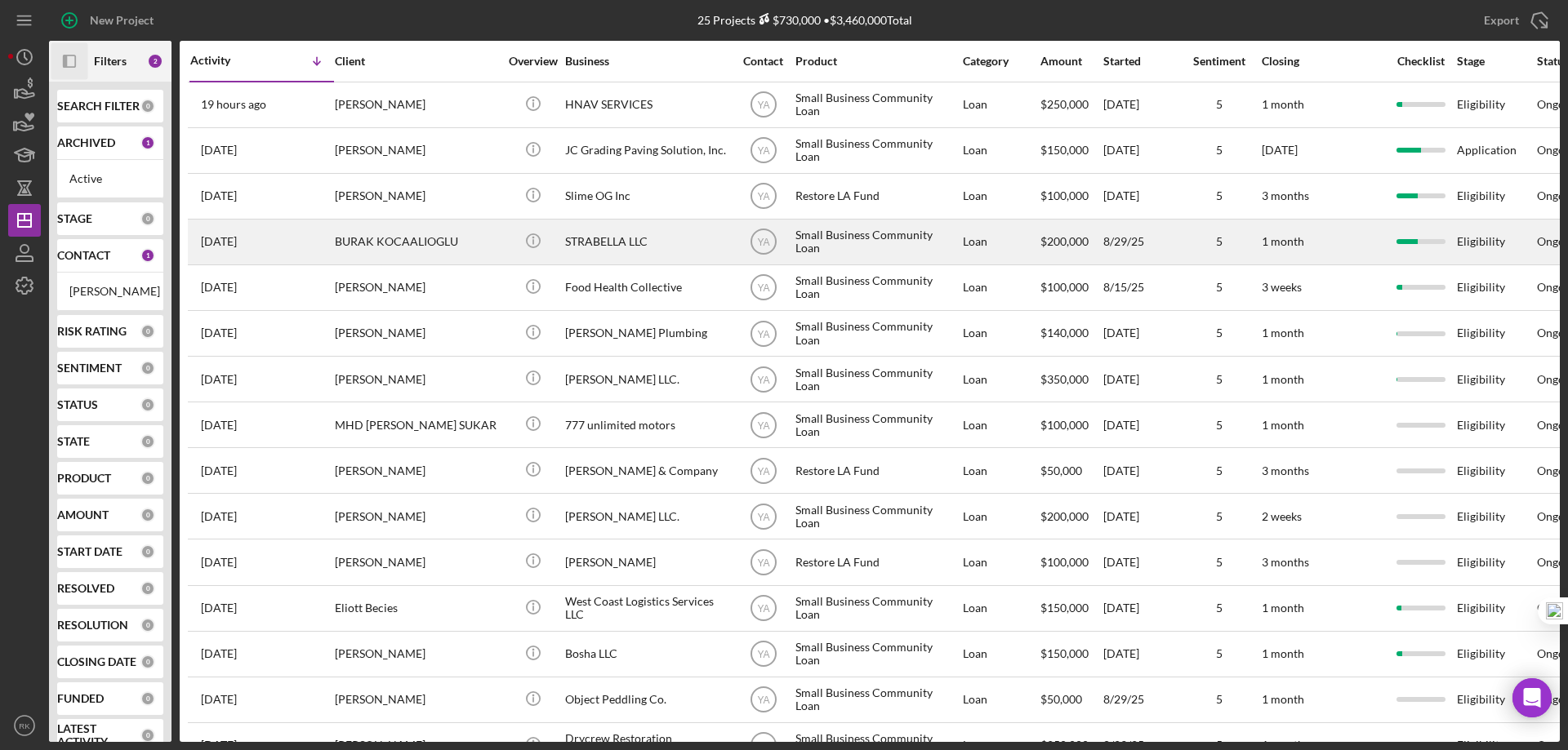
click at [590, 240] on div "STRABELLA LLC" at bounding box center [646, 242] width 164 height 44
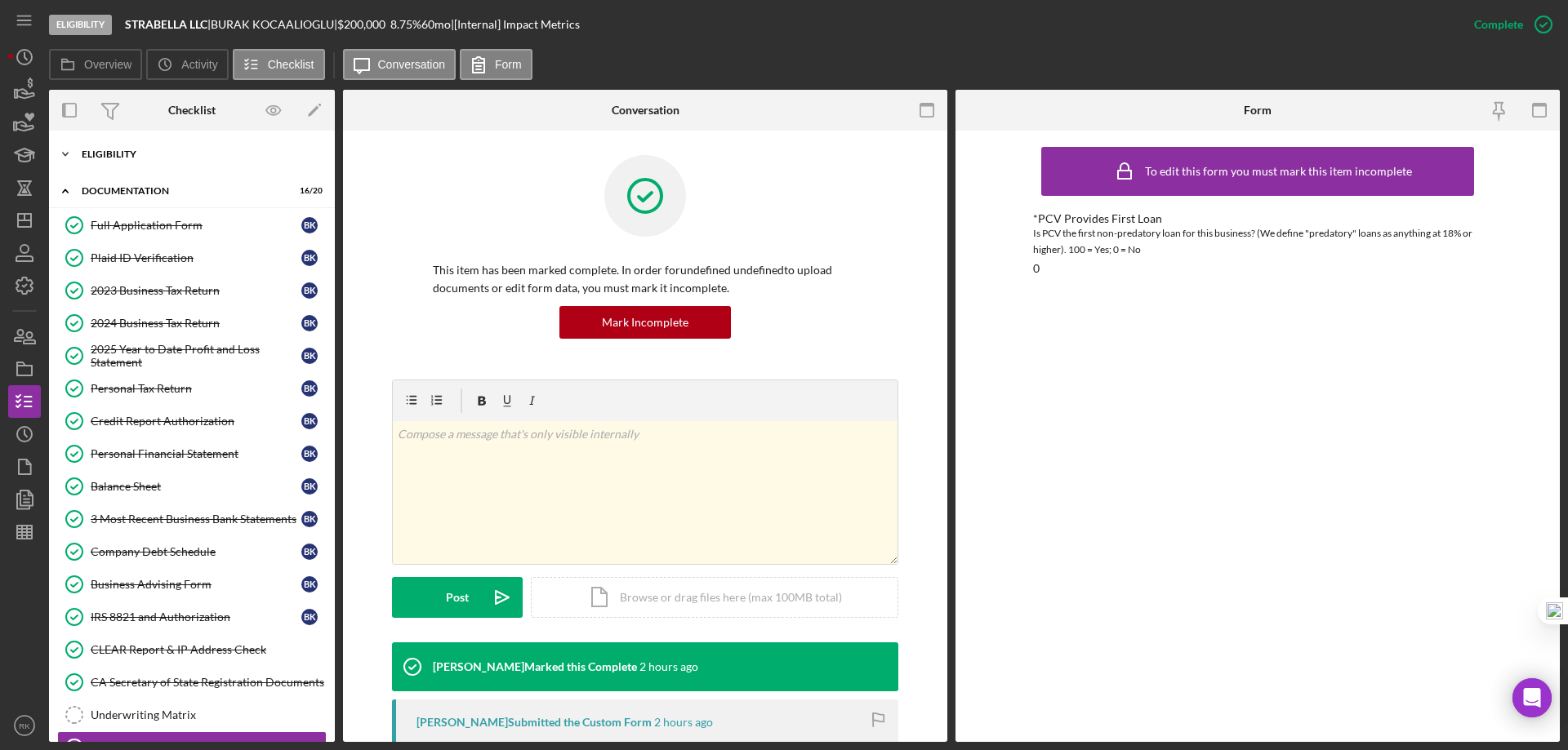
click at [115, 153] on div "Eligibility" at bounding box center [198, 154] width 233 height 9
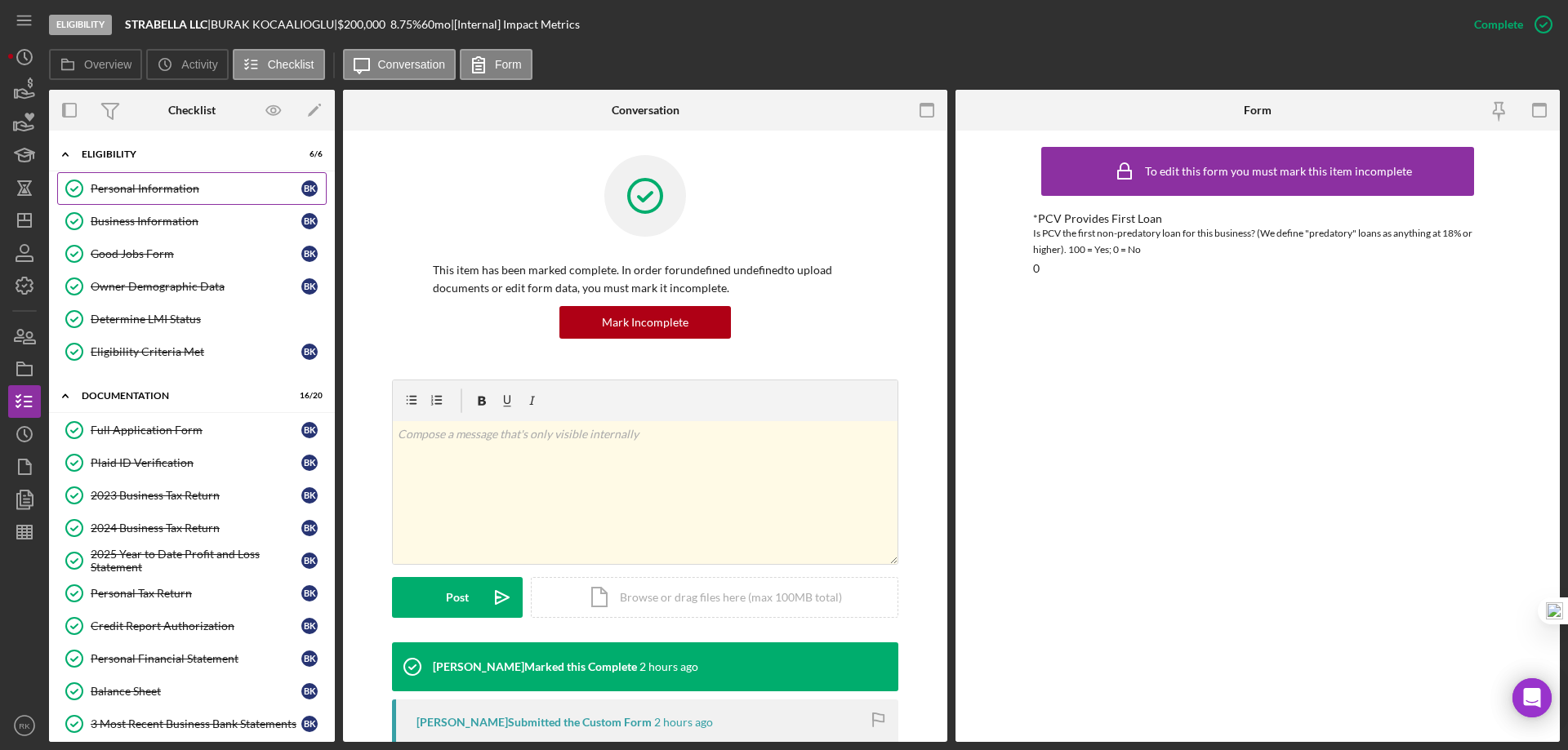
click at [142, 187] on div "Personal Information" at bounding box center [196, 188] width 211 height 13
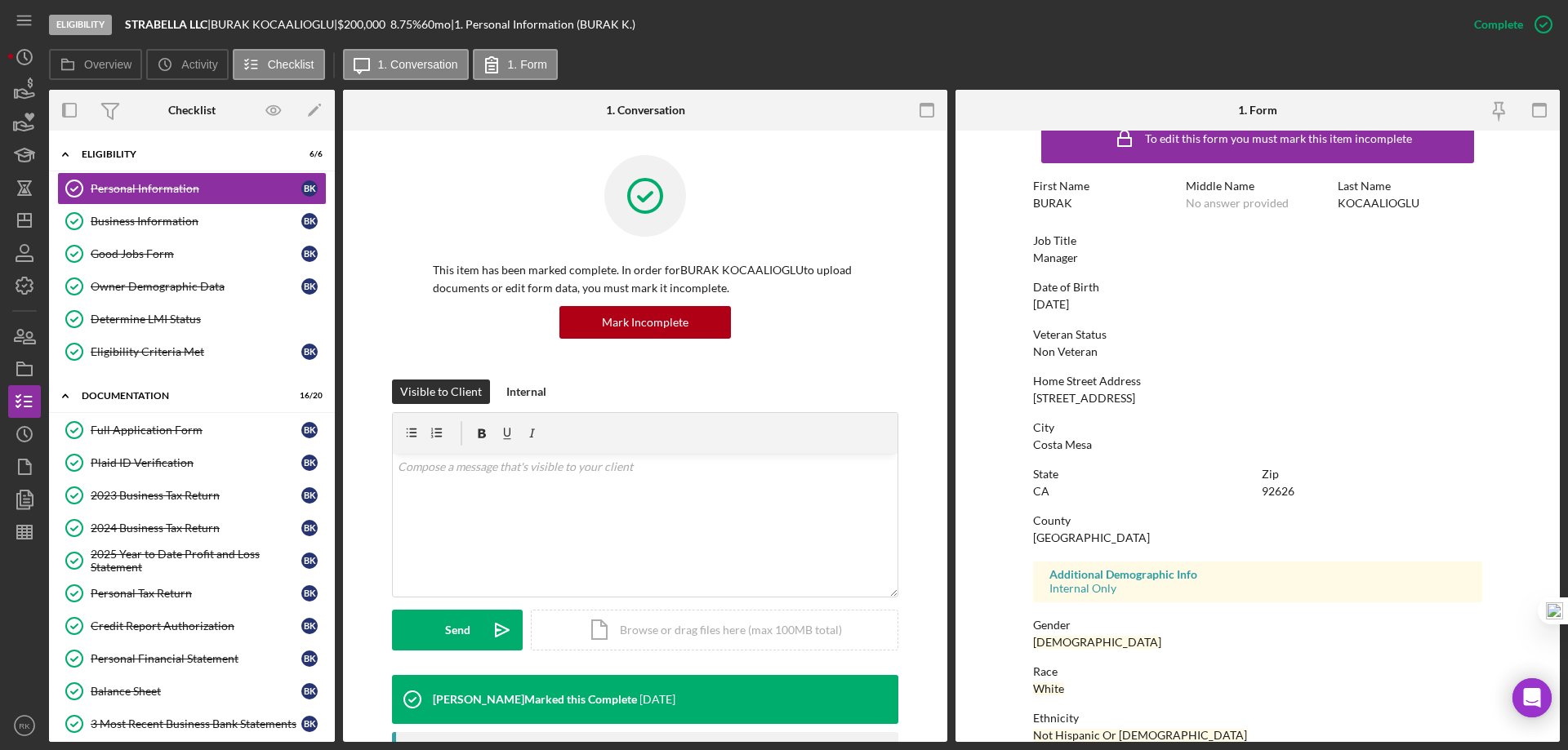
scroll to position [150, 0]
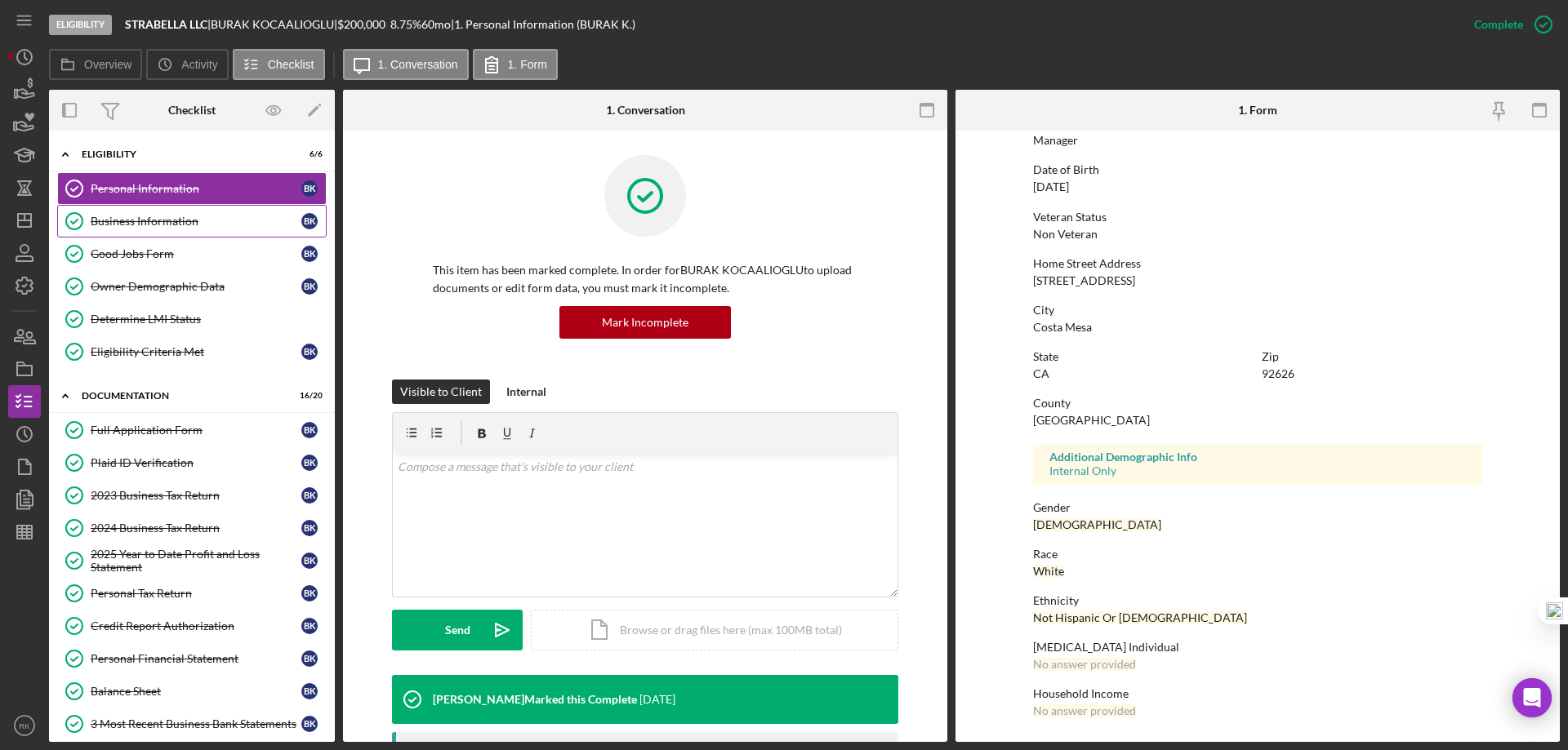
drag, startPoint x: 155, startPoint y: 228, endPoint x: 158, endPoint y: 246, distance: 18.2
click at [155, 228] on div "Business Information" at bounding box center [196, 221] width 211 height 13
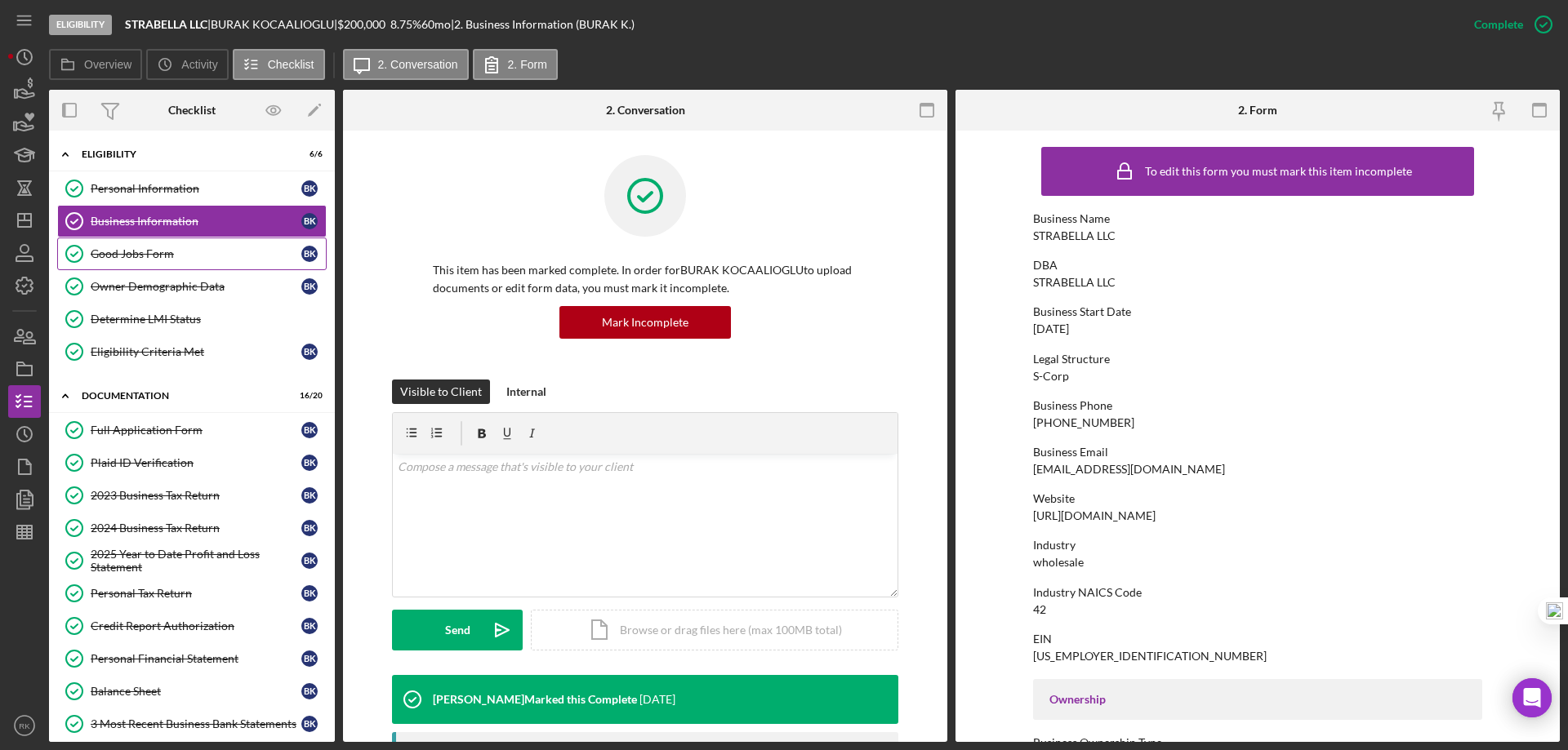
click at [159, 254] on div "Good Jobs Form" at bounding box center [196, 254] width 211 height 13
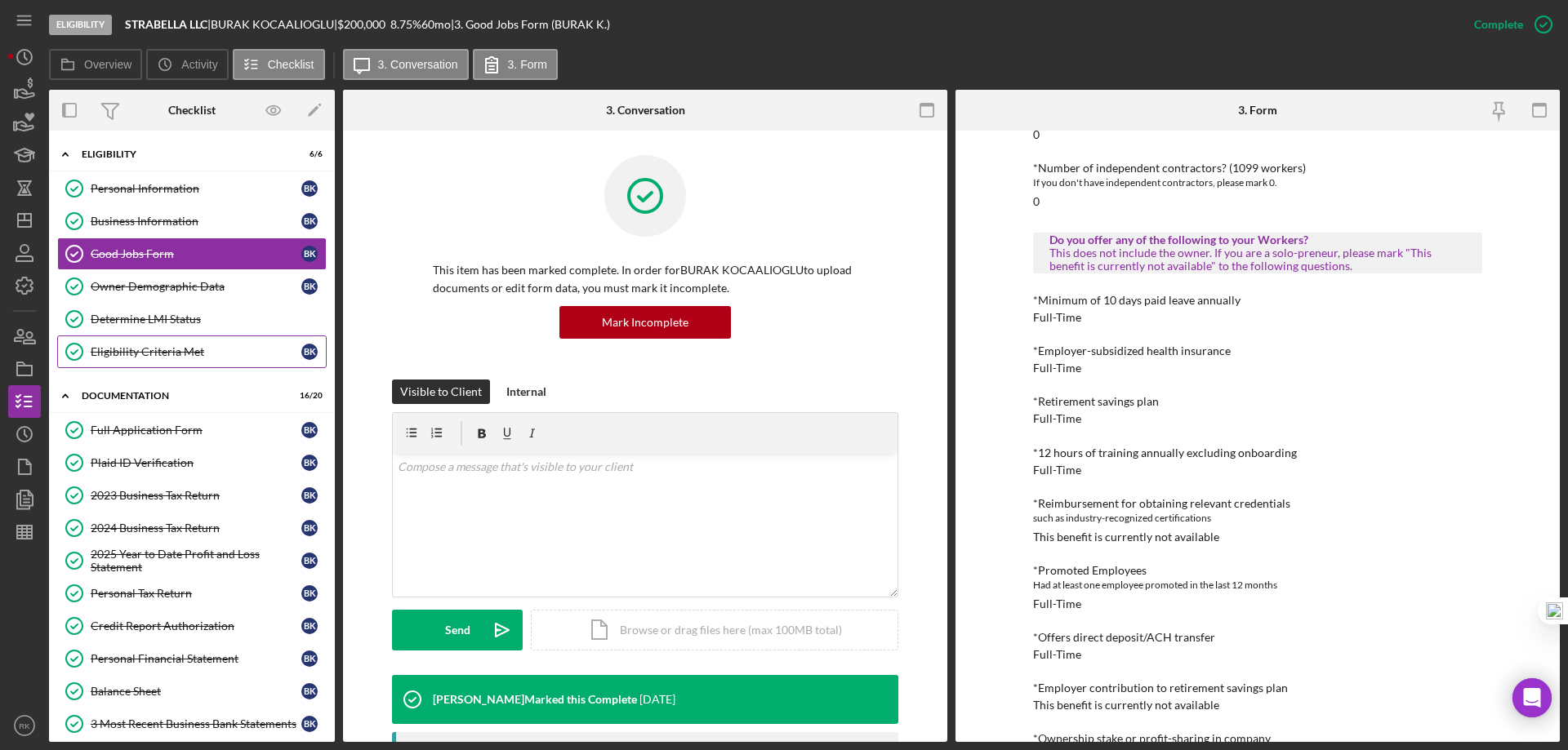
scroll to position [381, 0]
click at [147, 289] on div "Owner Demographic Data" at bounding box center [196, 287] width 211 height 13
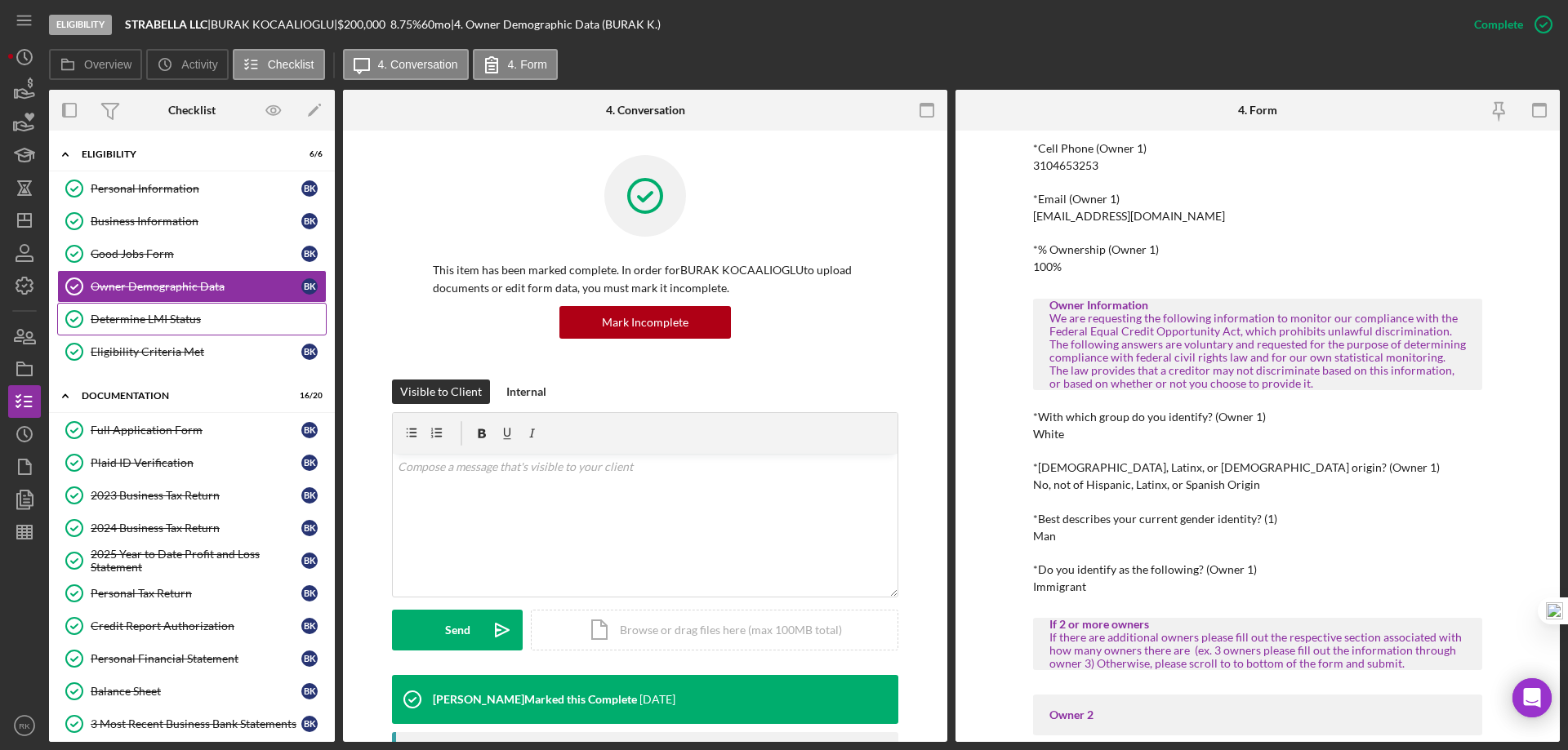
scroll to position [384, 0]
click at [113, 323] on div "Determine LMI Status" at bounding box center [208, 320] width 236 height 13
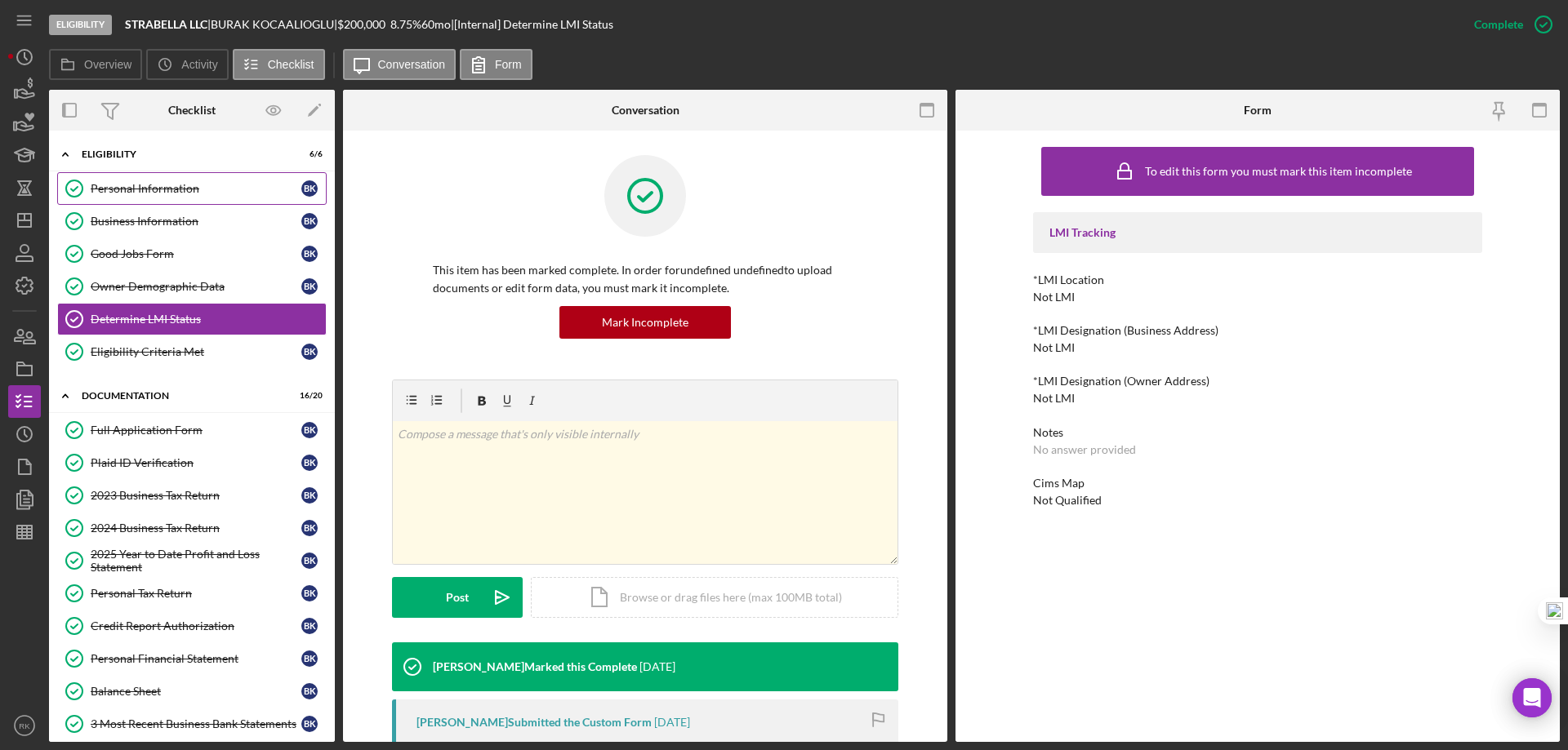
click at [154, 194] on div "Personal Information" at bounding box center [196, 188] width 211 height 13
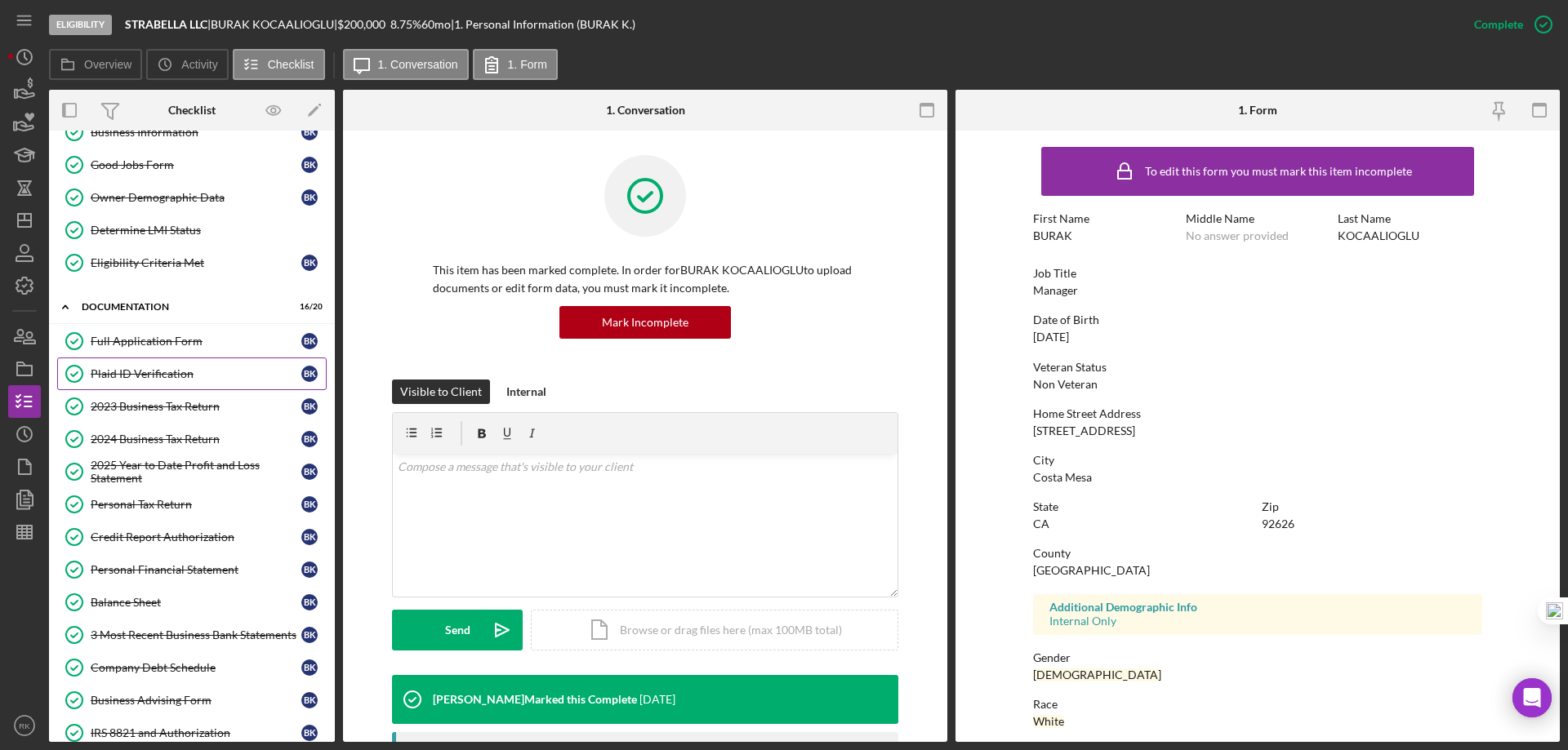
scroll to position [136, 0]
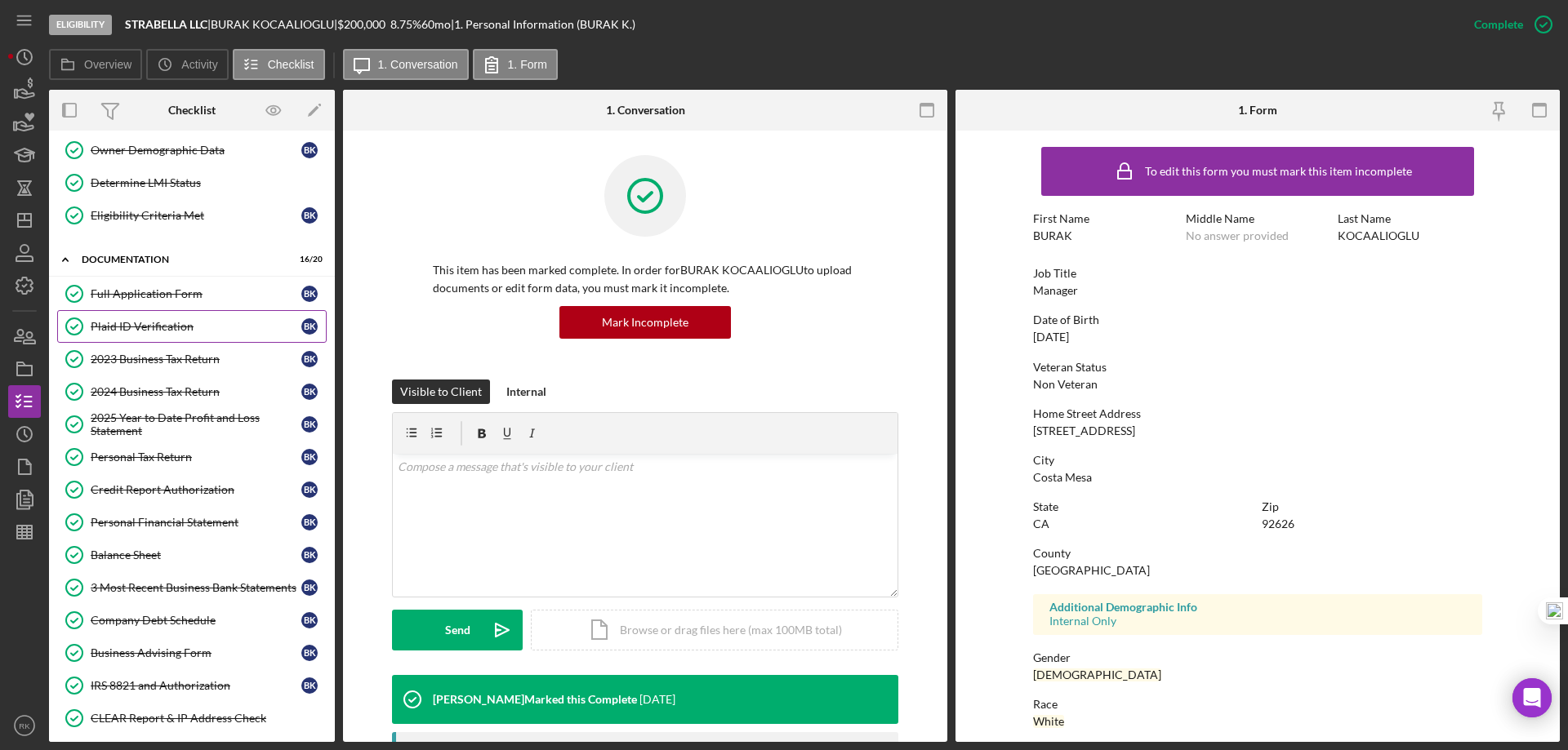
click at [175, 324] on div "Plaid ID Verification" at bounding box center [196, 326] width 211 height 13
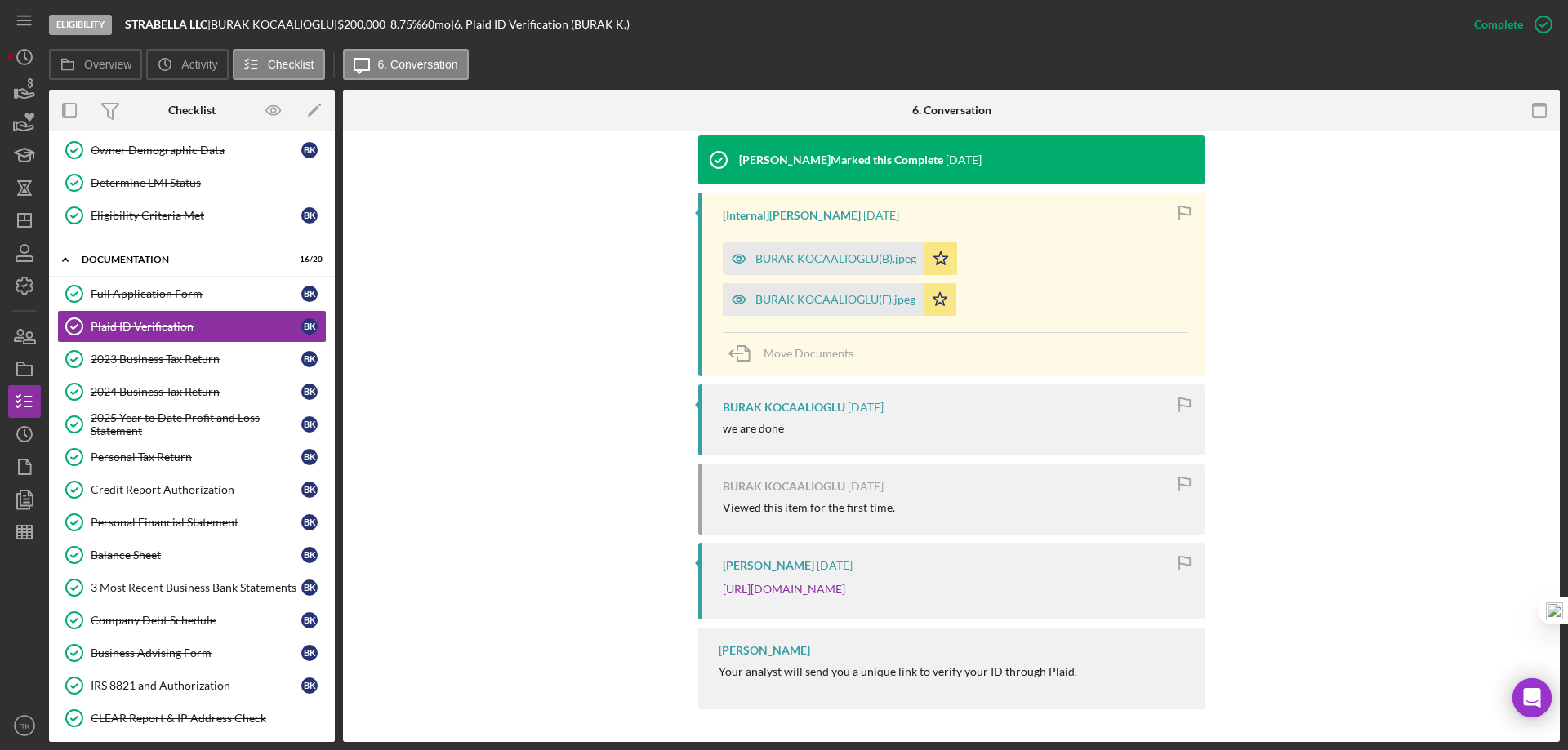
scroll to position [558, 0]
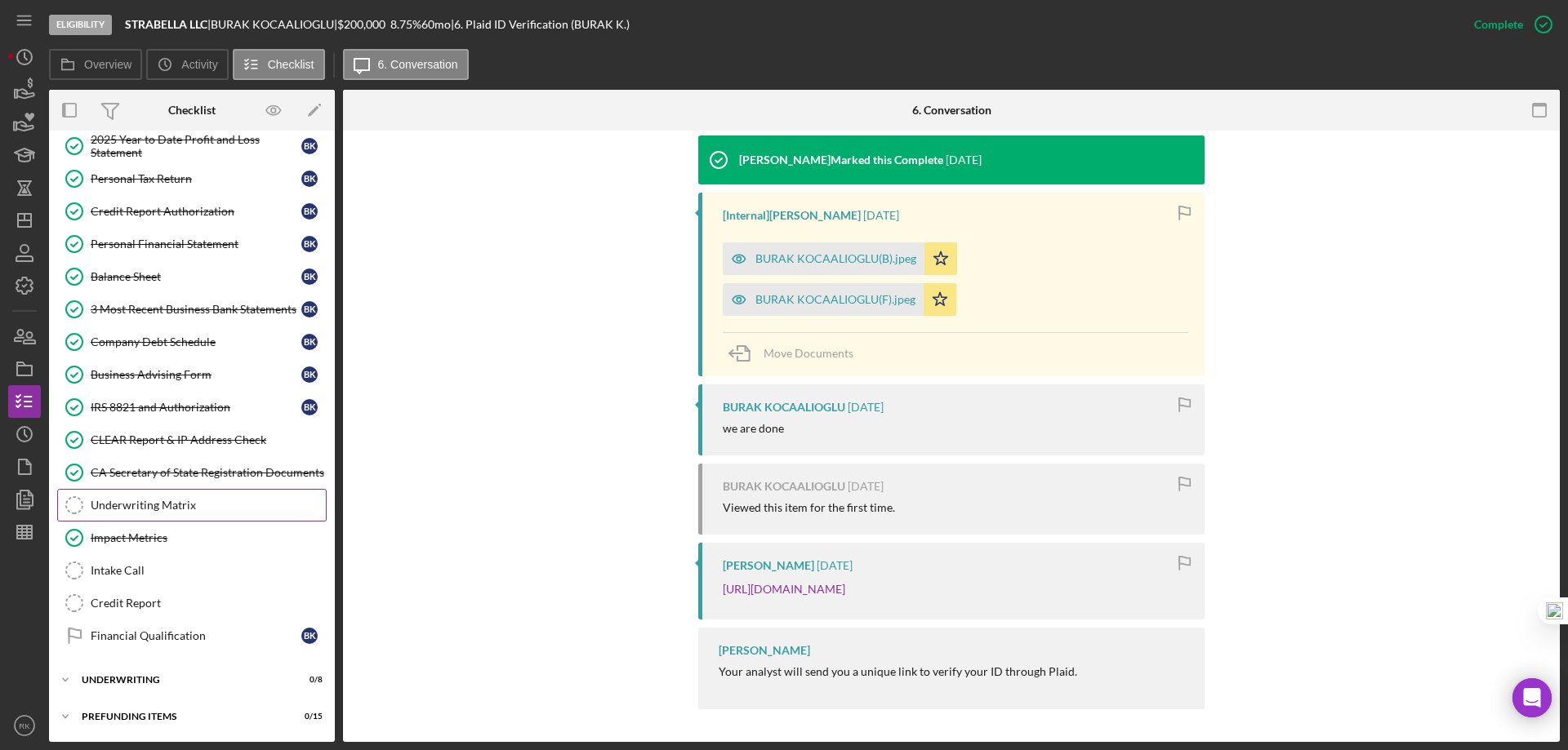
click at [161, 508] on div "Underwriting Matrix" at bounding box center [208, 505] width 236 height 13
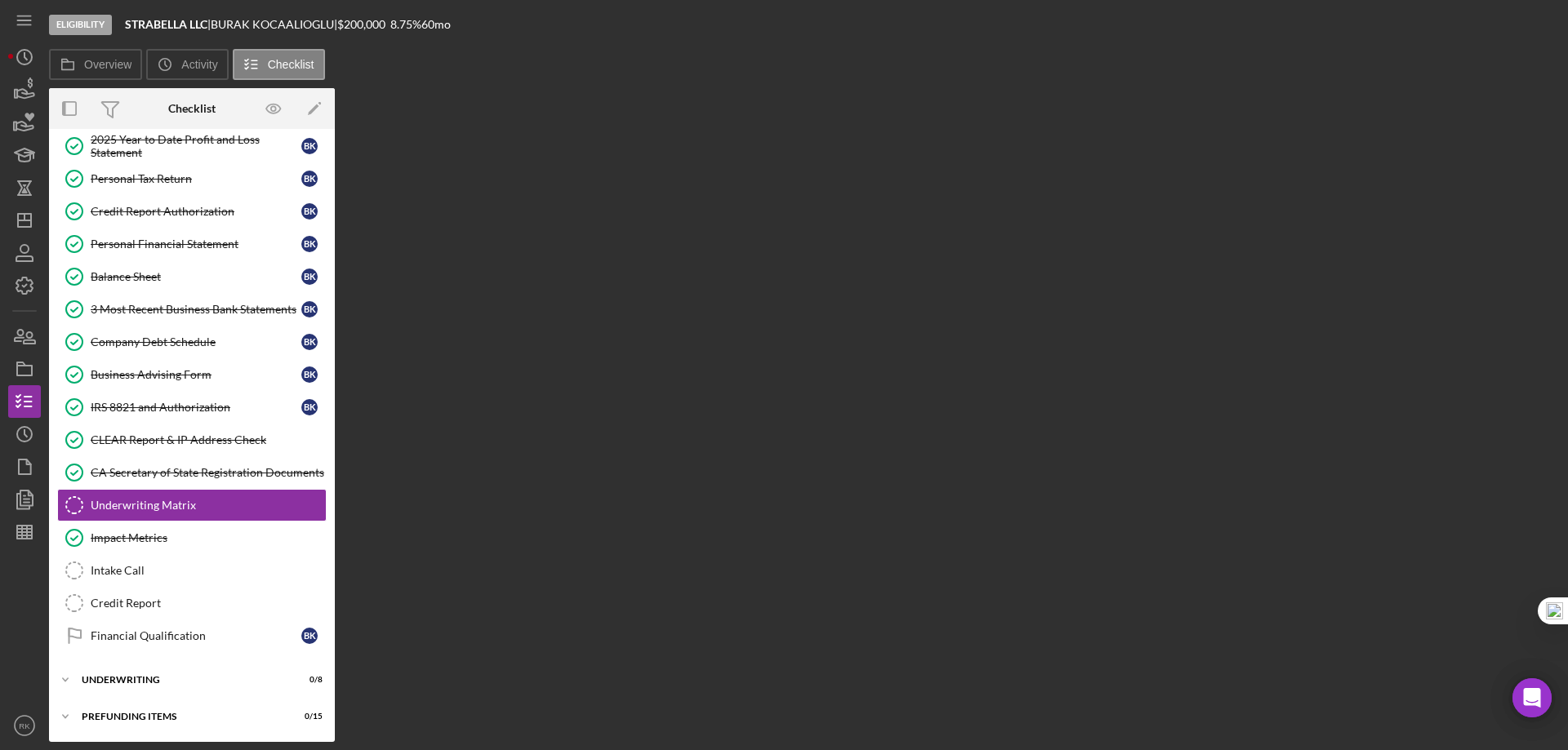
scroll to position [414, 0]
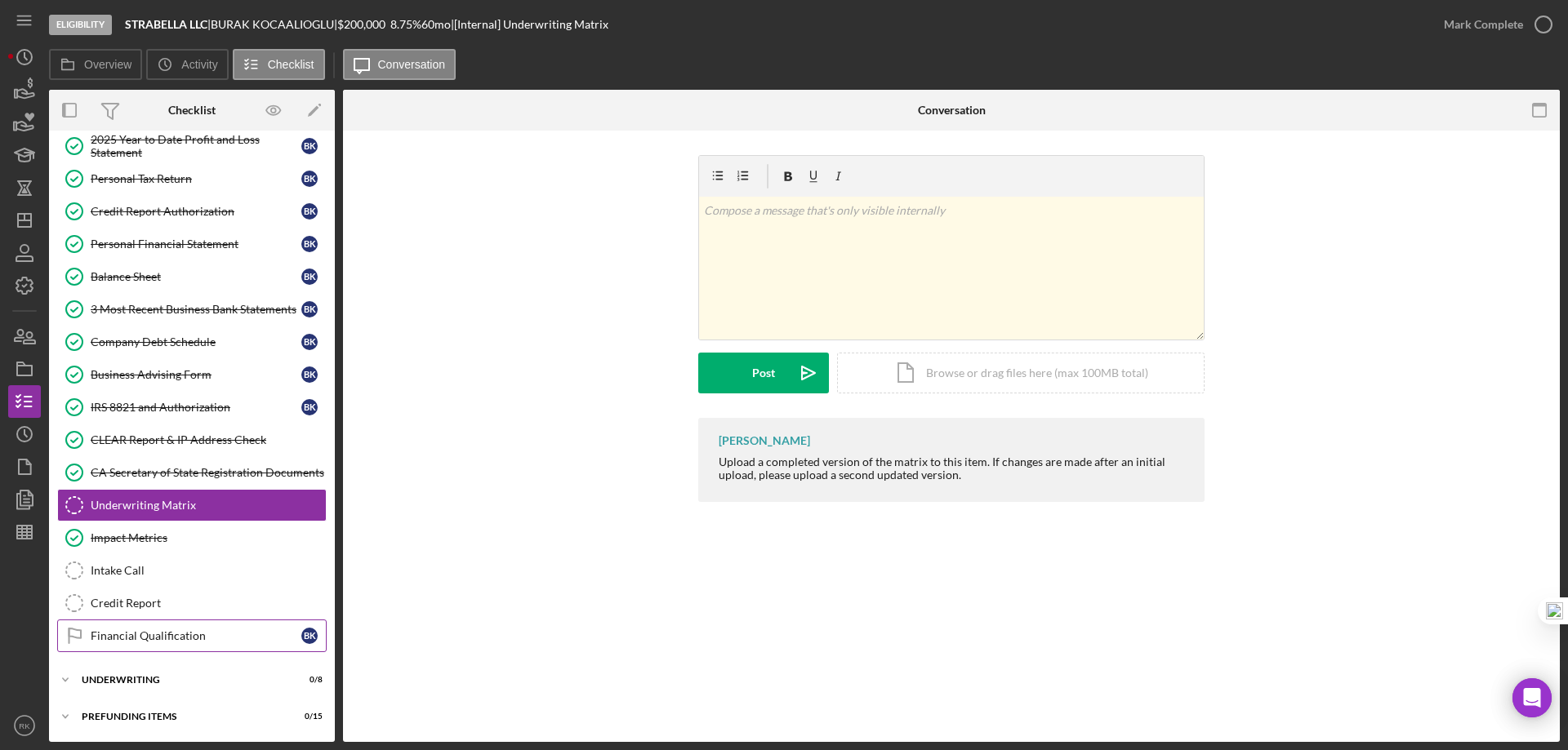
drag, startPoint x: 134, startPoint y: 684, endPoint x: 203, endPoint y: 639, distance: 82.4
click at [135, 684] on div "Underwriting" at bounding box center [181, 680] width 200 height 9
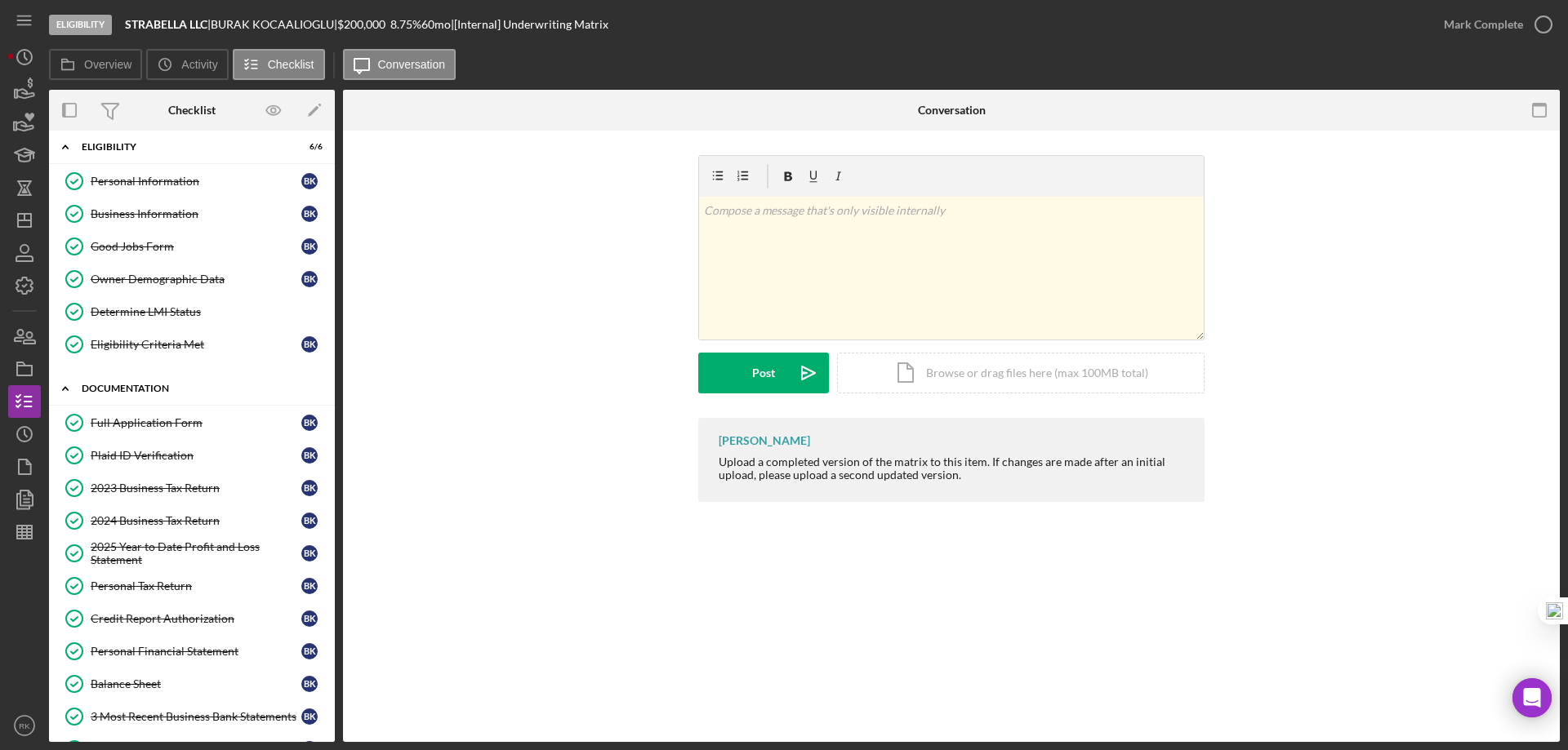
scroll to position [0, 0]
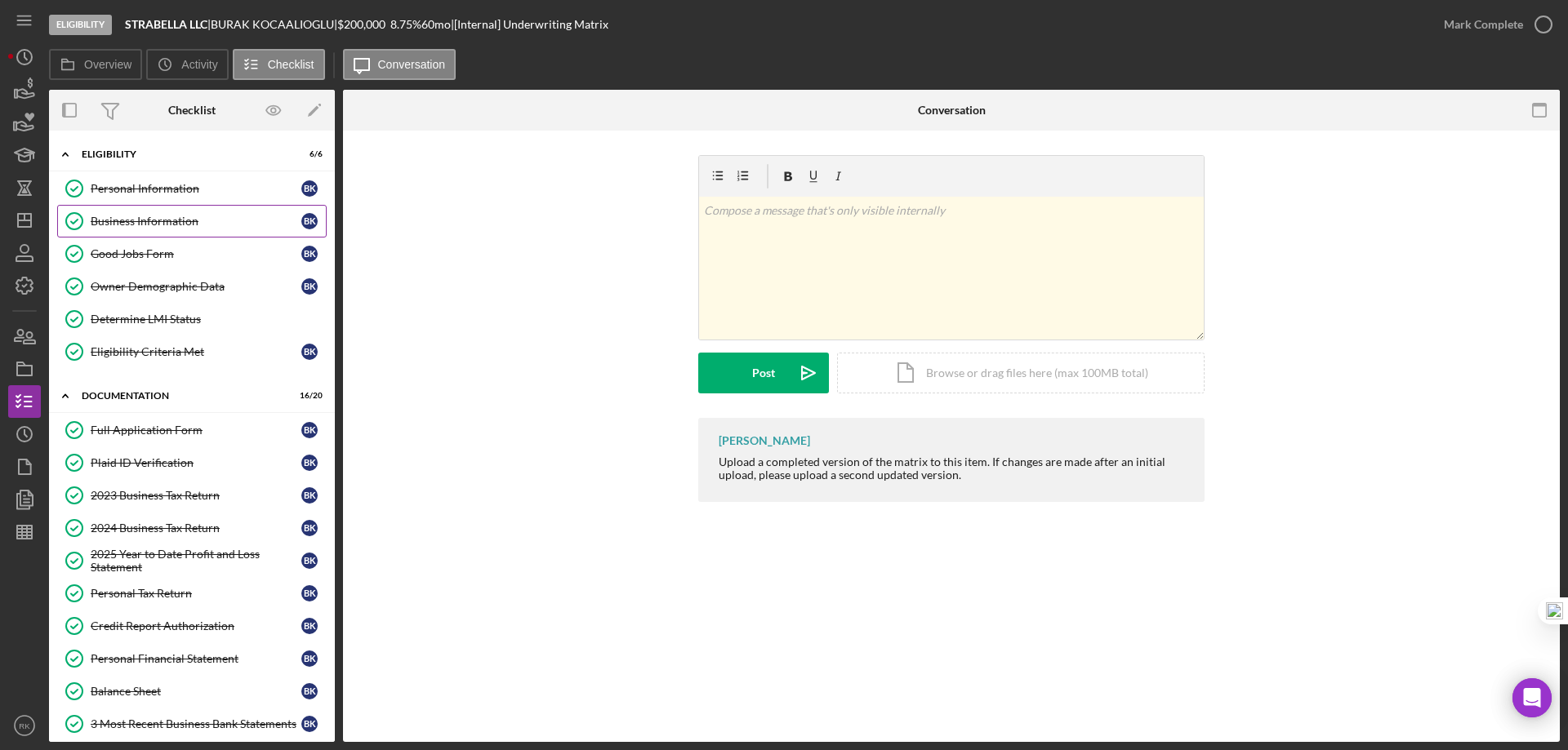
click at [164, 218] on div "Business Information" at bounding box center [196, 221] width 211 height 13
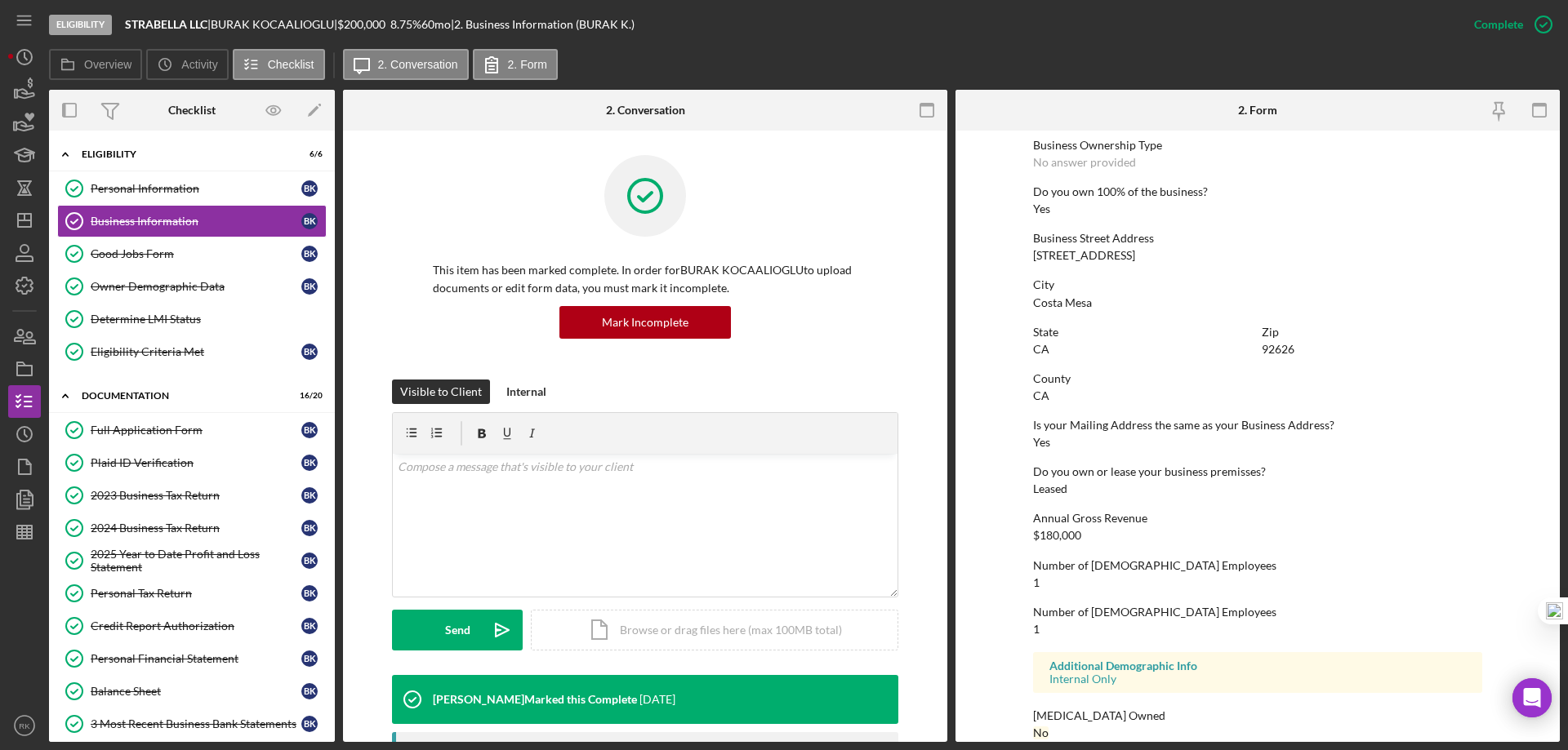
scroll to position [599, 0]
drag, startPoint x: 203, startPoint y: 436, endPoint x: 334, endPoint y: 411, distance: 133.4
click at [205, 435] on div "Full Application Form" at bounding box center [196, 430] width 211 height 13
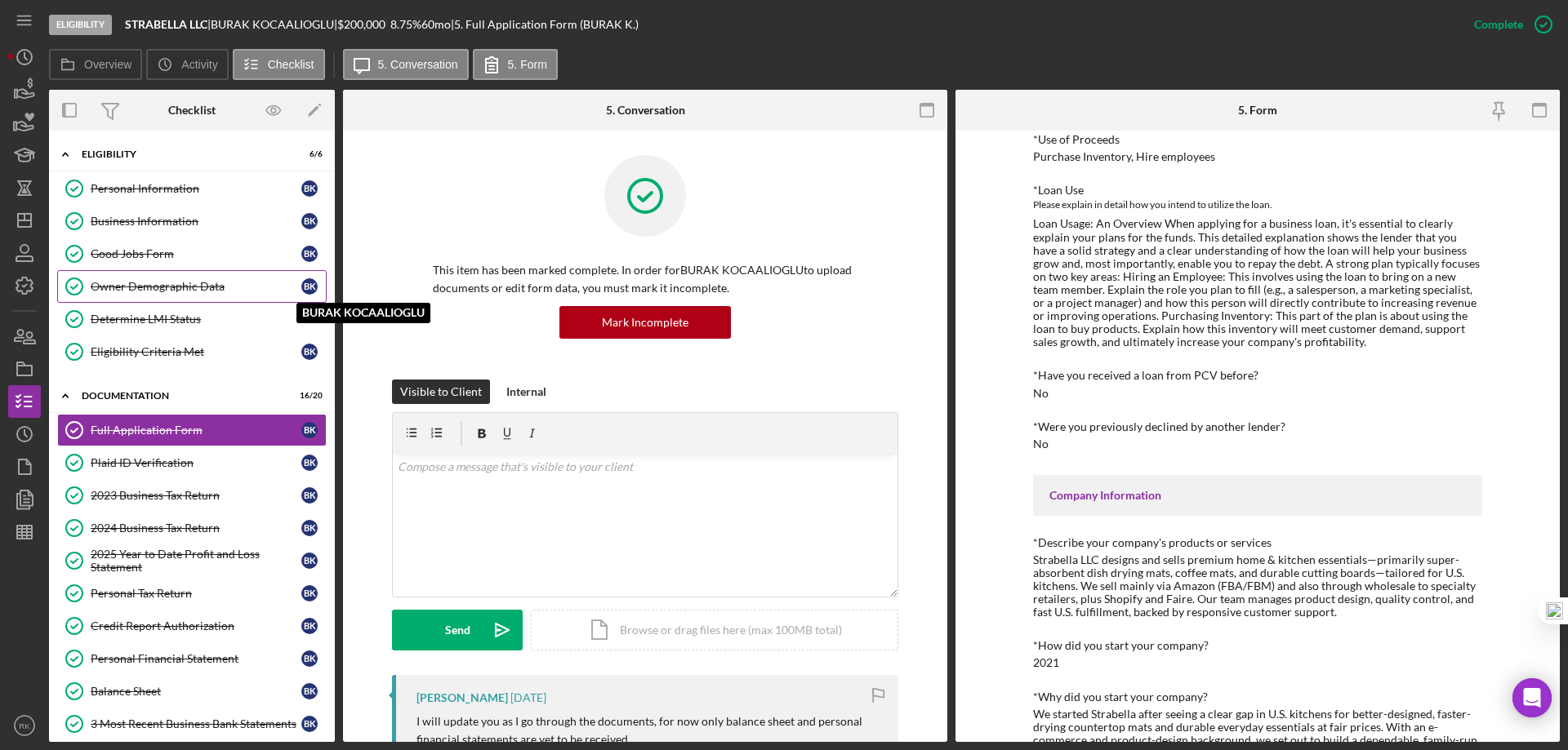
scroll to position [190, 0]
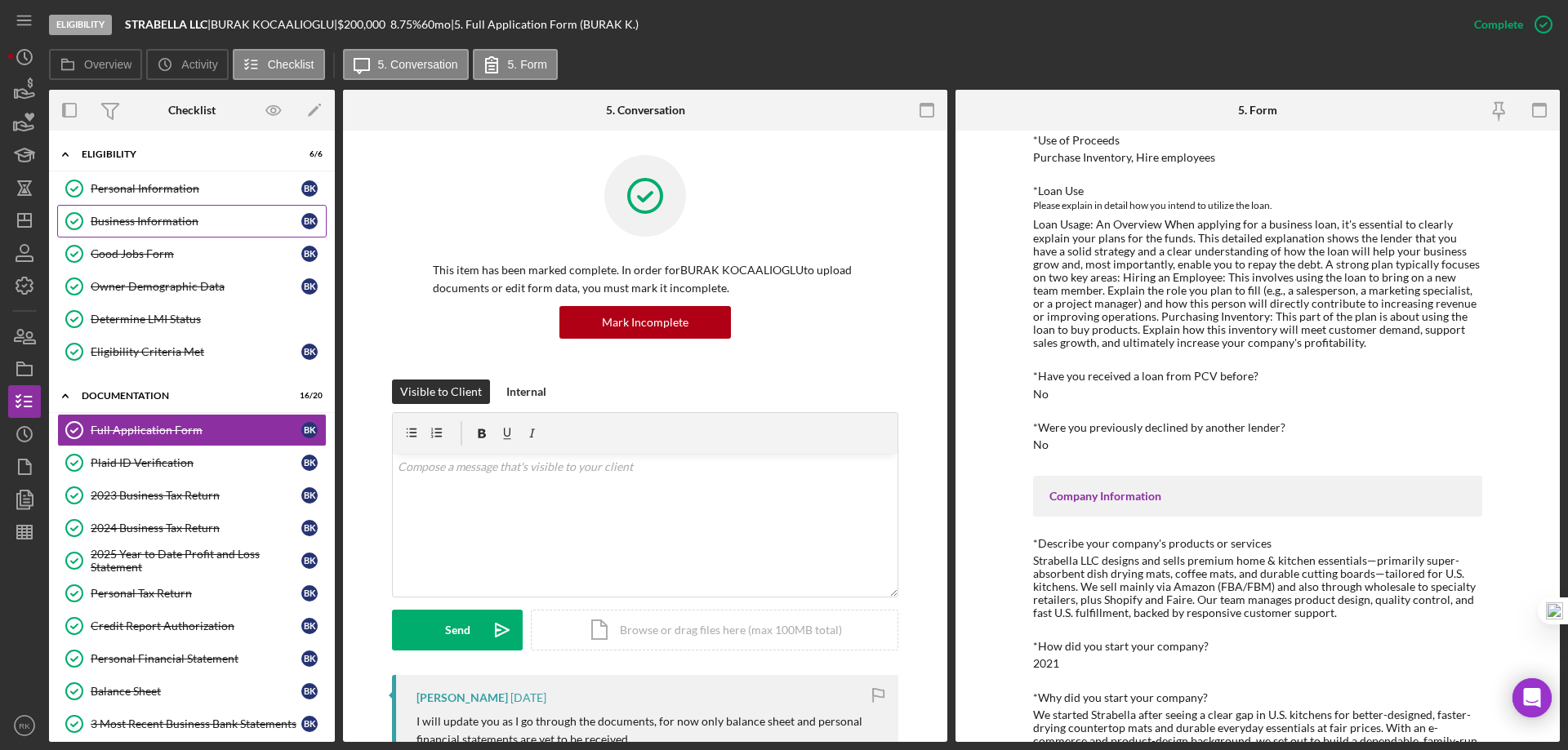
click at [140, 229] on link "Business Information Business Information B K" at bounding box center [191, 221] width 270 height 33
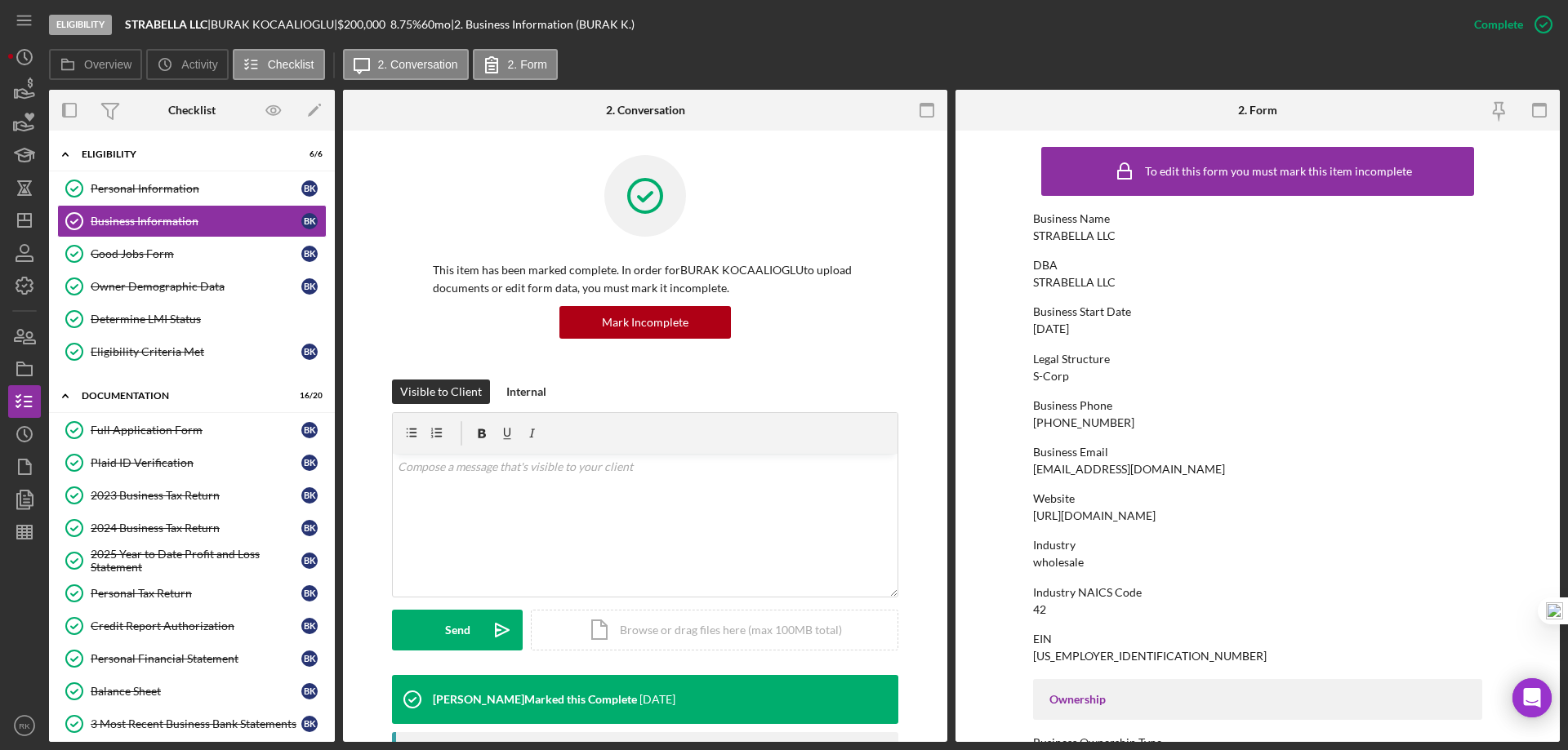
drag, startPoint x: 1136, startPoint y: 517, endPoint x: 1048, endPoint y: 516, distance: 88.0
click at [1016, 516] on form "To edit this form you must mark this item incomplete Business Name STRABELLA LL…" at bounding box center [1258, 436] width 605 height 611
copy div "https://bellacart.co/"
click at [1292, 424] on div "Business Phone (949) 691-9268" at bounding box center [1258, 414] width 449 height 30
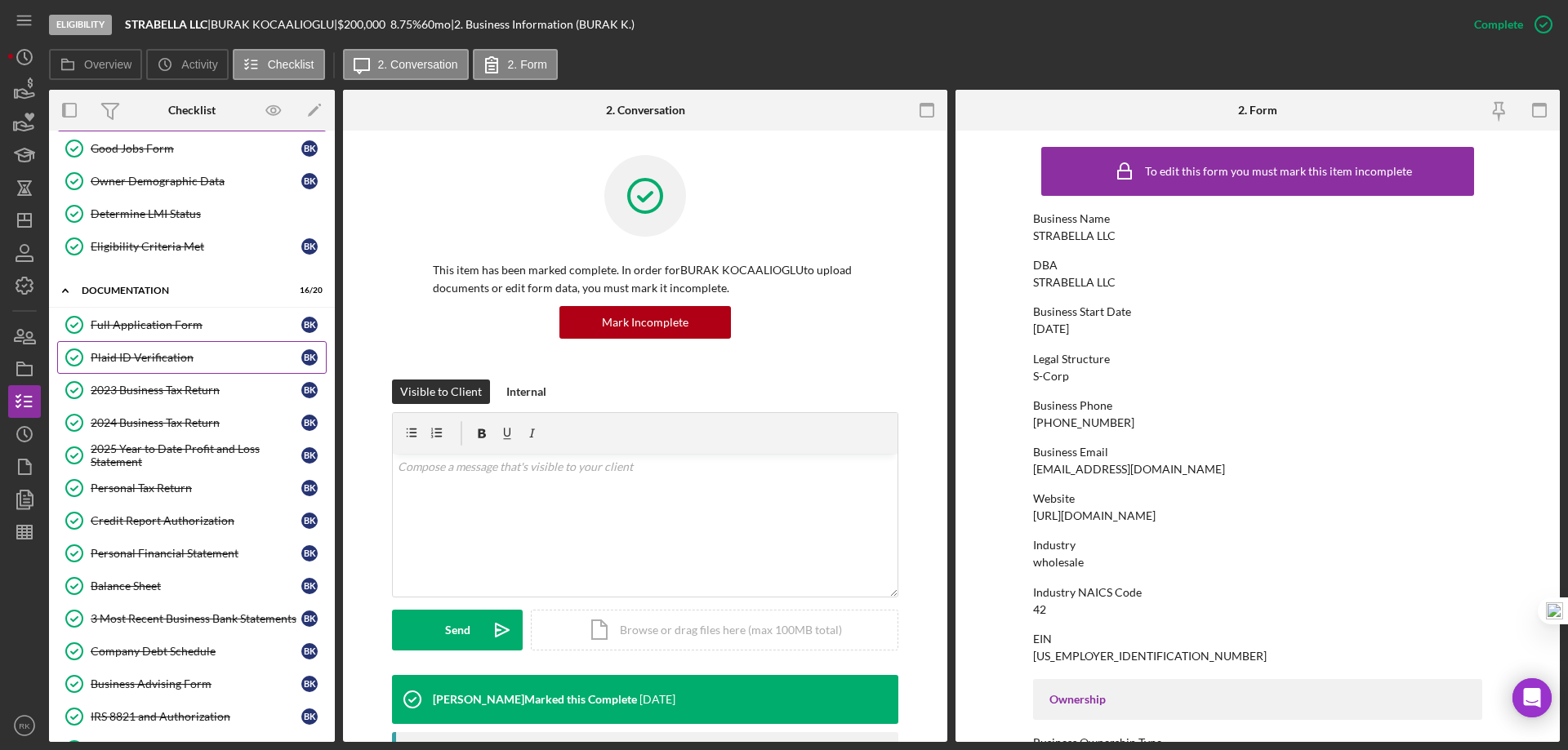
scroll to position [109, 0]
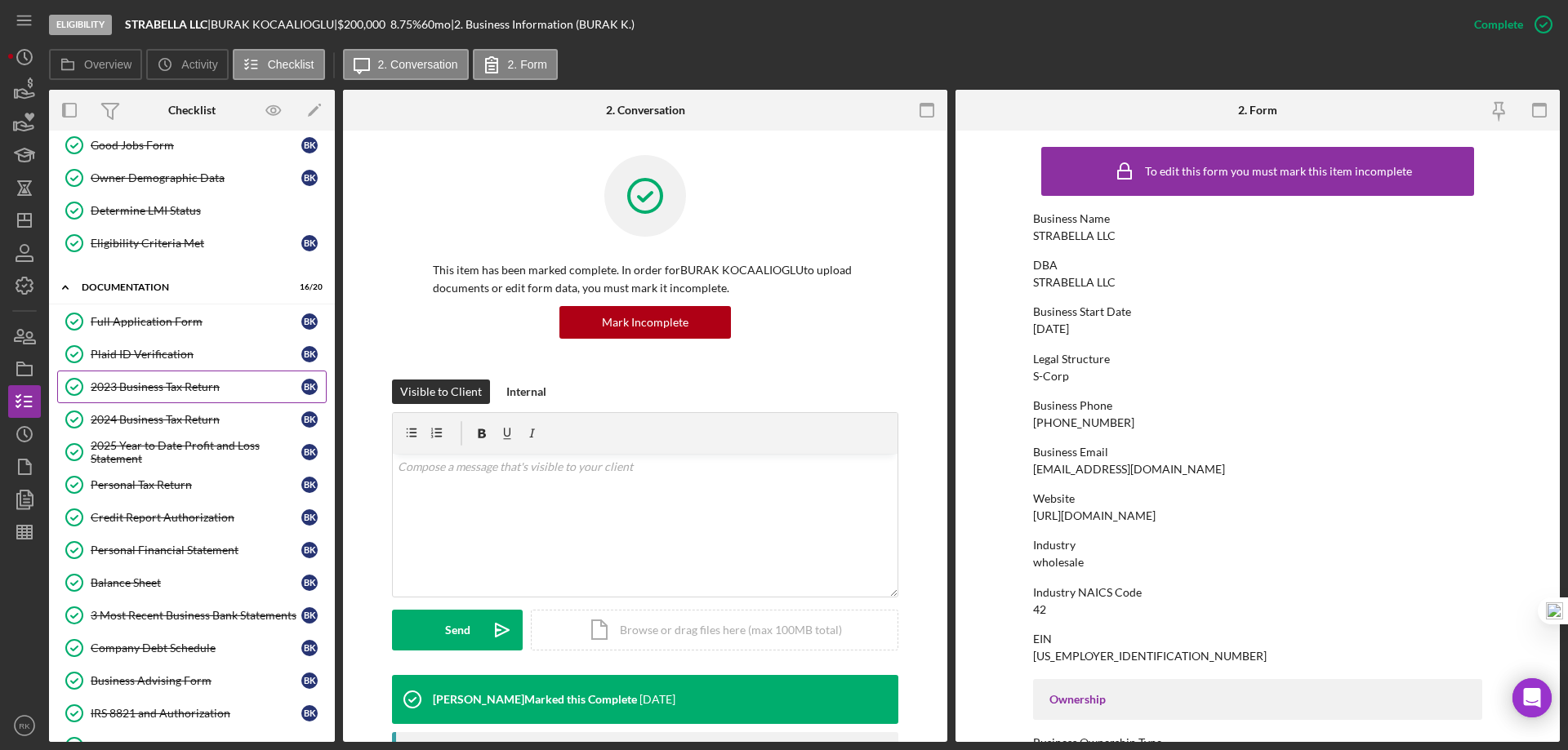
drag, startPoint x: 191, startPoint y: 395, endPoint x: 249, endPoint y: 396, distance: 58.0
click at [191, 394] on link "2023 Business Tax Return 2023 Business Tax Return B K" at bounding box center [191, 387] width 270 height 33
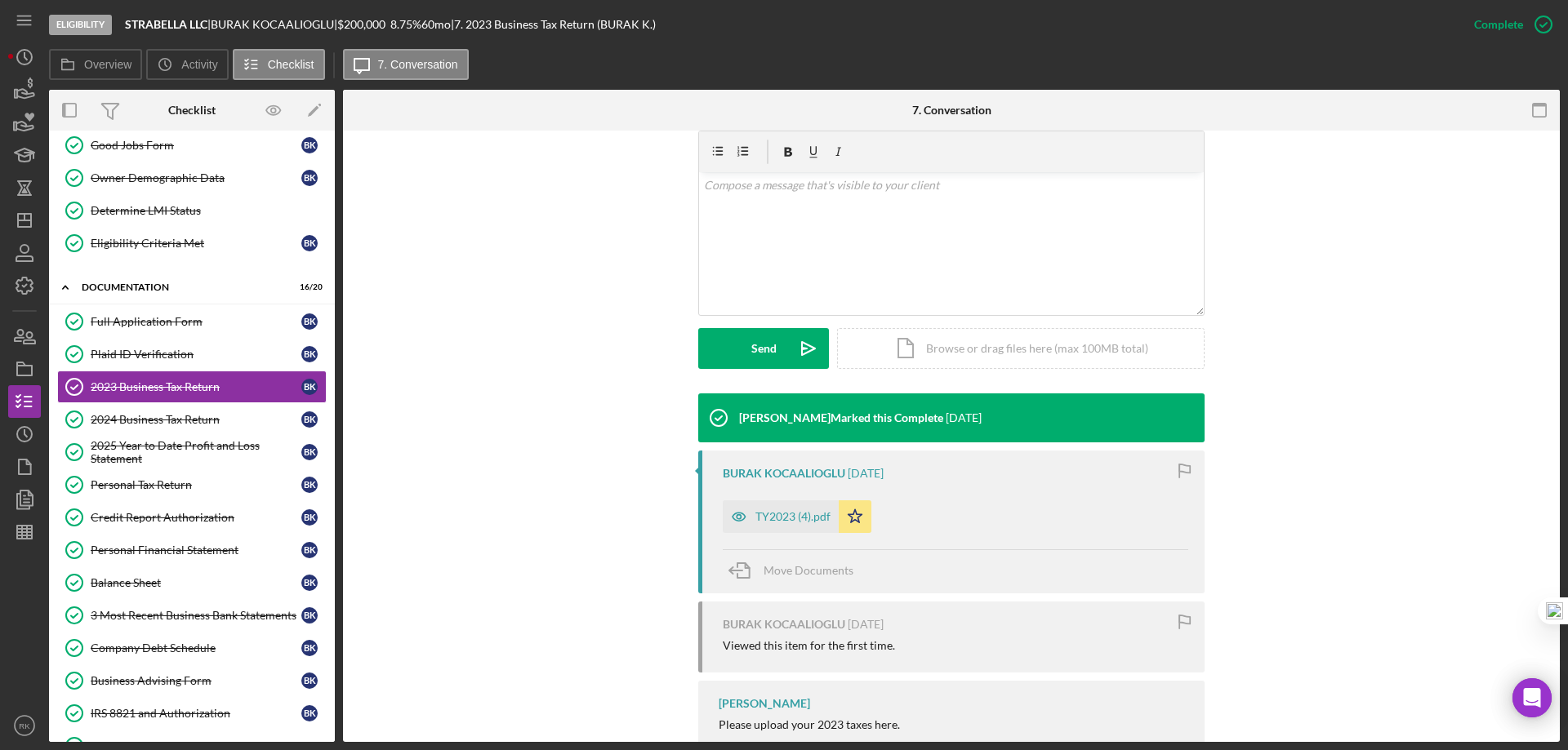
scroll to position [365, 0]
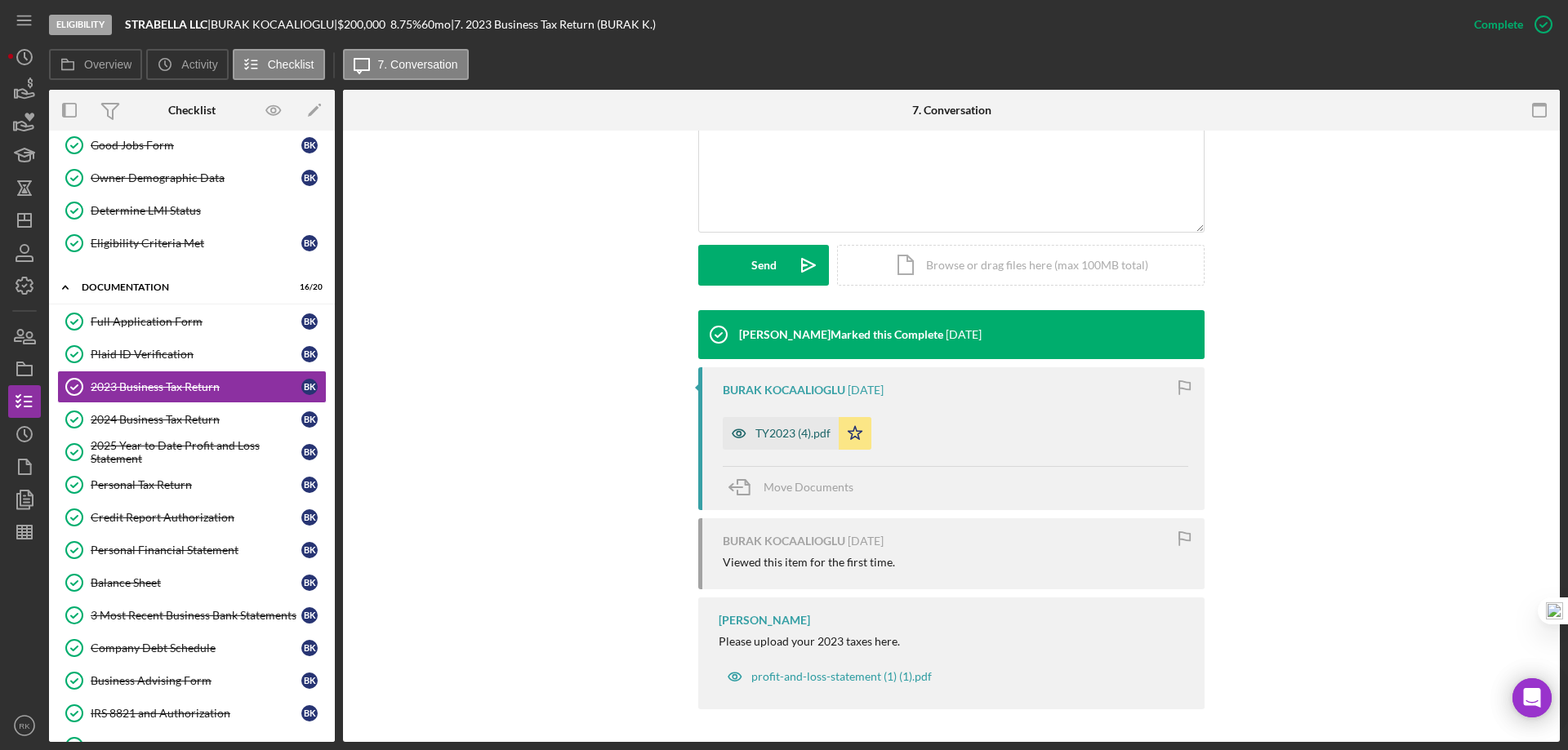
click at [795, 430] on div "TY2023 (4).pdf" at bounding box center [792, 433] width 75 height 13
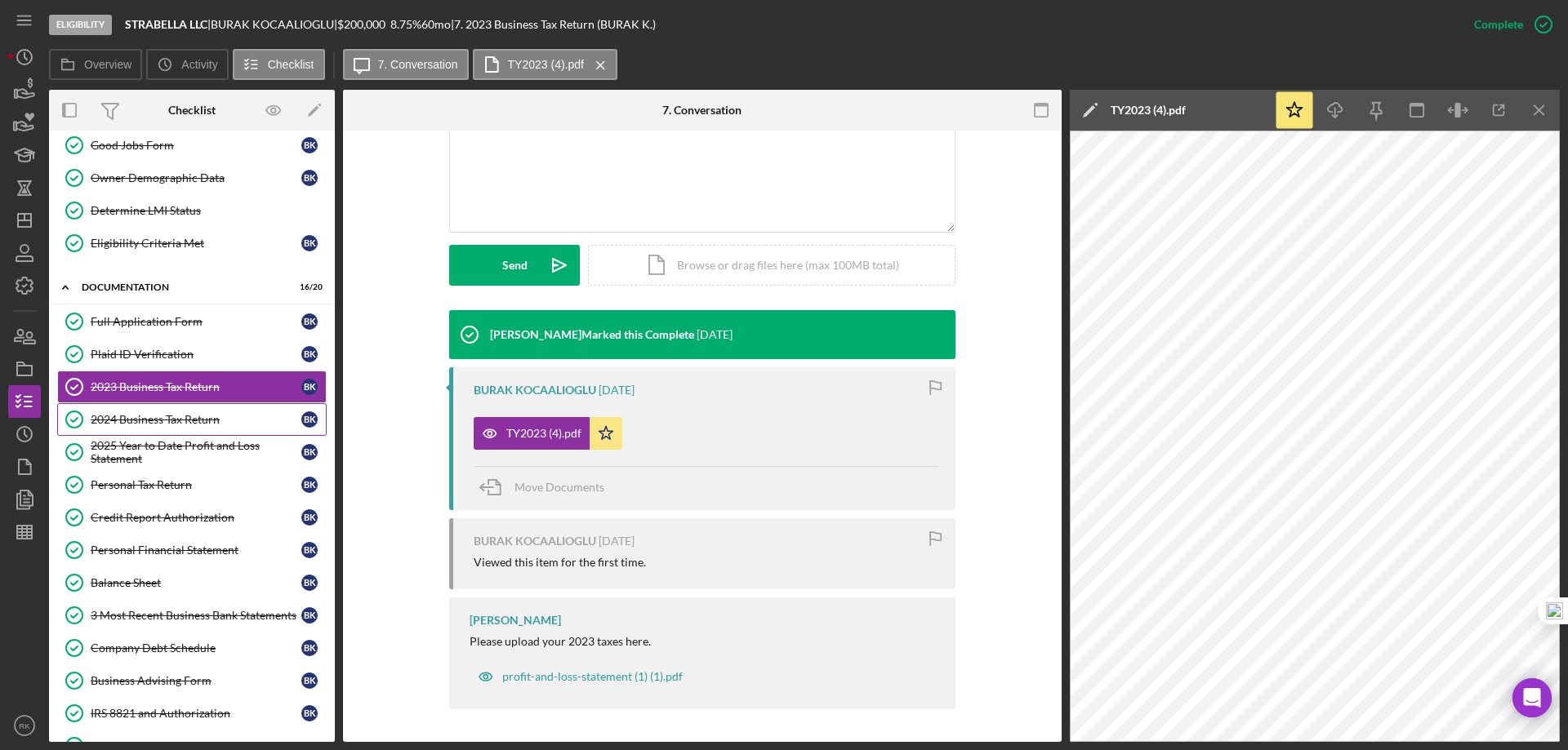
drag, startPoint x: 168, startPoint y: 423, endPoint x: 188, endPoint y: 418, distance: 20.6
click at [168, 422] on div "2024 Business Tax Return" at bounding box center [196, 420] width 211 height 13
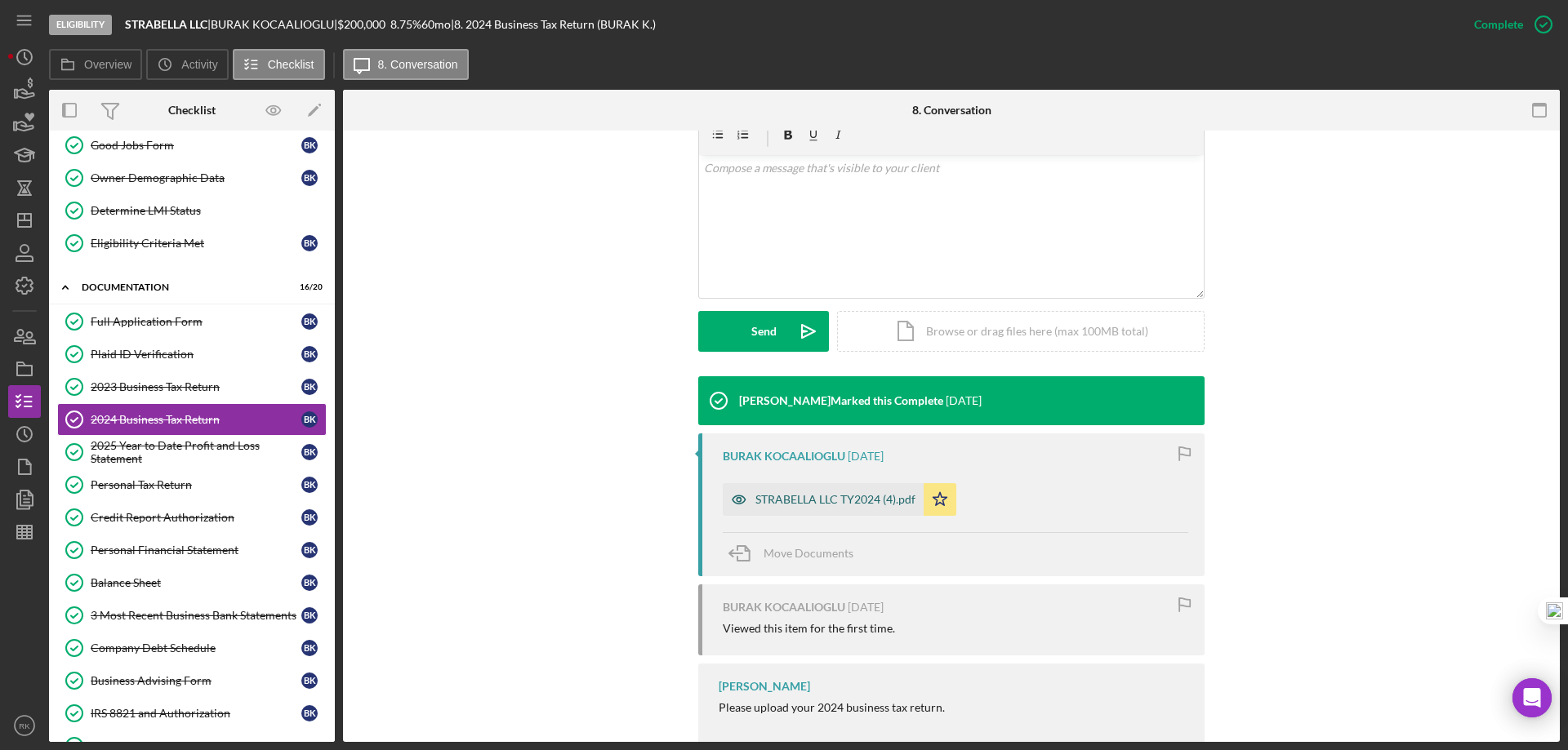
scroll to position [300, 0]
click at [801, 499] on div "STRABELLA LLC TY2024 (4).pdf" at bounding box center [835, 498] width 160 height 13
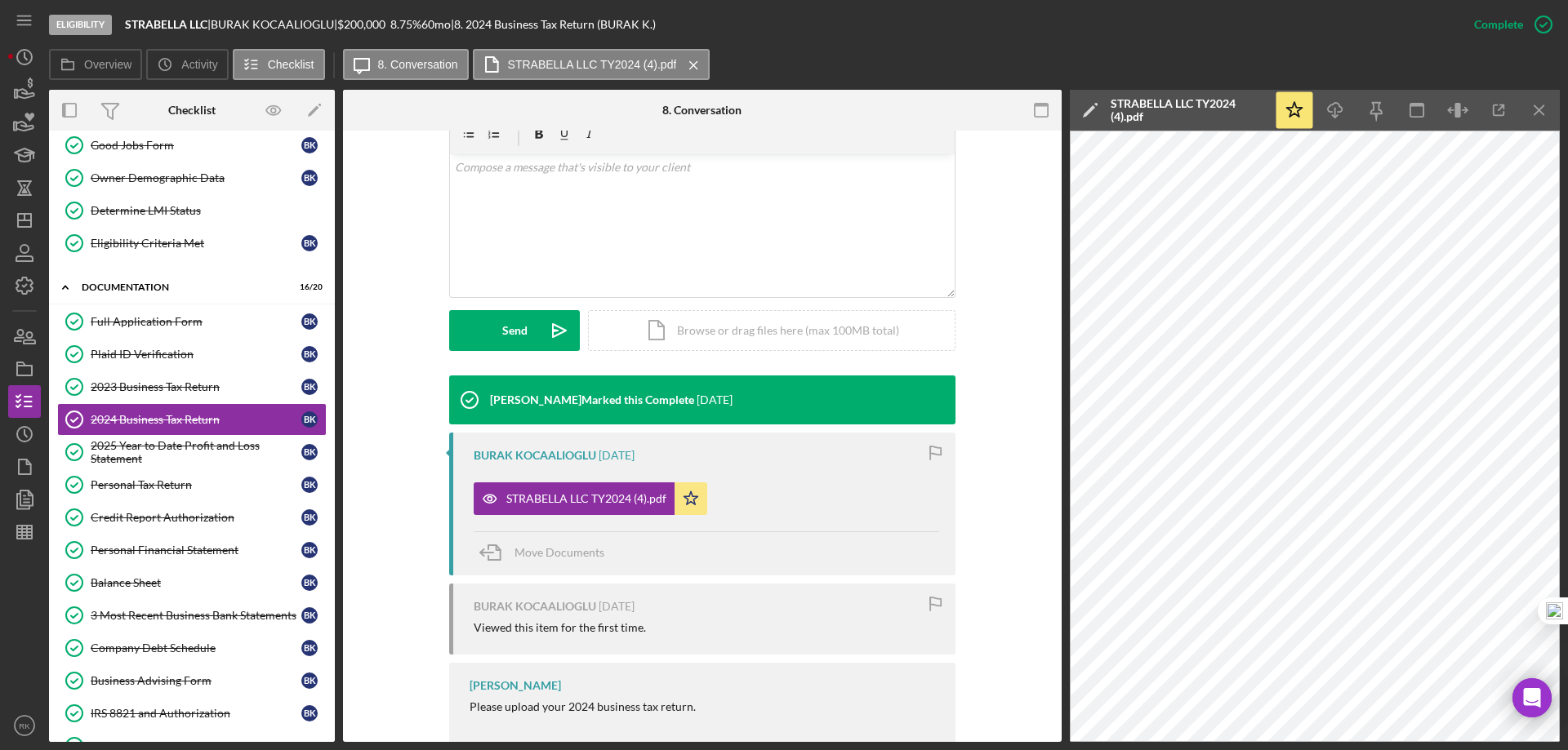
scroll to position [301, 0]
click at [184, 388] on div "2023 Business Tax Return" at bounding box center [196, 387] width 211 height 13
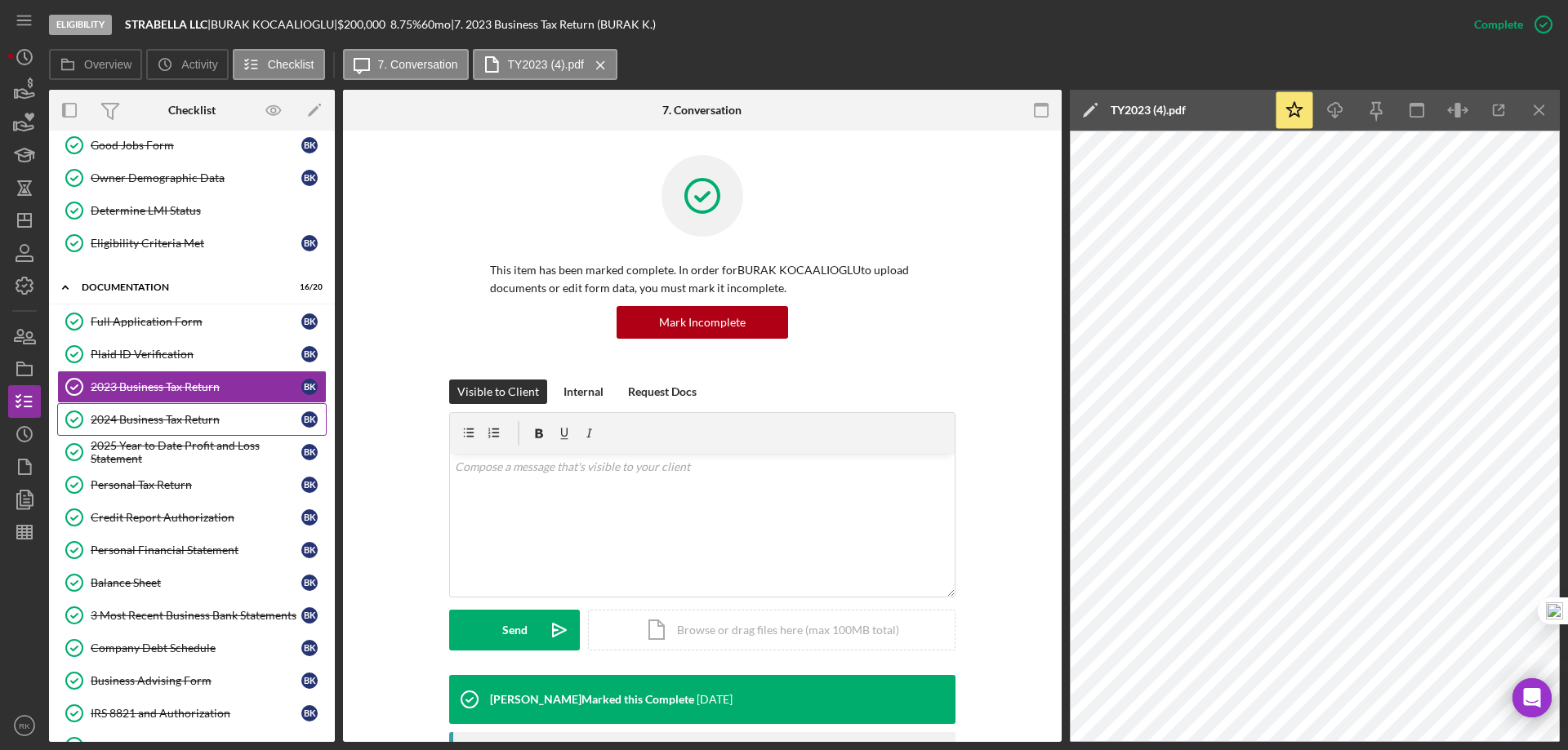
click at [200, 421] on div "2024 Business Tax Return" at bounding box center [196, 420] width 211 height 13
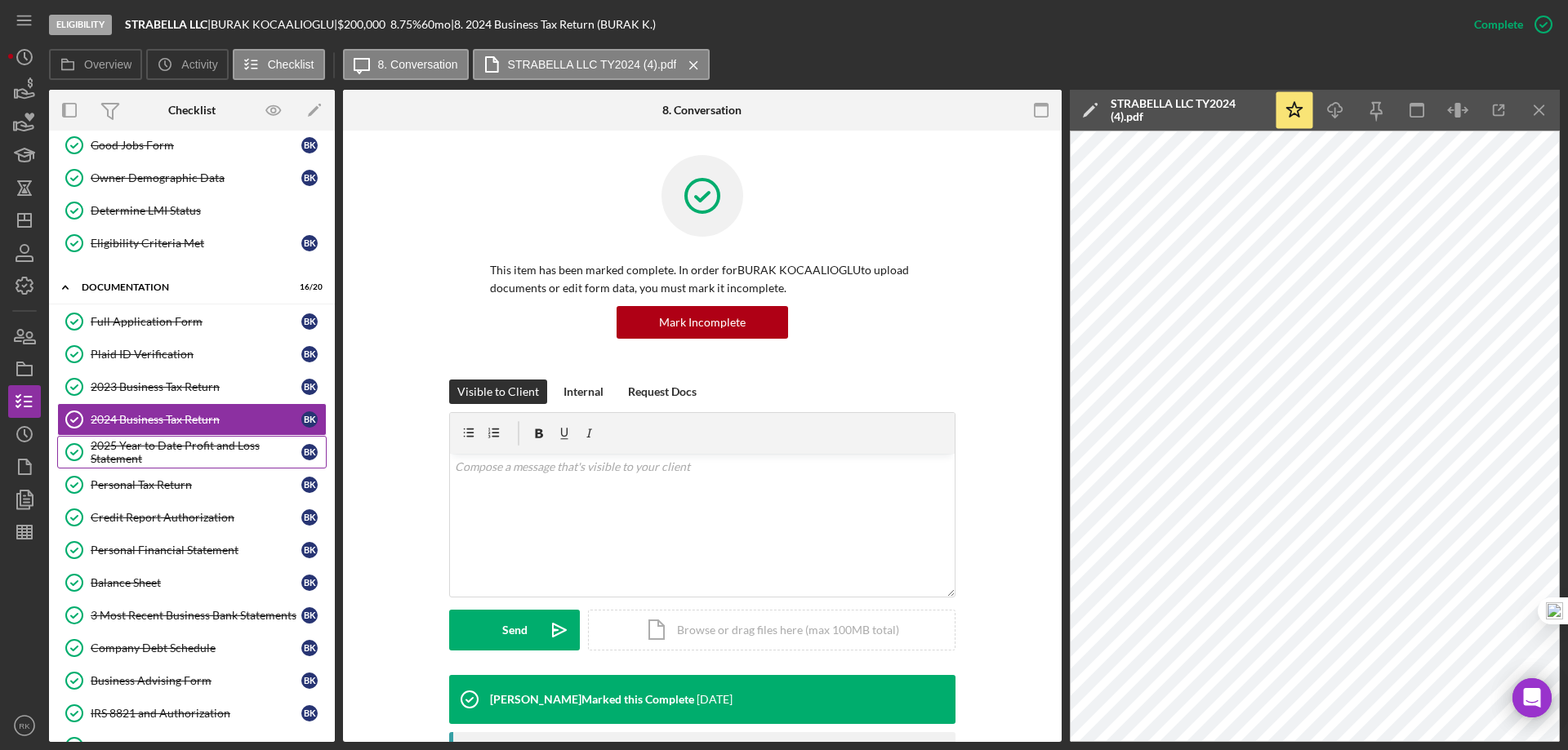
click at [157, 458] on div "2025 Year to Date Profit and Loss Statement" at bounding box center [196, 452] width 211 height 26
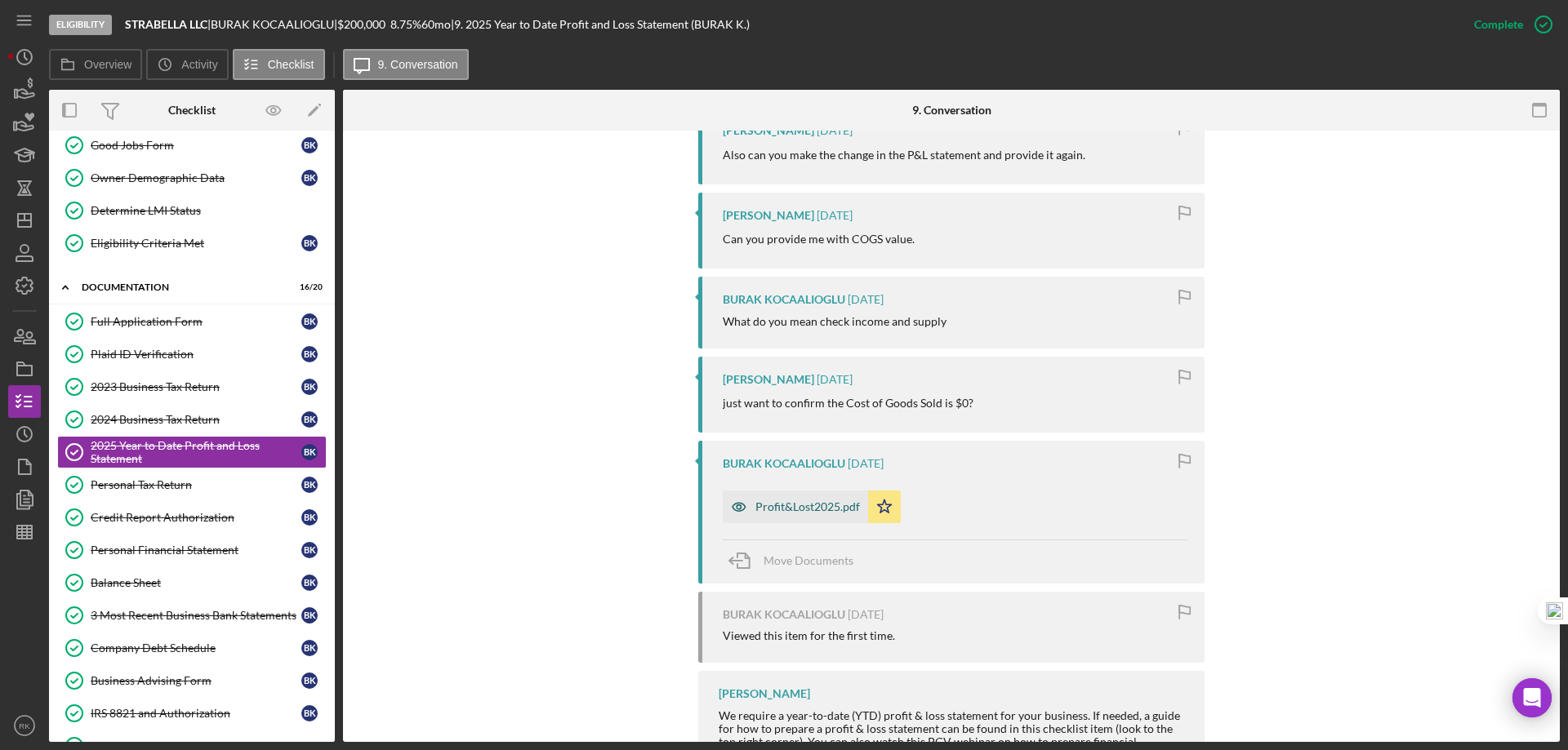
scroll to position [789, 0]
click at [802, 506] on div "Profit&Lost2025.pdf" at bounding box center [807, 506] width 104 height 13
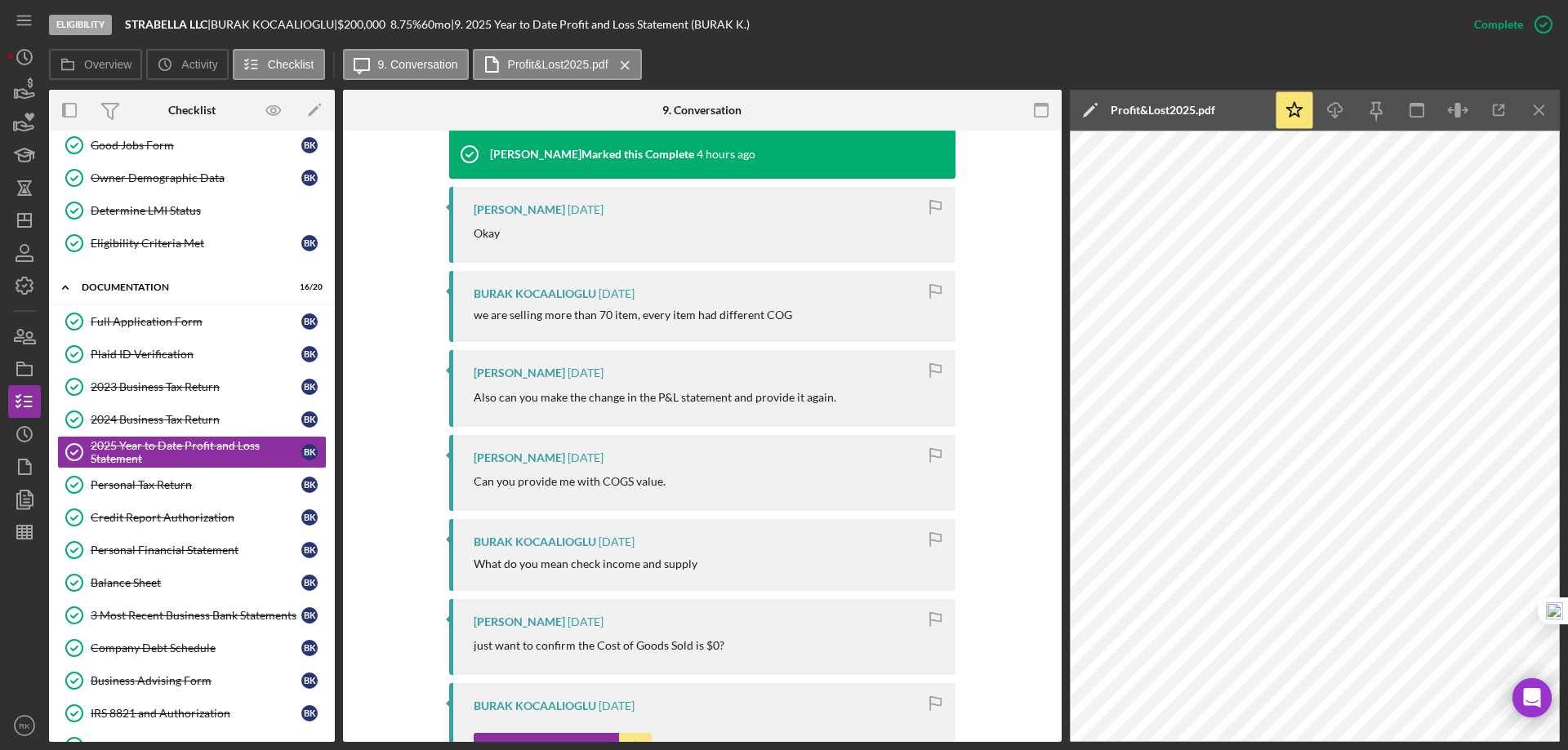
scroll to position [545, 0]
click at [166, 609] on div "3 Most Recent Business Bank Statements" at bounding box center [196, 616] width 211 height 13
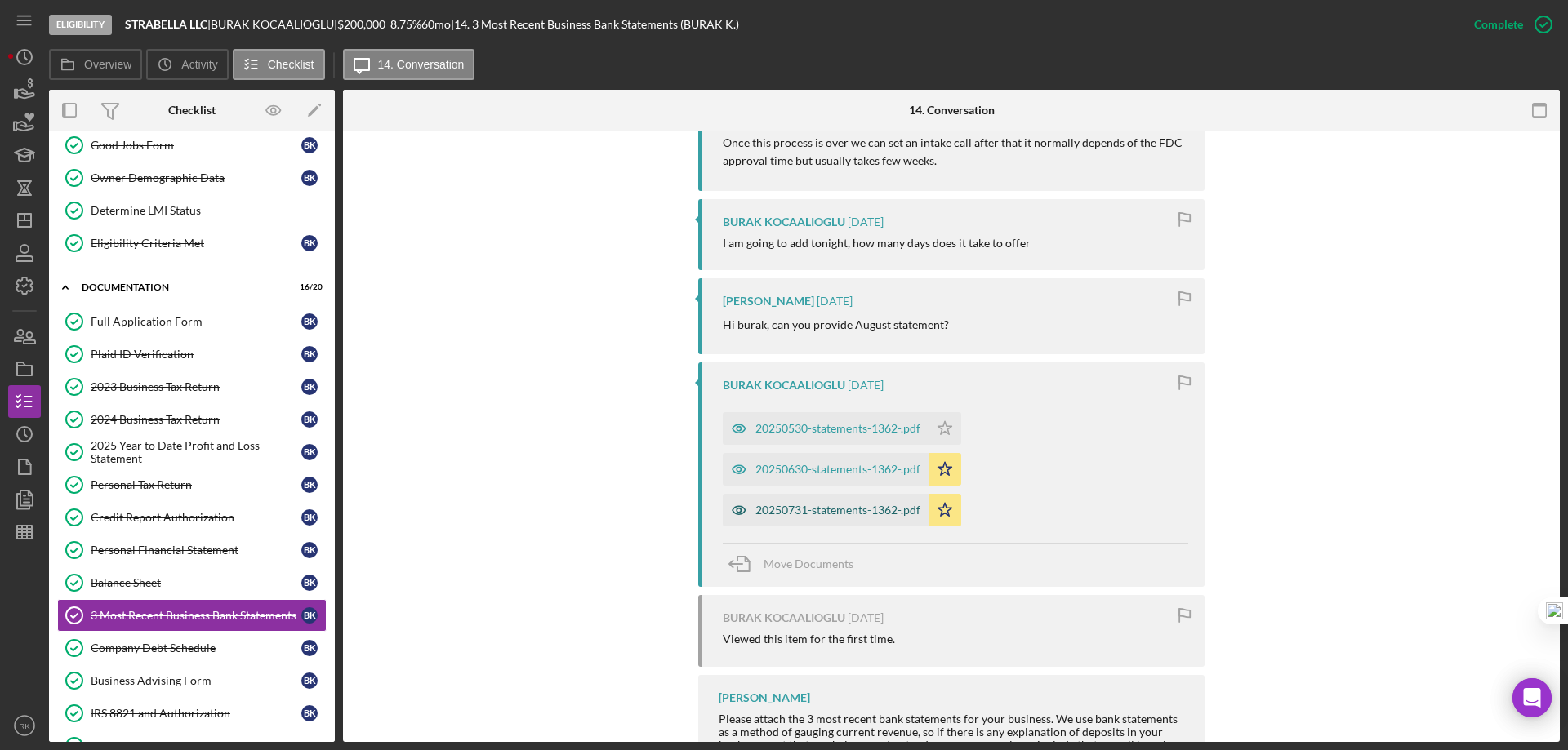
scroll to position [951, 0]
click at [810, 510] on div "20250731-statements-1362-.pdf" at bounding box center [837, 510] width 165 height 13
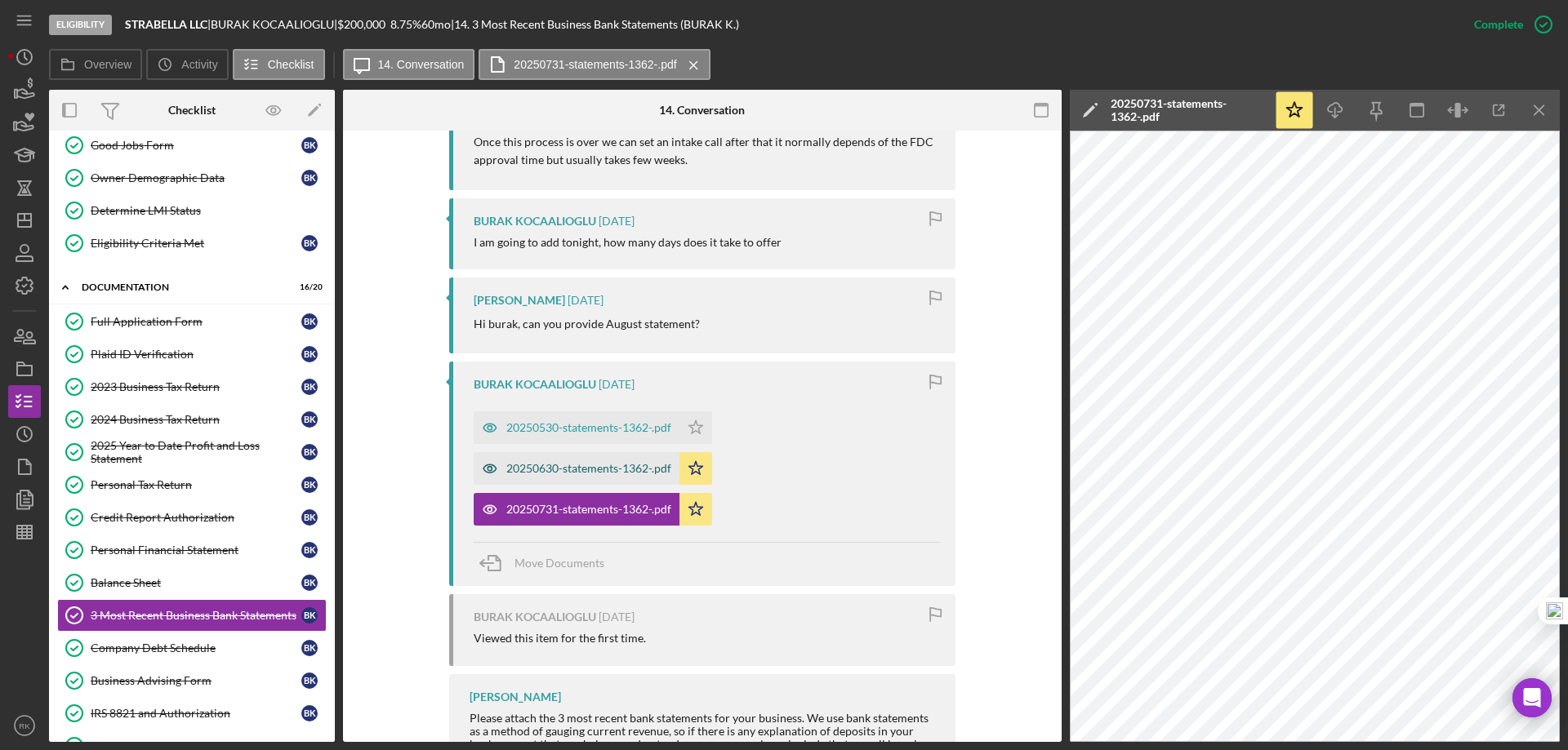
click at [611, 471] on div "20250630-statements-1362-.pdf" at bounding box center [589, 469] width 165 height 13
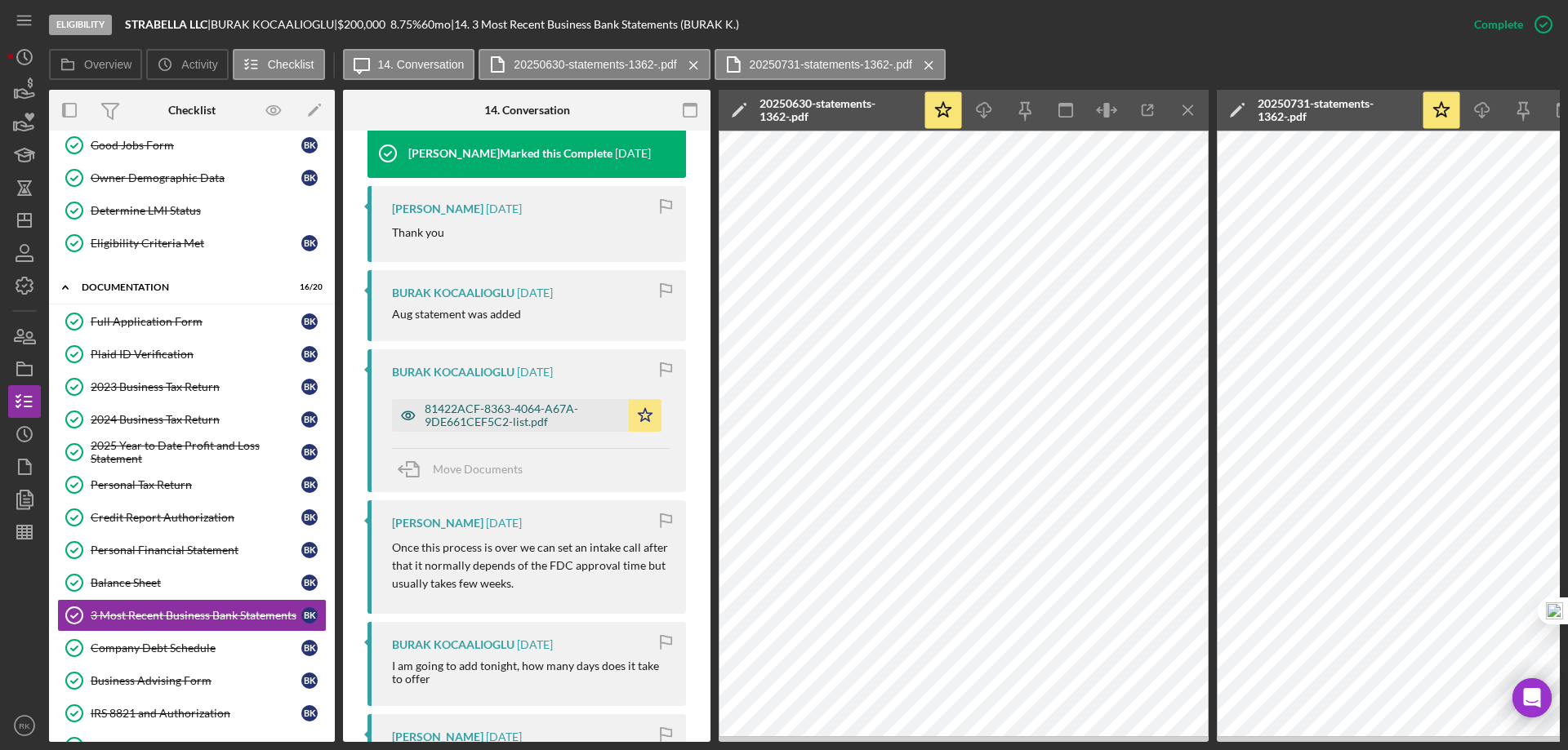
scroll to position [582, 0]
click at [558, 414] on div "81422ACF-8363-4064-A67A-9DE661CEF5C2-list.pdf" at bounding box center [522, 417] width 196 height 26
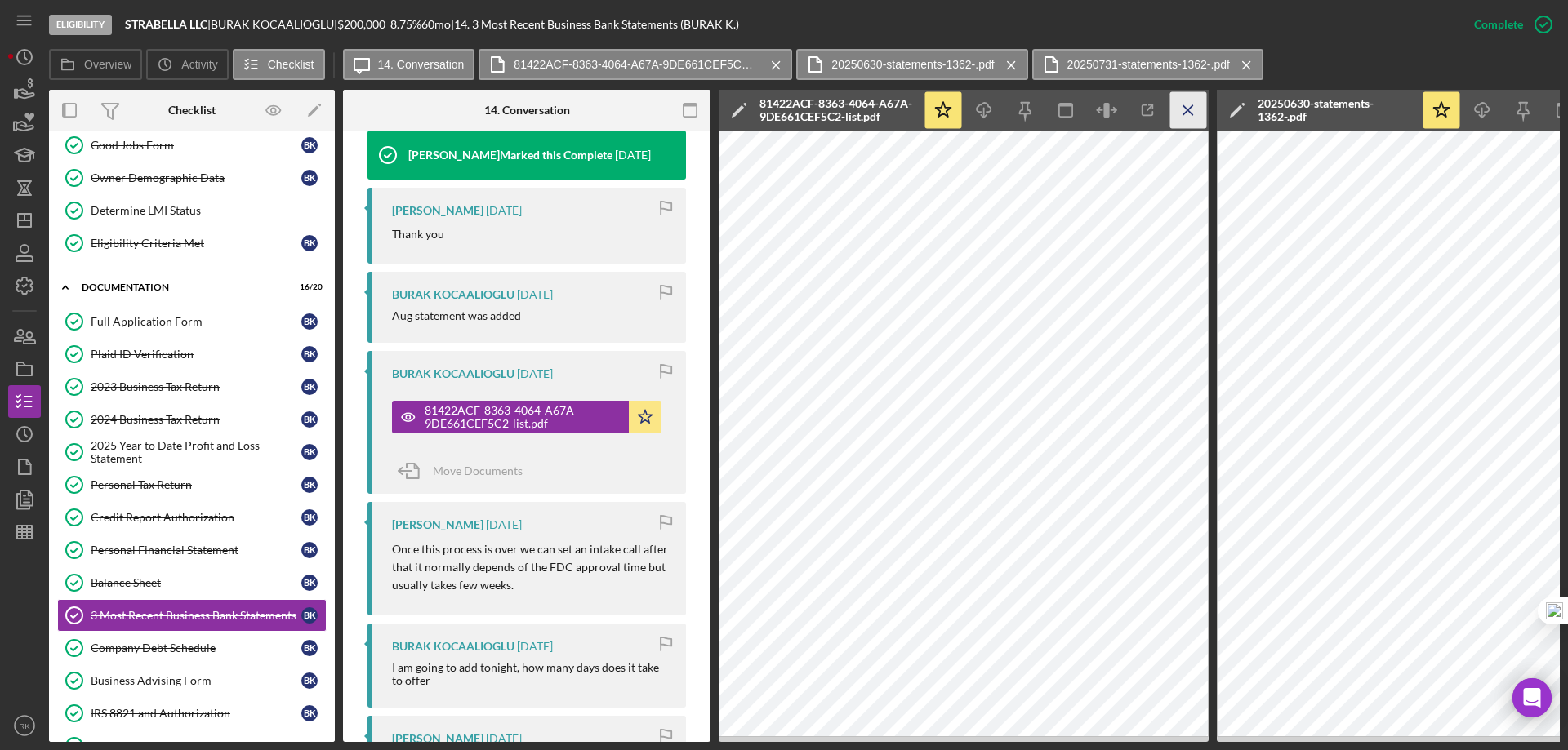
click at [1196, 113] on icon "Icon/Menu Close" at bounding box center [1189, 111] width 37 height 37
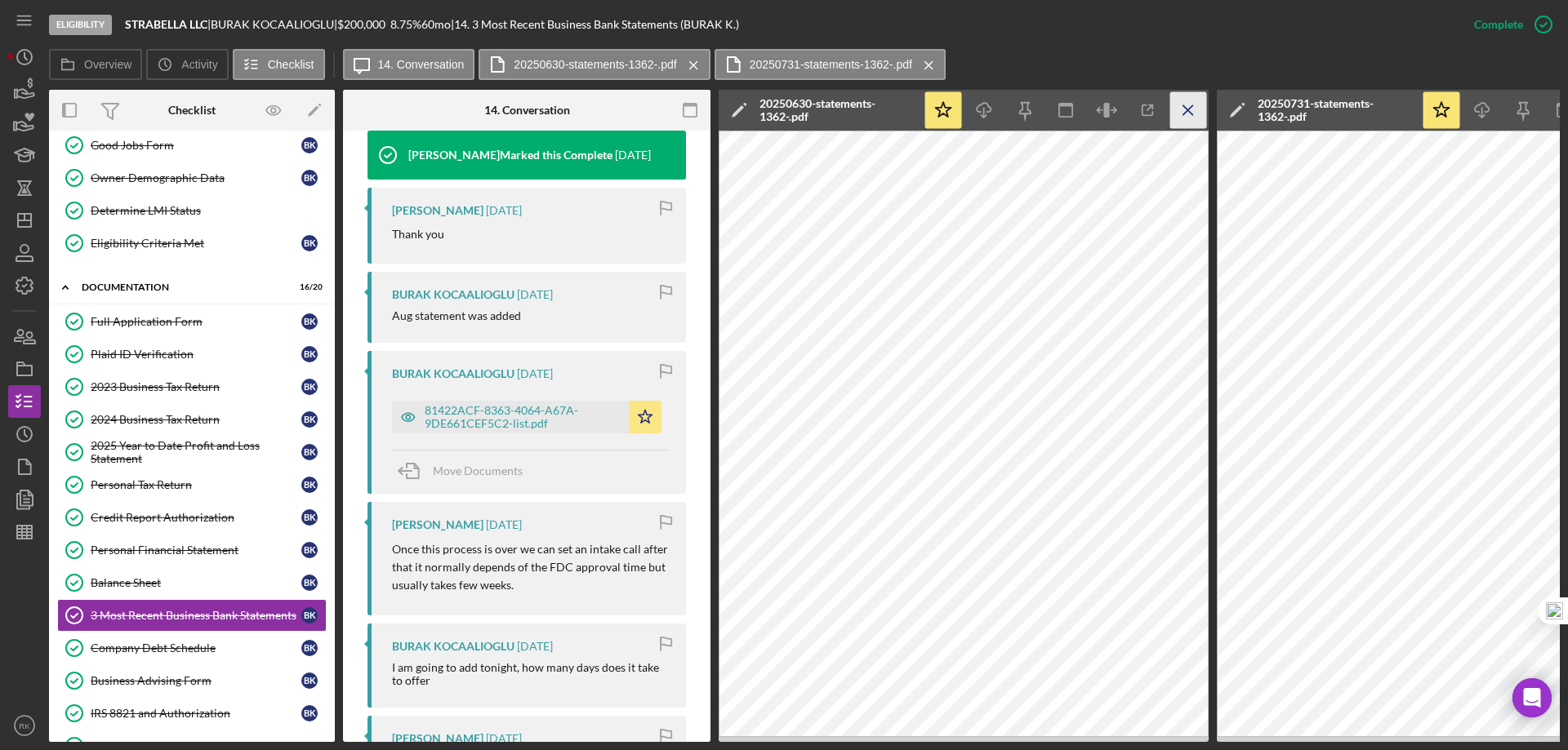
click at [1192, 111] on icon "Icon/Menu Close" at bounding box center [1189, 111] width 37 height 37
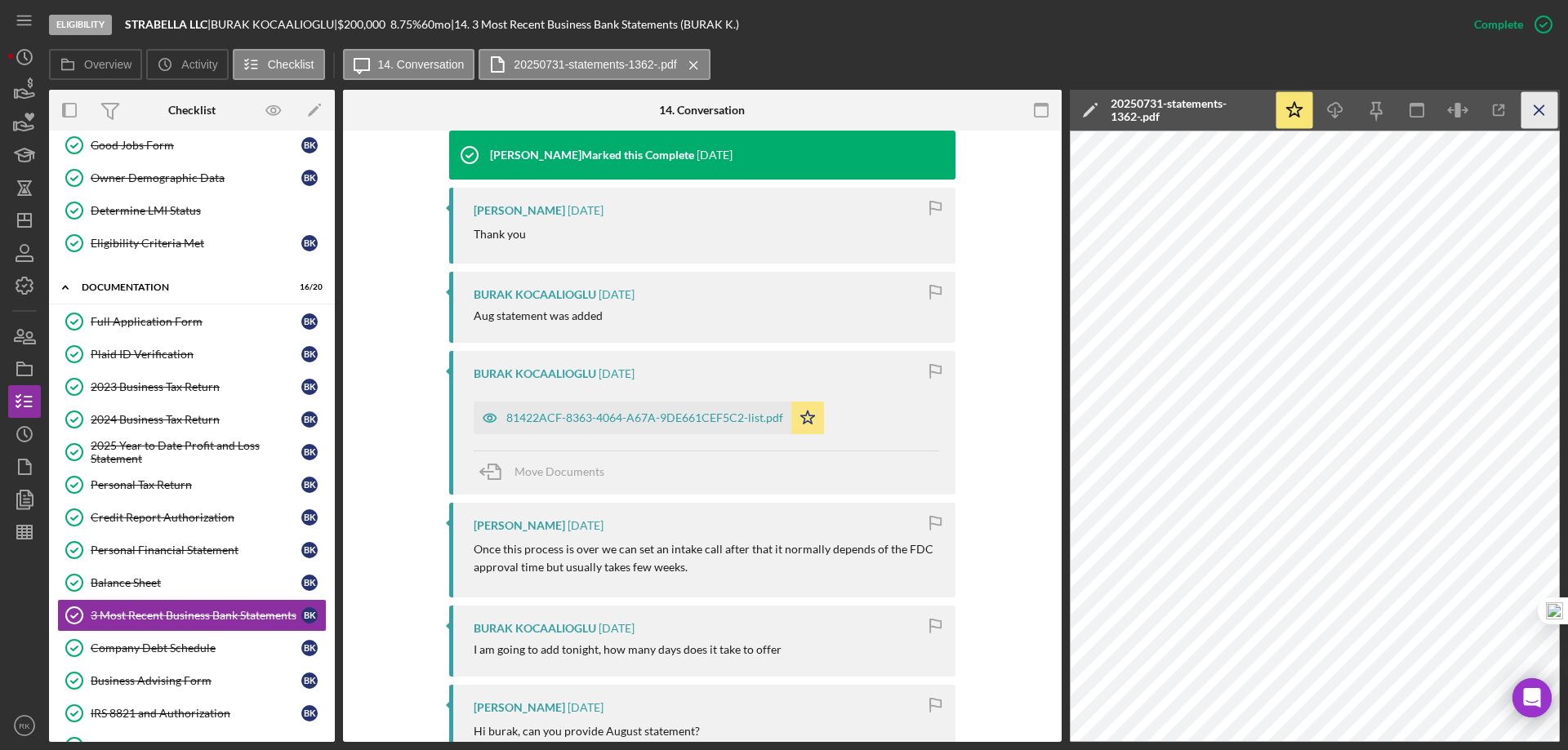
click at [1547, 111] on icon "Icon/Menu Close" at bounding box center [1540, 111] width 37 height 37
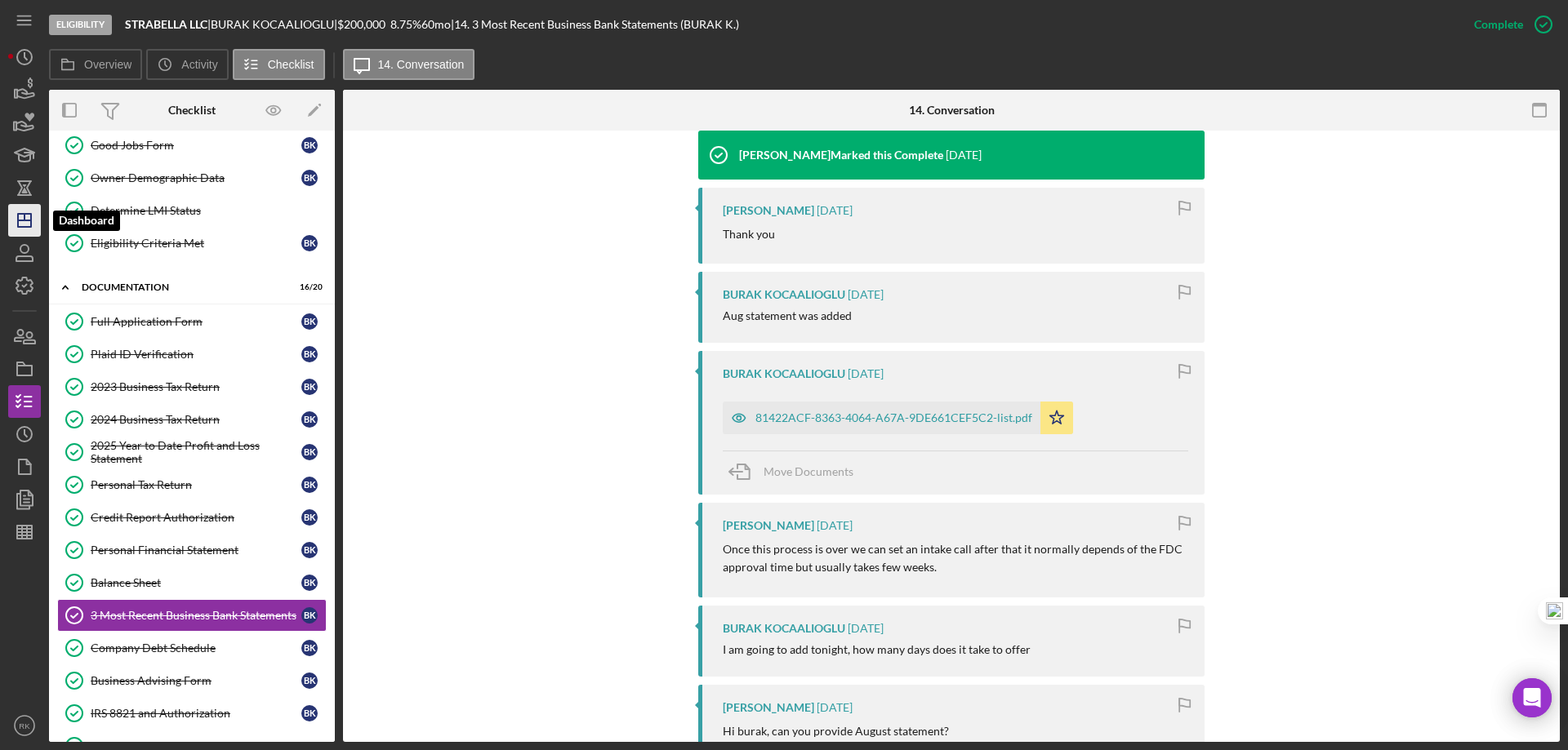
click at [20, 214] on polygon "button" at bounding box center [25, 220] width 13 height 13
